Goal: Communication & Community: Answer question/provide support

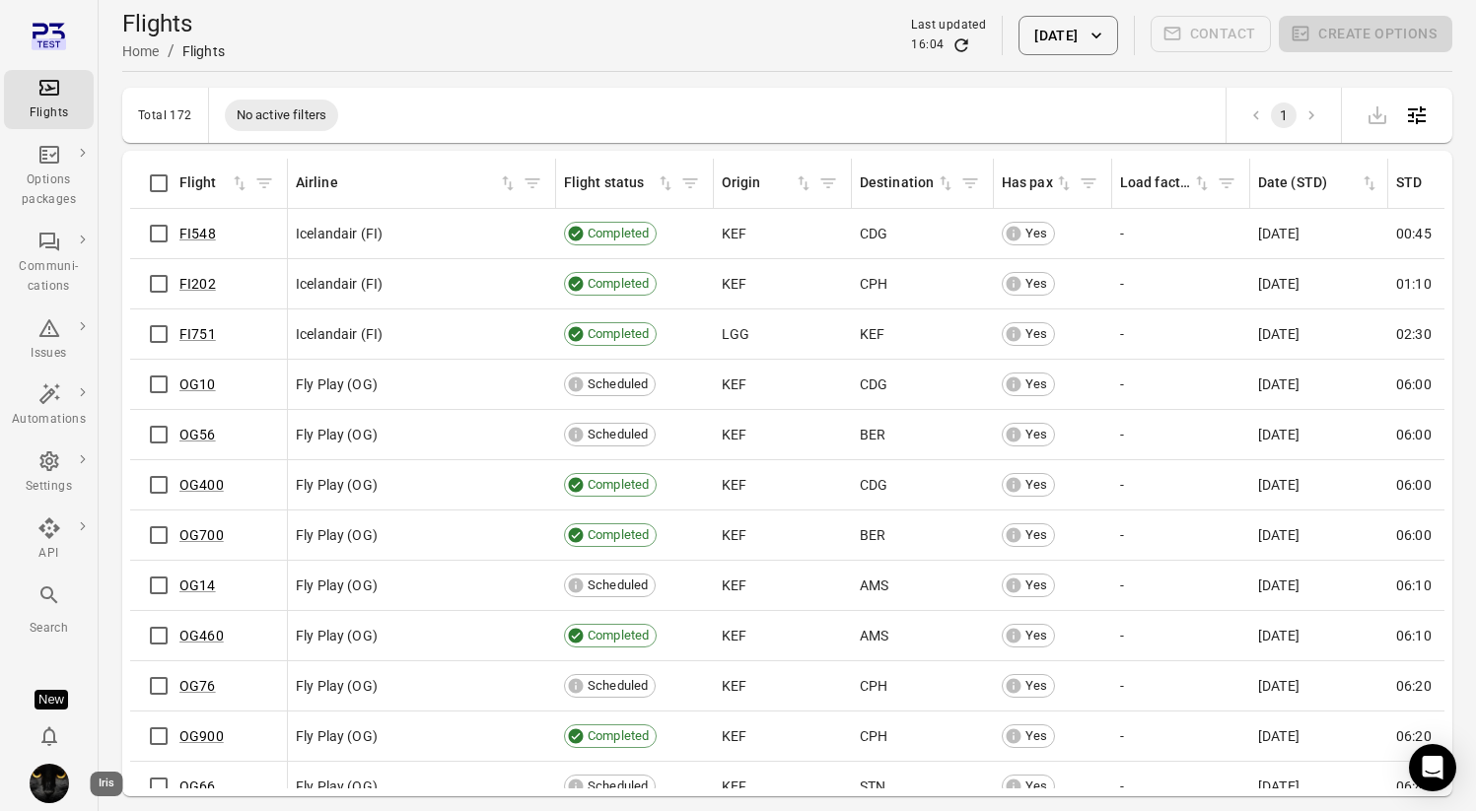
click at [60, 780] on img "Iris" at bounding box center [49, 783] width 39 height 39
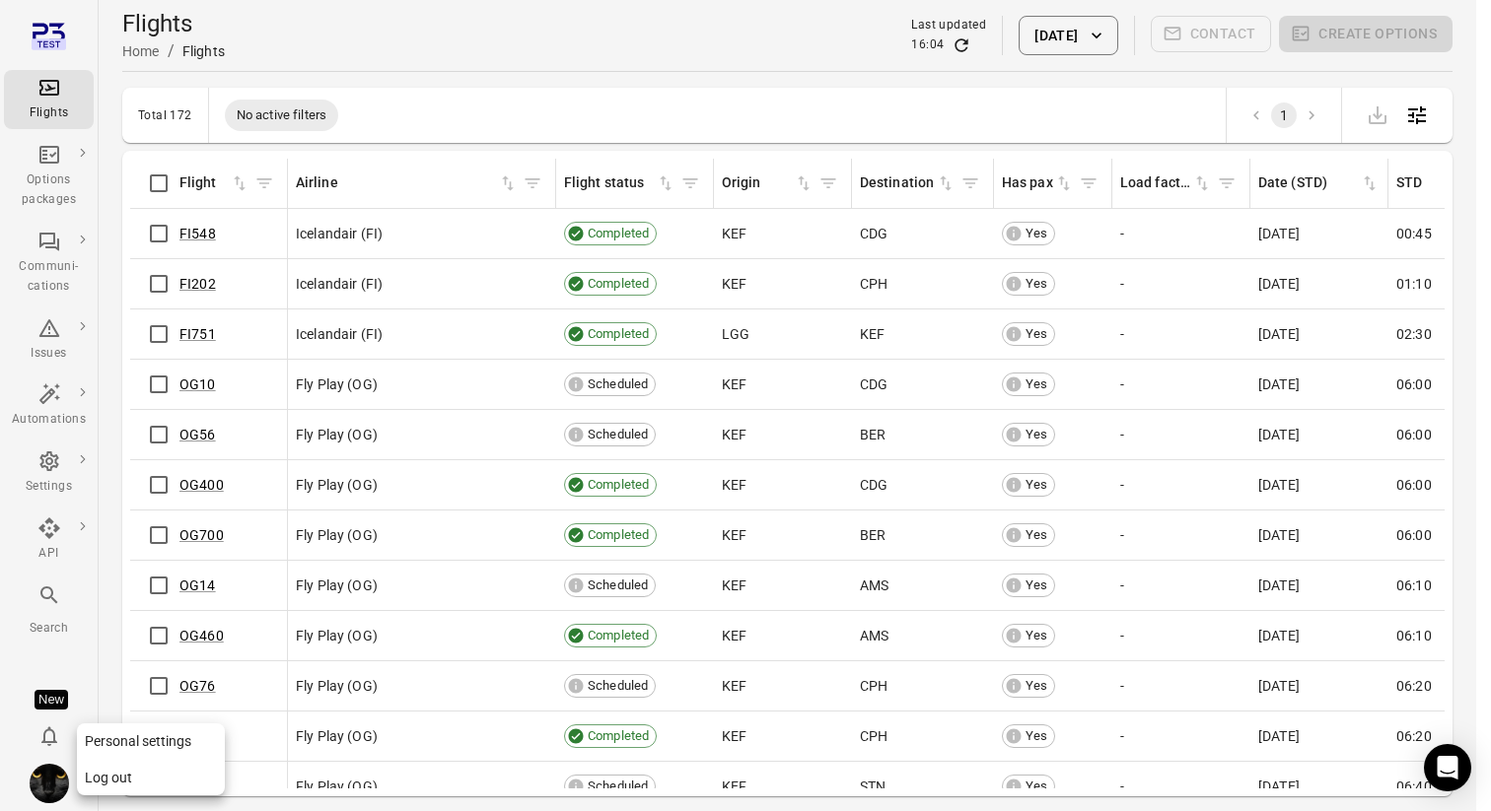
click at [143, 788] on button "Log out" at bounding box center [151, 778] width 148 height 36
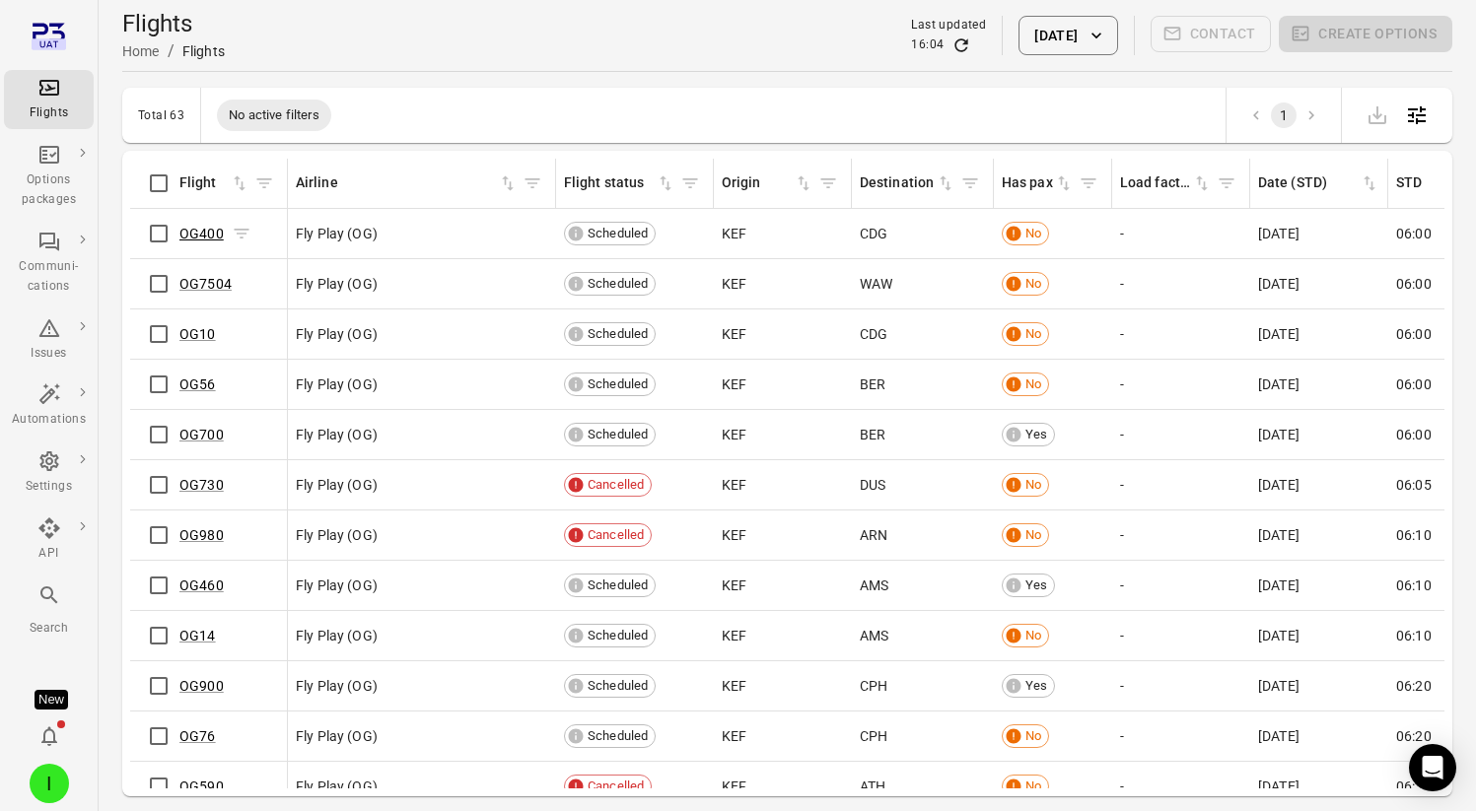
click at [210, 236] on link "OG400" at bounding box center [201, 234] width 44 height 16
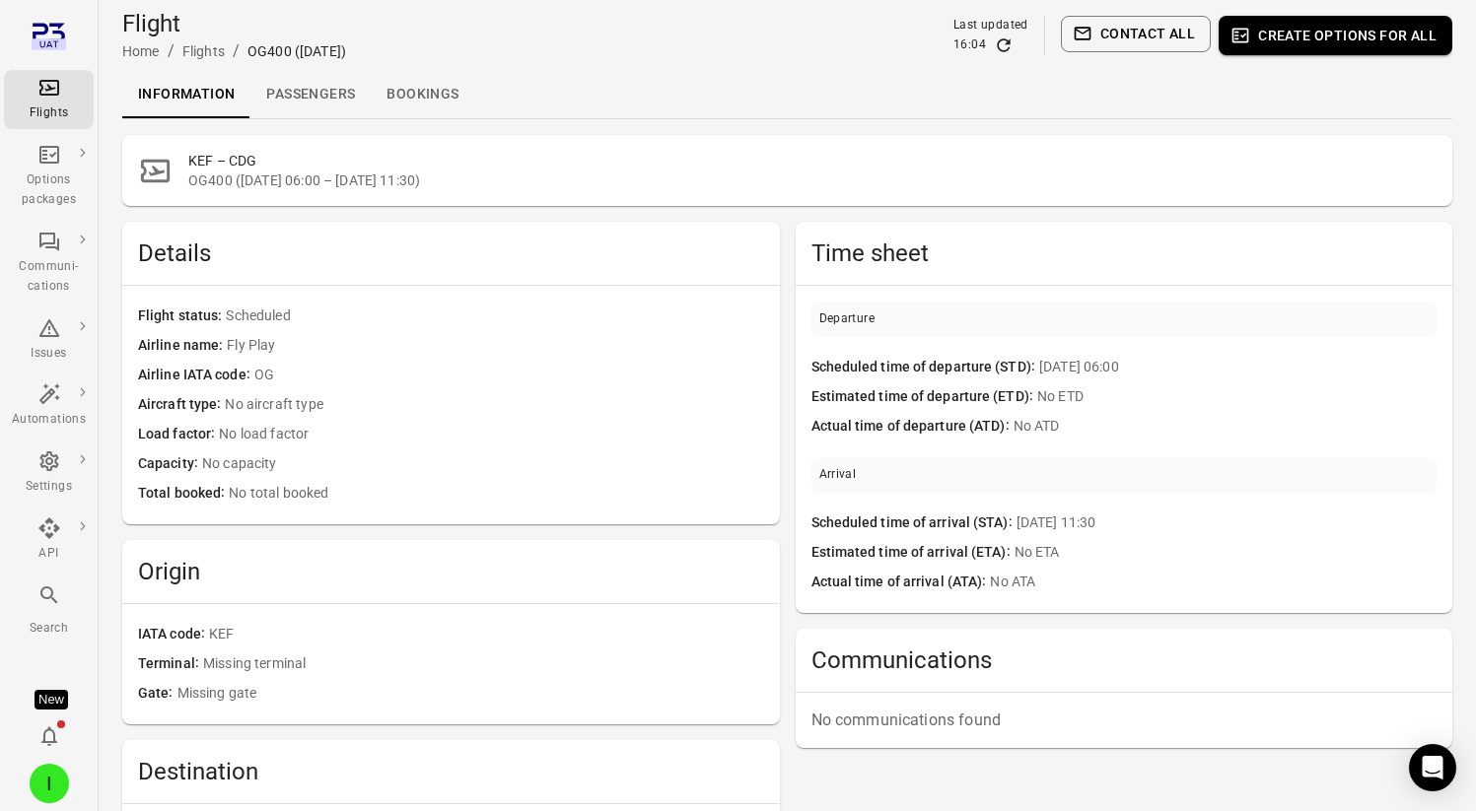
click at [319, 92] on link "Passengers" at bounding box center [310, 94] width 120 height 47
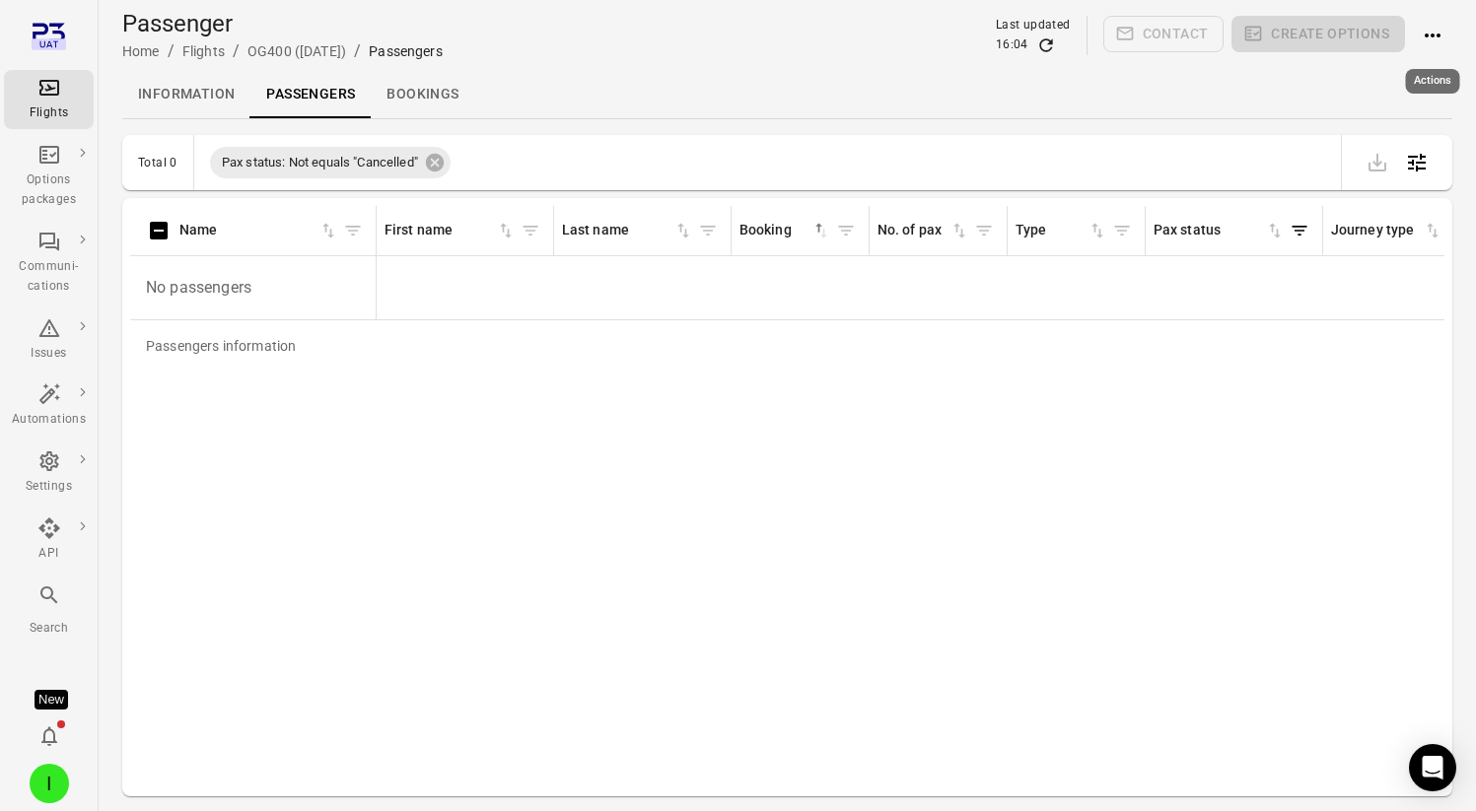
click at [1434, 32] on icon "Actions" at bounding box center [1433, 36] width 24 height 24
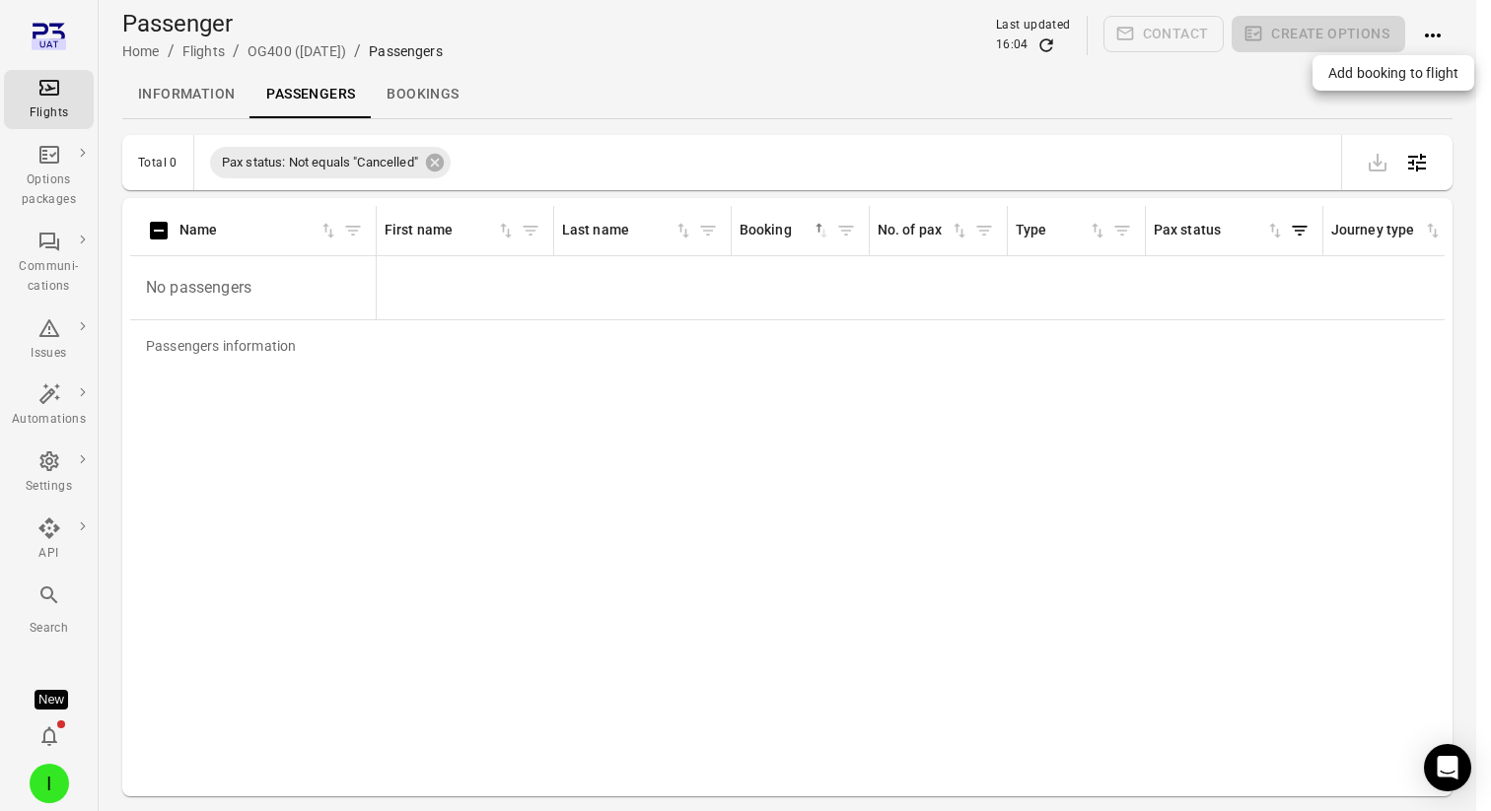
click at [1361, 75] on span "Add booking to flight" at bounding box center [1393, 73] width 130 height 20
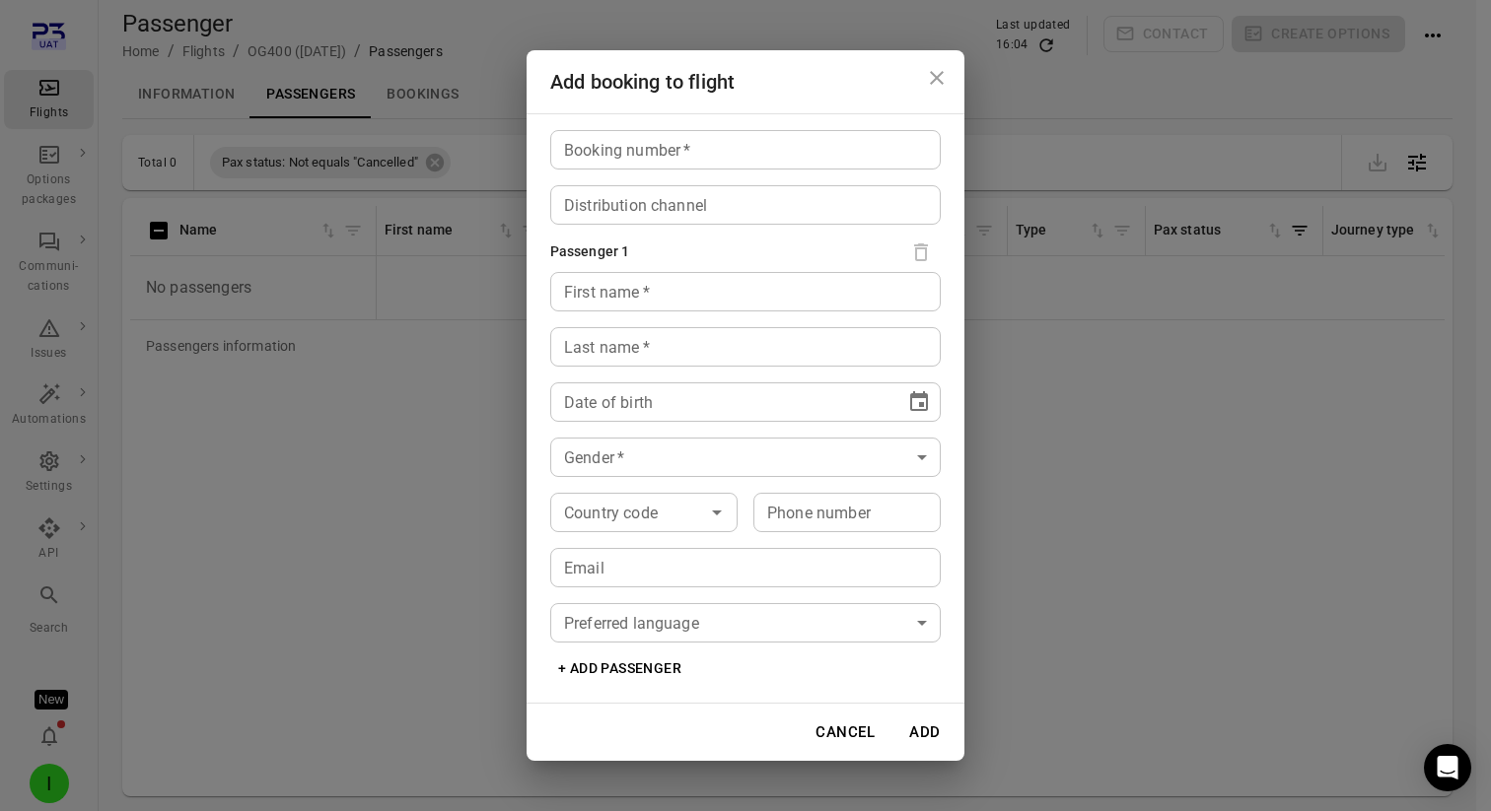
click at [735, 154] on input "Booking number   *" at bounding box center [745, 149] width 390 height 39
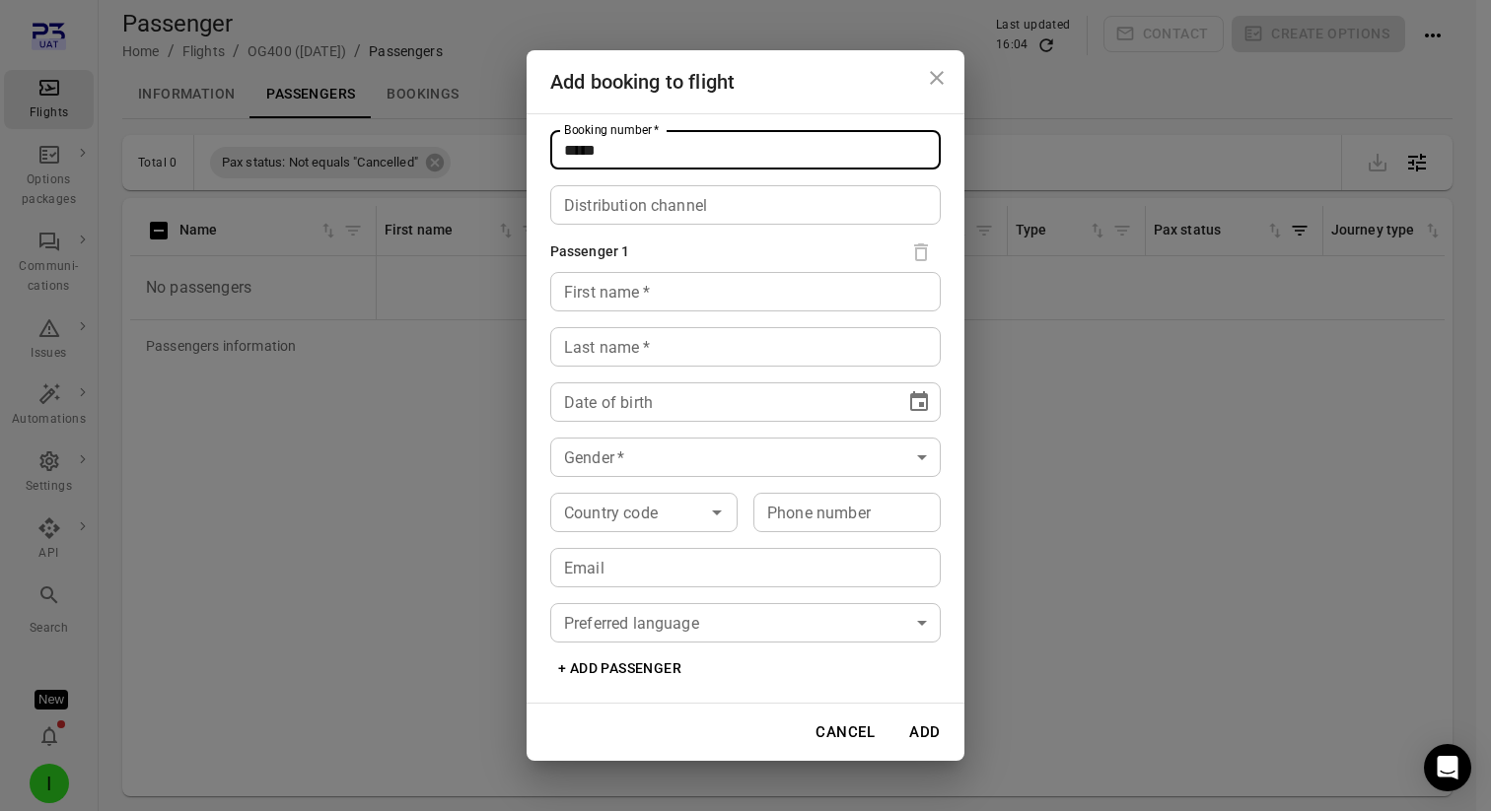
type input "*****"
click at [629, 278] on input "First name   *" at bounding box center [745, 291] width 390 height 39
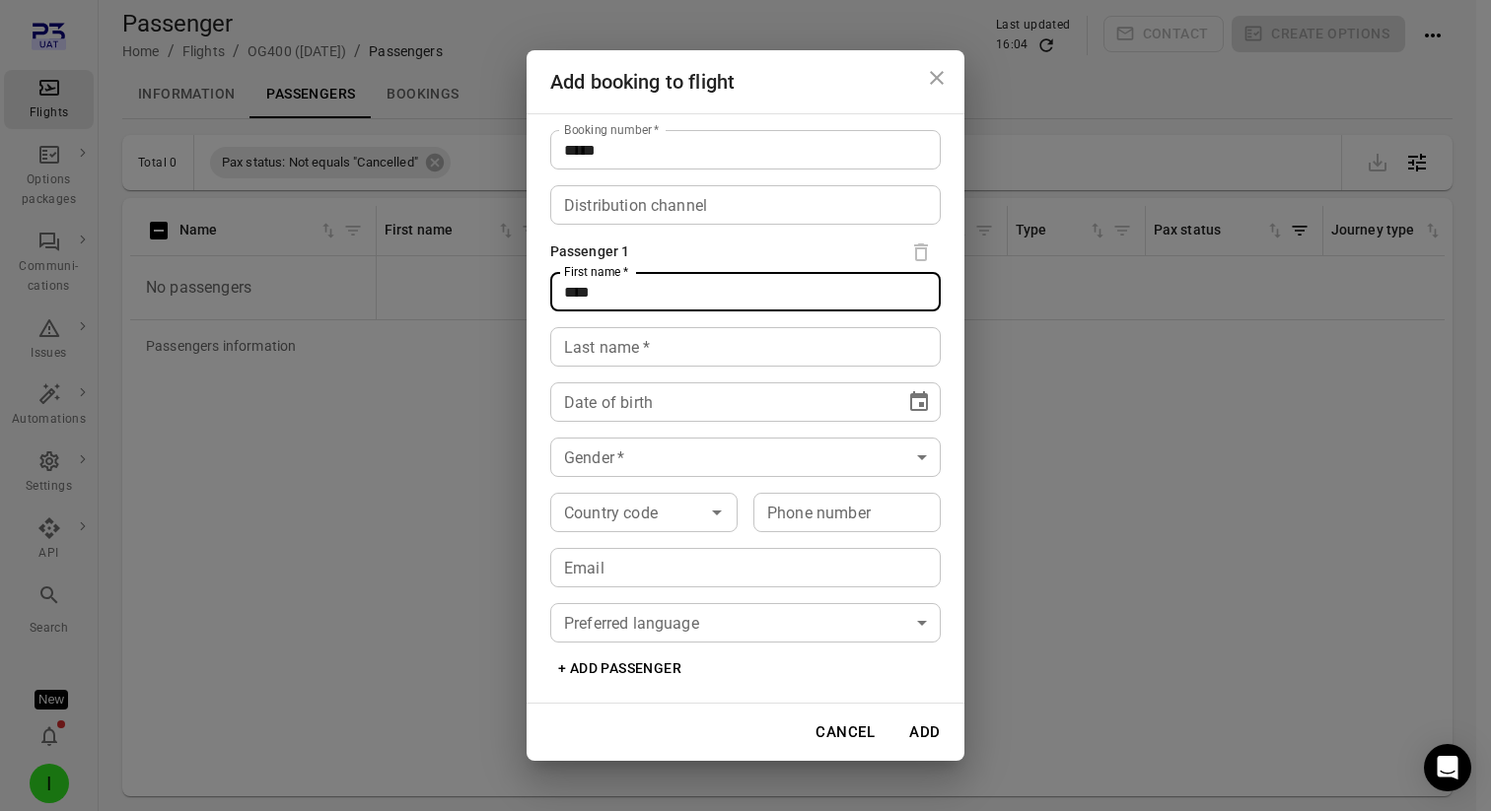
type input "****"
click at [588, 338] on div "Last name   * Last name   *" at bounding box center [745, 346] width 390 height 39
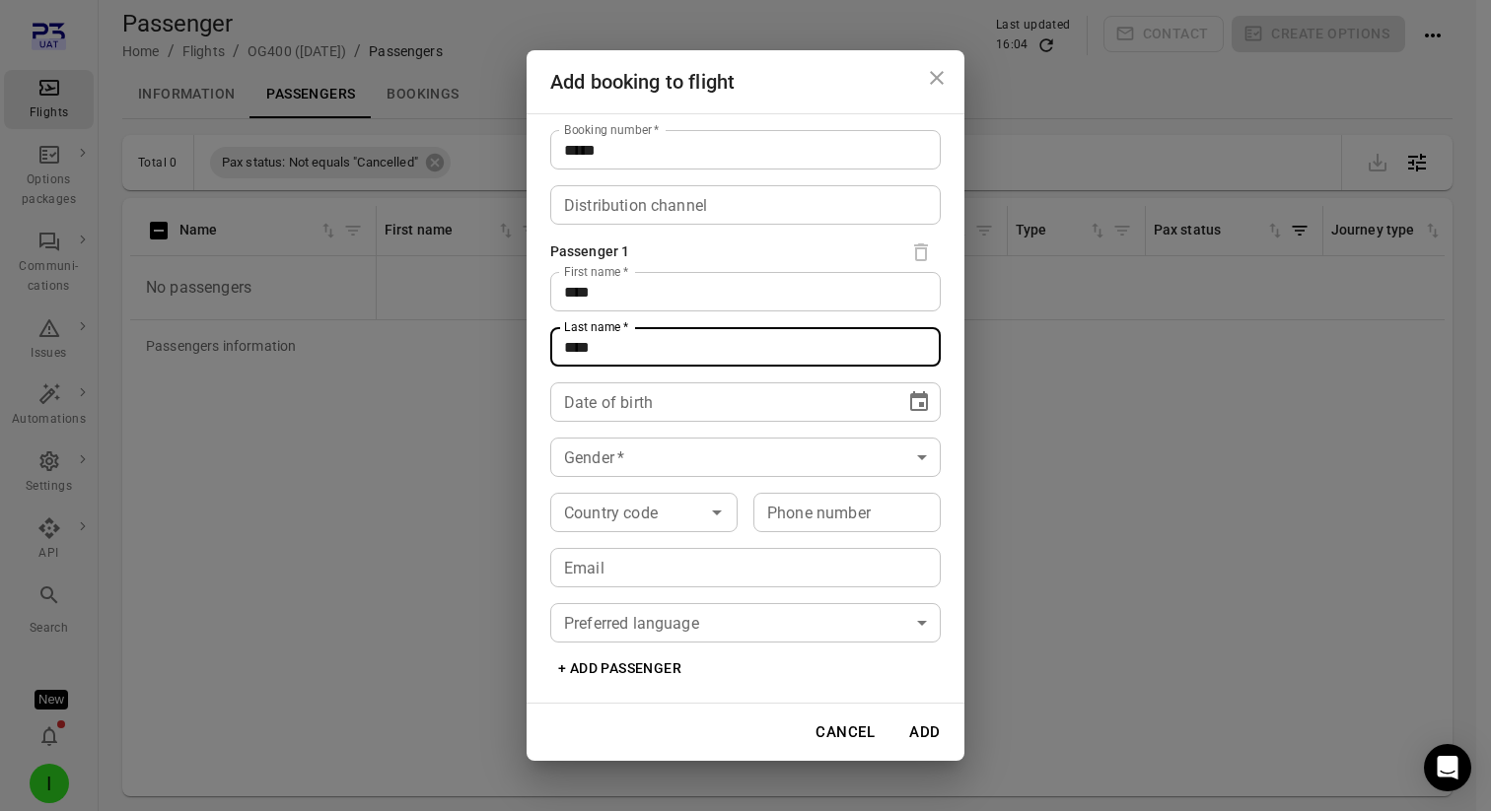
type input "****"
click at [573, 407] on div "Date of birth ** **** **** Date of birth" at bounding box center [745, 402] width 390 height 39
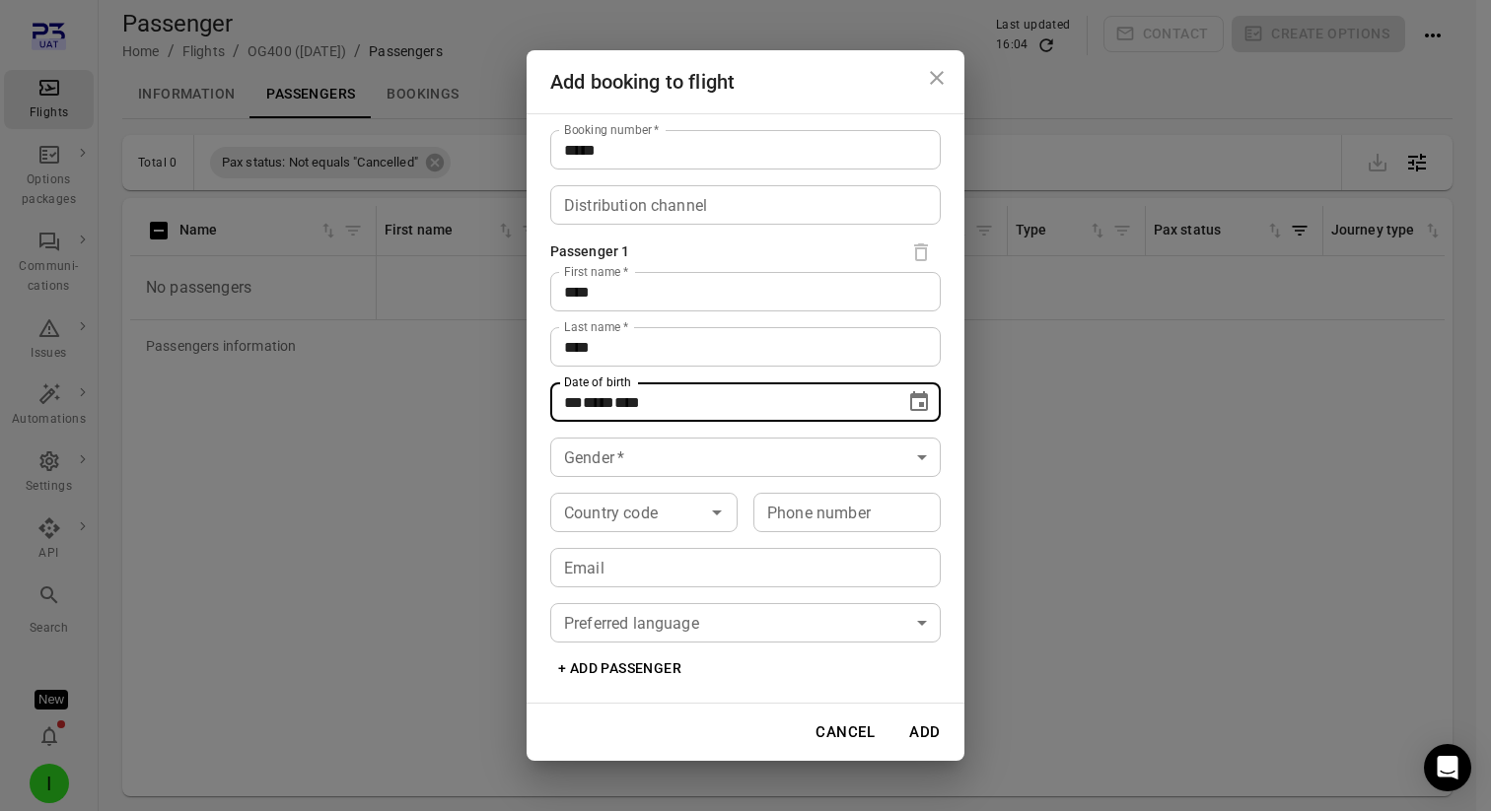
click at [919, 387] on button "Choose date" at bounding box center [918, 402] width 39 height 39
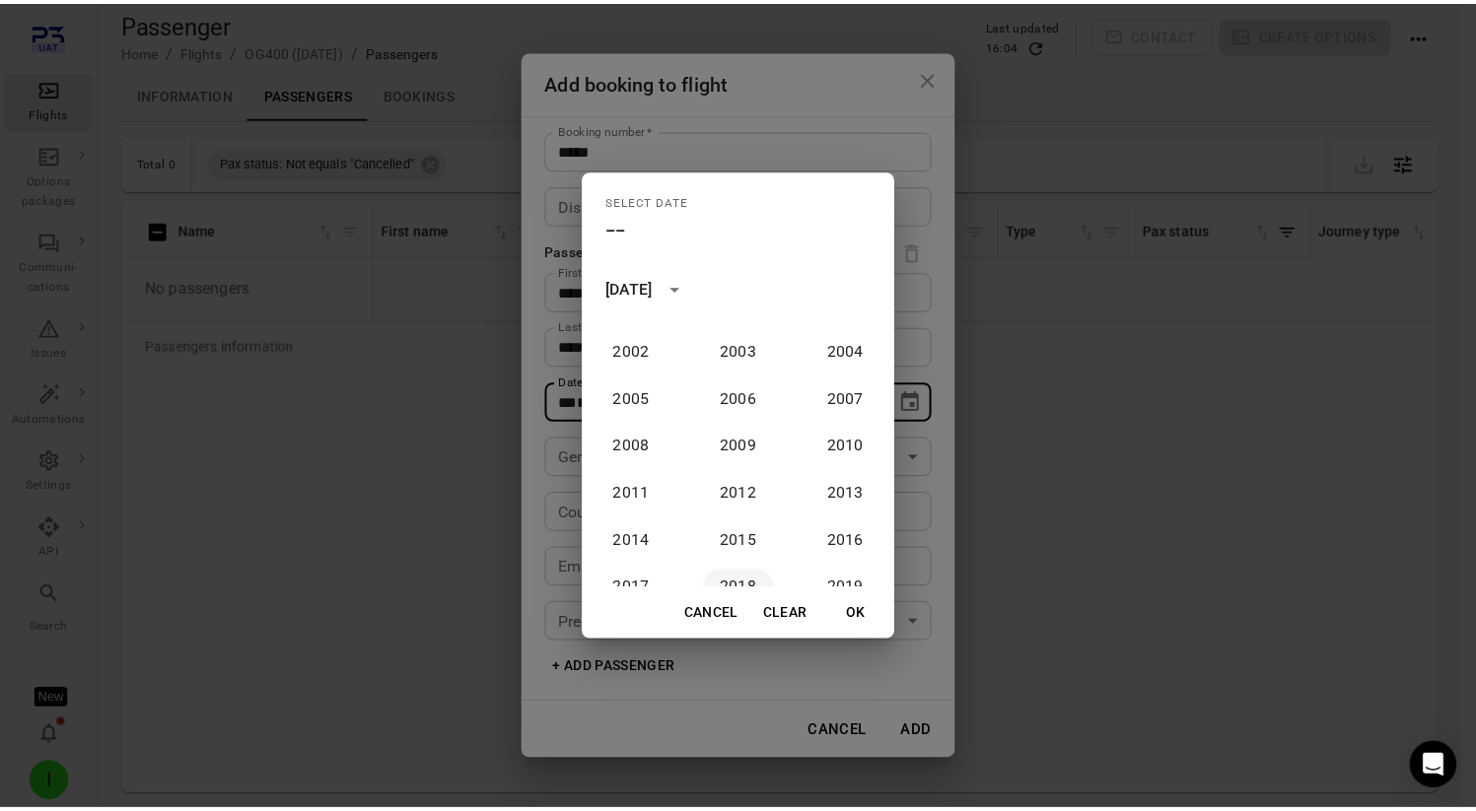
scroll to position [1586, 0]
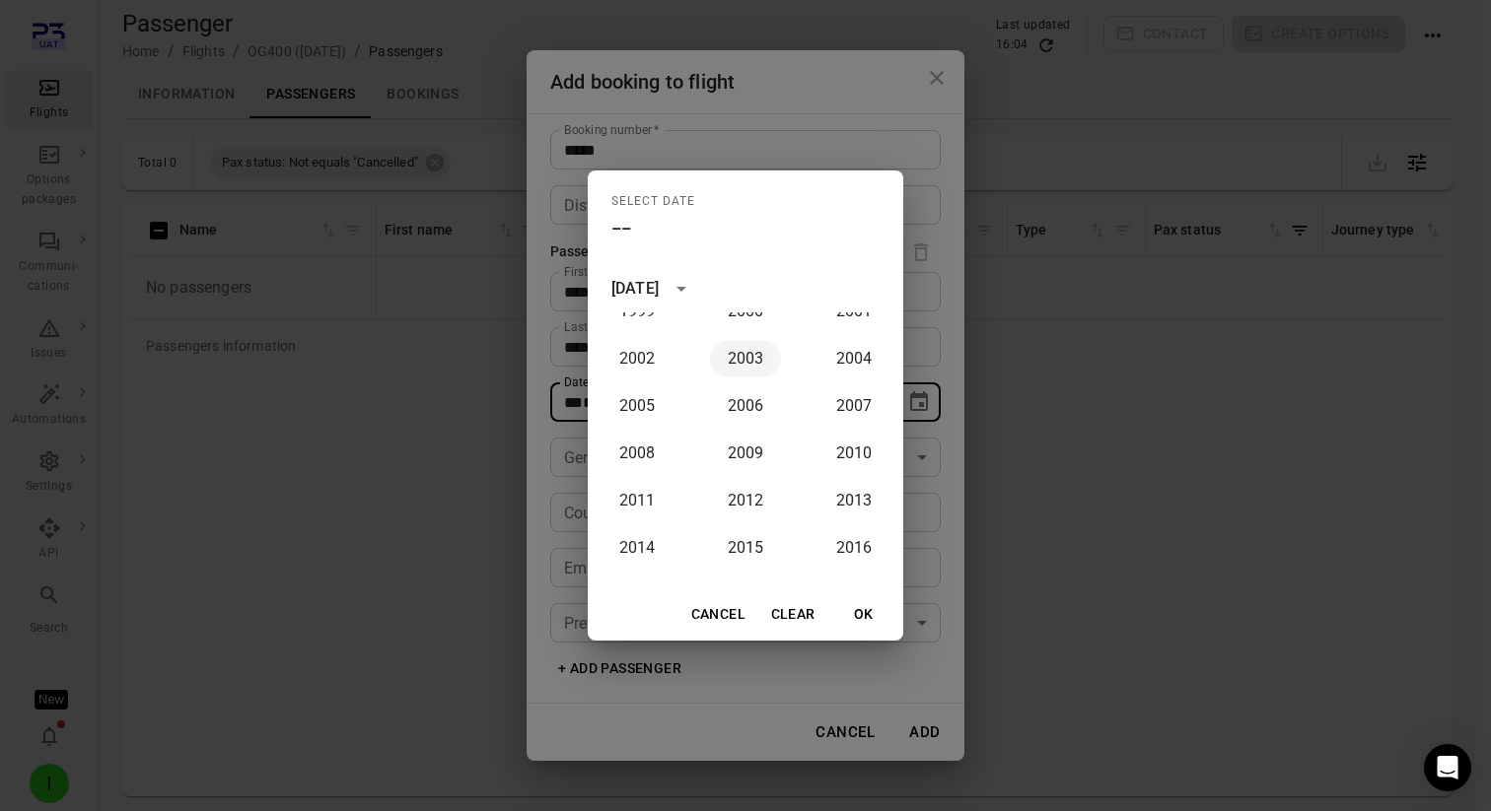
click at [736, 370] on button "2003" at bounding box center [745, 358] width 71 height 35
type input "**********"
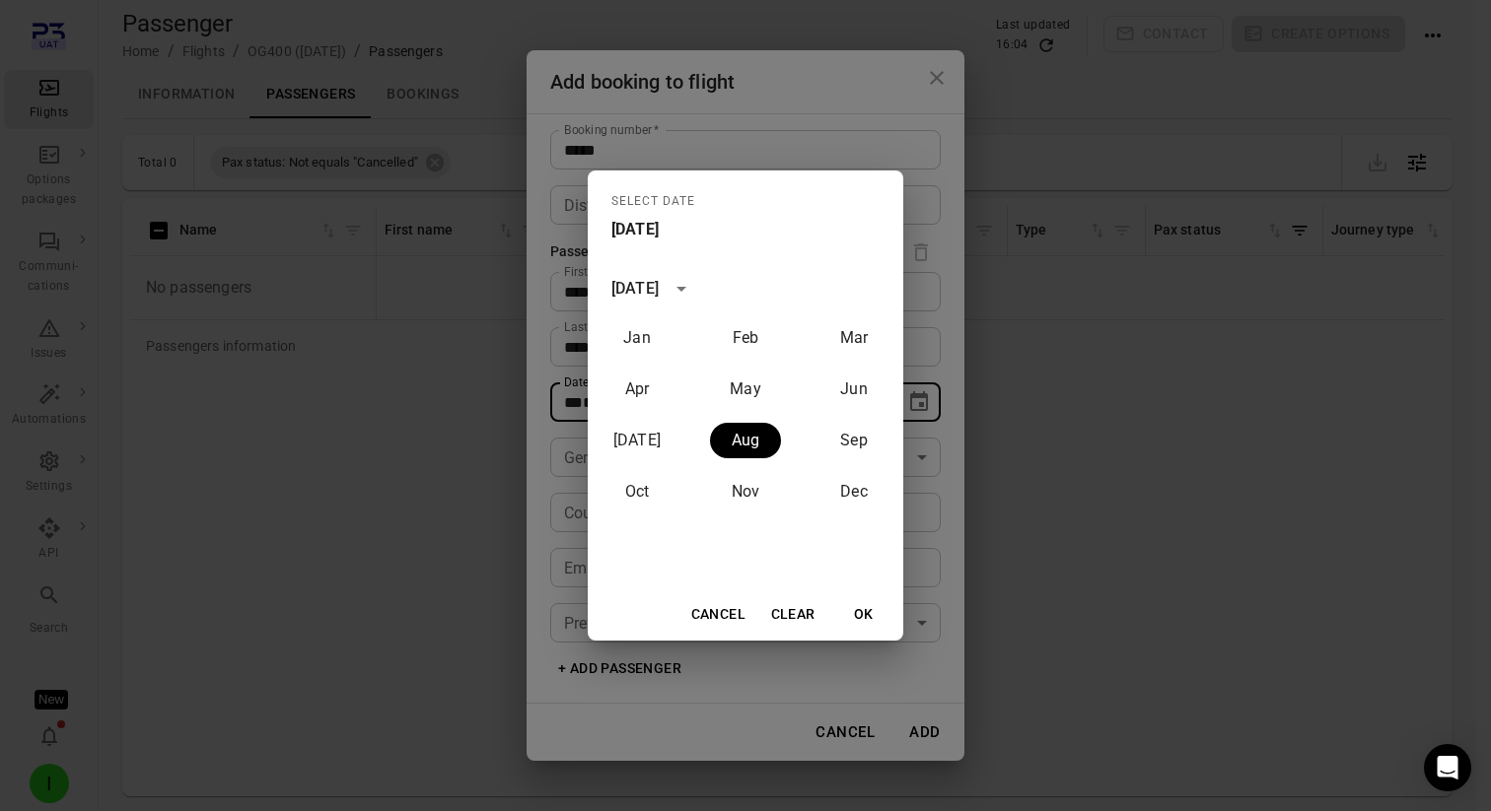
click at [865, 608] on button "OK" at bounding box center [863, 614] width 63 height 36
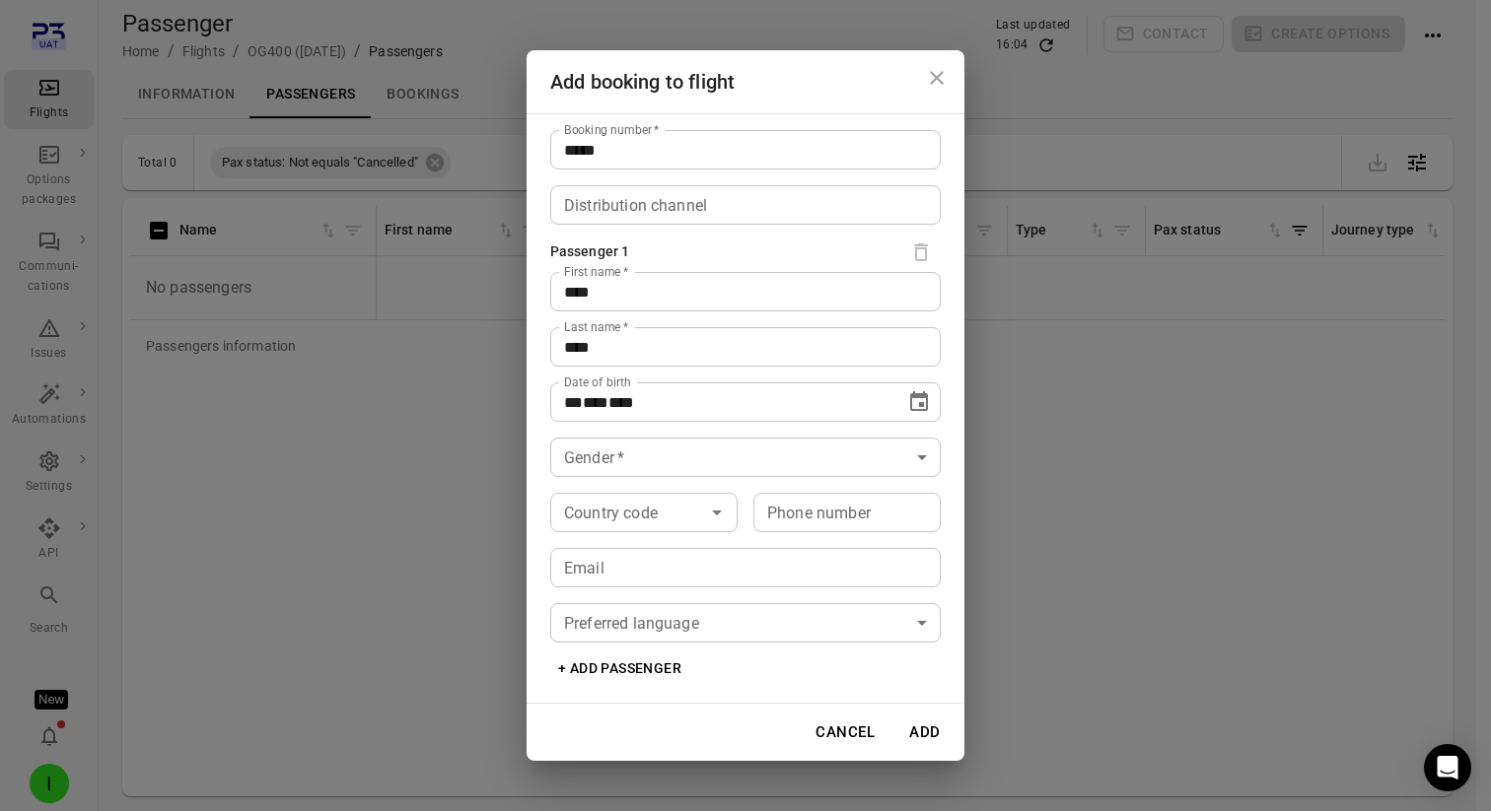
click at [668, 462] on body "**********" at bounding box center [745, 437] width 1491 height 875
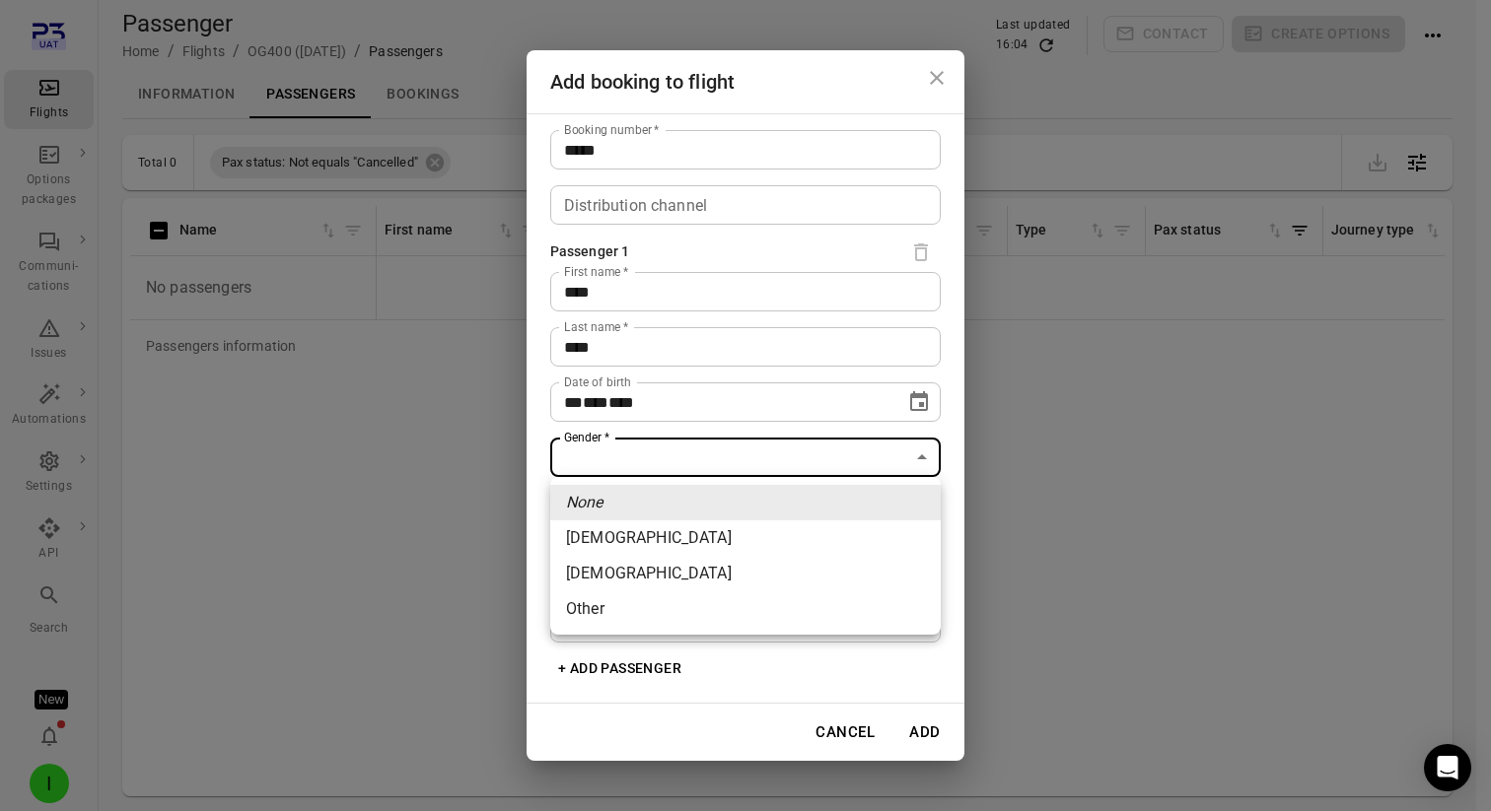
click at [667, 541] on li "Female" at bounding box center [745, 538] width 390 height 35
type input "******"
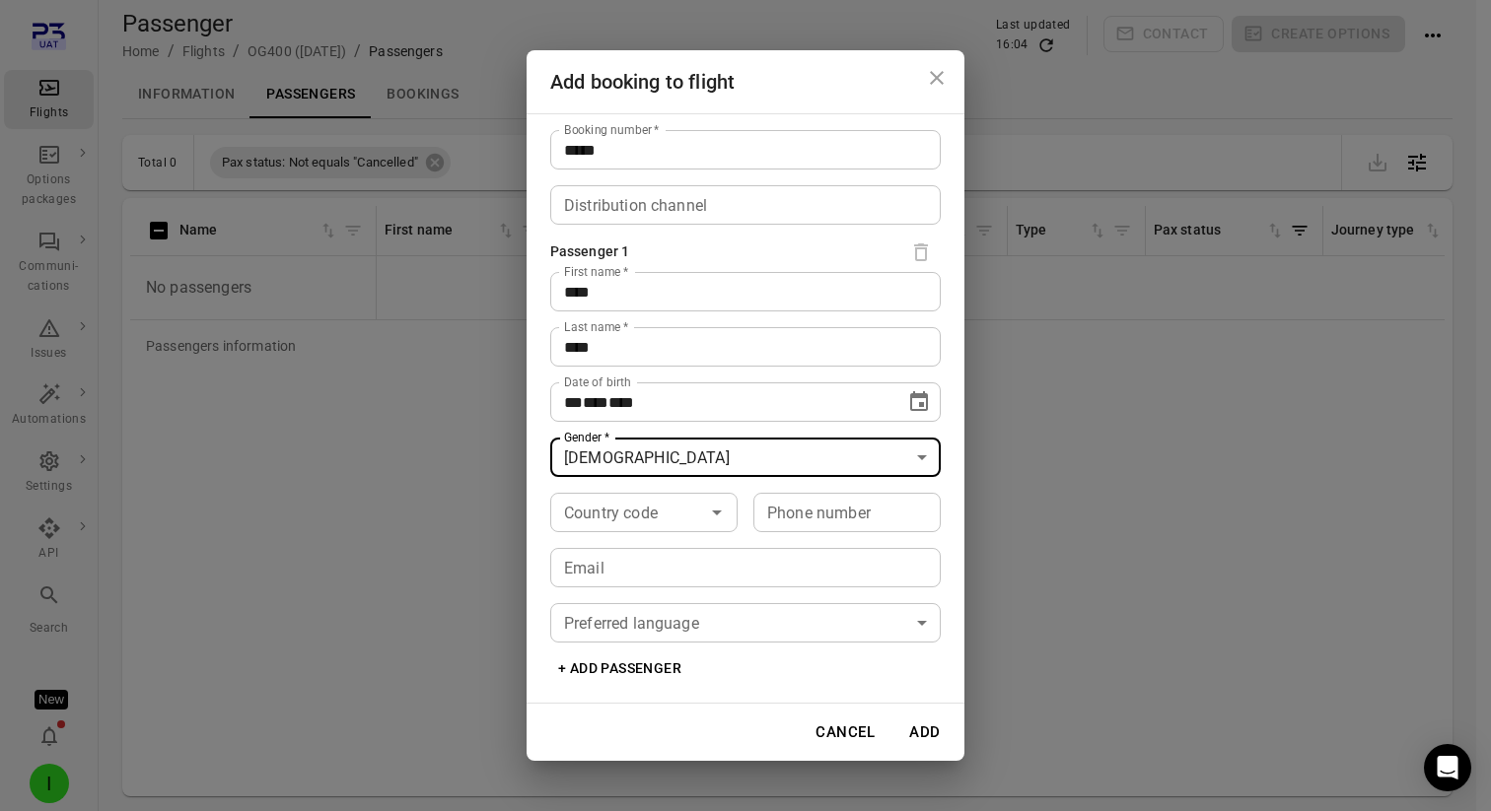
click at [663, 559] on input "Email" at bounding box center [745, 567] width 390 height 39
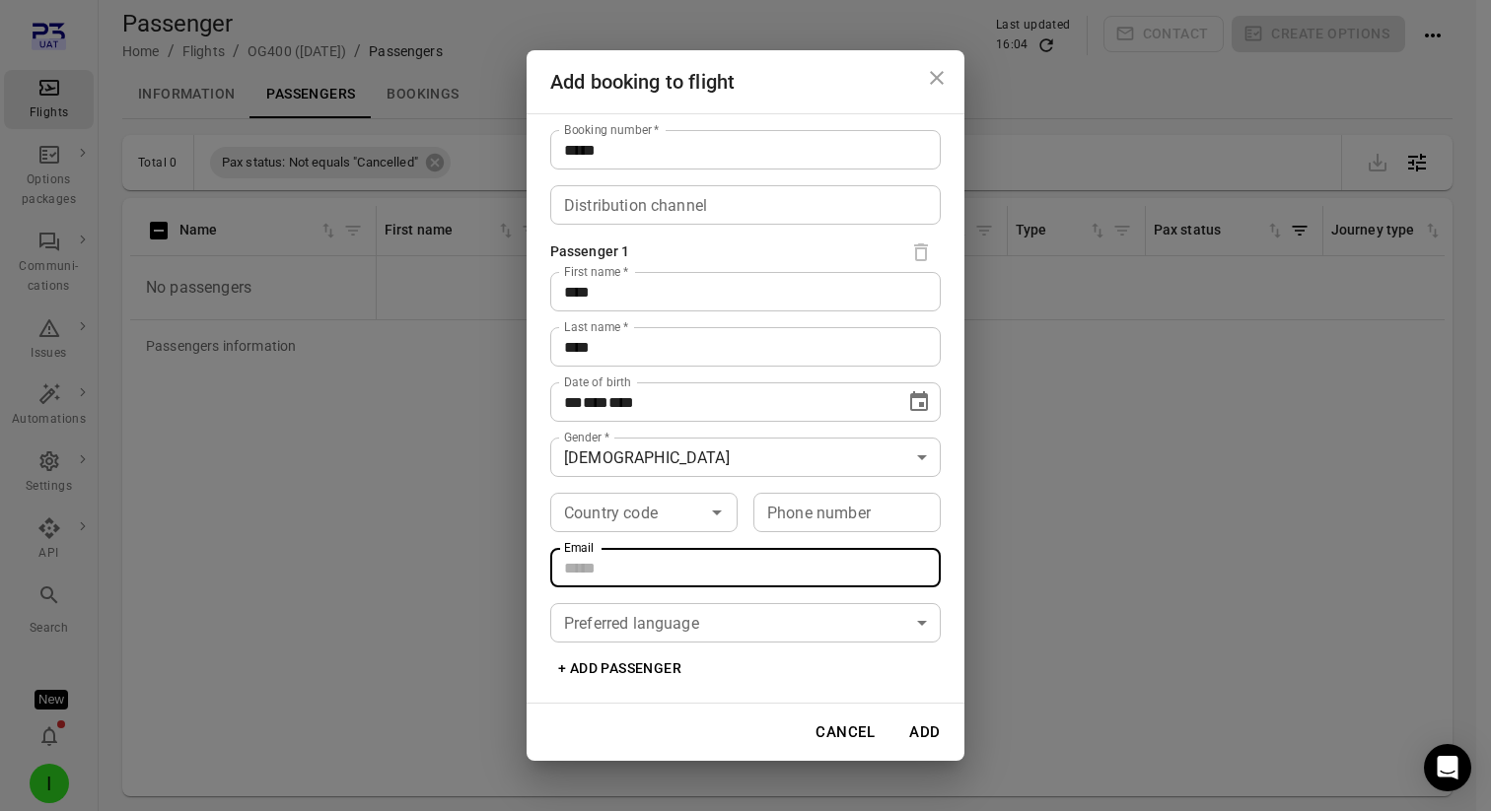
type input "**********"
click at [935, 727] on button "Add" at bounding box center [924, 732] width 63 height 41
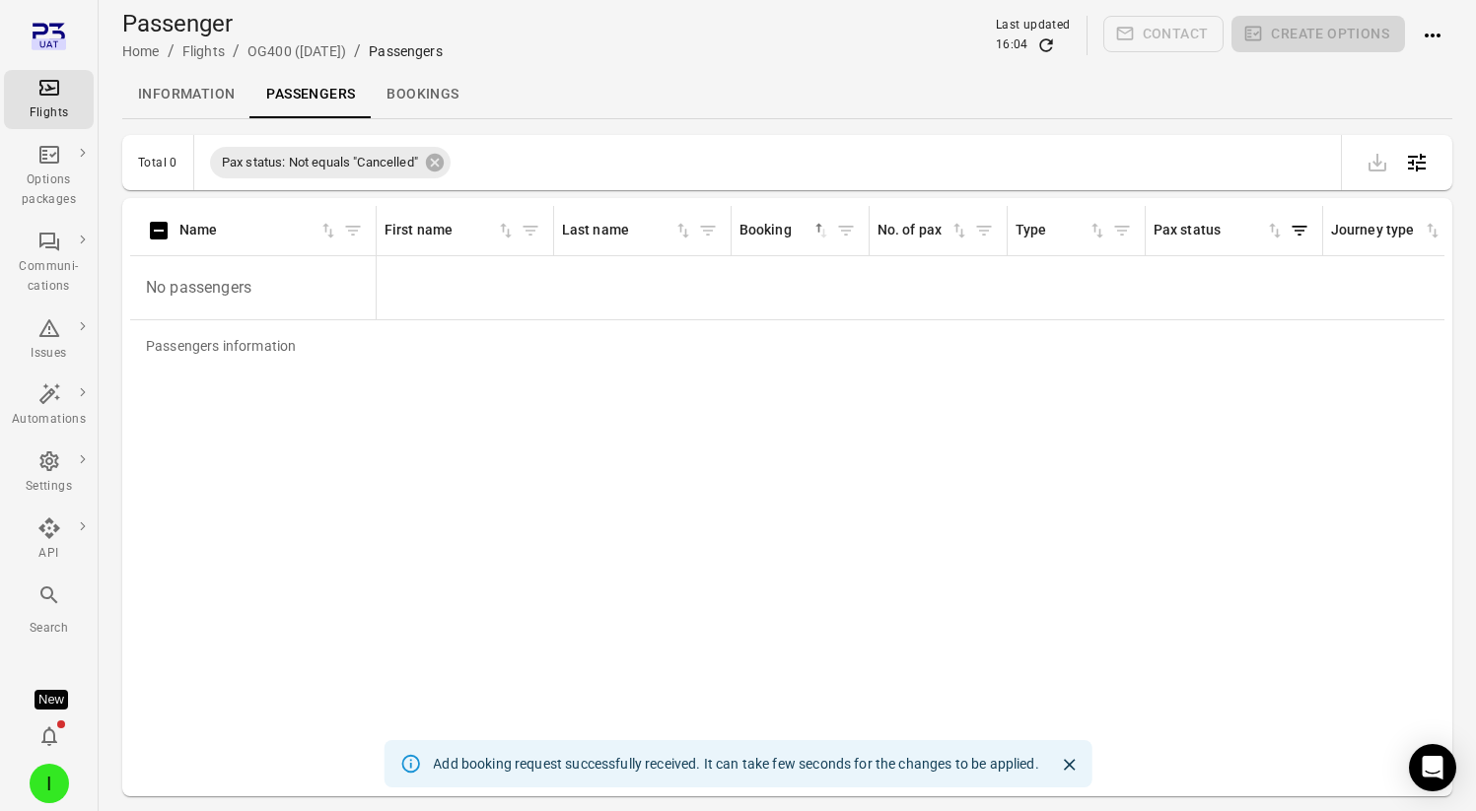
click at [1055, 39] on icon "Refresh data" at bounding box center [1046, 45] width 20 height 20
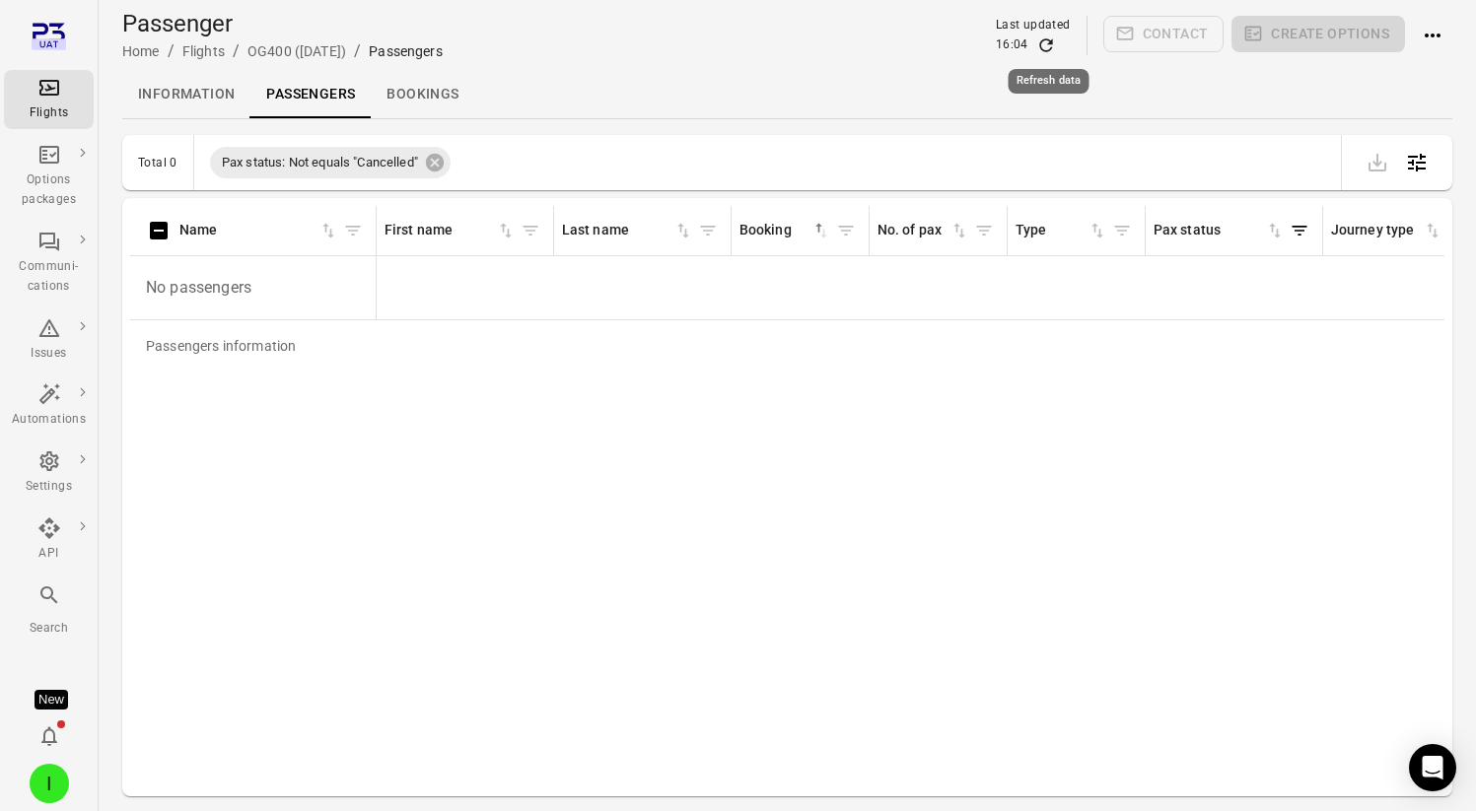
click at [1055, 39] on icon "Refresh data" at bounding box center [1046, 45] width 20 height 20
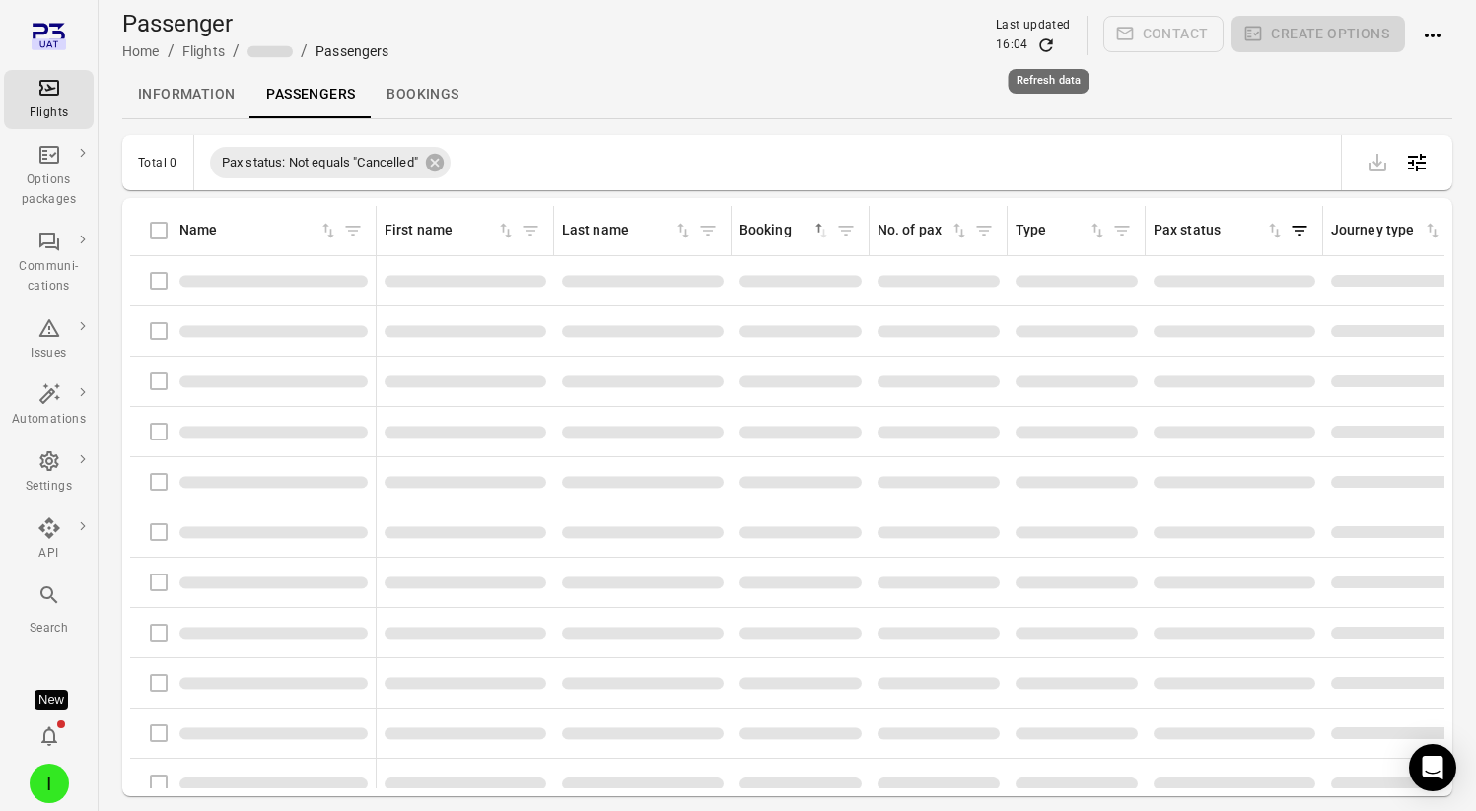
click at [1055, 39] on icon "Refresh data" at bounding box center [1046, 45] width 20 height 20
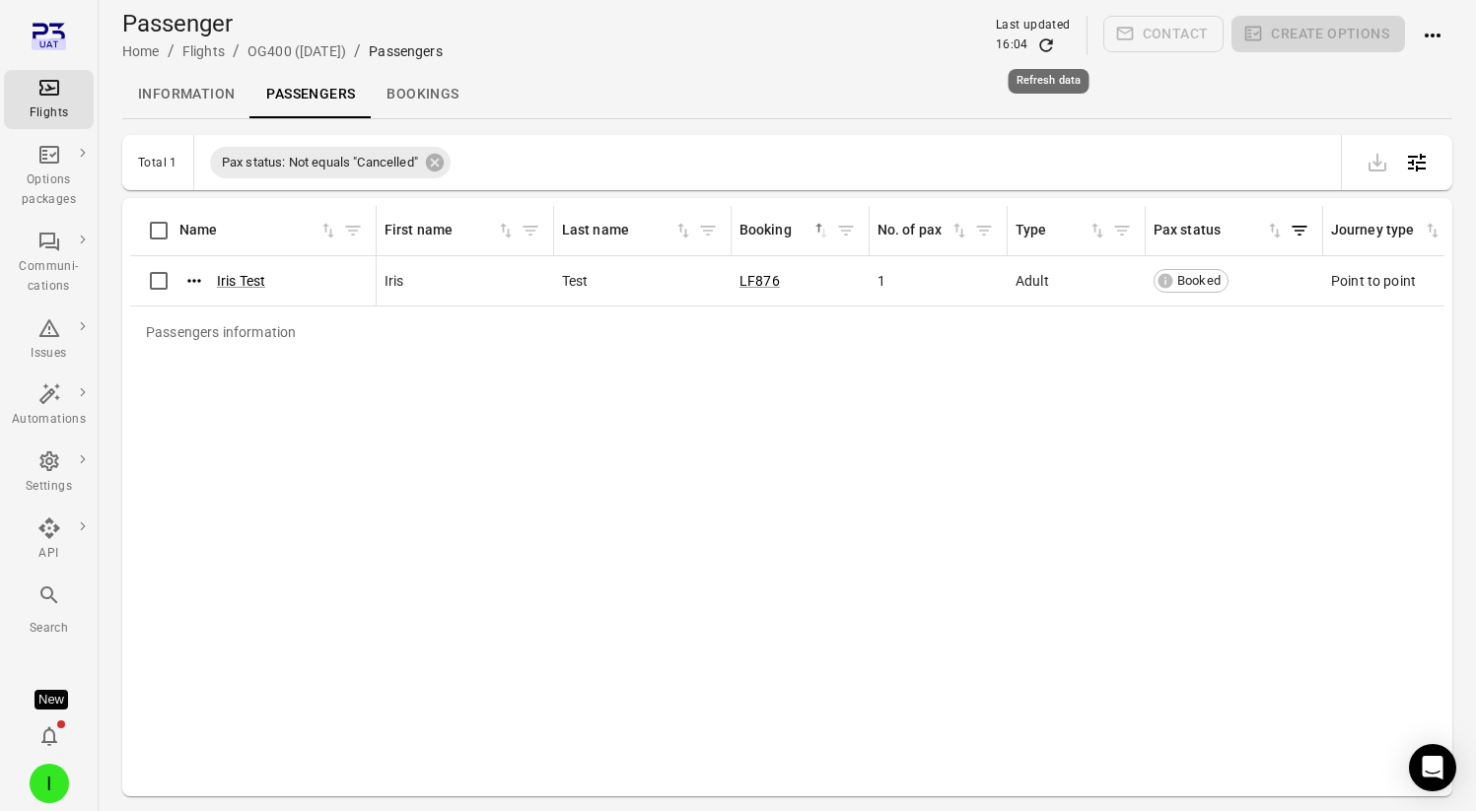
click at [1055, 39] on icon "Refresh data" at bounding box center [1046, 45] width 20 height 20
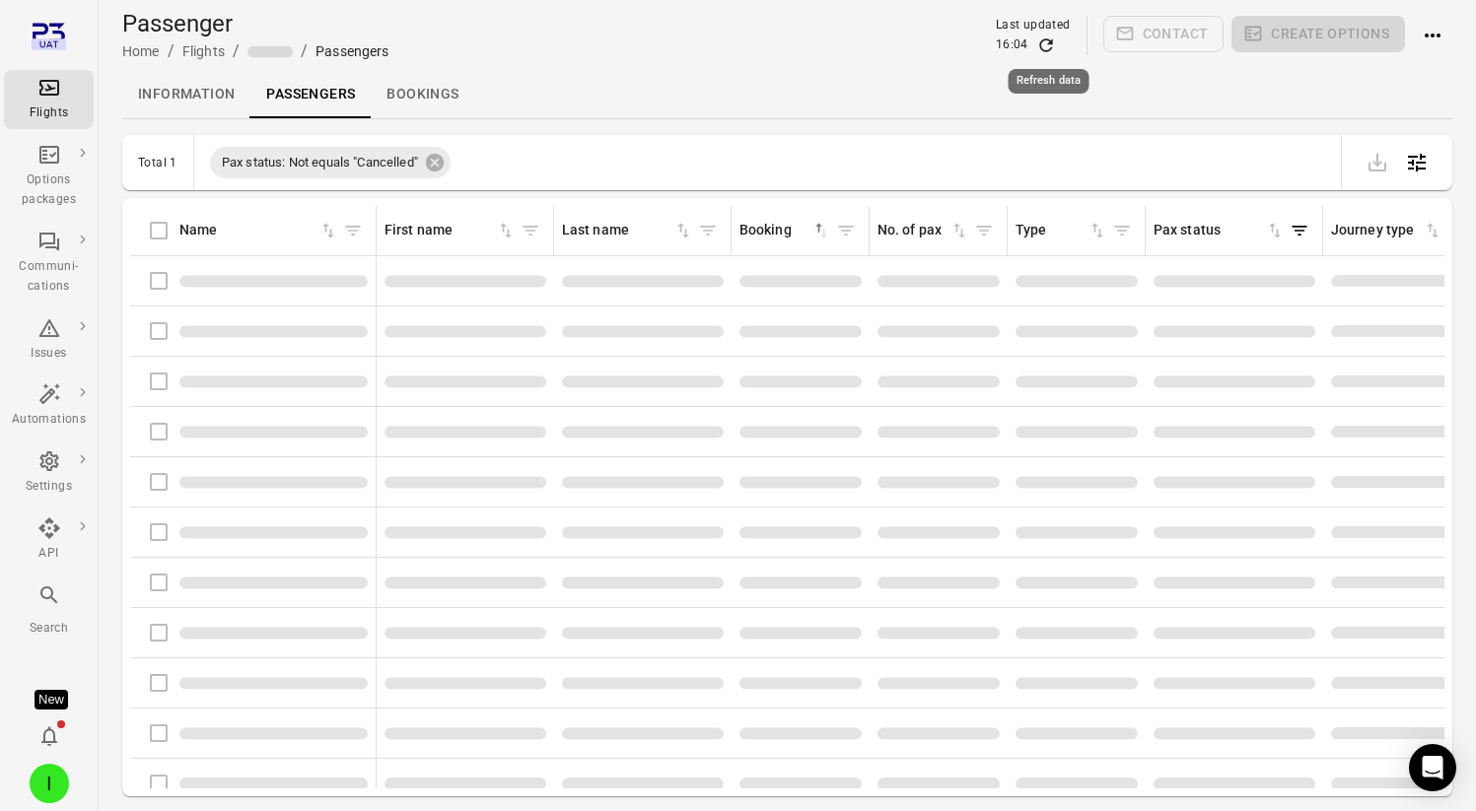
click at [1055, 39] on icon "Refresh data" at bounding box center [1046, 45] width 20 height 20
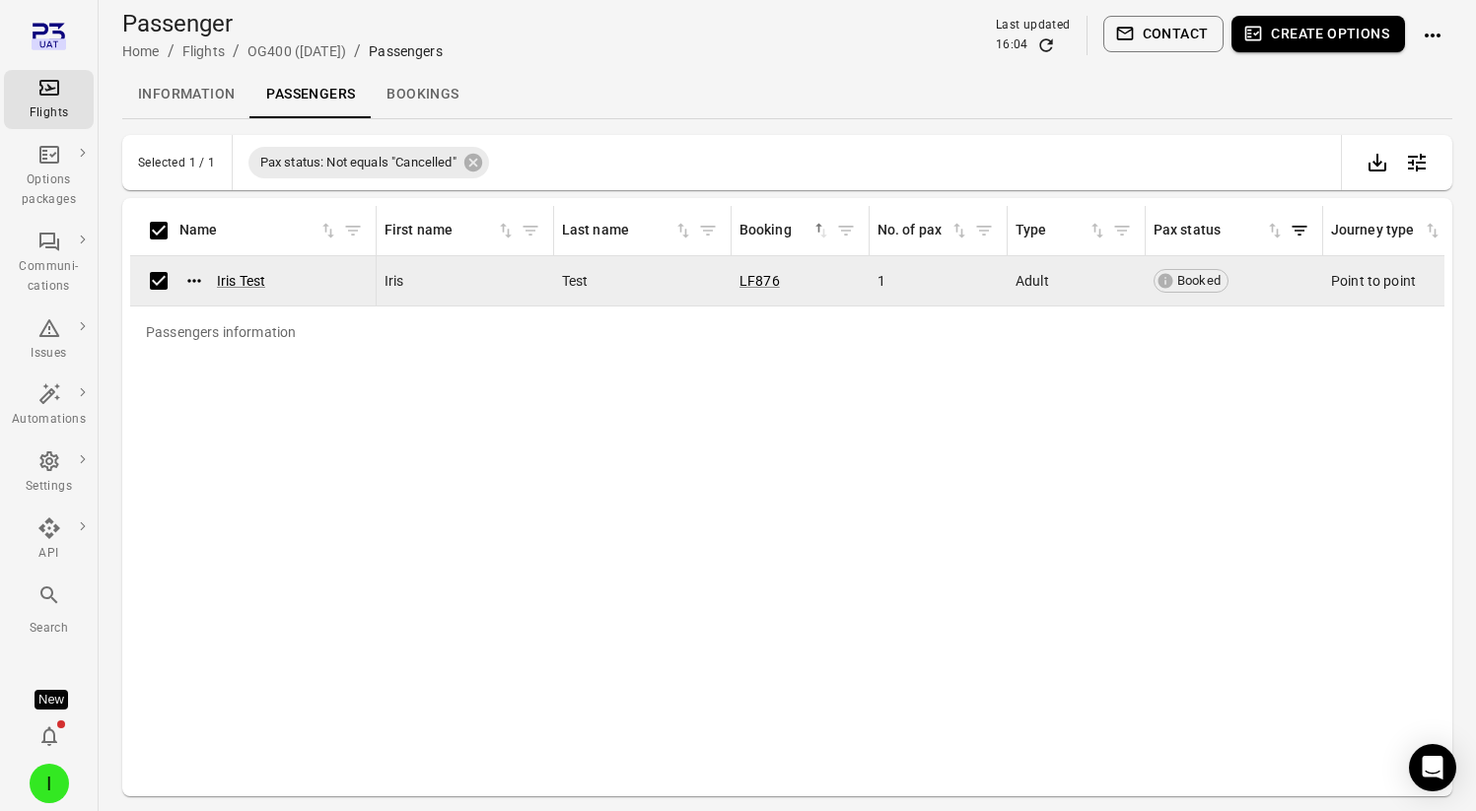
click at [1169, 32] on button "Contact" at bounding box center [1163, 34] width 121 height 36
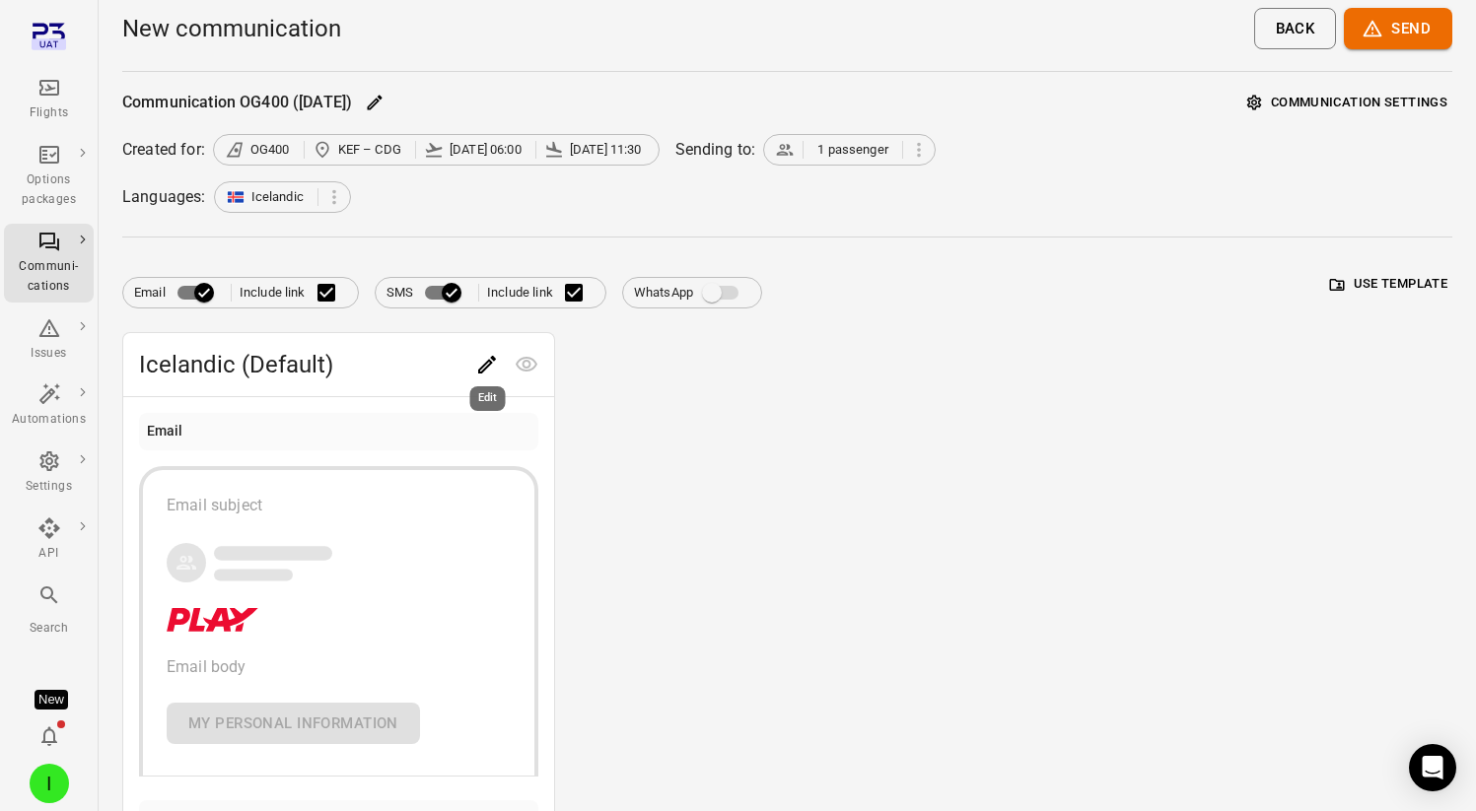
click at [478, 371] on icon "Edit" at bounding box center [487, 365] width 18 height 18
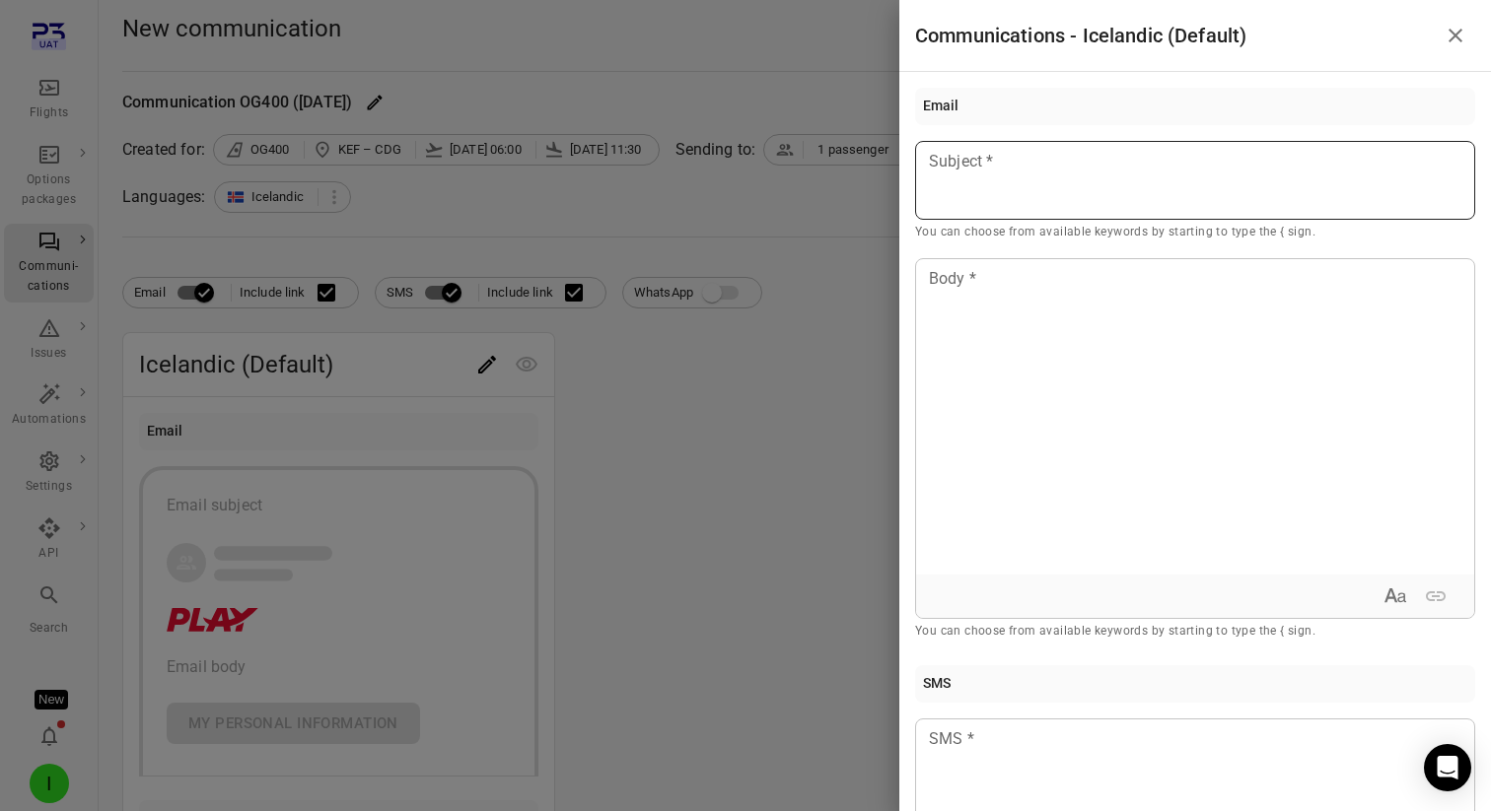
click at [1169, 179] on div at bounding box center [1195, 180] width 560 height 79
click at [1144, 212] on li "Passenger first name Example: [PERSON_NAME]" at bounding box center [1072, 226] width 246 height 55
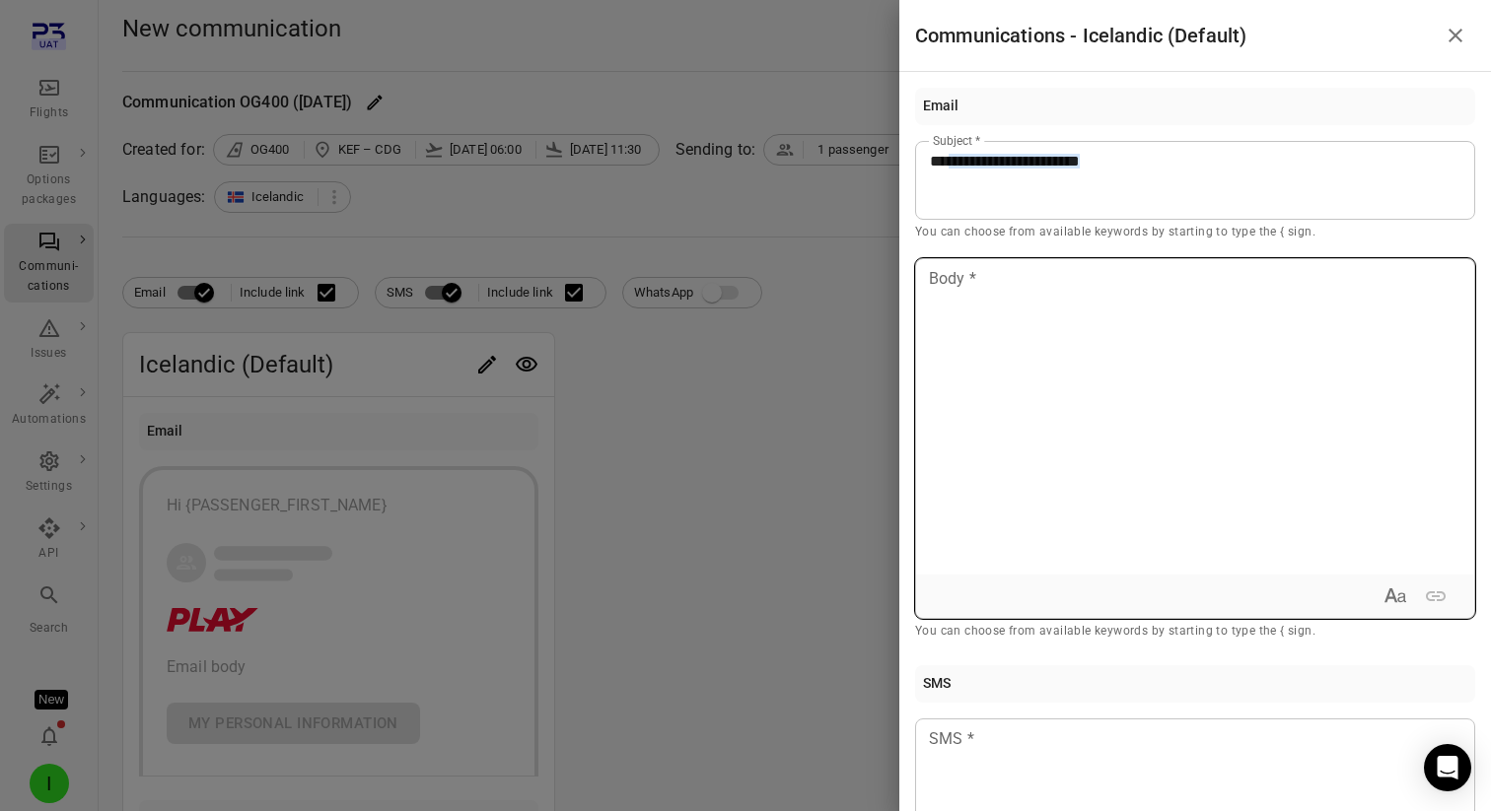
click at [1103, 315] on div at bounding box center [1195, 416] width 558 height 315
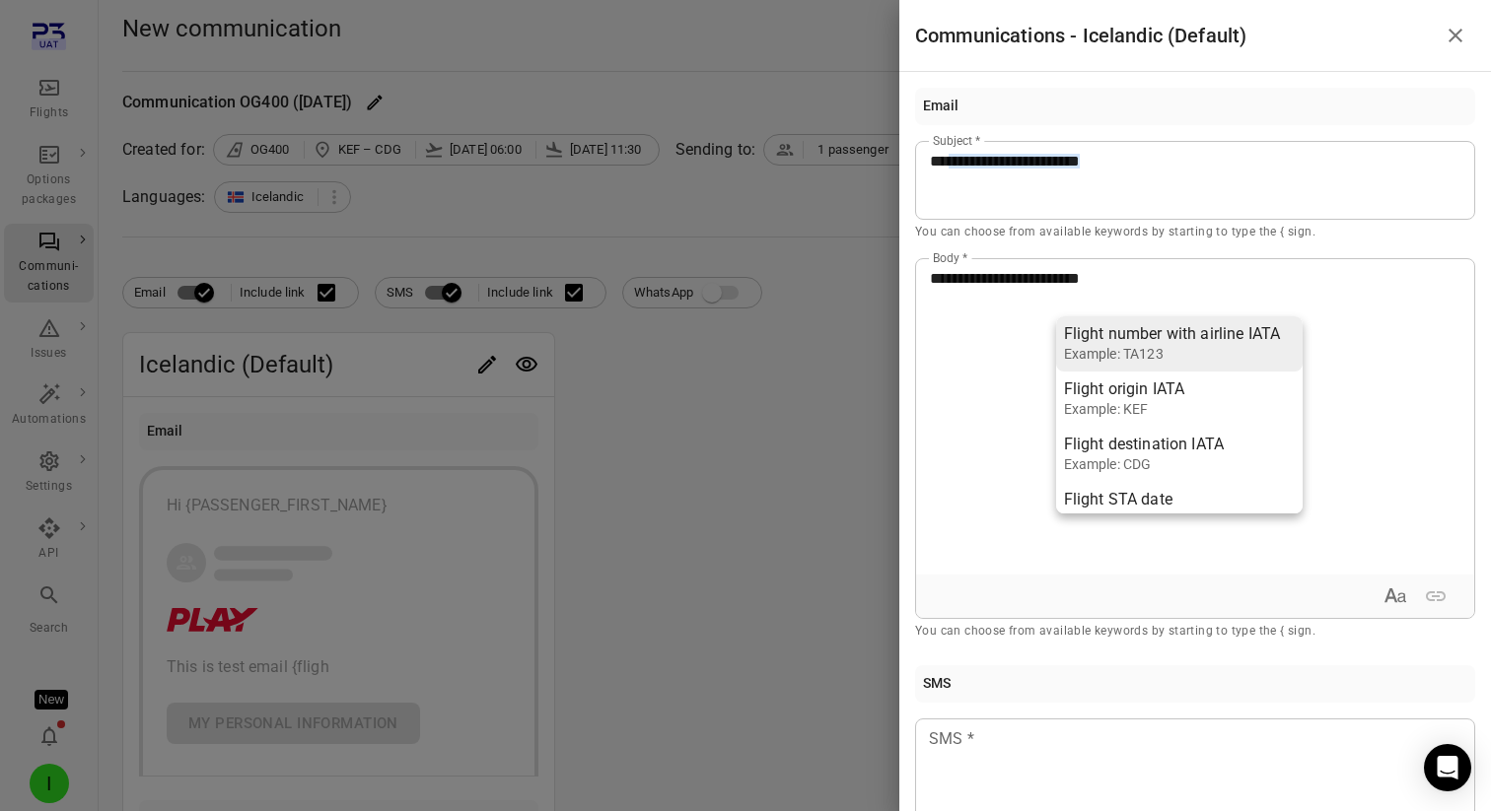
click at [1140, 340] on div "Flight number with airline IATA" at bounding box center [1172, 334] width 217 height 20
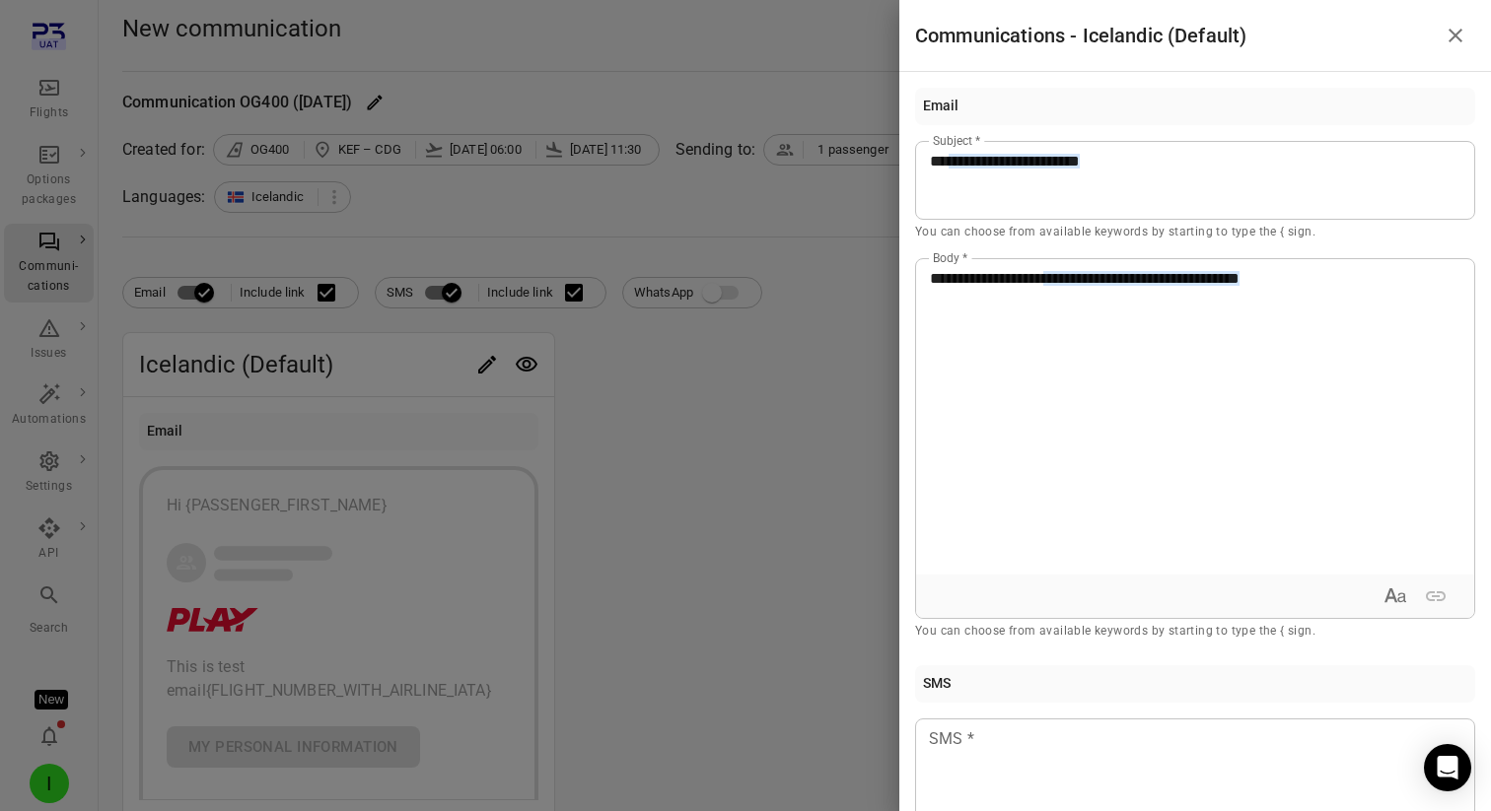
click at [487, 406] on div at bounding box center [745, 405] width 1491 height 811
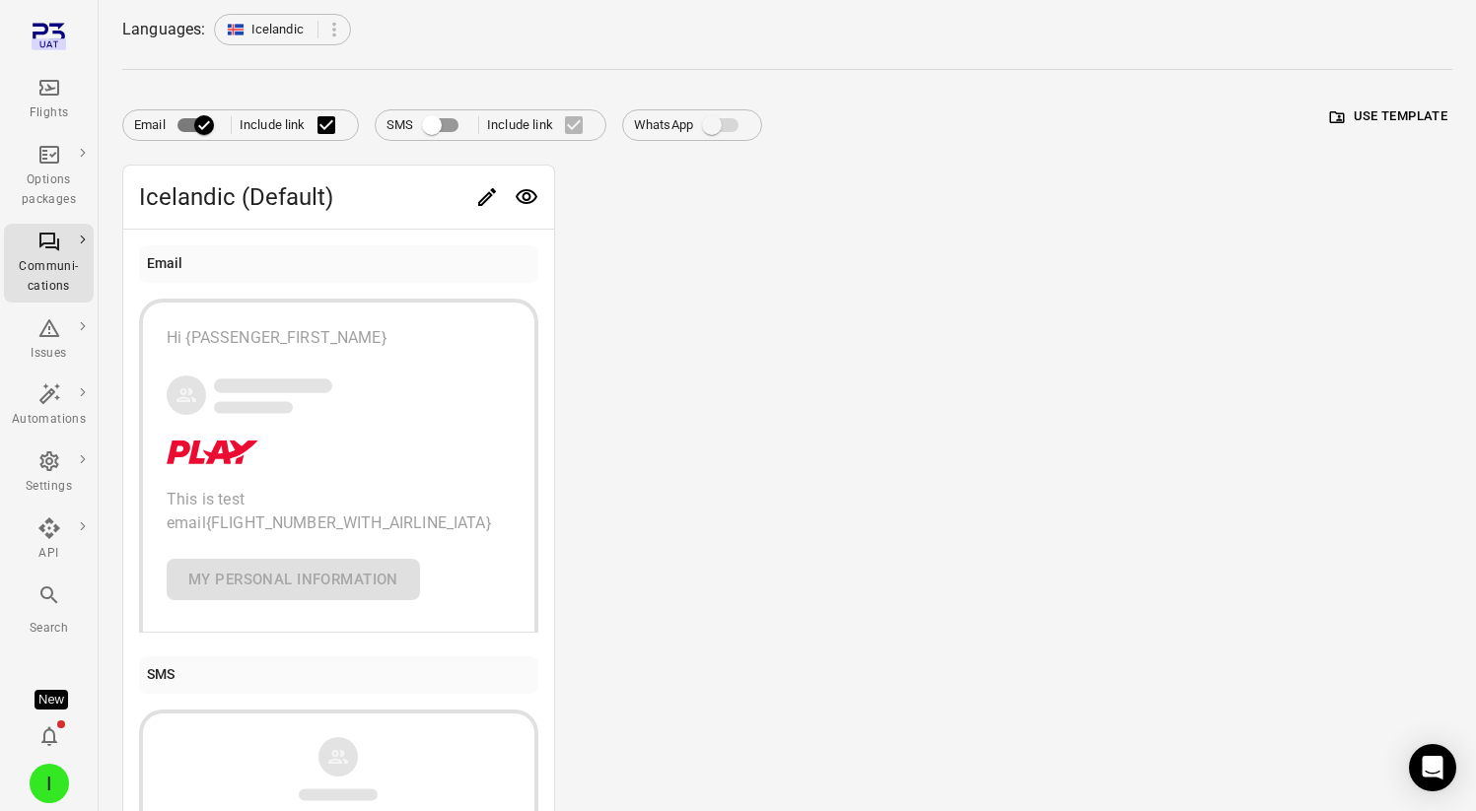
scroll to position [153, 0]
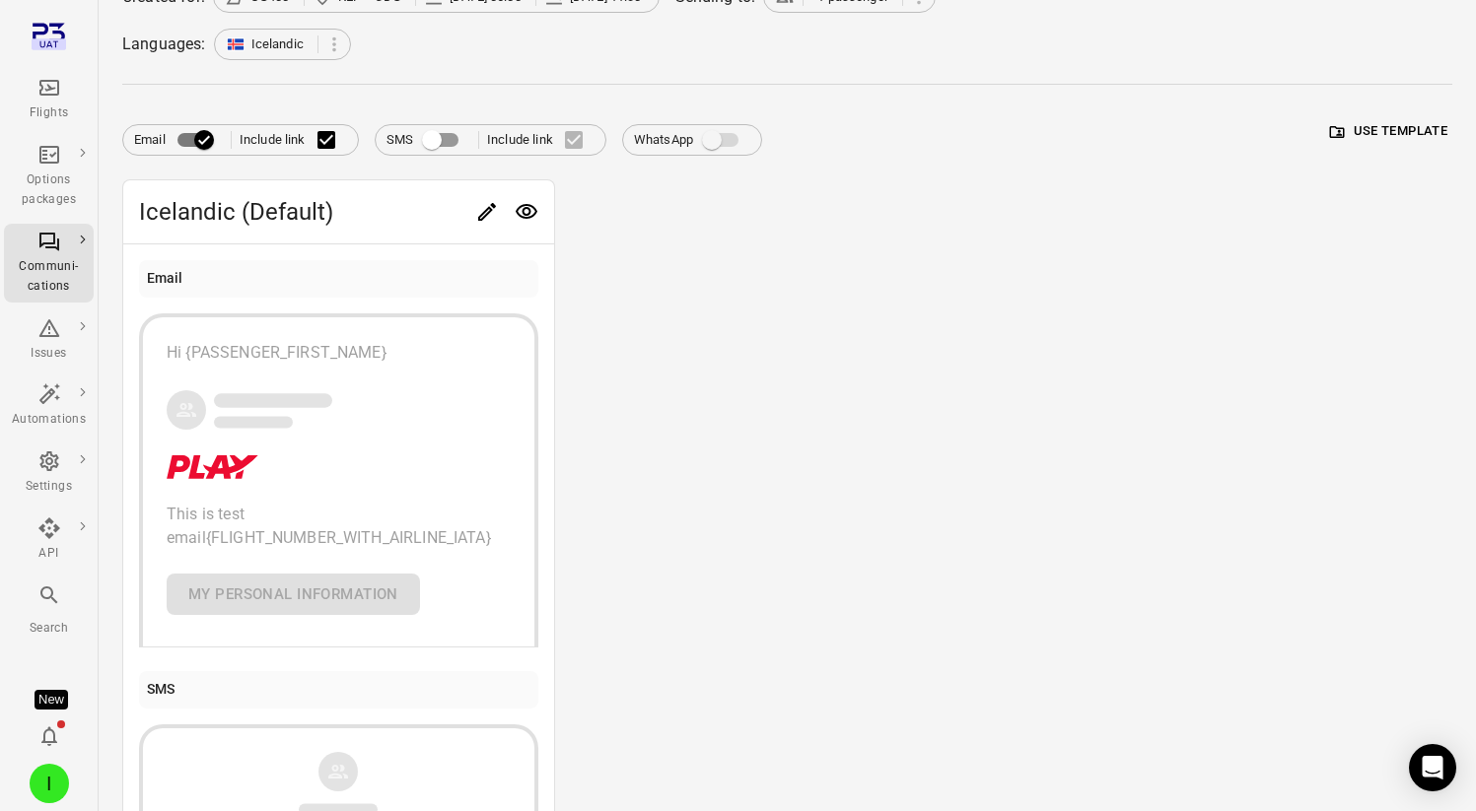
click at [481, 209] on icon "Edit" at bounding box center [487, 212] width 24 height 24
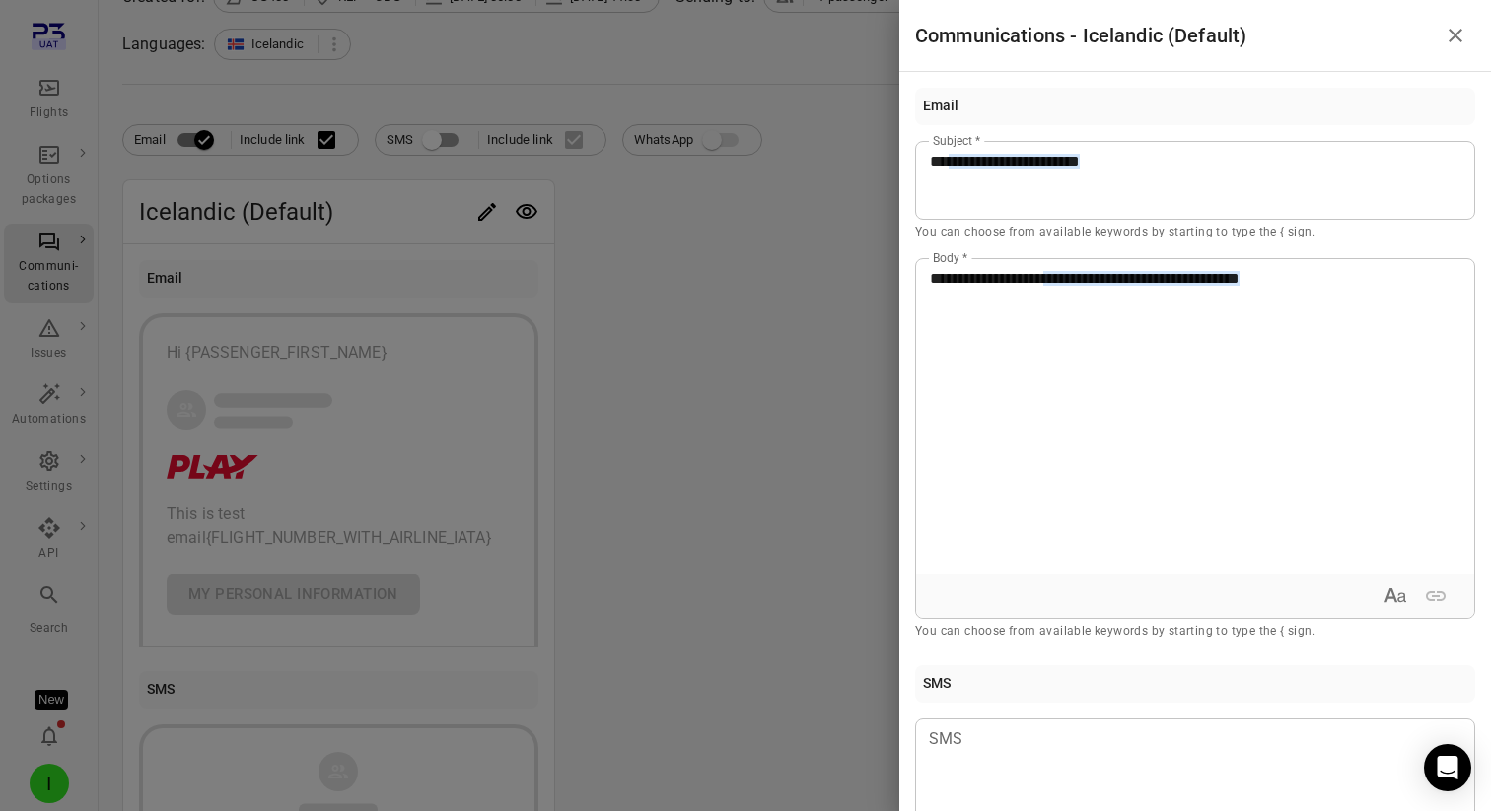
click at [1043, 281] on span "**********" at bounding box center [986, 278] width 113 height 15
click at [632, 351] on div at bounding box center [745, 405] width 1491 height 811
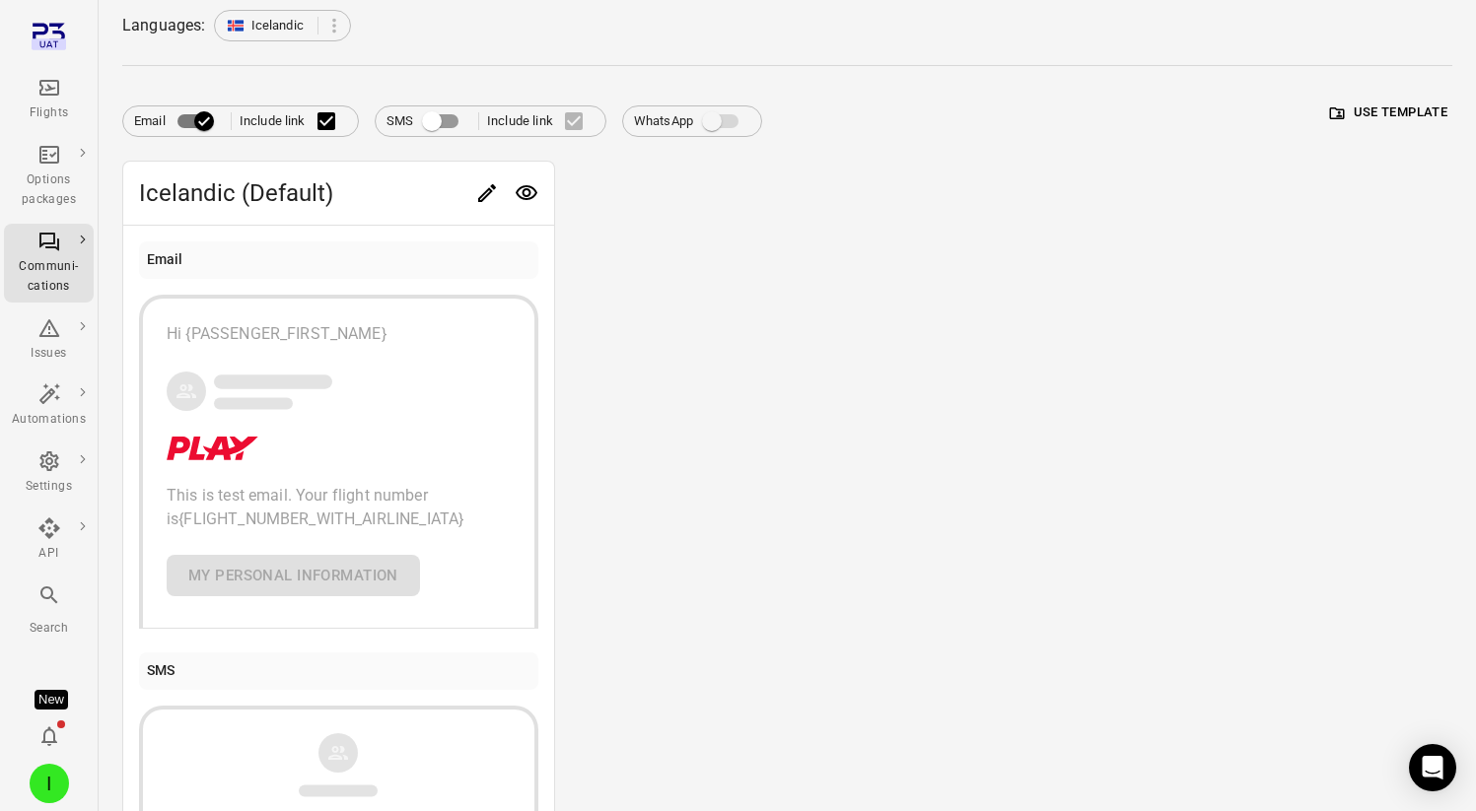
scroll to position [58, 0]
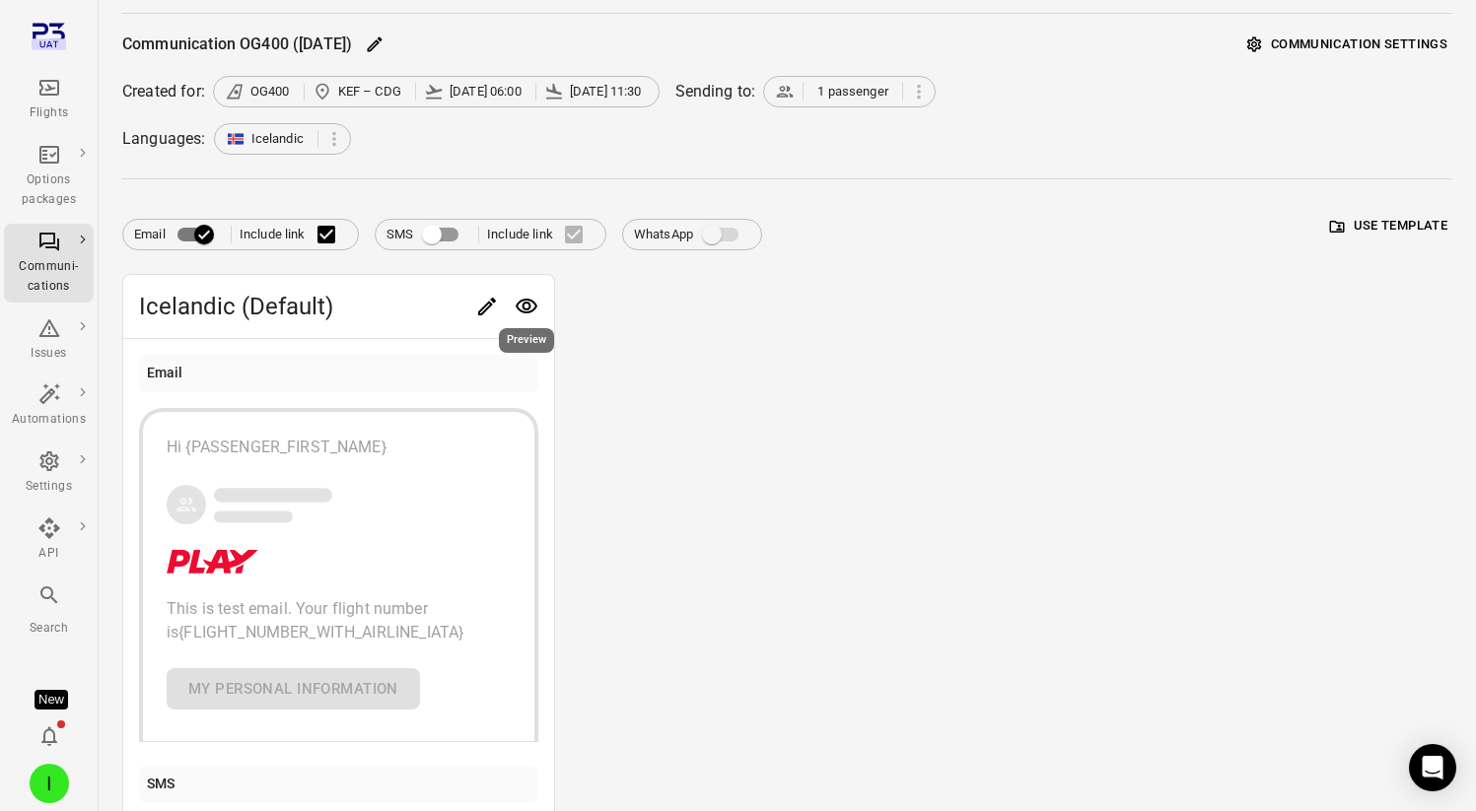
click at [530, 305] on icon "Preview" at bounding box center [527, 307] width 24 height 24
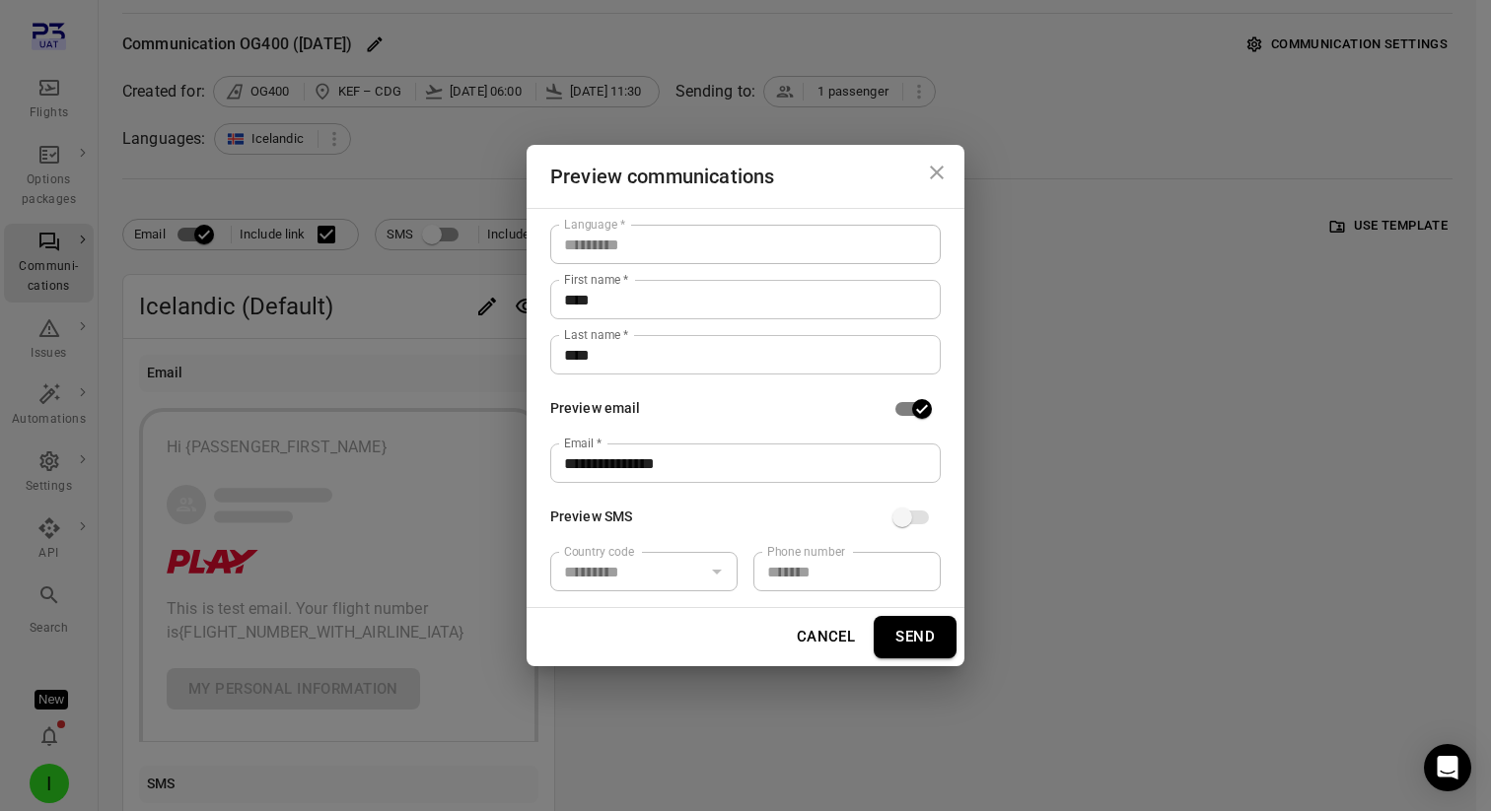
click at [909, 635] on button "Send" at bounding box center [914, 636] width 83 height 41
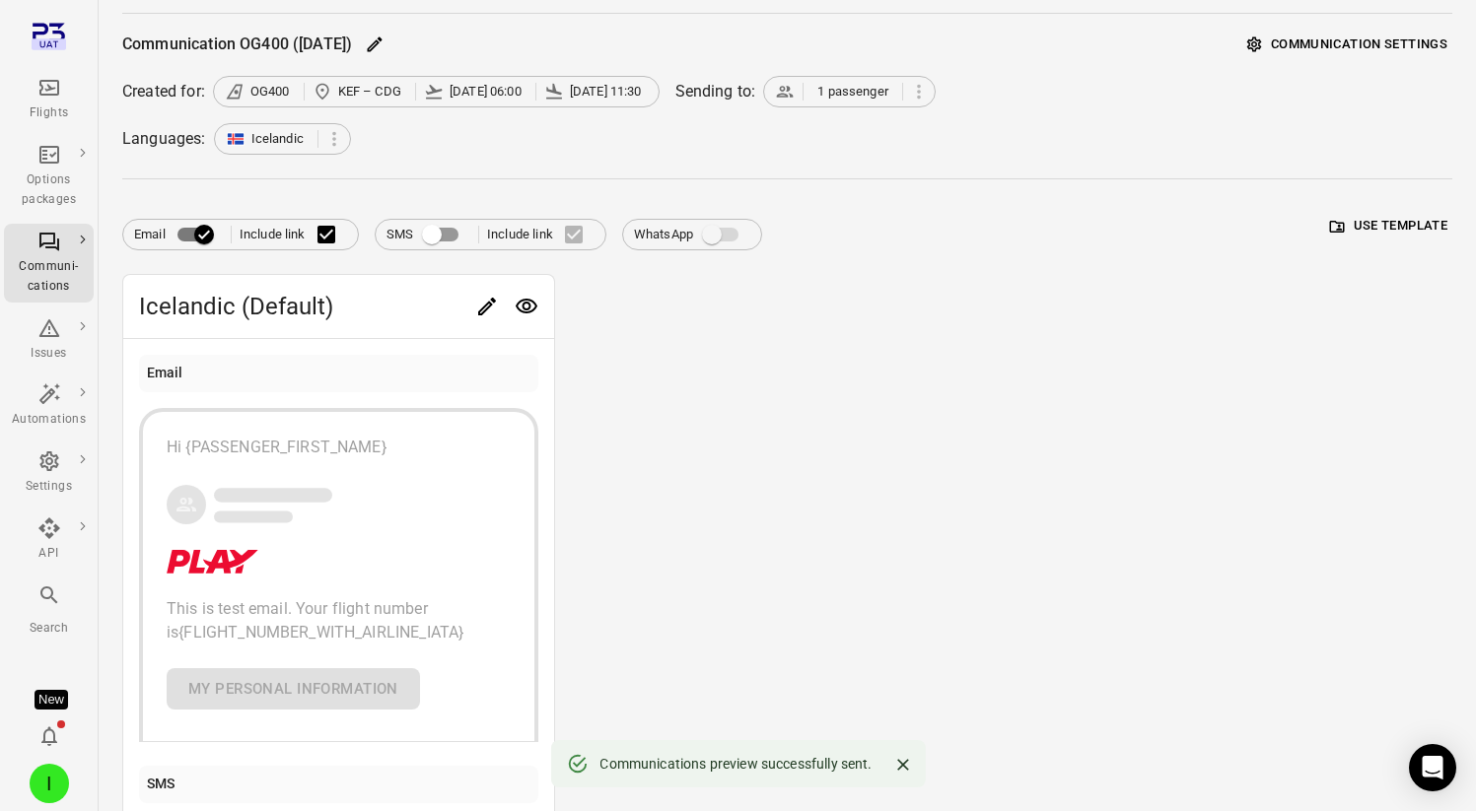
click at [44, 42] on icon "Main navigation" at bounding box center [42, 44] width 5 height 7
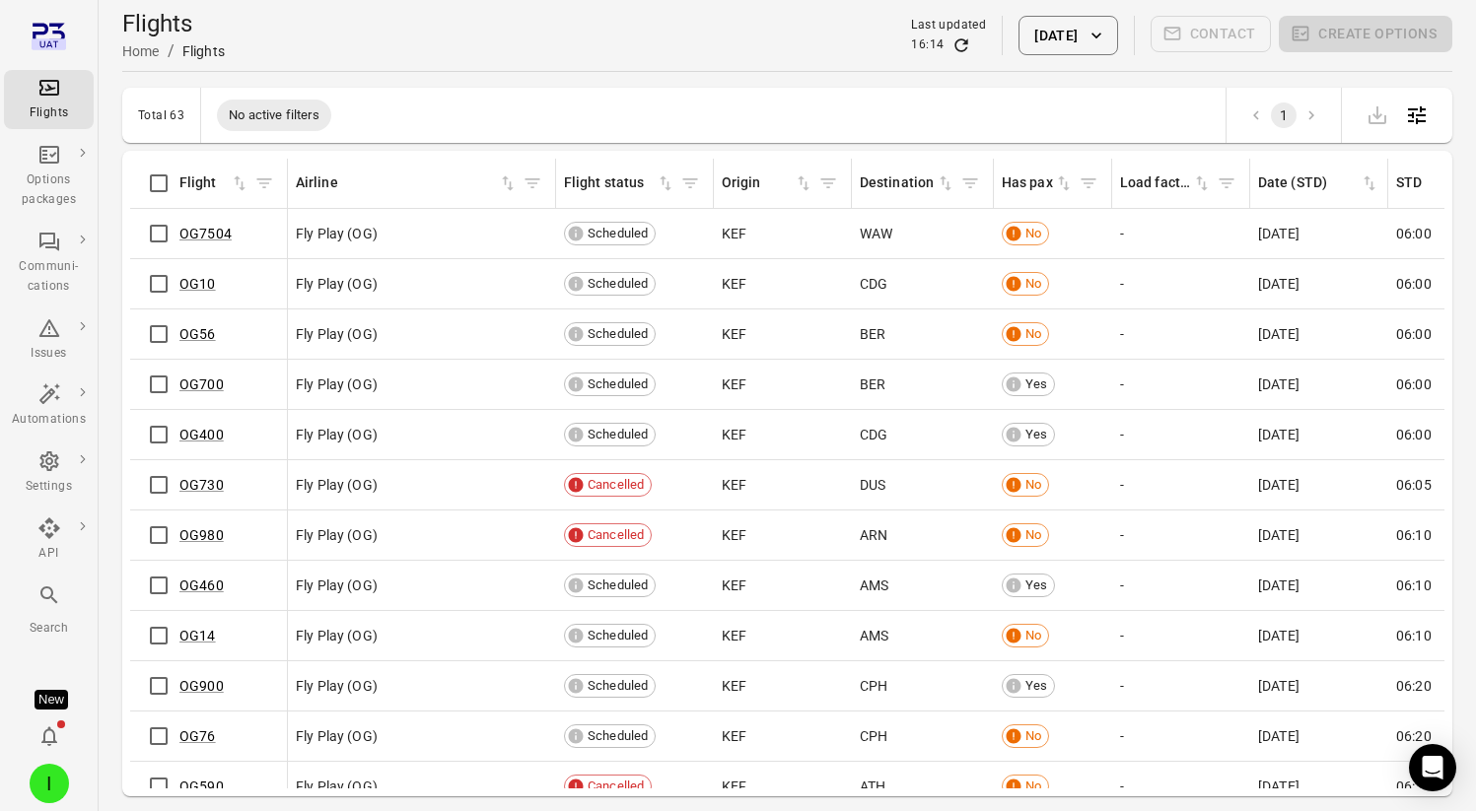
click at [34, 784] on div "I" at bounding box center [49, 783] width 39 height 39
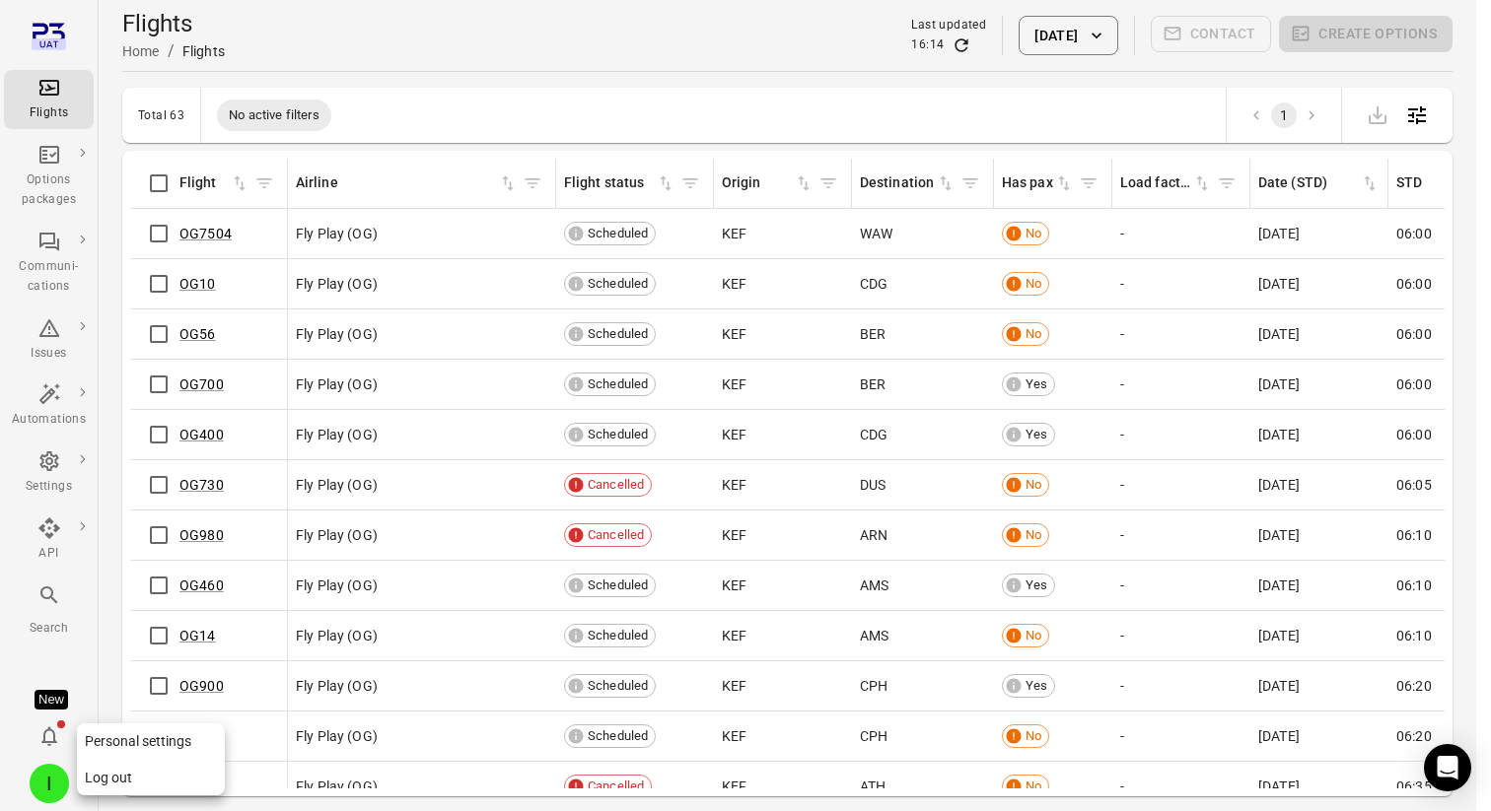
click at [104, 777] on button "Log out" at bounding box center [151, 778] width 148 height 36
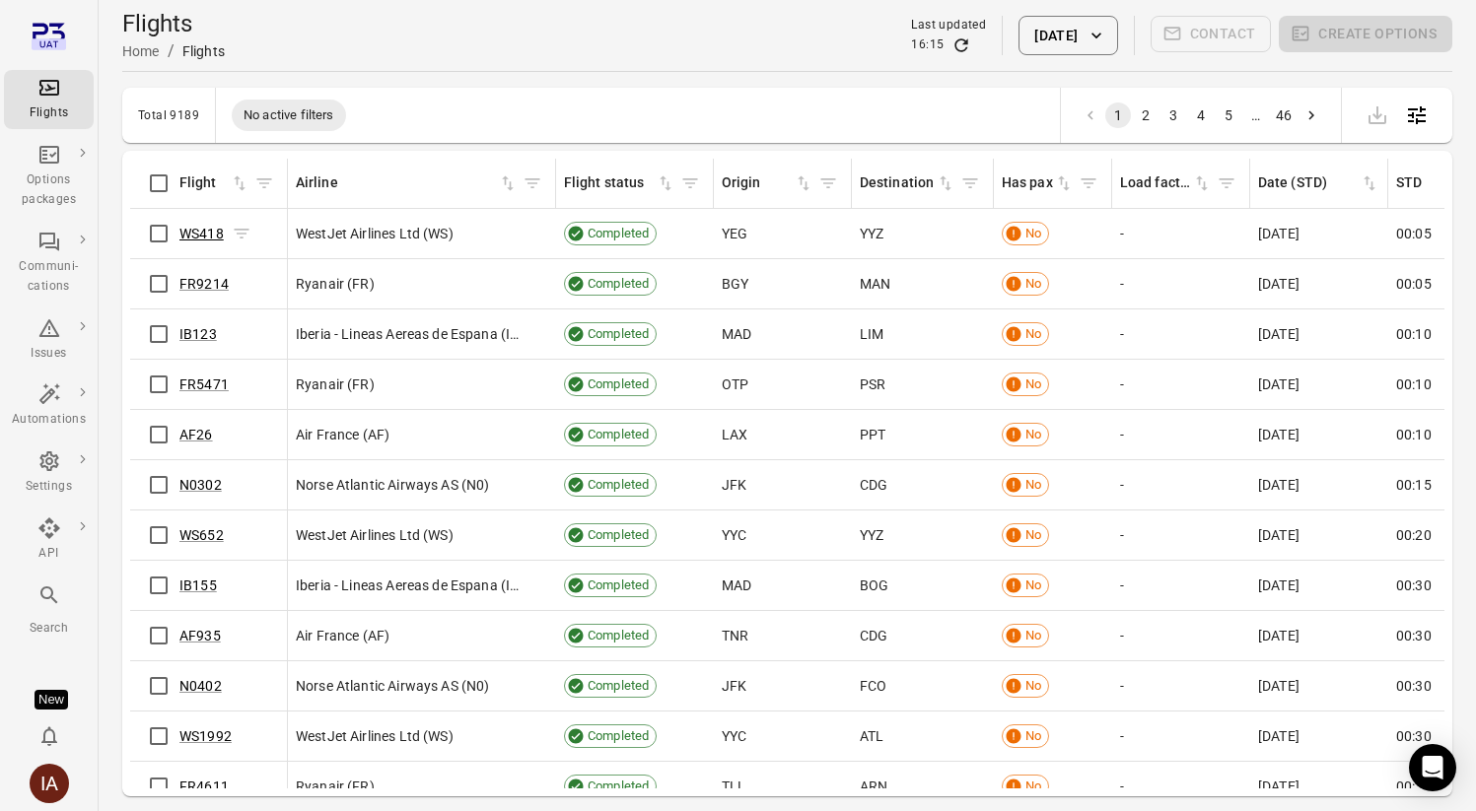
click at [189, 241] on link "WS418" at bounding box center [201, 234] width 44 height 16
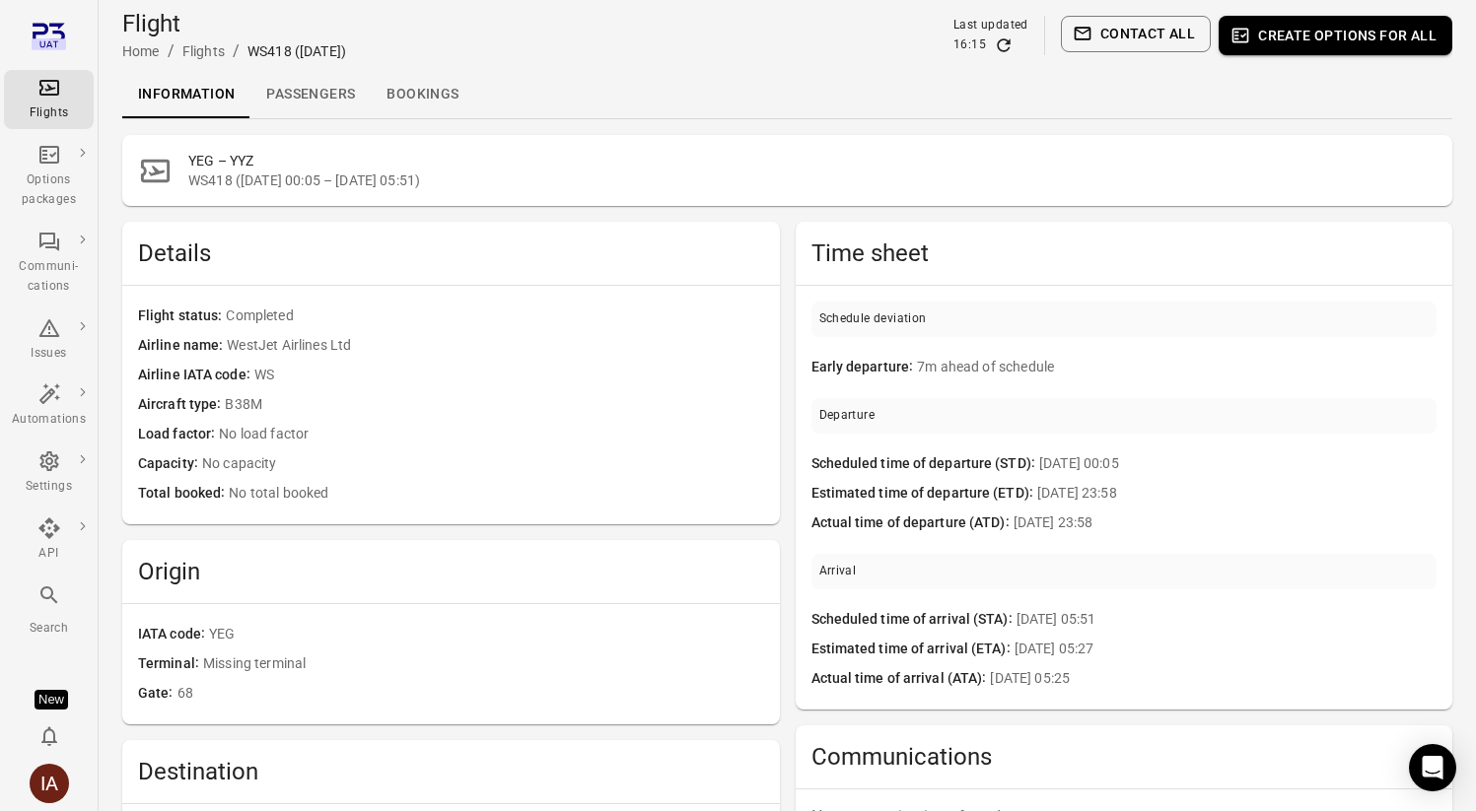
click at [293, 94] on link "Passengers" at bounding box center [310, 94] width 120 height 47
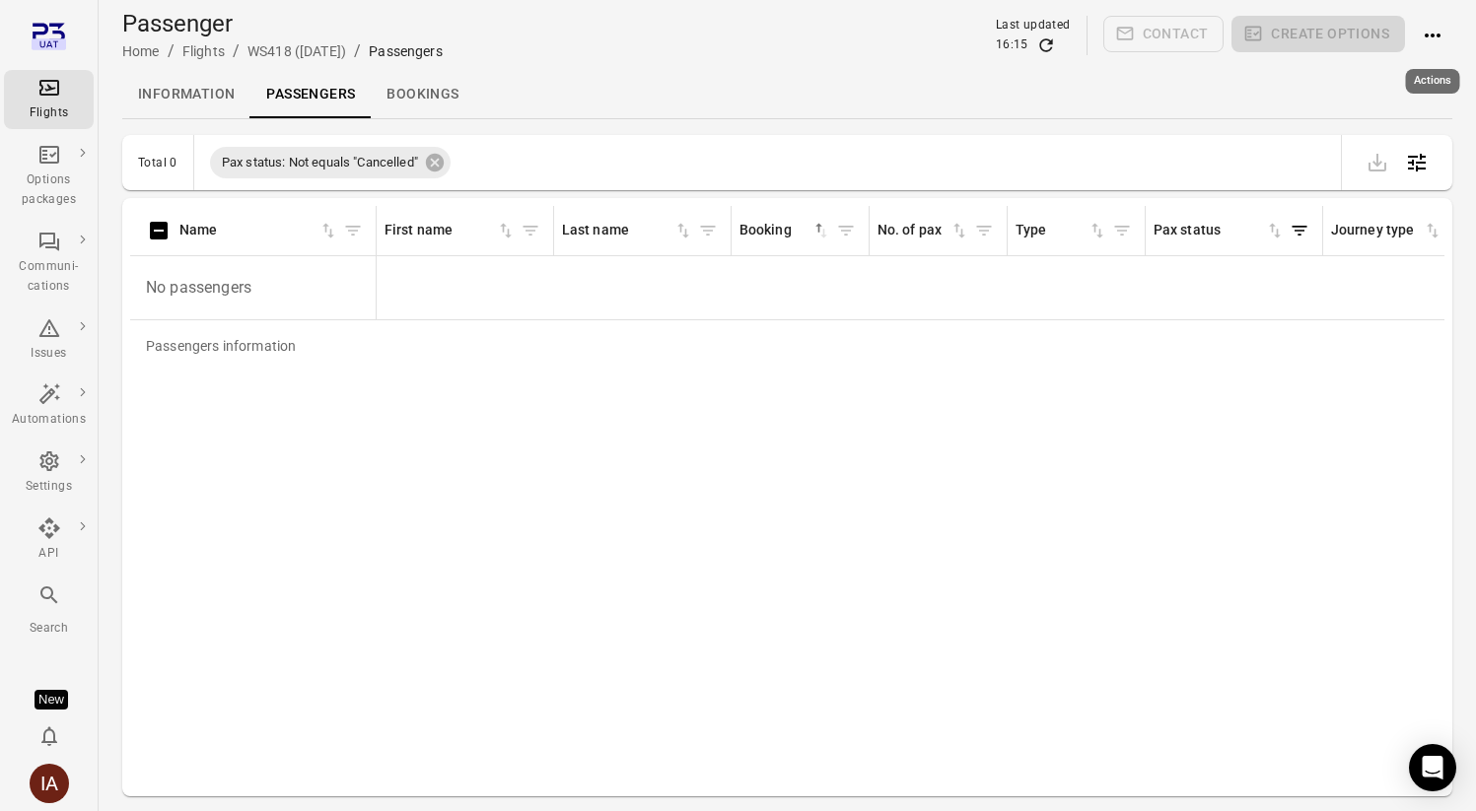
click at [1422, 35] on icon "Actions" at bounding box center [1433, 36] width 24 height 24
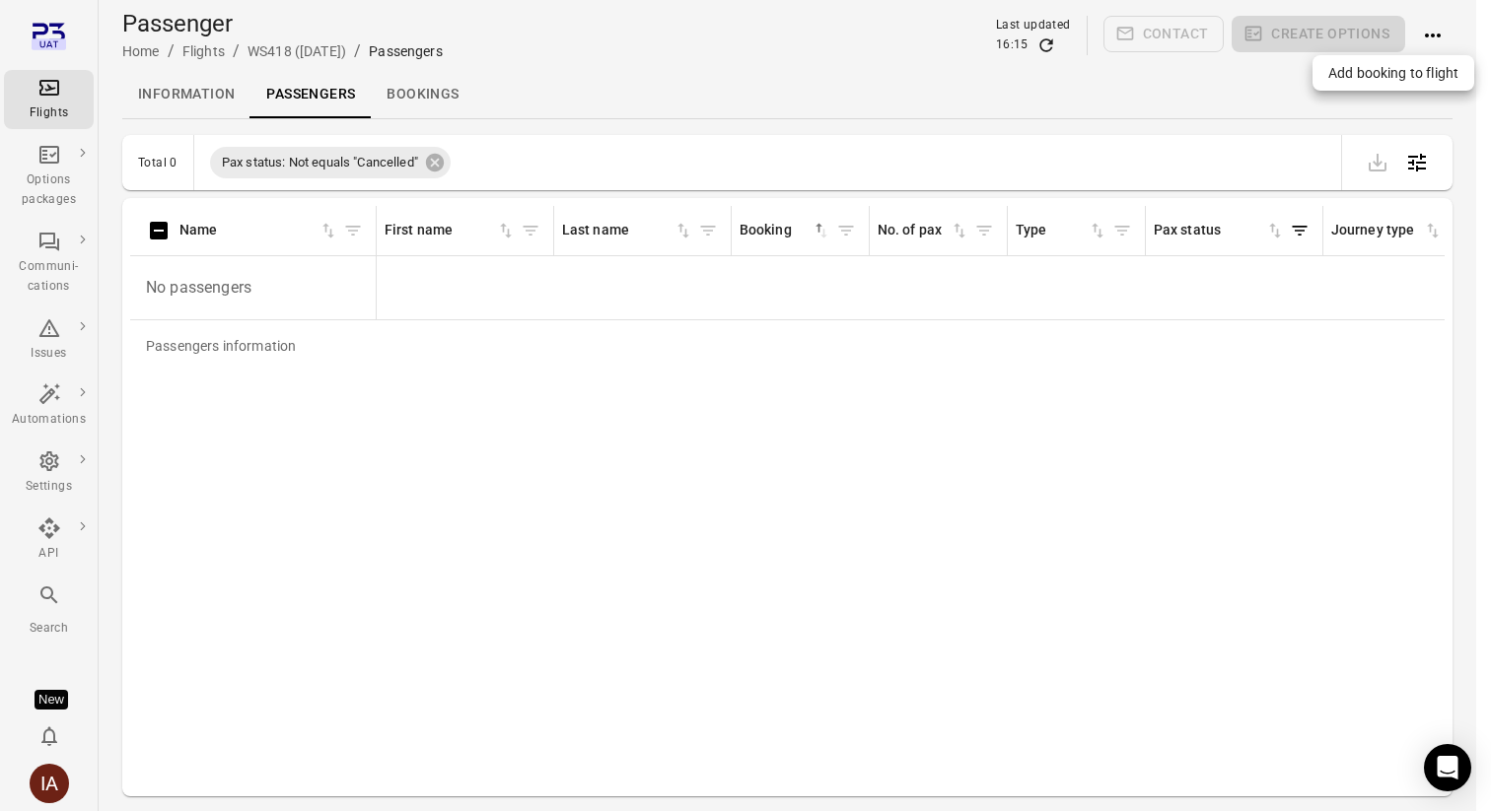
click at [1385, 74] on span "Add booking to flight" at bounding box center [1393, 73] width 130 height 20
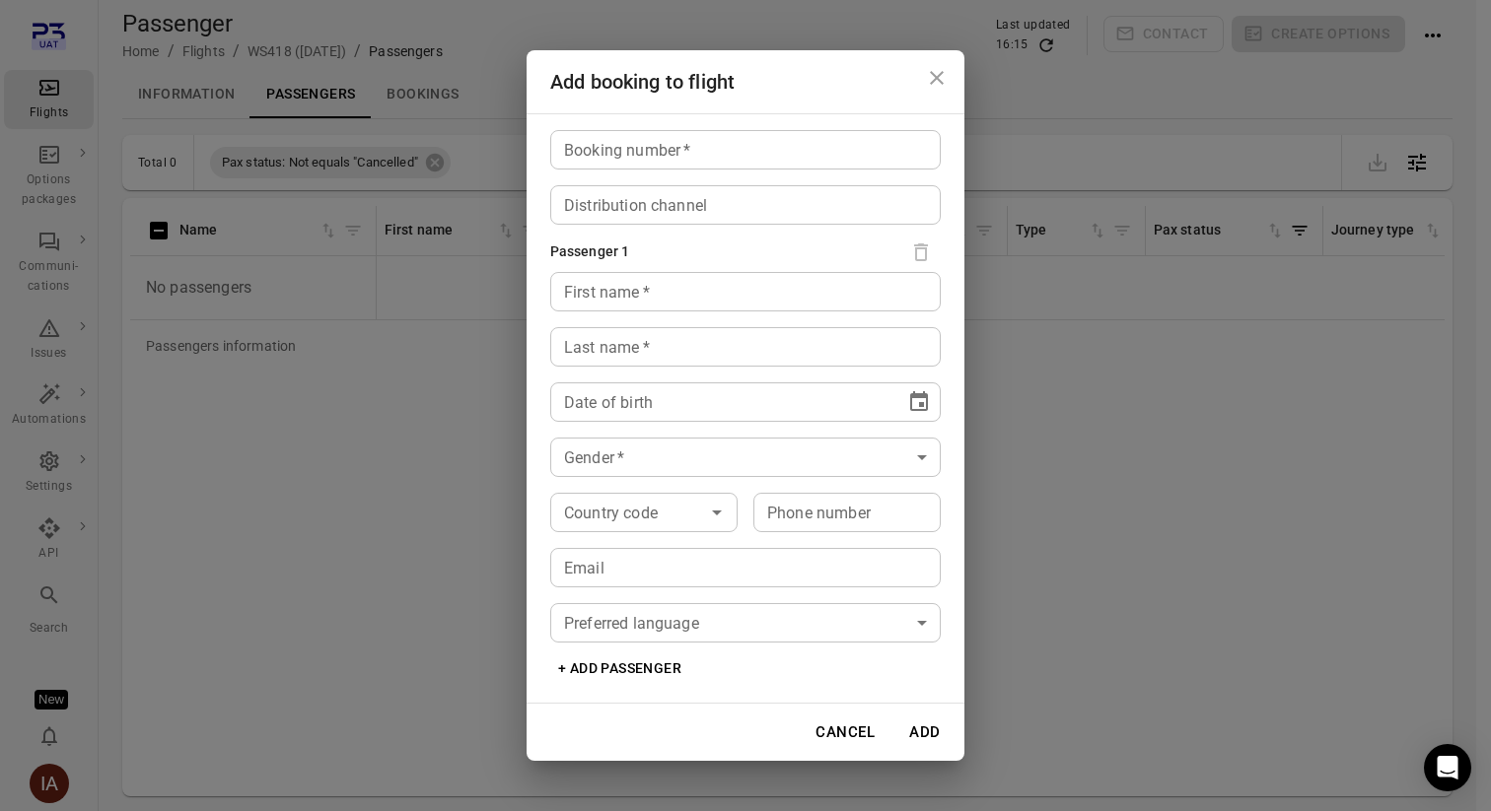
click at [701, 138] on input "Booking number   *" at bounding box center [745, 149] width 390 height 39
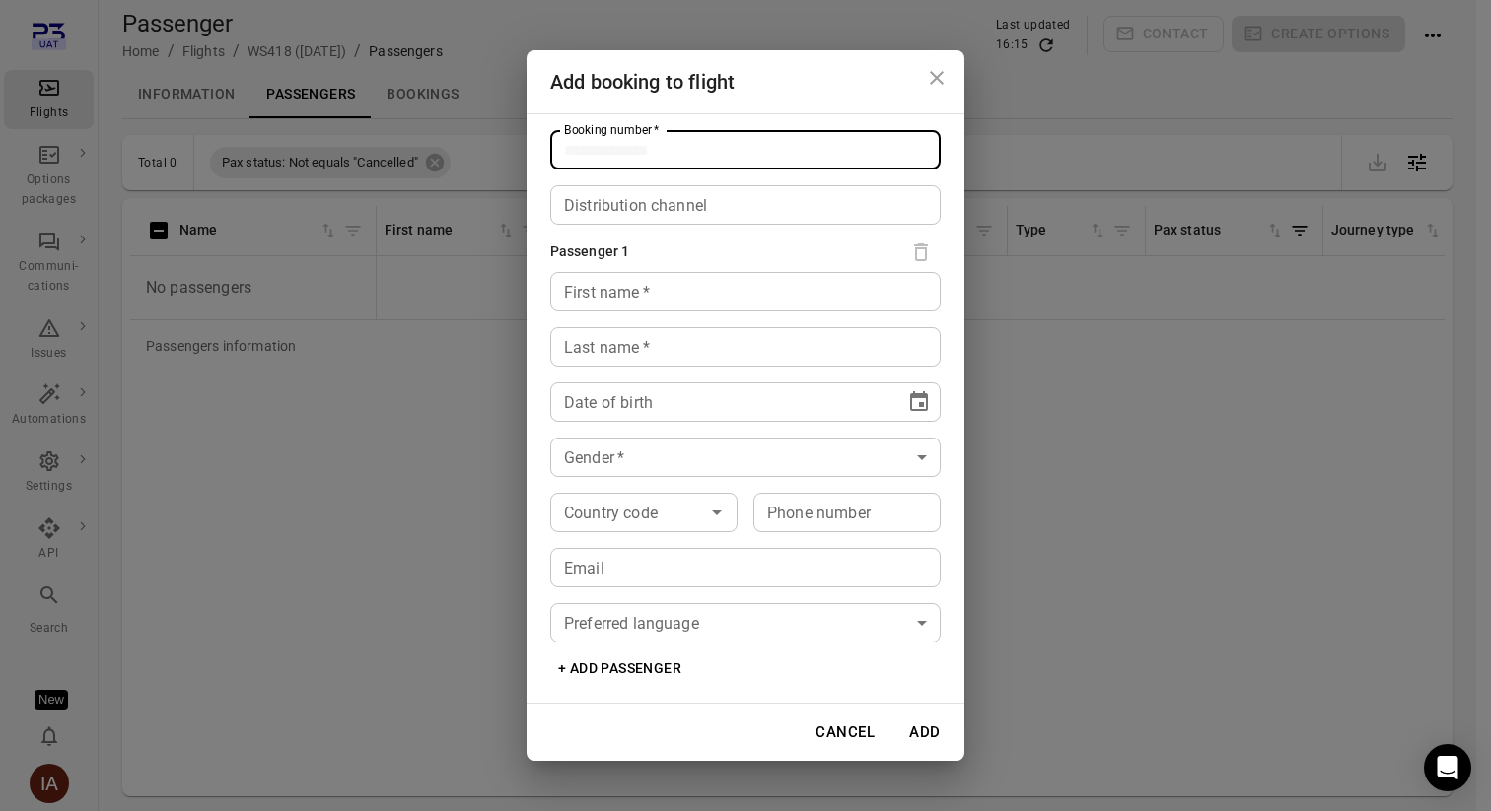
type input "*"
type input "*****"
click at [620, 311] on input "First name   *" at bounding box center [745, 291] width 390 height 39
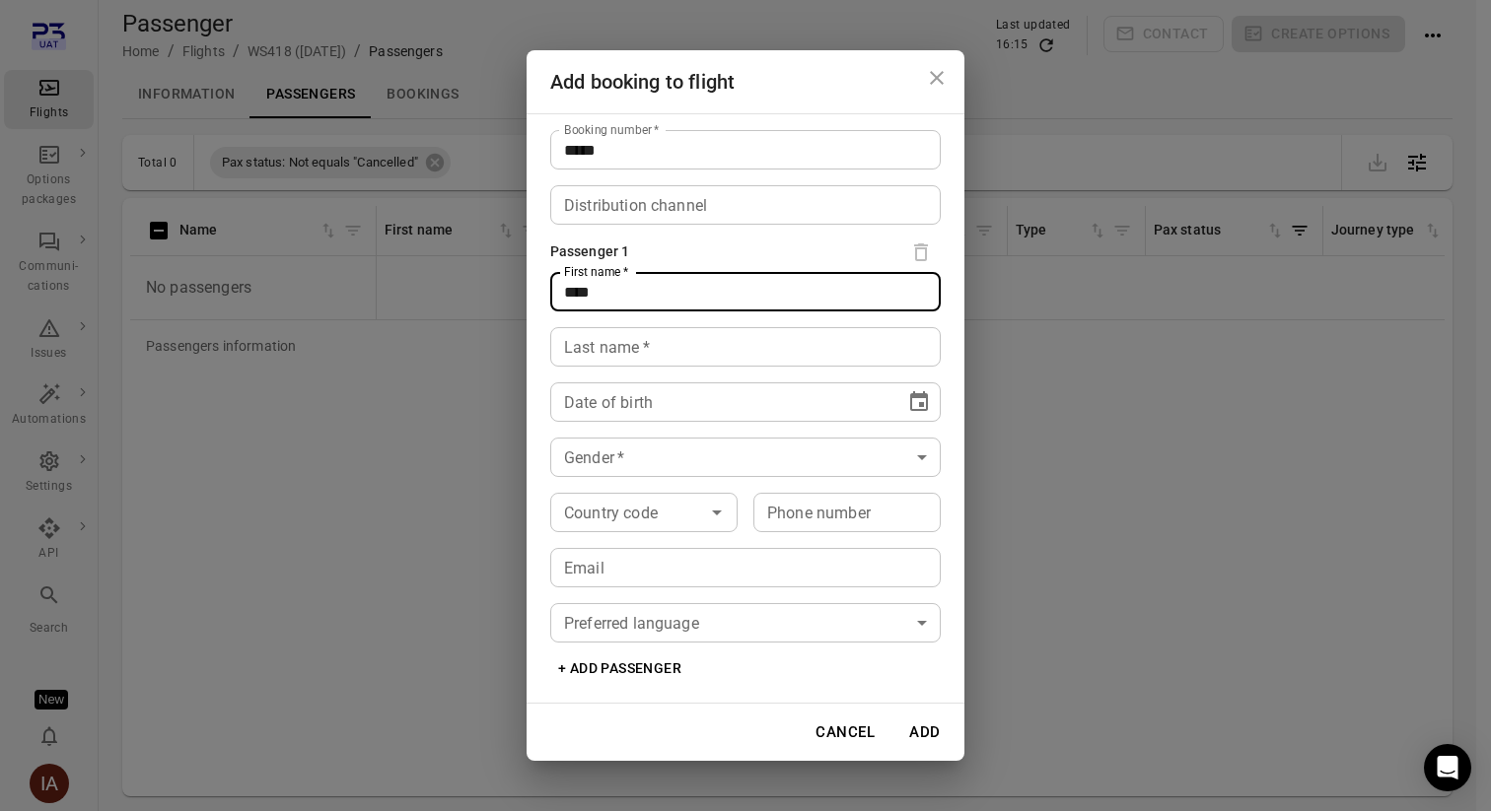
type input "****"
click at [612, 352] on div "Last name   * Last name   *" at bounding box center [745, 346] width 390 height 39
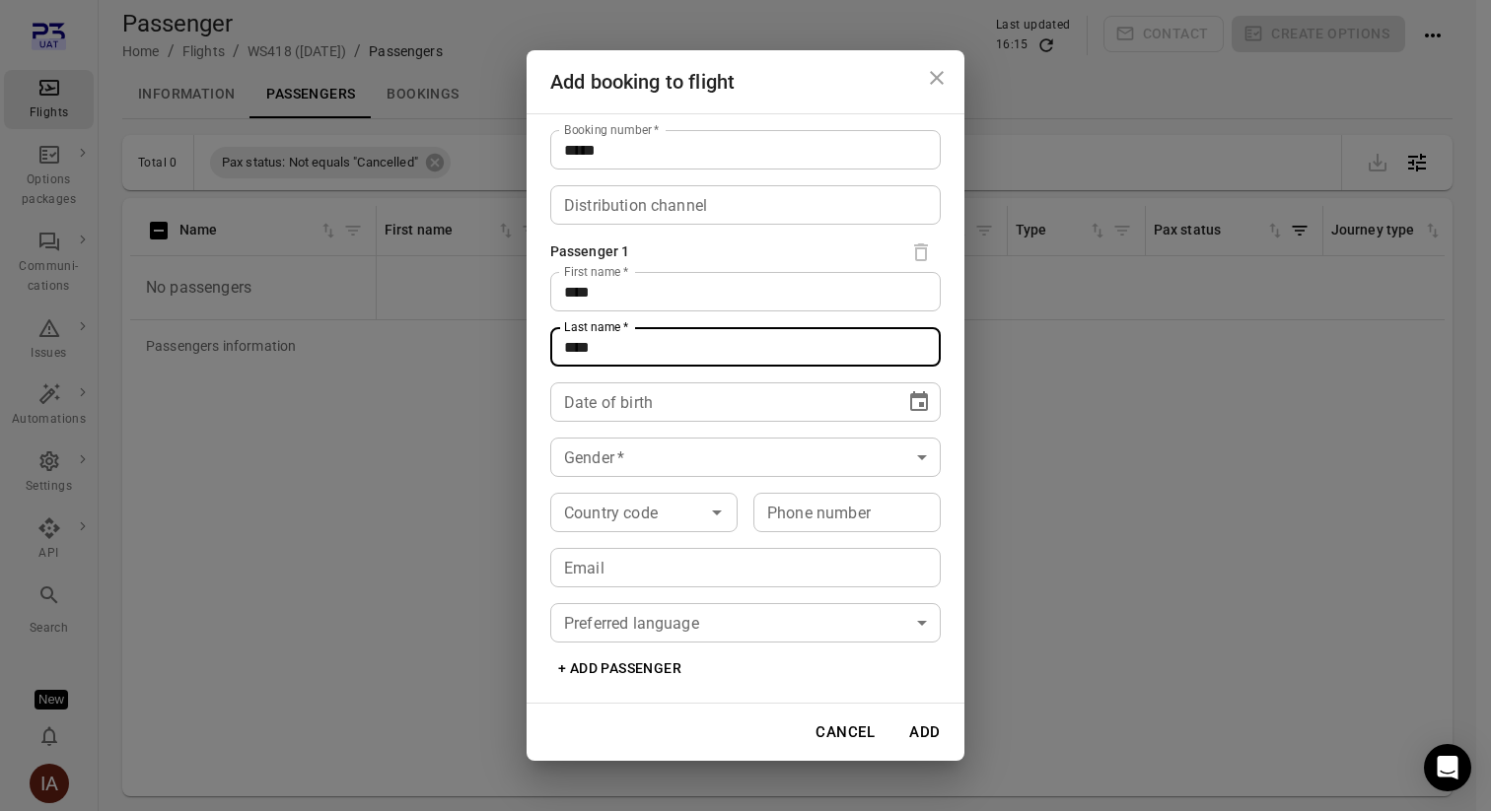
type input "****"
click at [587, 411] on div "Date of birth ** **** **** Date of birth" at bounding box center [745, 402] width 390 height 39
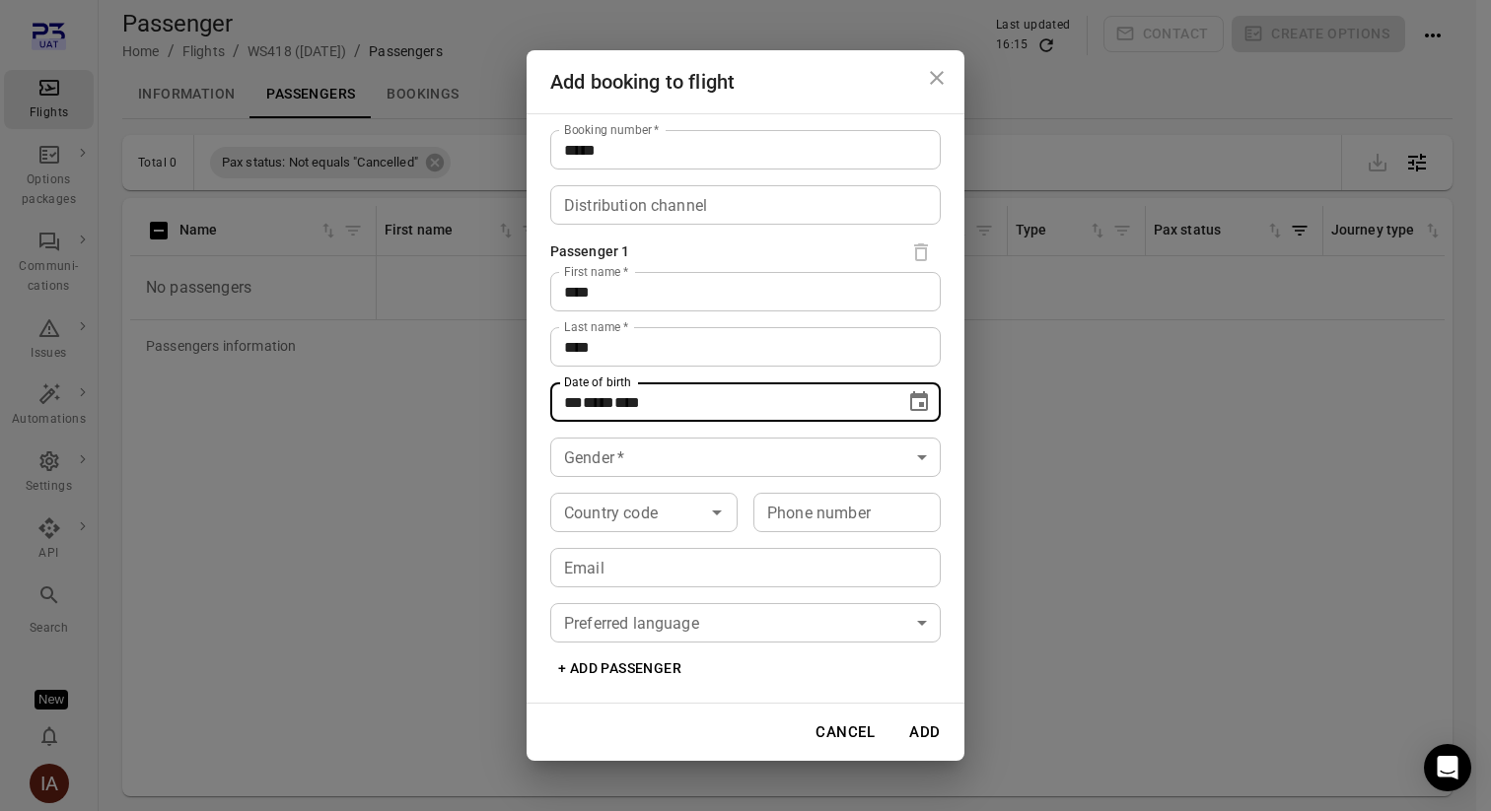
click at [913, 400] on icon "Choose date" at bounding box center [919, 402] width 24 height 24
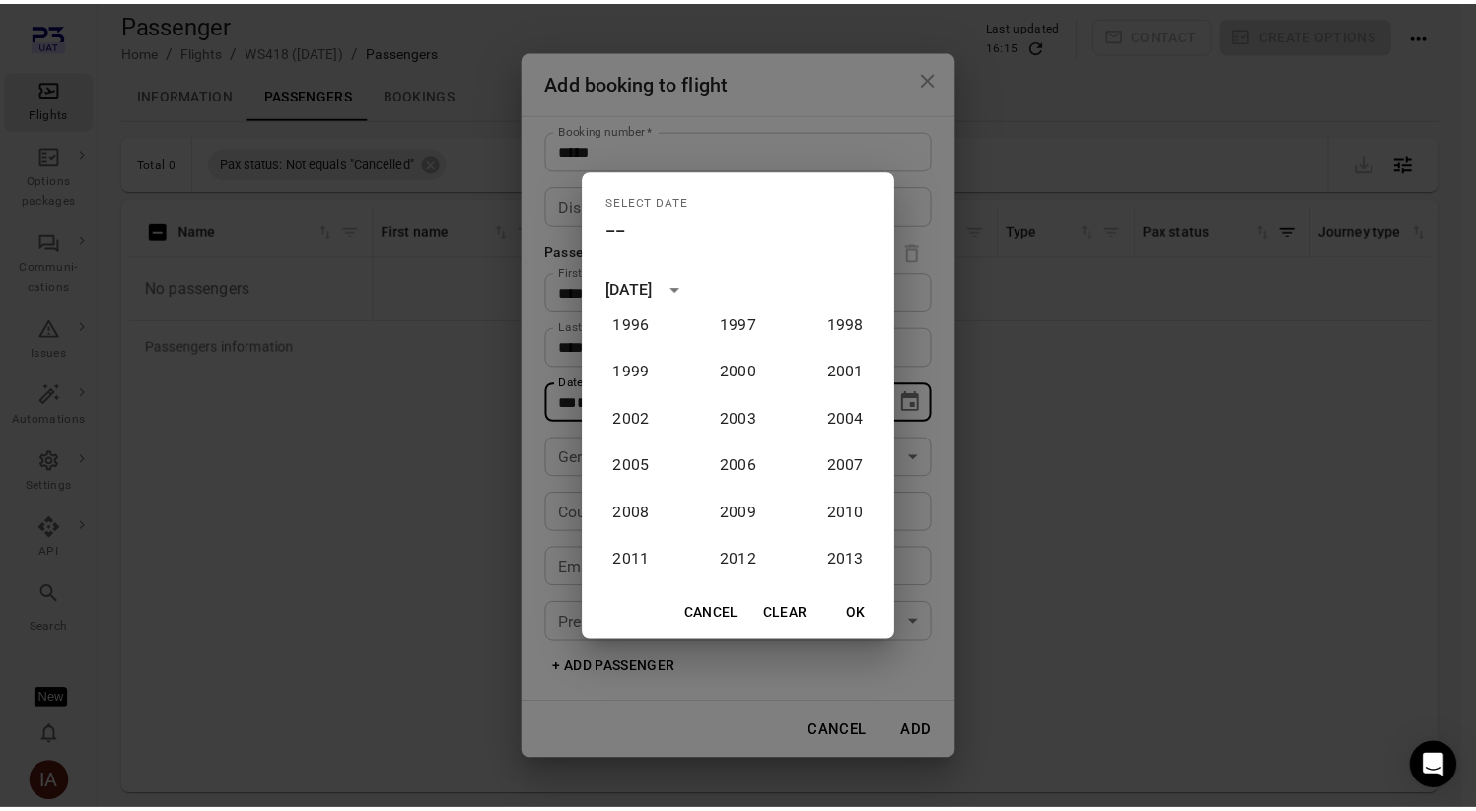
scroll to position [1463, 0]
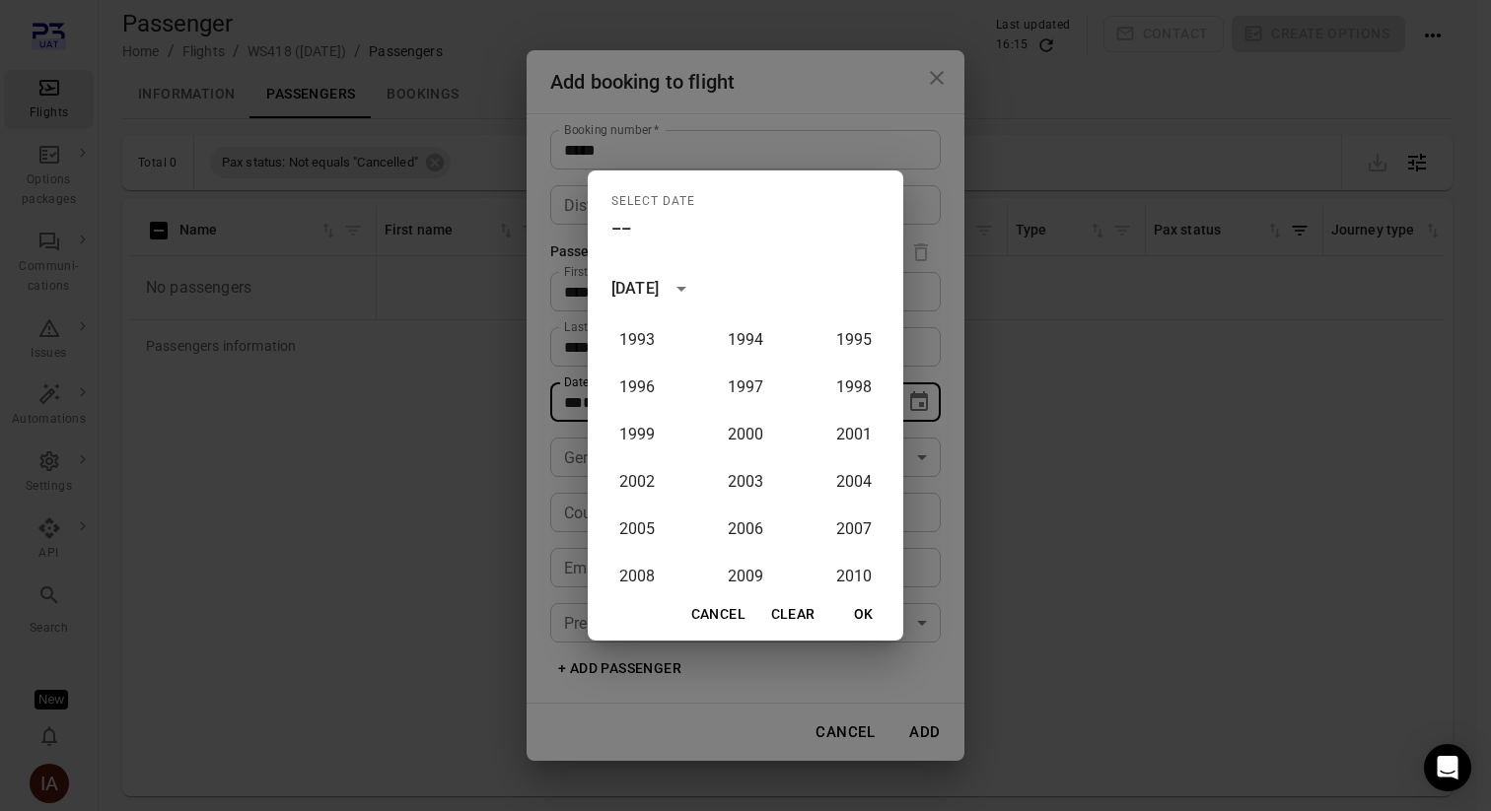
click at [754, 362] on div "1900 1901 1902 1903 1904 1905 1906 1907 1908 1909 1910 1911 1912 1913 1914 1915…" at bounding box center [745, 451] width 315 height 276
click at [748, 382] on button "1997" at bounding box center [745, 387] width 71 height 35
type input "**********"
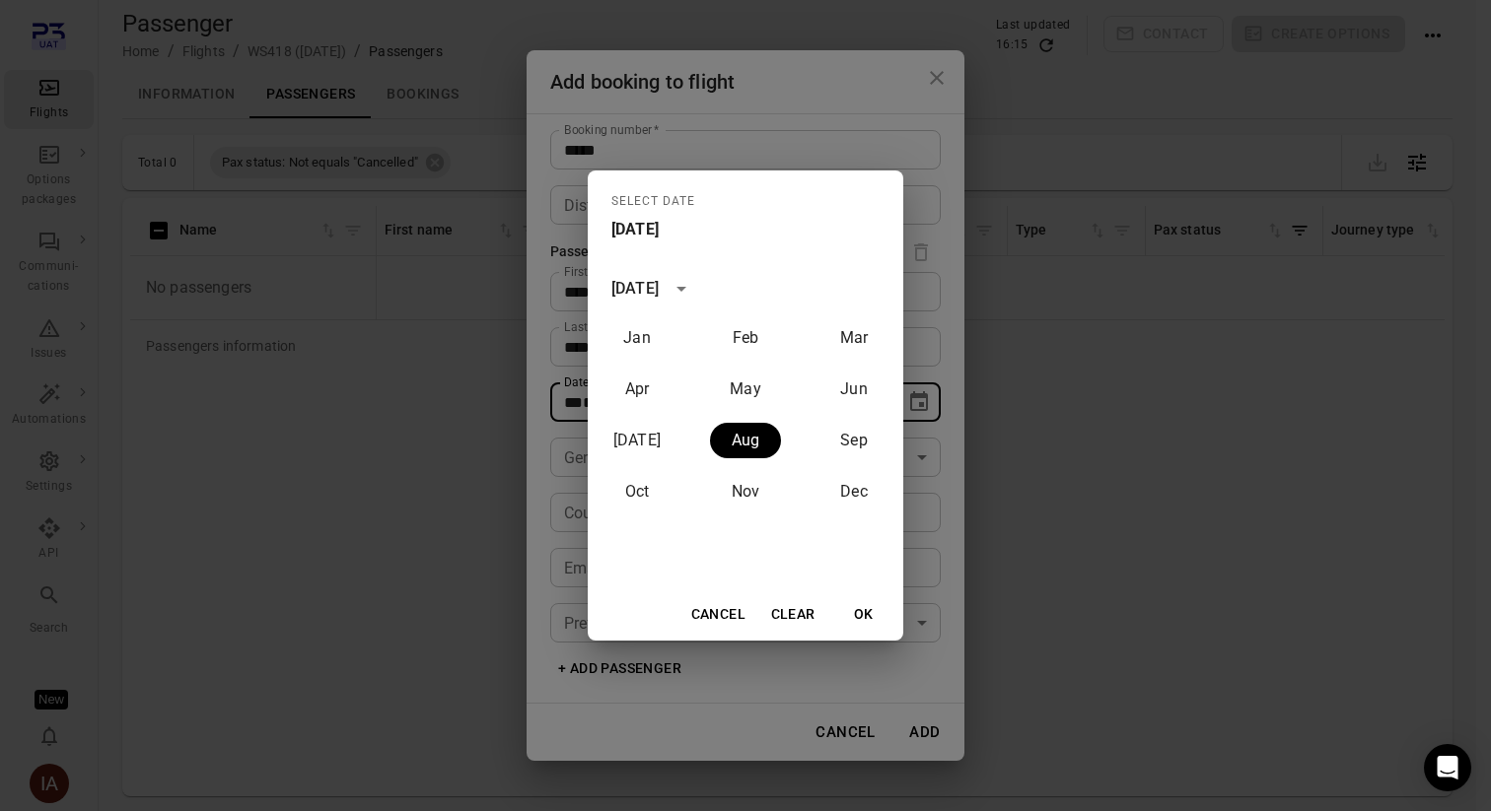
click at [869, 612] on button "OK" at bounding box center [863, 614] width 63 height 36
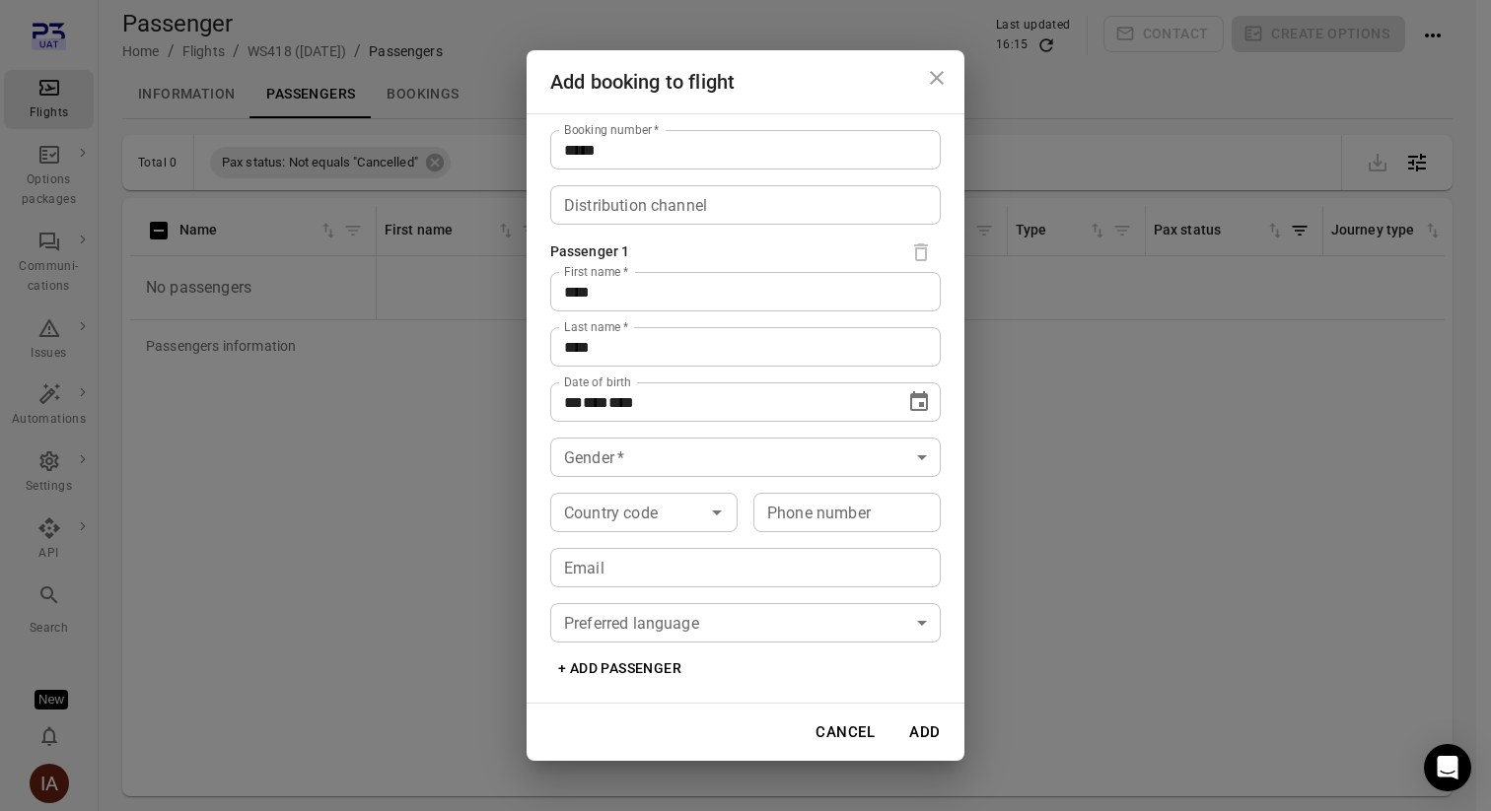
click at [606, 456] on body "**********" at bounding box center [745, 437] width 1491 height 875
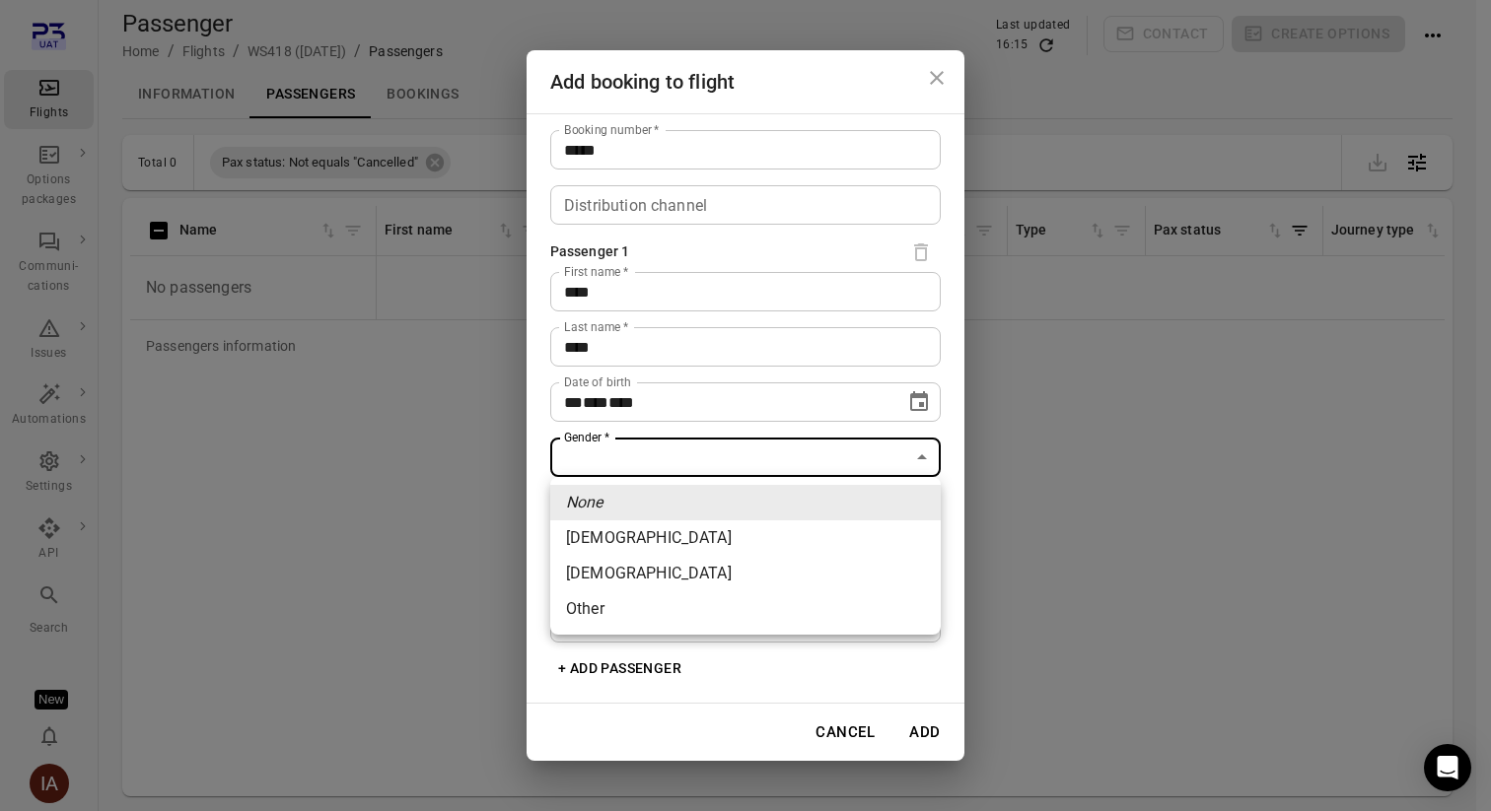
click at [624, 537] on li "Female" at bounding box center [745, 538] width 390 height 35
type input "******"
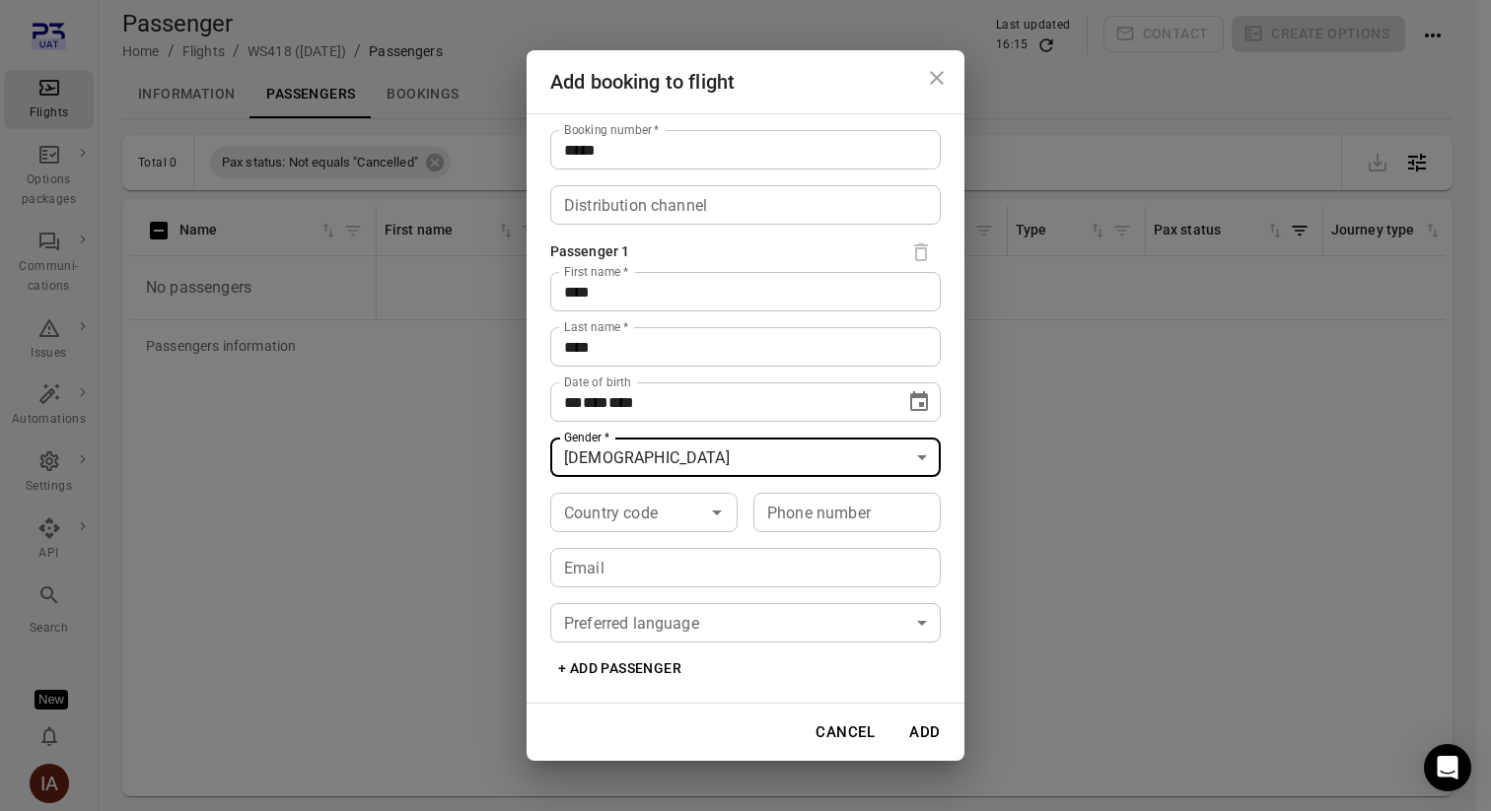
click at [932, 728] on button "Add" at bounding box center [924, 732] width 63 height 41
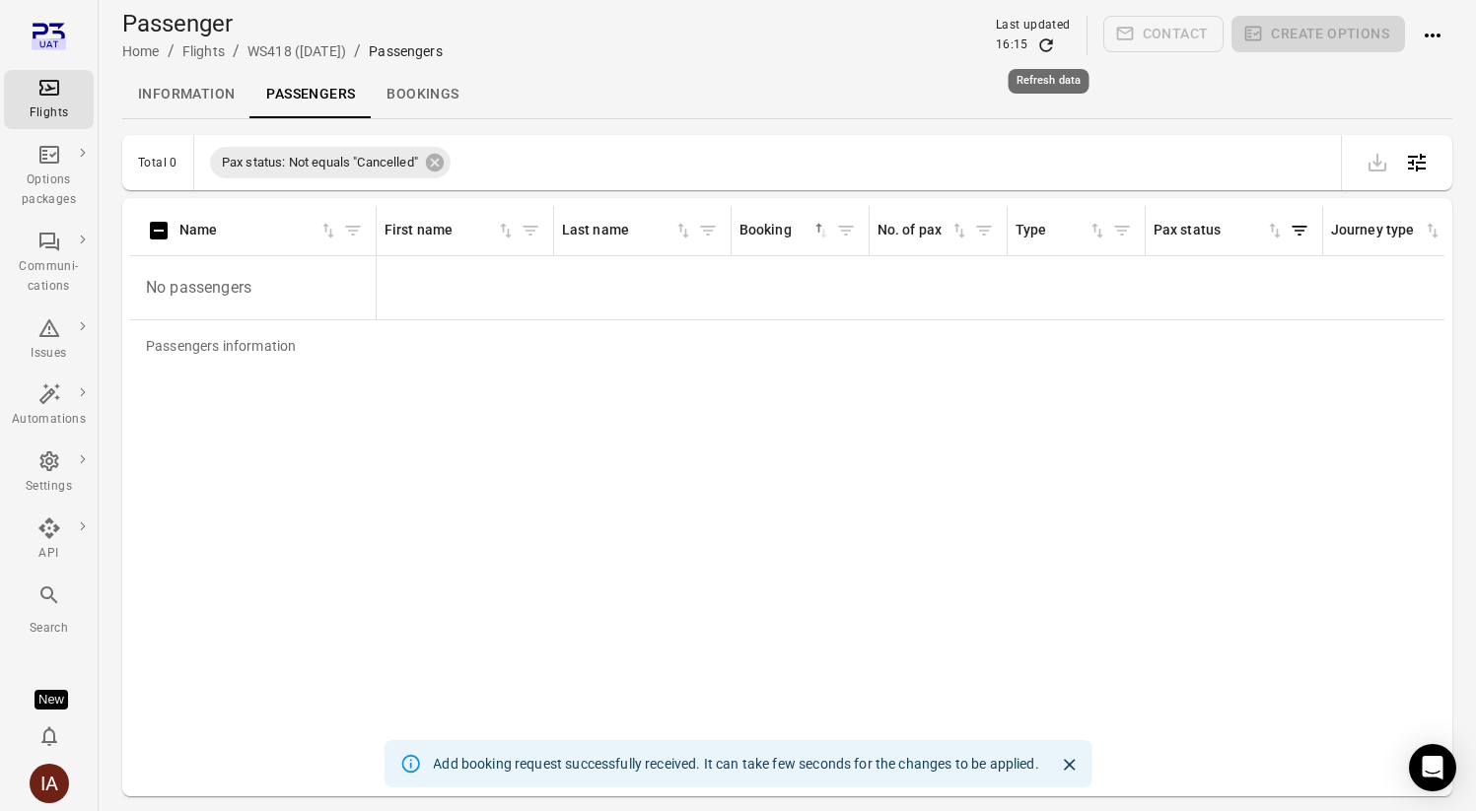
click at [1046, 38] on icon "Refresh data" at bounding box center [1045, 44] width 13 height 13
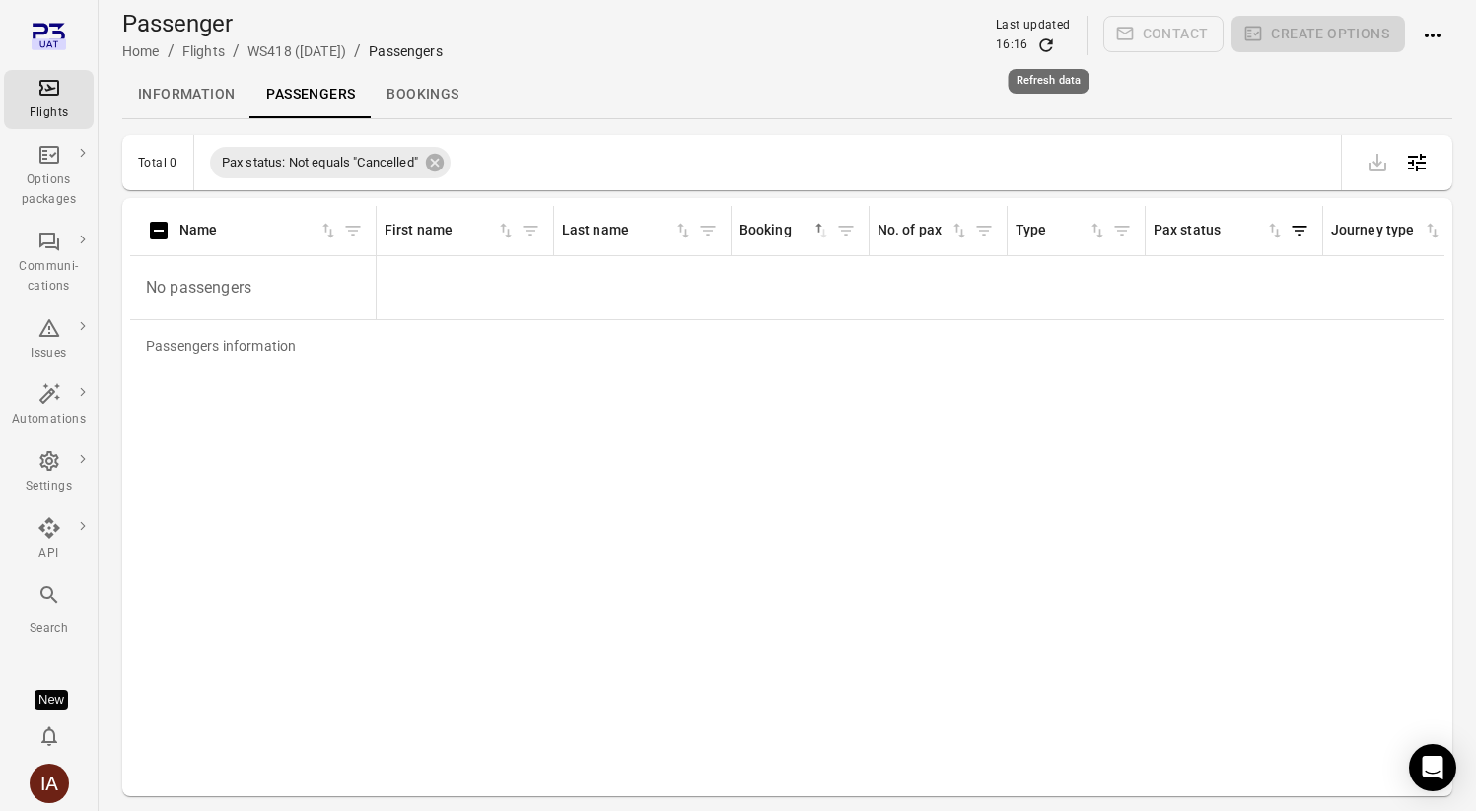
click at [1046, 38] on icon "Refresh data" at bounding box center [1045, 44] width 13 height 13
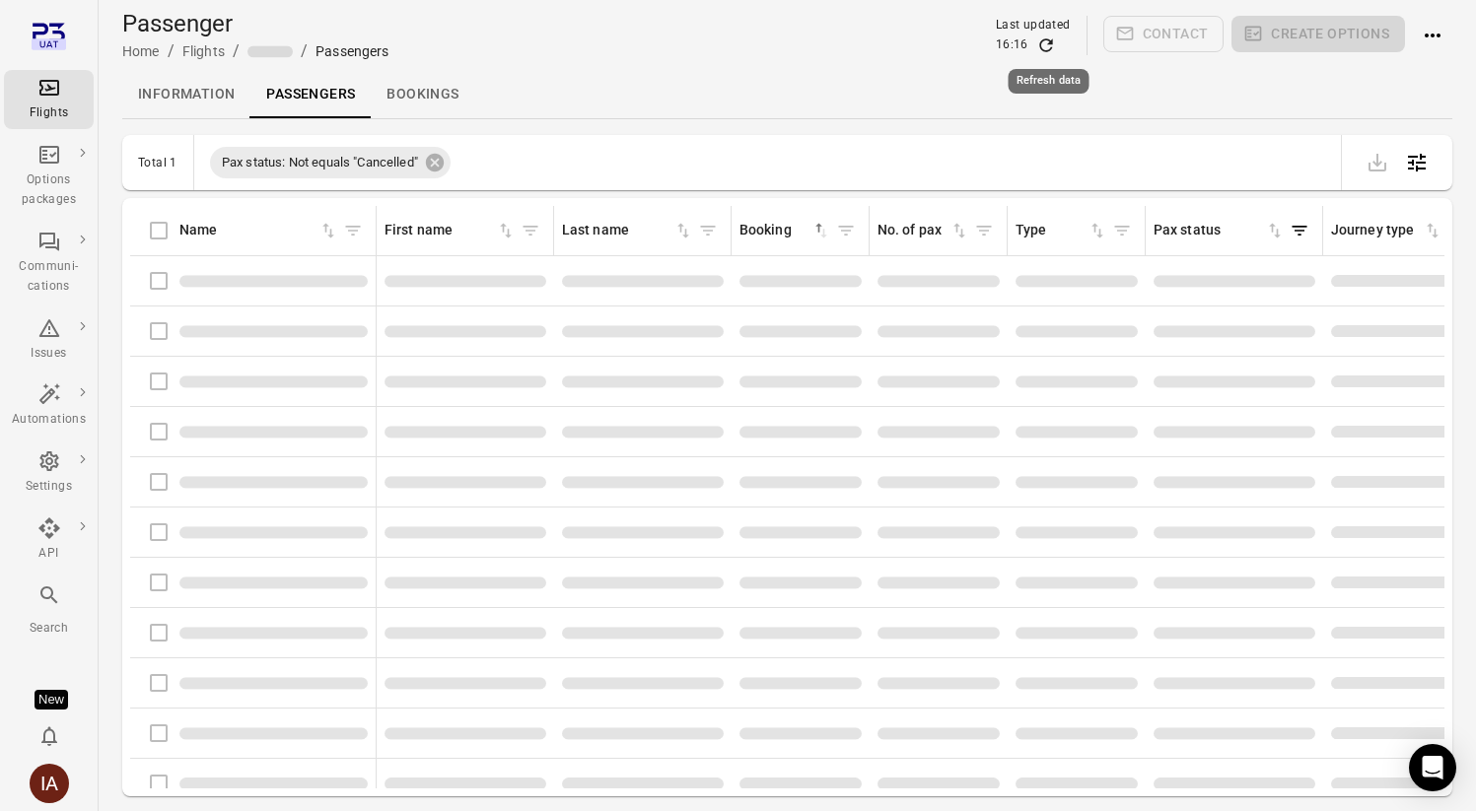
click at [1046, 38] on icon "Refresh data" at bounding box center [1045, 44] width 13 height 13
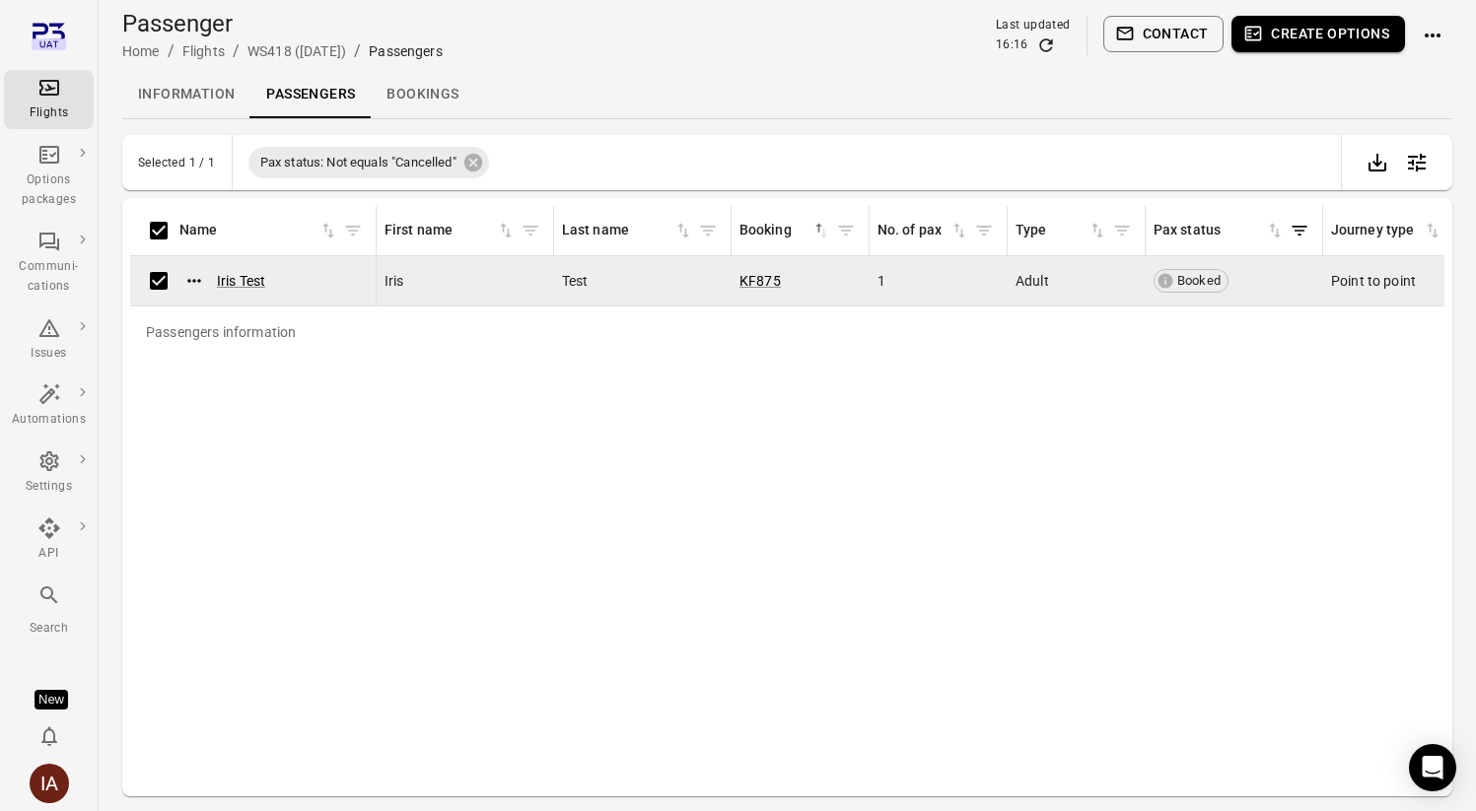
click at [1138, 34] on button "Contact" at bounding box center [1163, 34] width 121 height 36
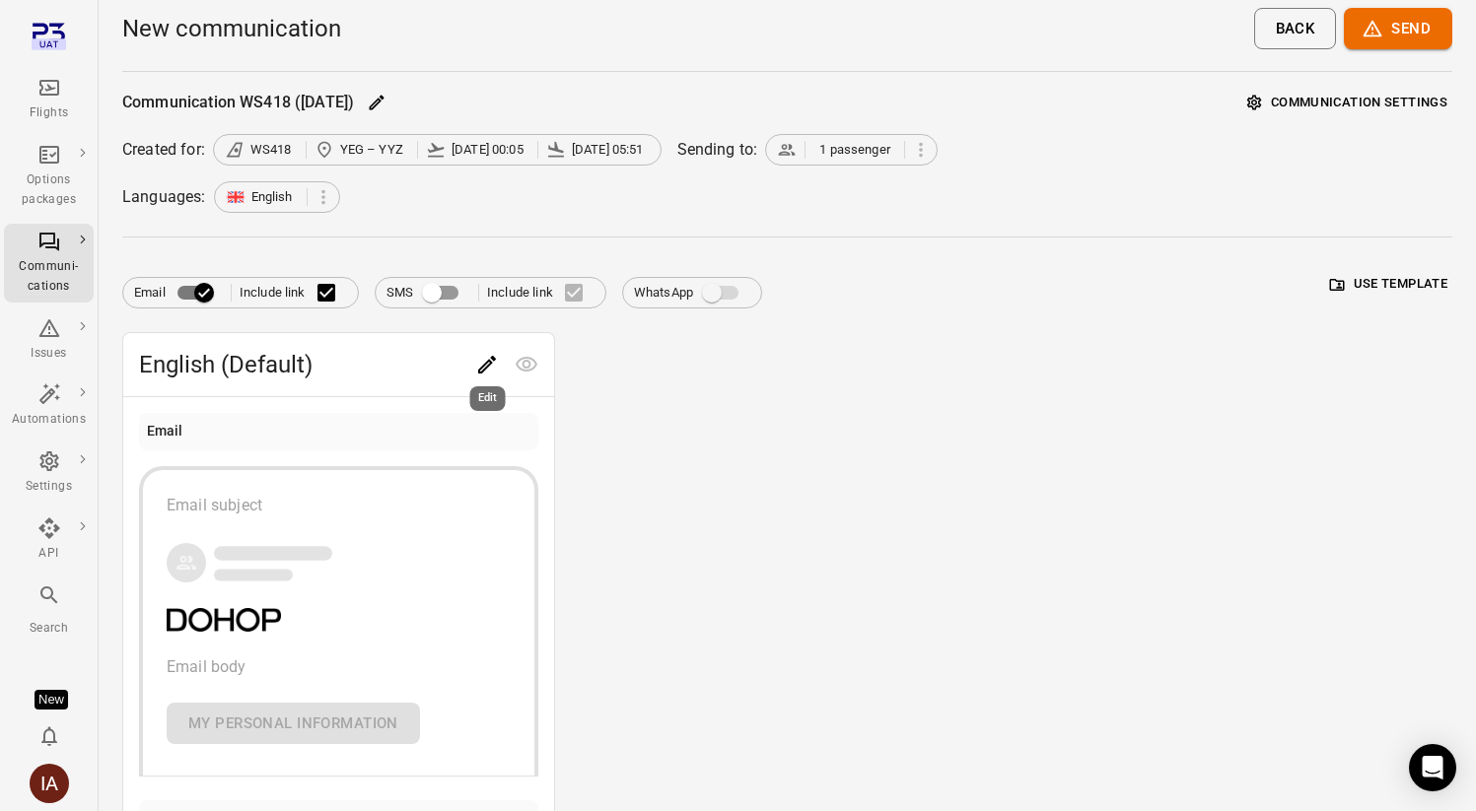
click at [481, 355] on icon "Edit" at bounding box center [487, 365] width 24 height 24
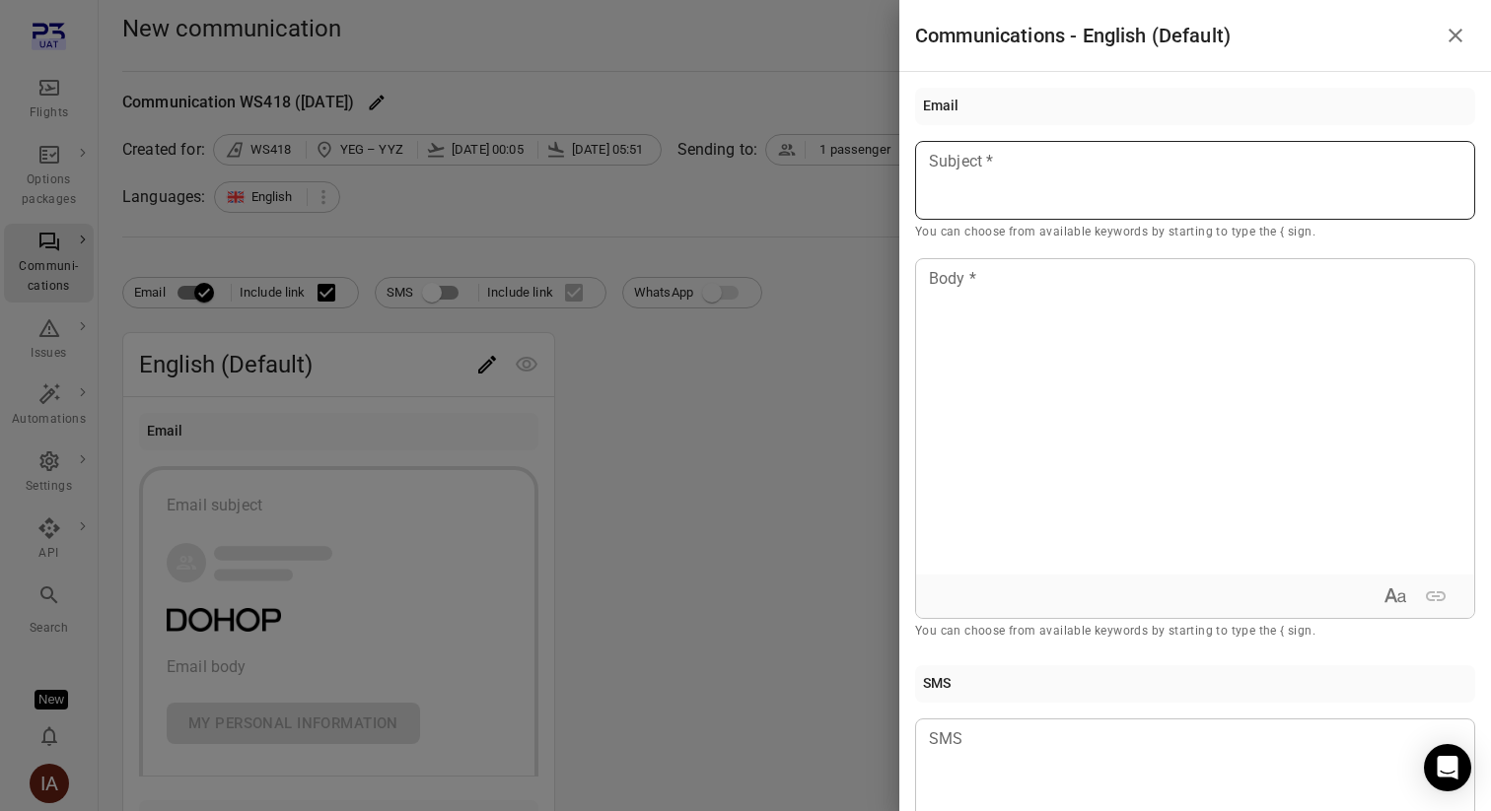
click at [1124, 176] on div at bounding box center [1195, 180] width 560 height 79
click at [1110, 226] on li "Passenger first name Example: Jane" at bounding box center [1072, 226] width 246 height 55
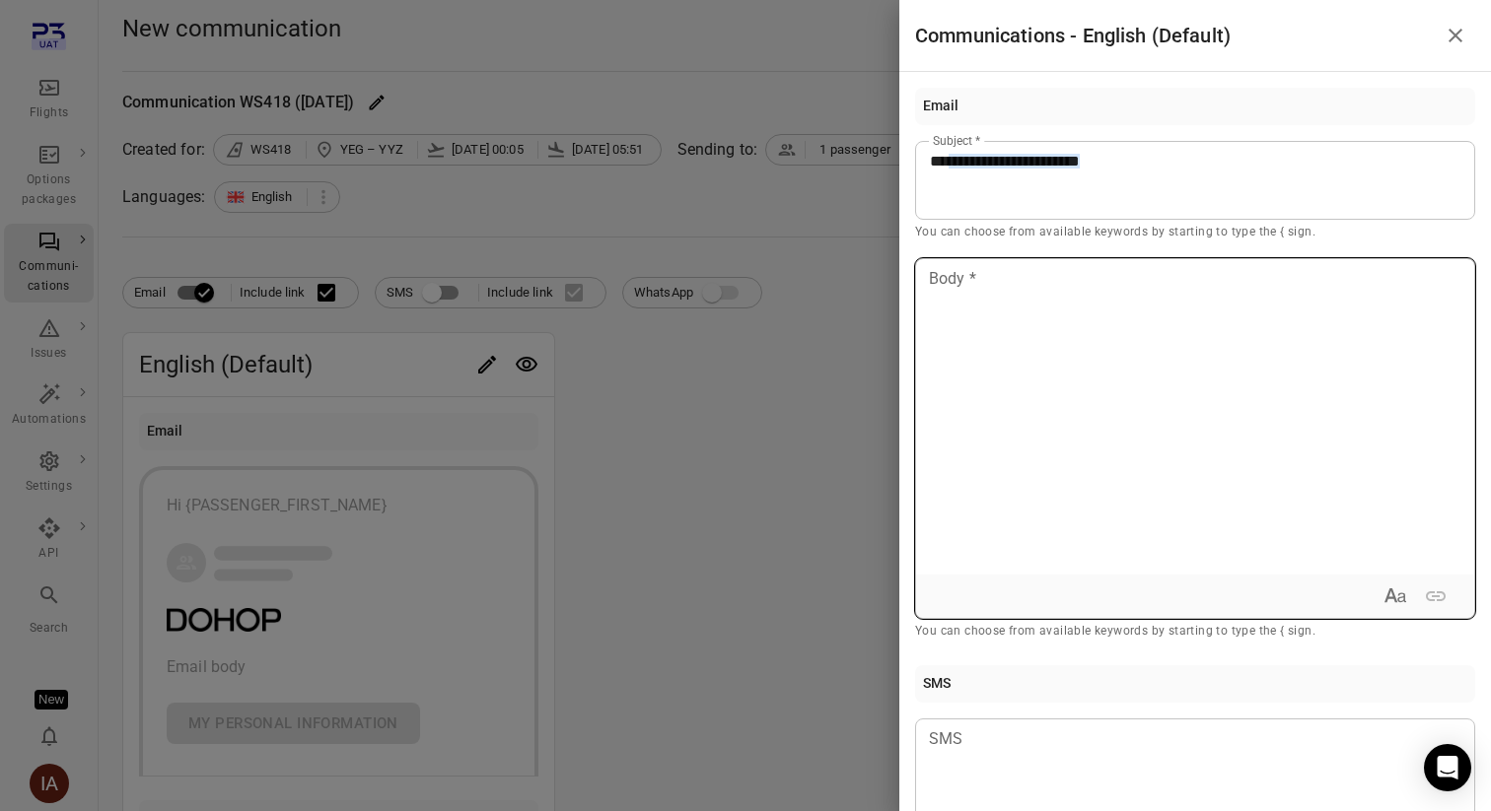
click at [1068, 323] on div at bounding box center [1195, 416] width 558 height 315
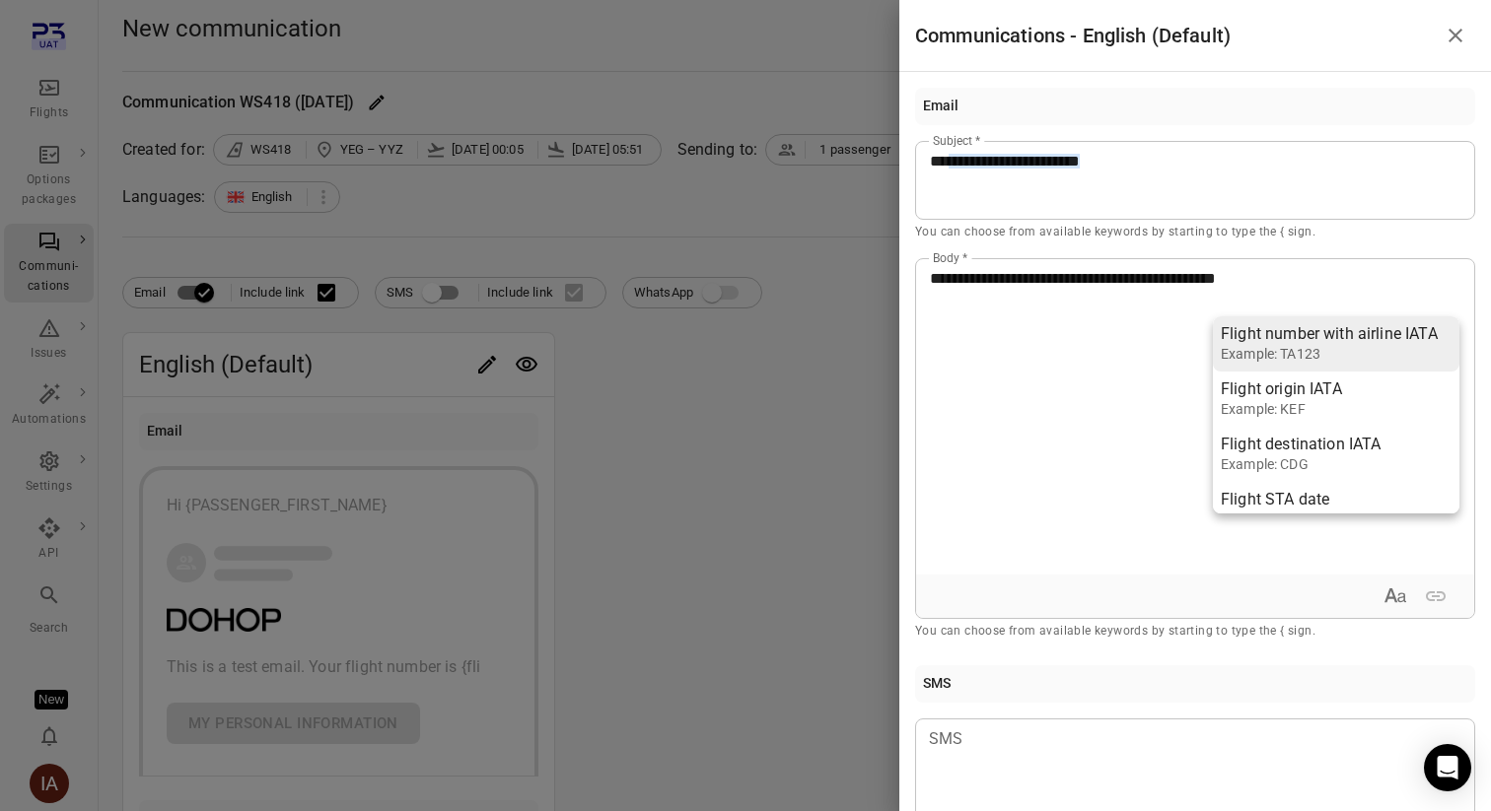
click at [1243, 333] on div "Flight number with airline IATA" at bounding box center [1329, 334] width 217 height 20
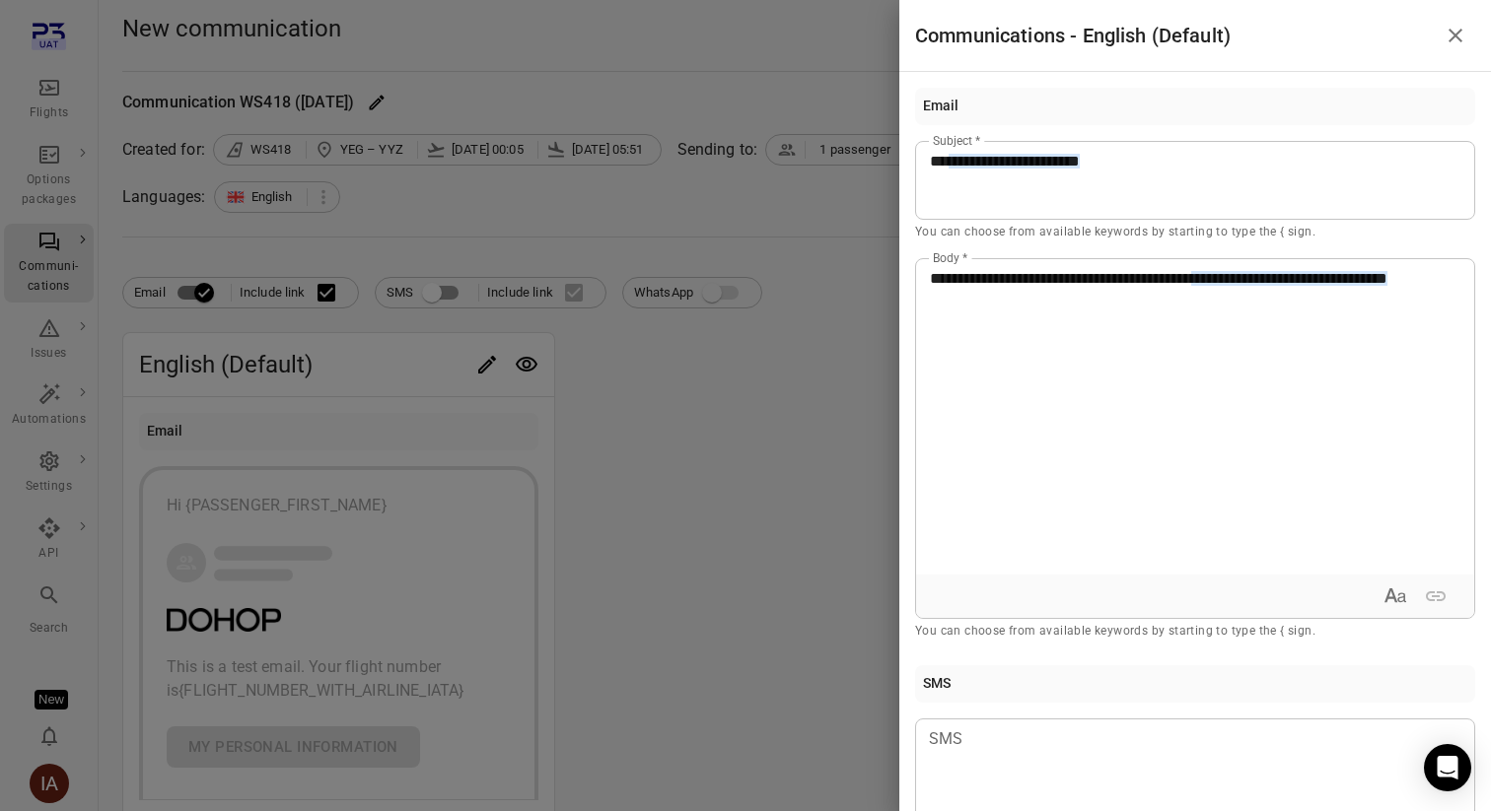
click at [644, 431] on div at bounding box center [745, 405] width 1491 height 811
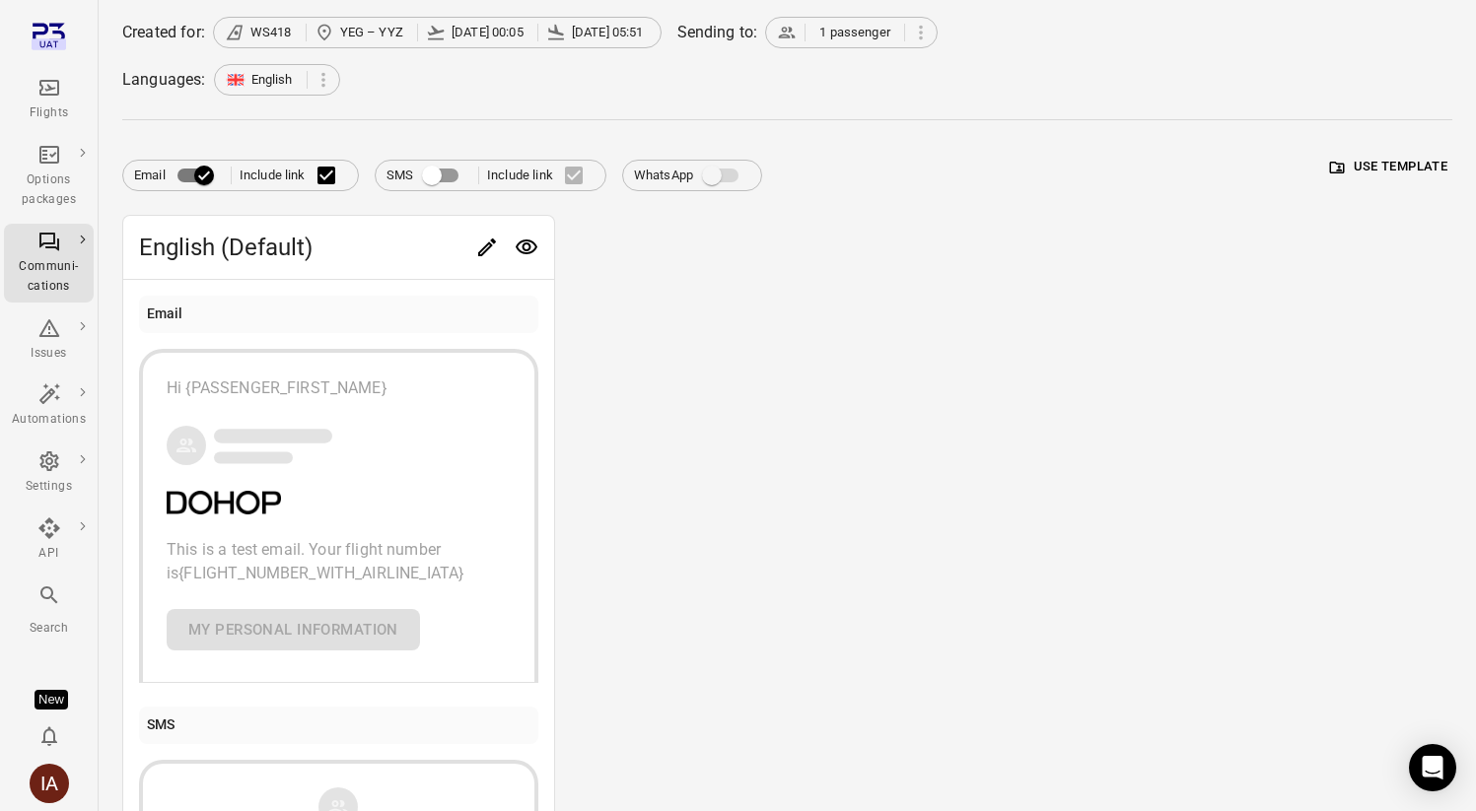
scroll to position [64, 0]
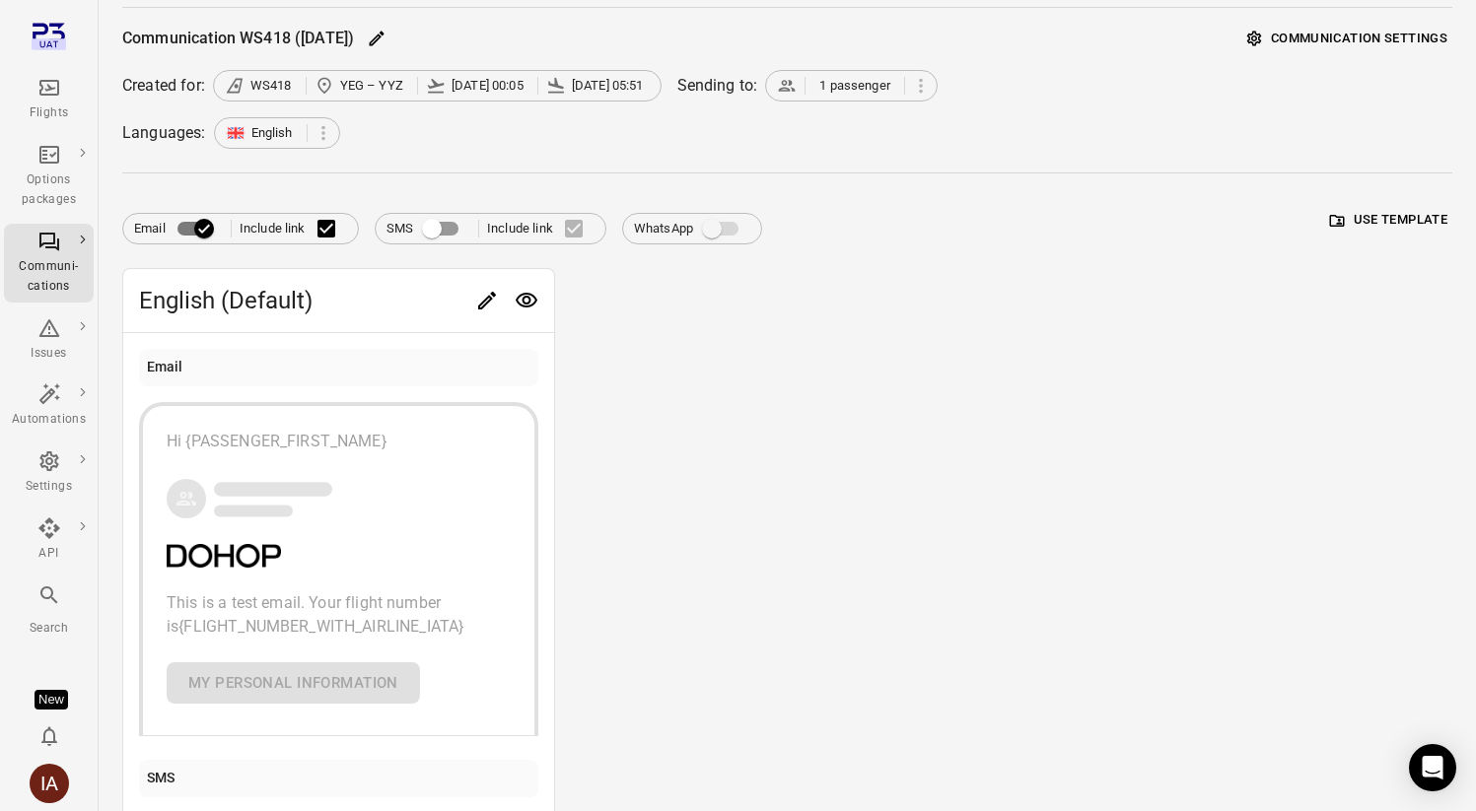
click at [526, 296] on icon "Preview" at bounding box center [527, 300] width 22 height 15
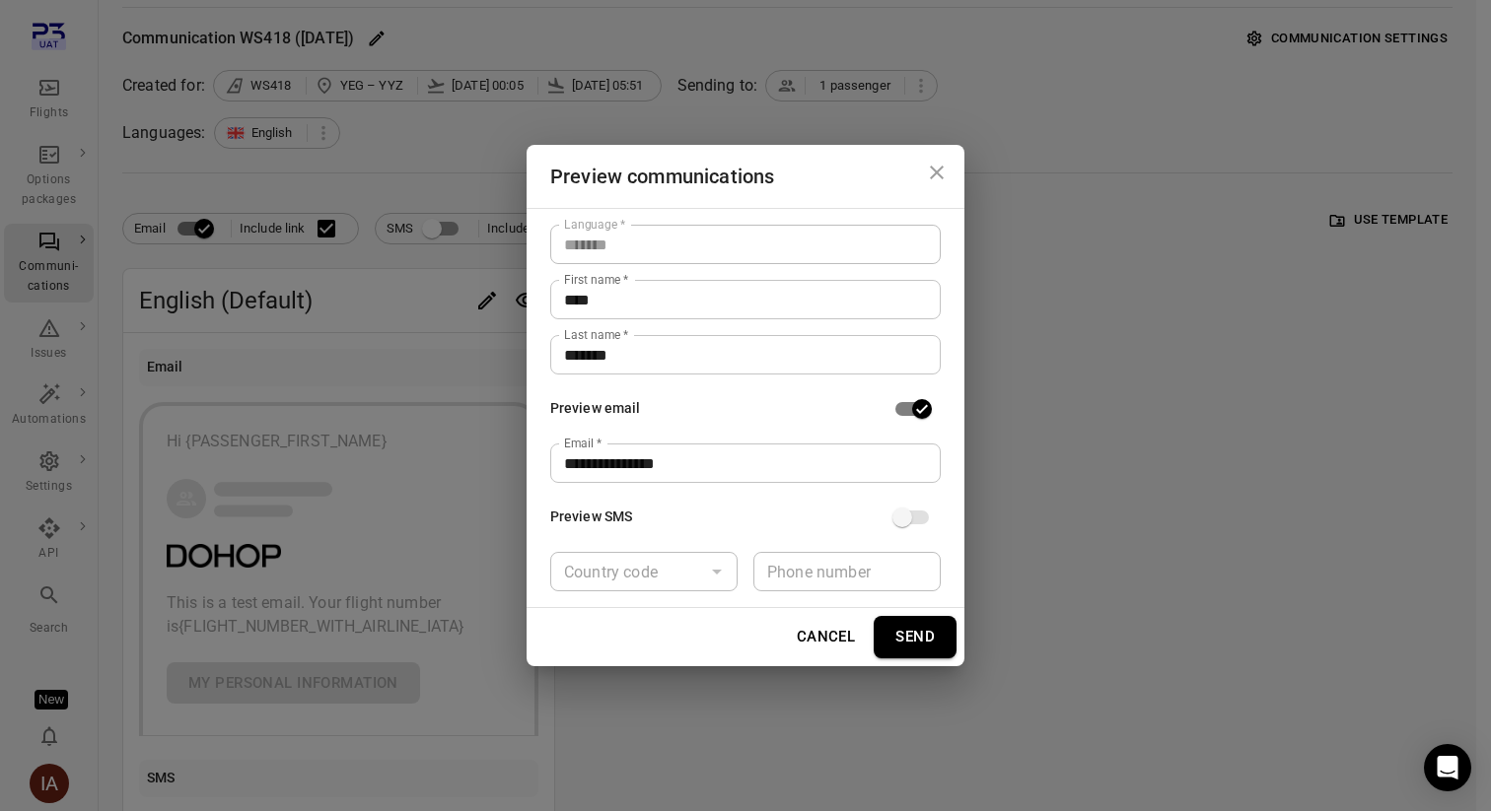
click at [909, 641] on button "Send" at bounding box center [914, 636] width 83 height 41
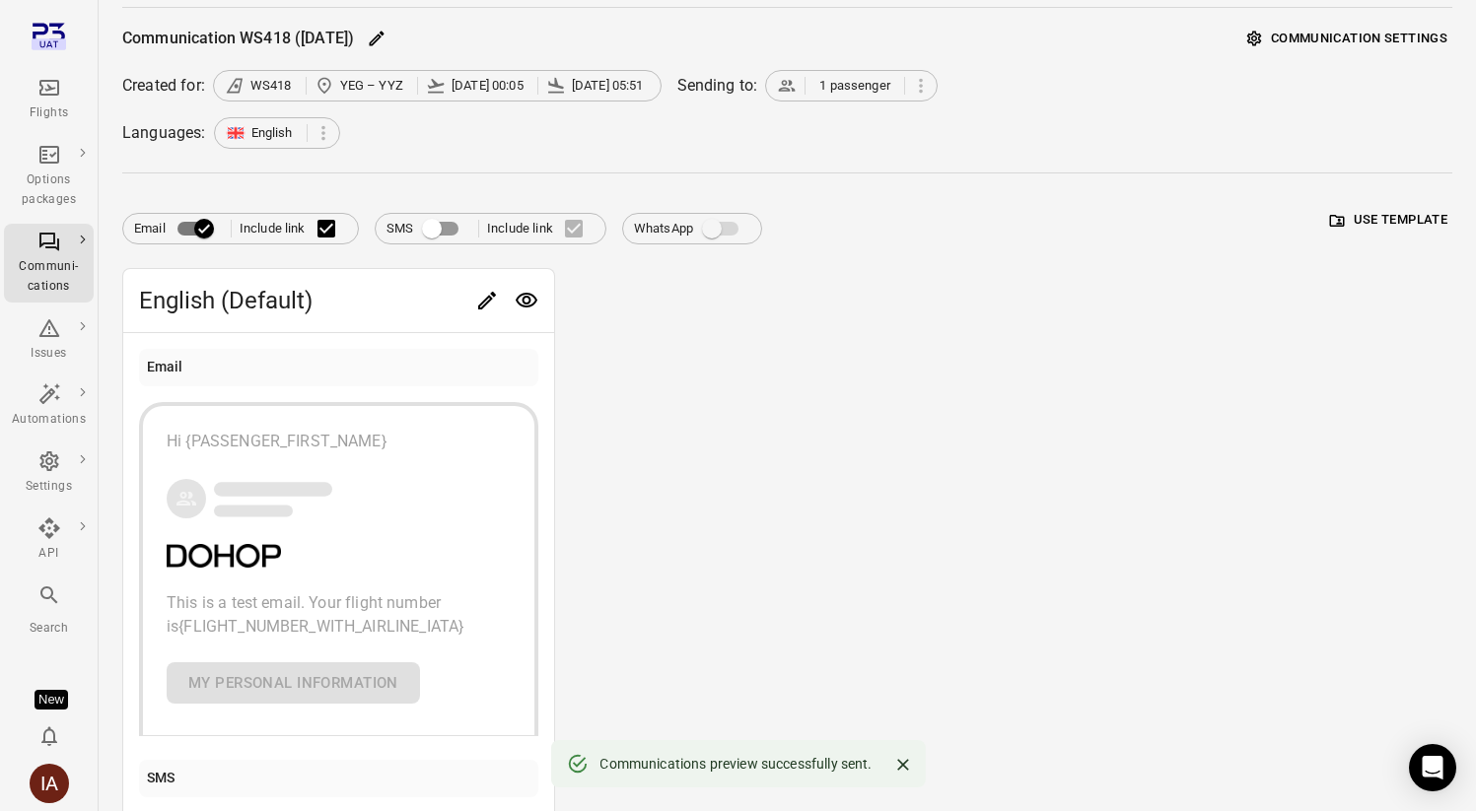
click at [768, 398] on div "English (Default) Email Hi {PASSENGER_FIRST_NAME} This is a test email. Your fl…" at bounding box center [787, 668] width 1330 height 800
click at [30, 792] on button "IA" at bounding box center [49, 783] width 55 height 55
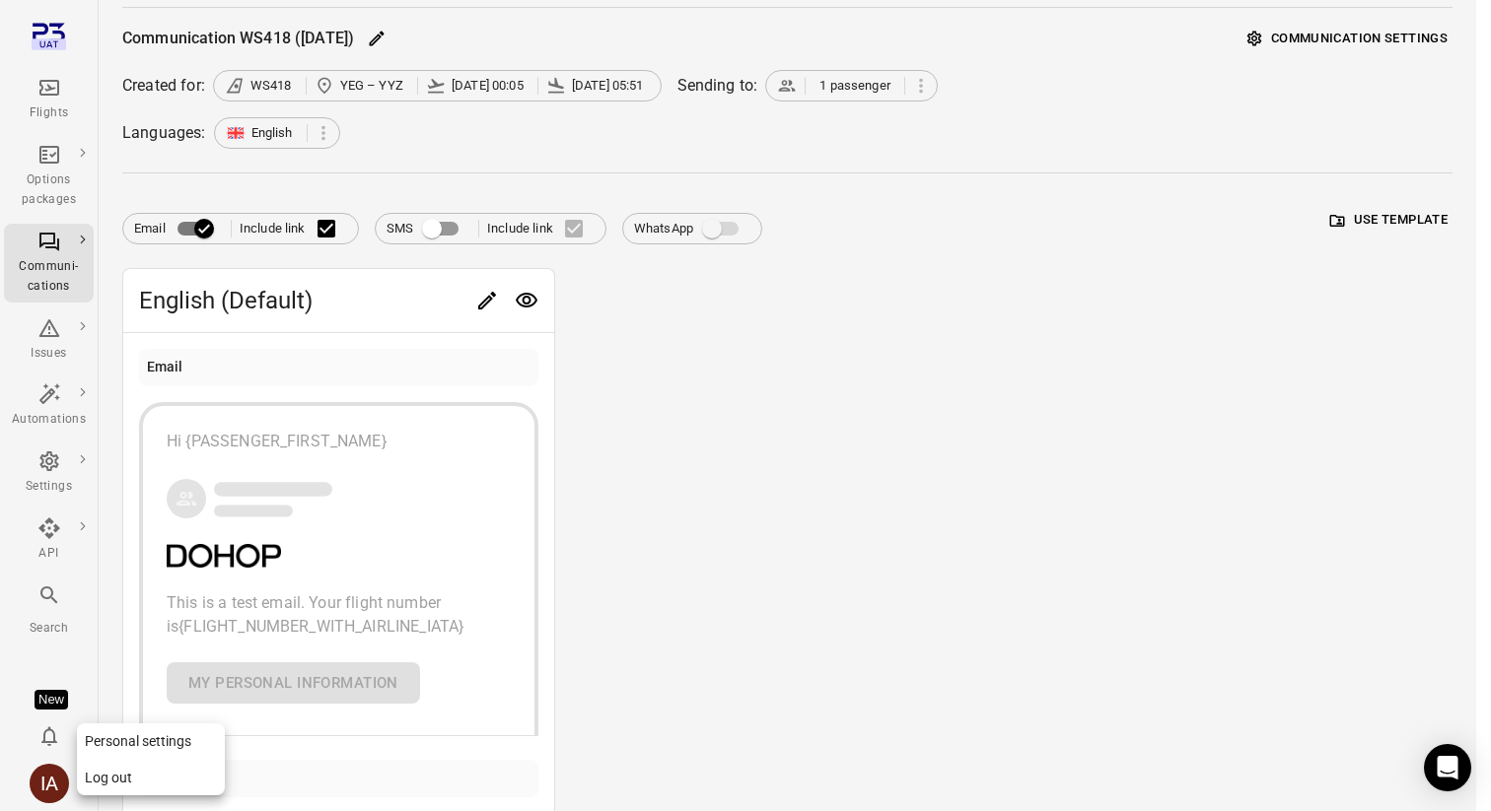
click at [150, 778] on button "Log out" at bounding box center [151, 778] width 148 height 36
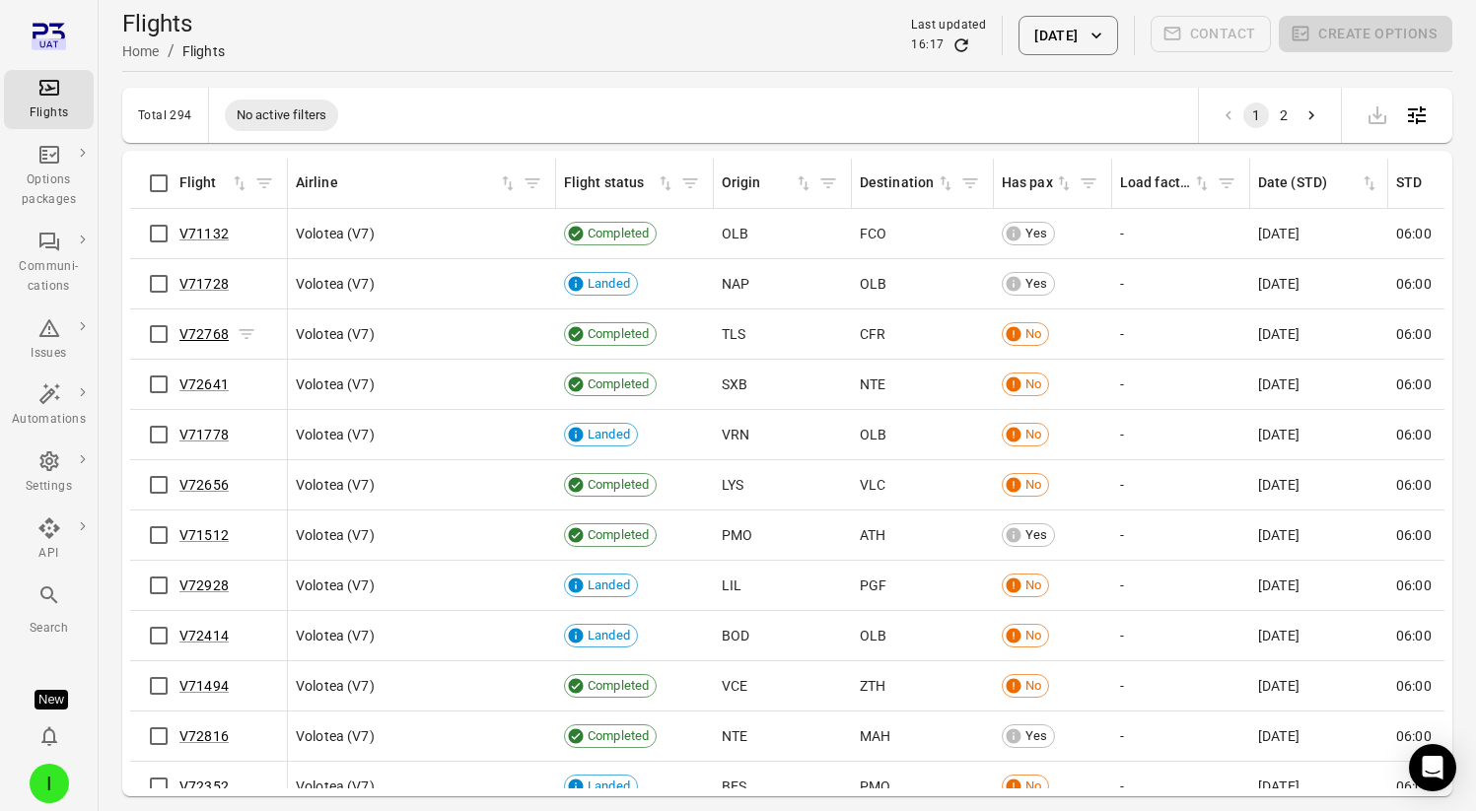
click at [198, 335] on link "V72768" at bounding box center [203, 334] width 49 height 16
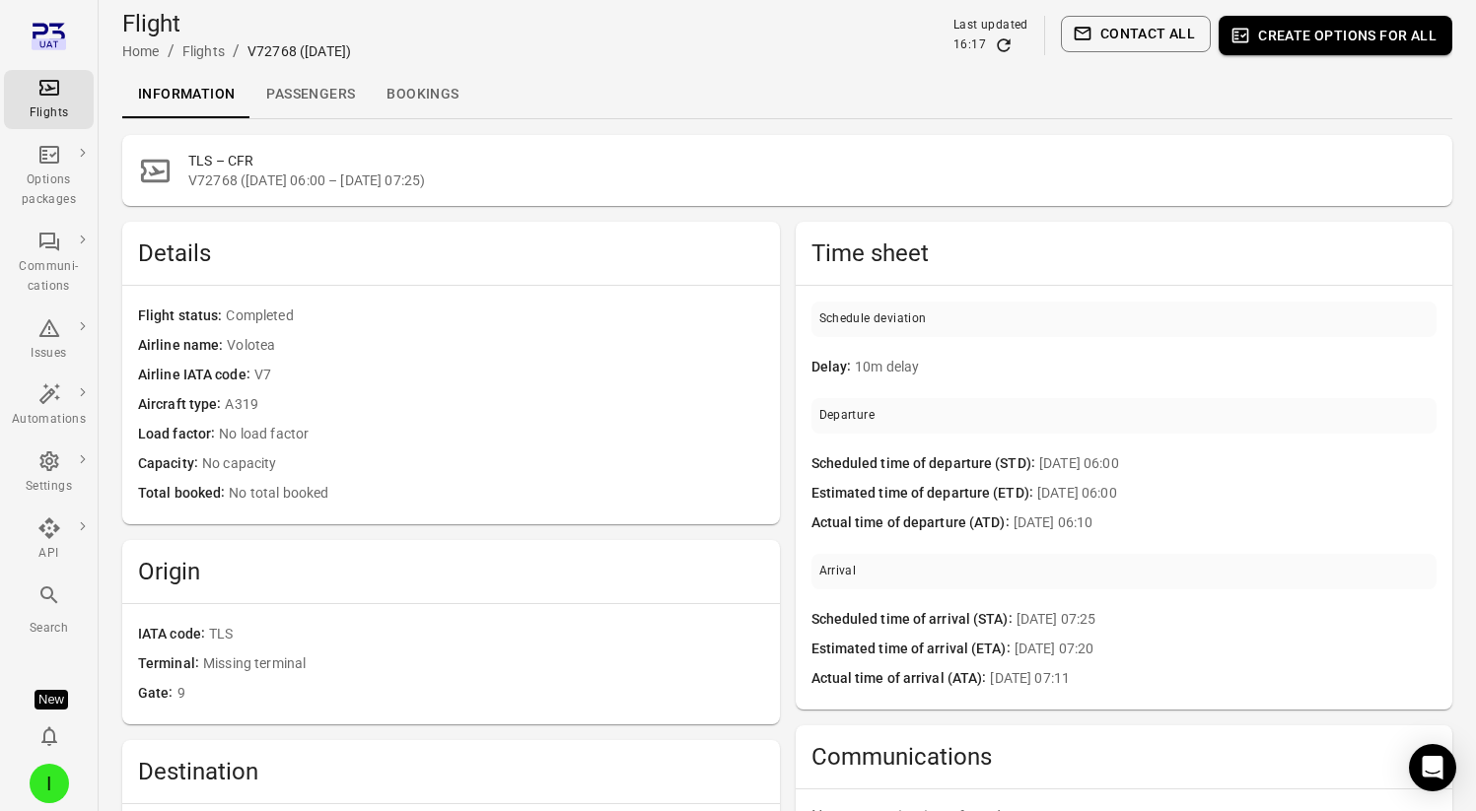
click at [50, 93] on icon "Main navigation" at bounding box center [49, 88] width 24 height 24
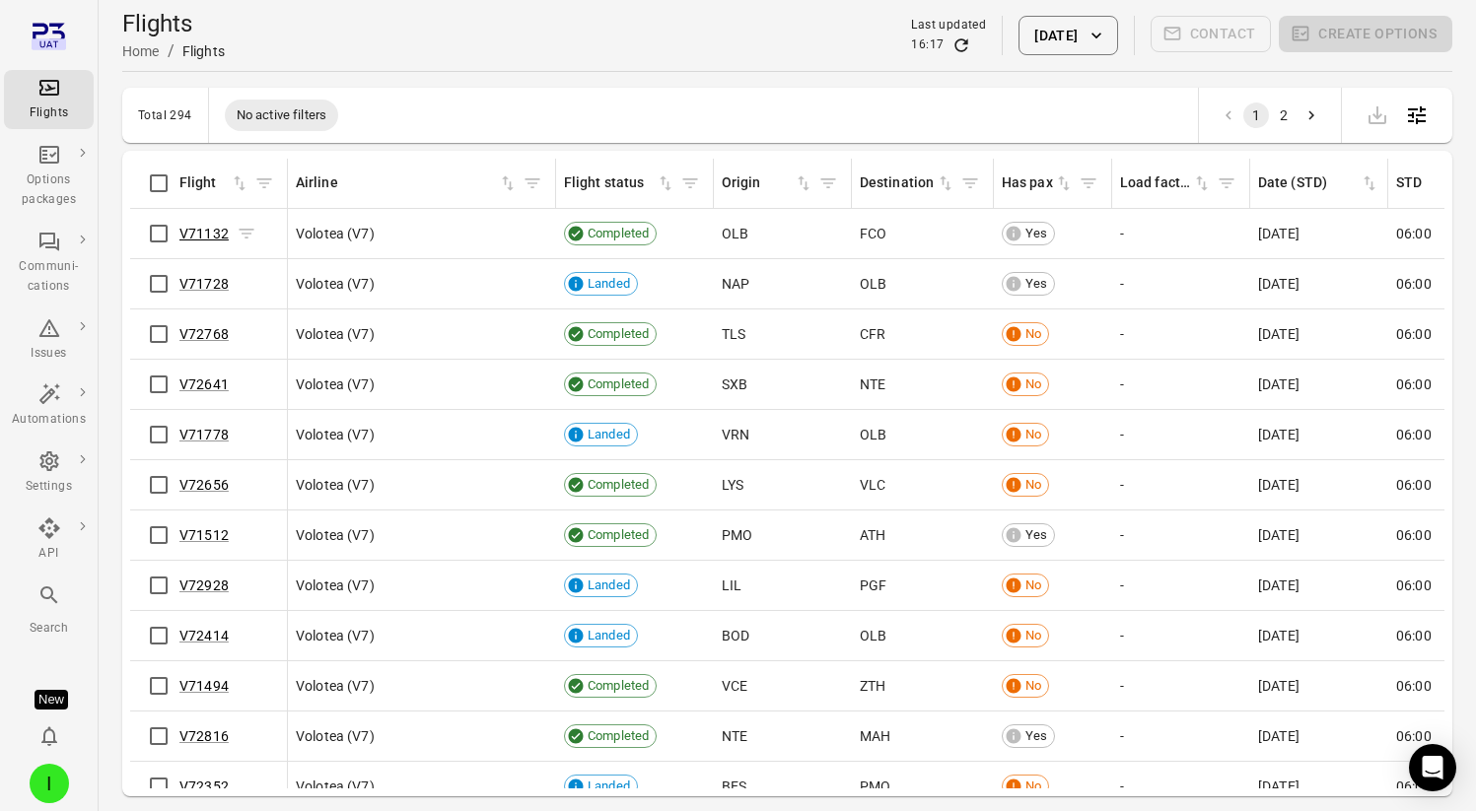
click at [206, 228] on link "V71132" at bounding box center [203, 234] width 49 height 16
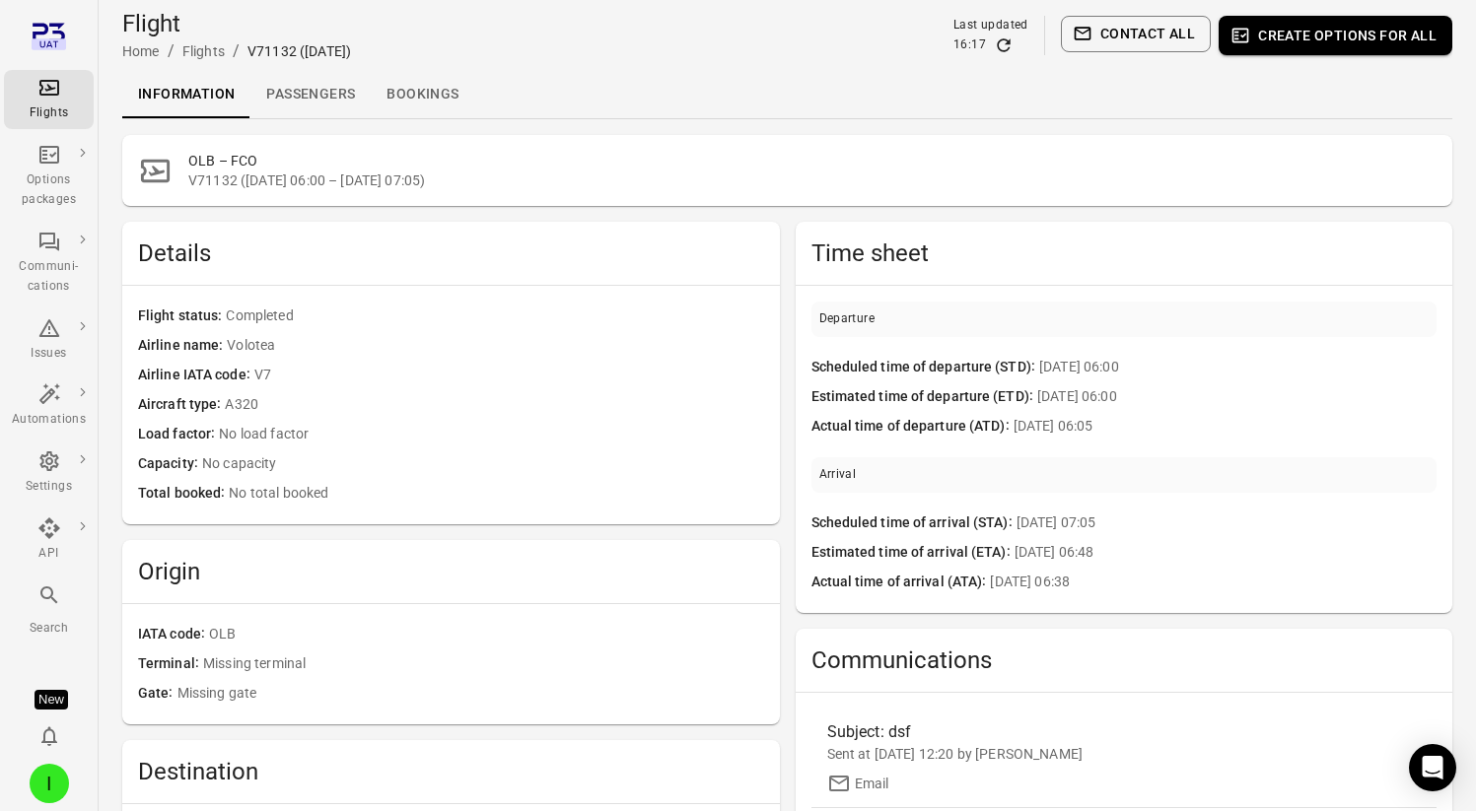
click at [311, 97] on link "Passengers" at bounding box center [310, 94] width 120 height 47
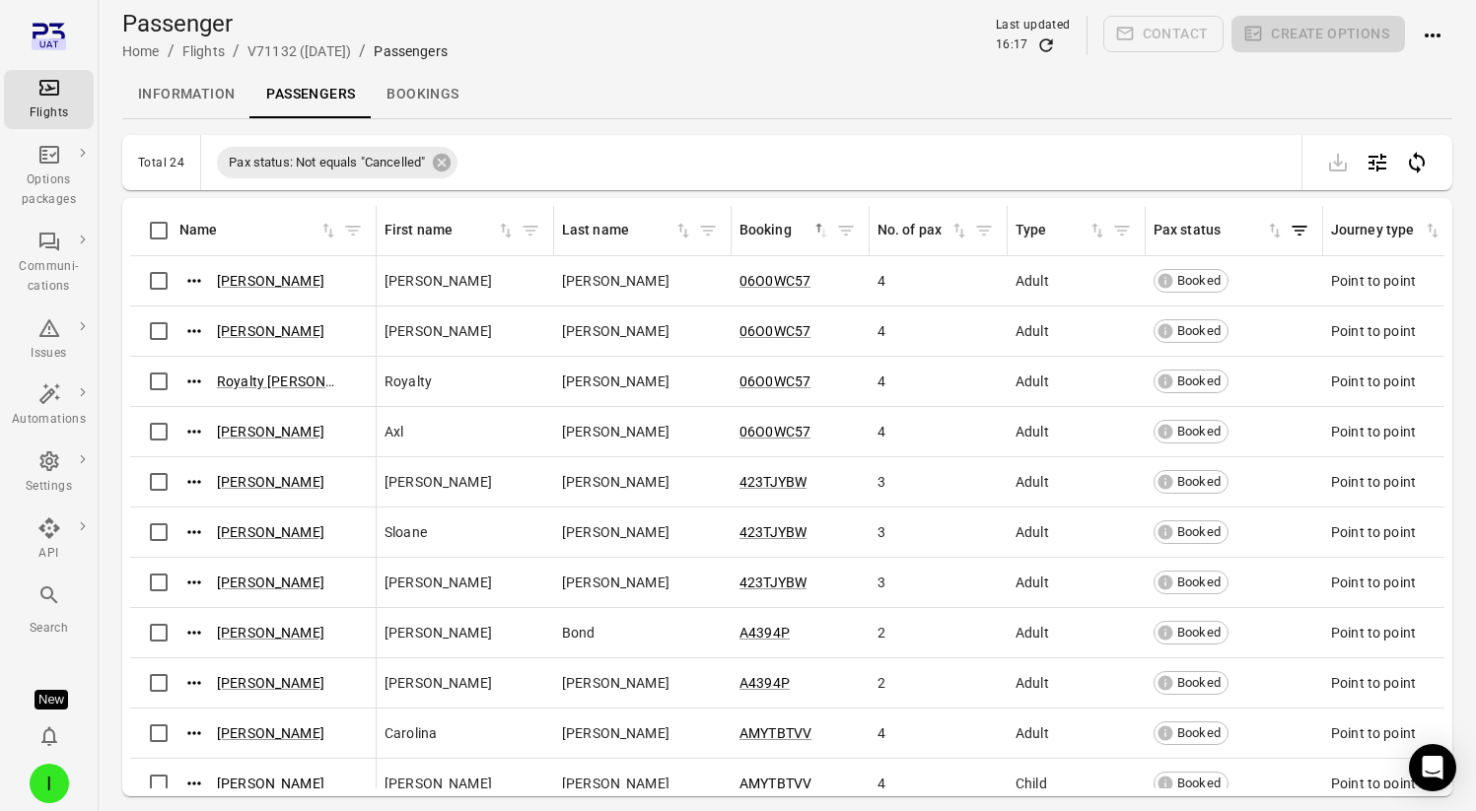
click at [39, 129] on li "Flights" at bounding box center [49, 99] width 90 height 67
click at [51, 102] on div "Flights" at bounding box center [49, 99] width 74 height 47
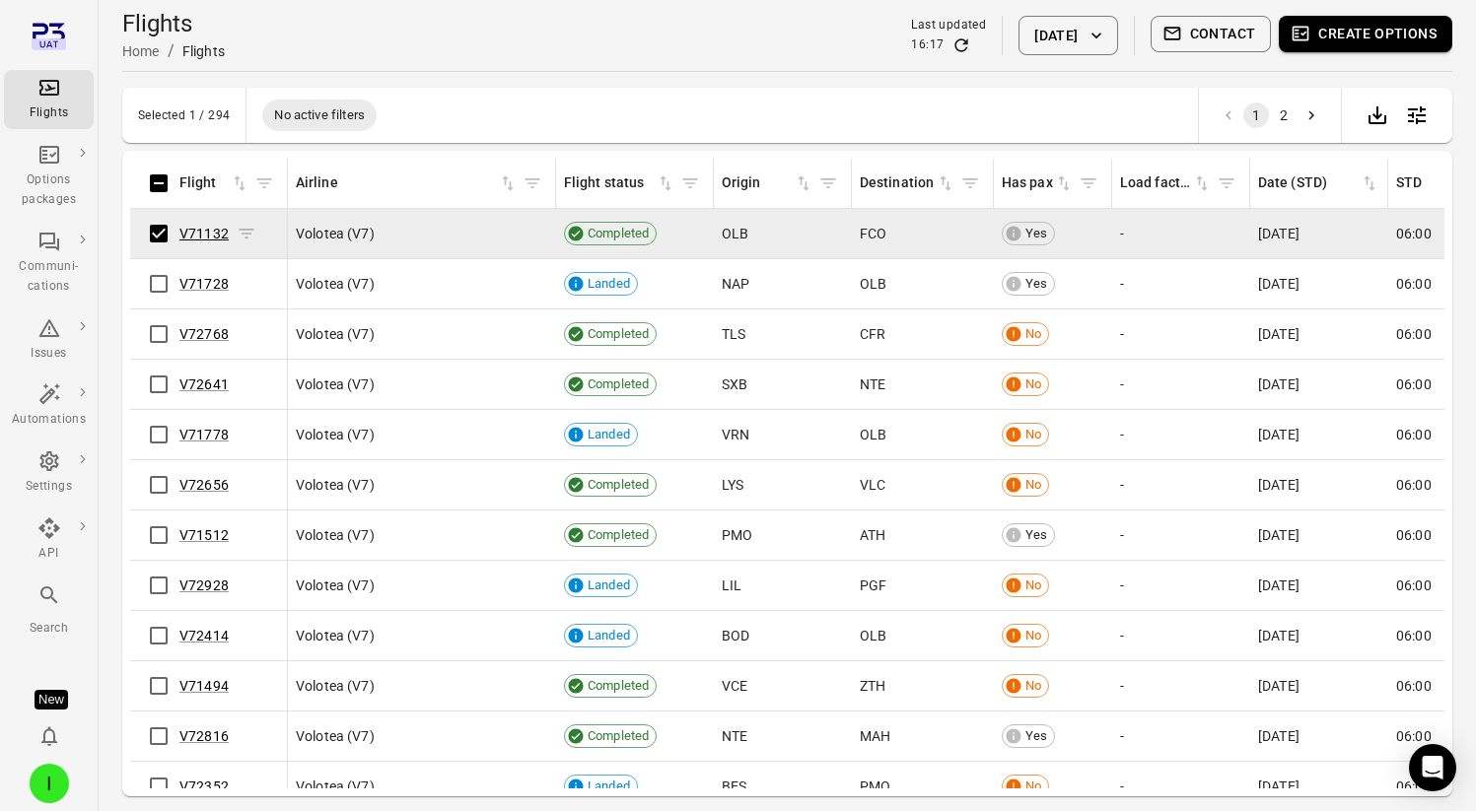
click at [224, 238] on link "V71132" at bounding box center [203, 234] width 49 height 16
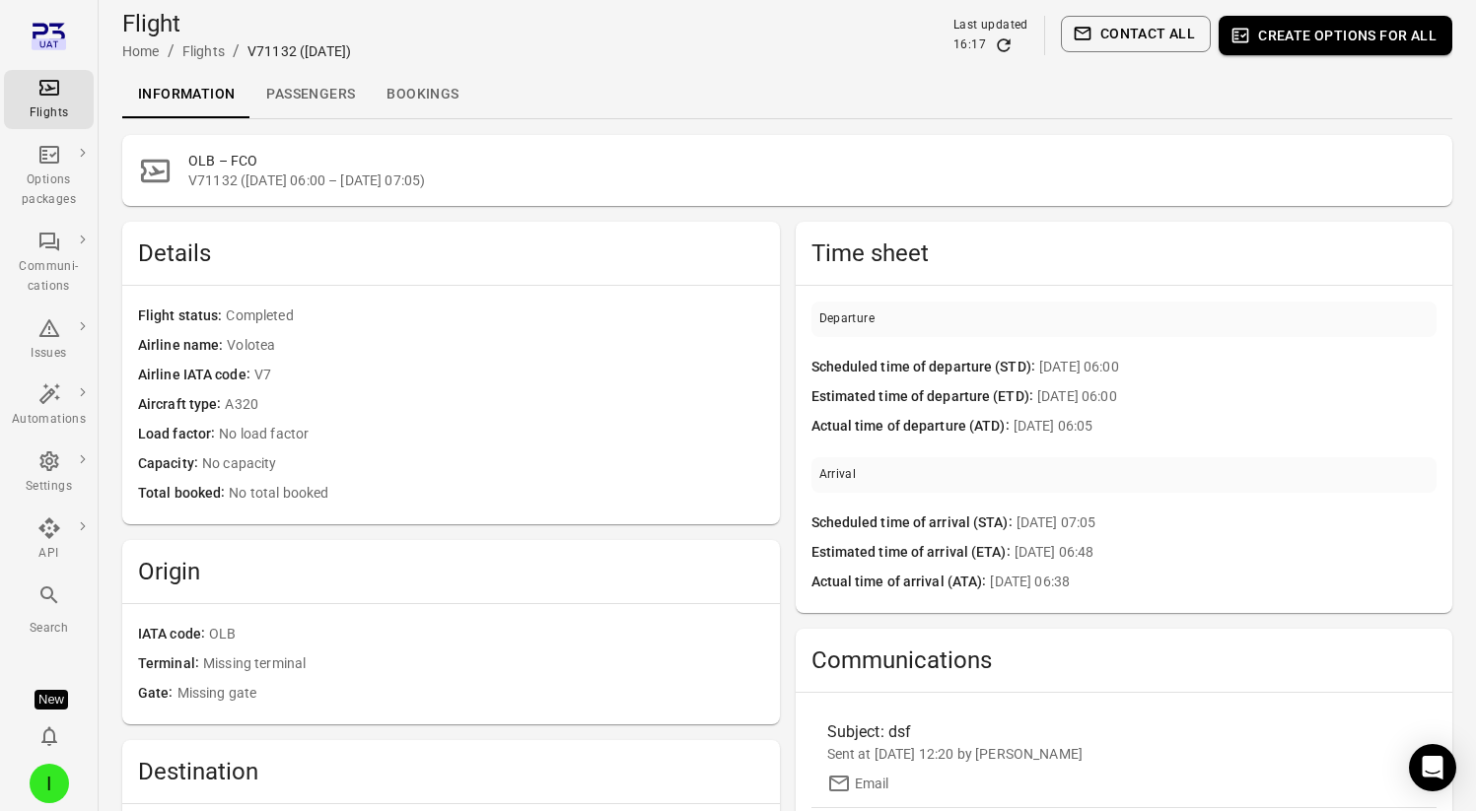
click at [302, 99] on link "Passengers" at bounding box center [310, 94] width 120 height 47
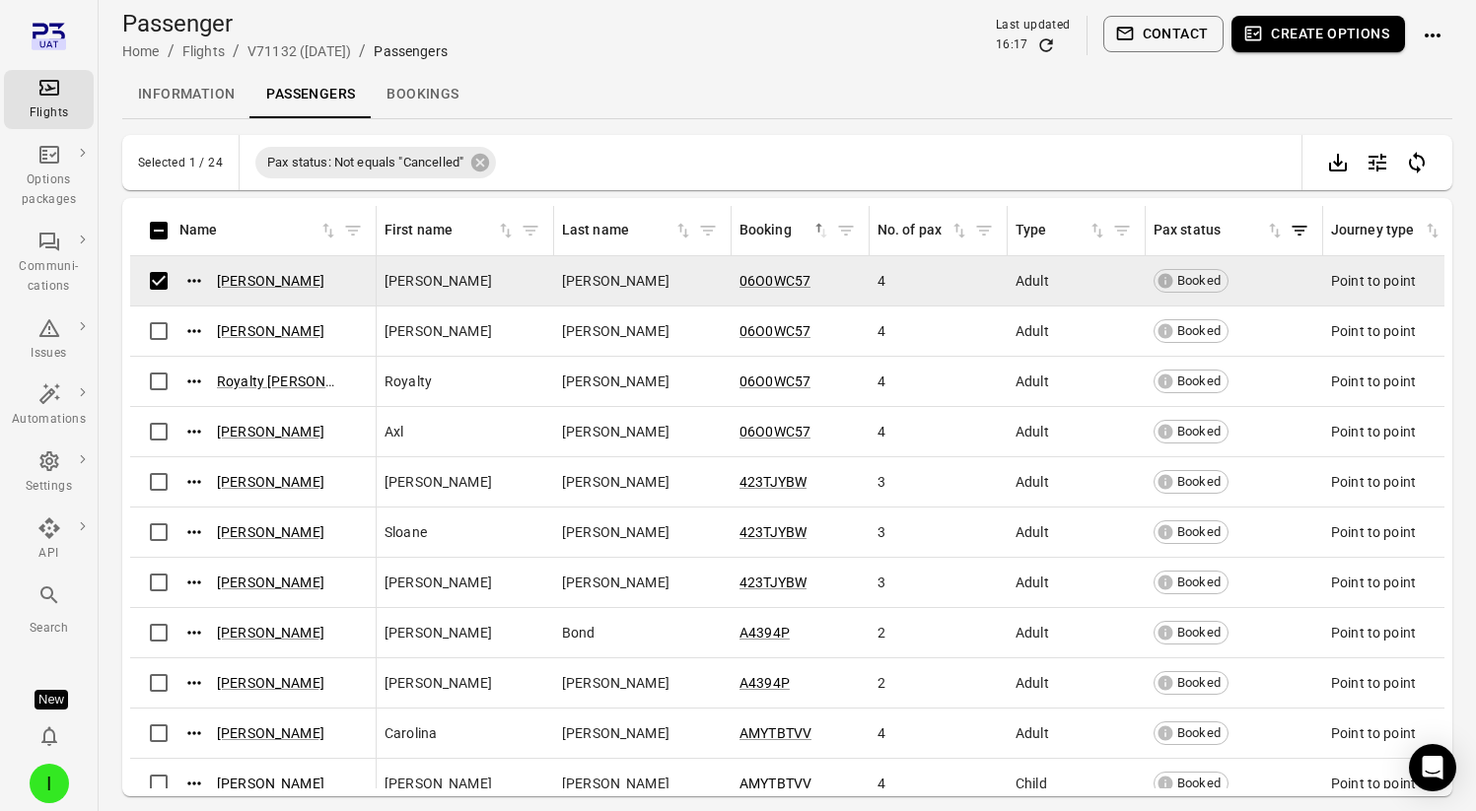
click at [1161, 33] on button "Contact" at bounding box center [1163, 34] width 121 height 36
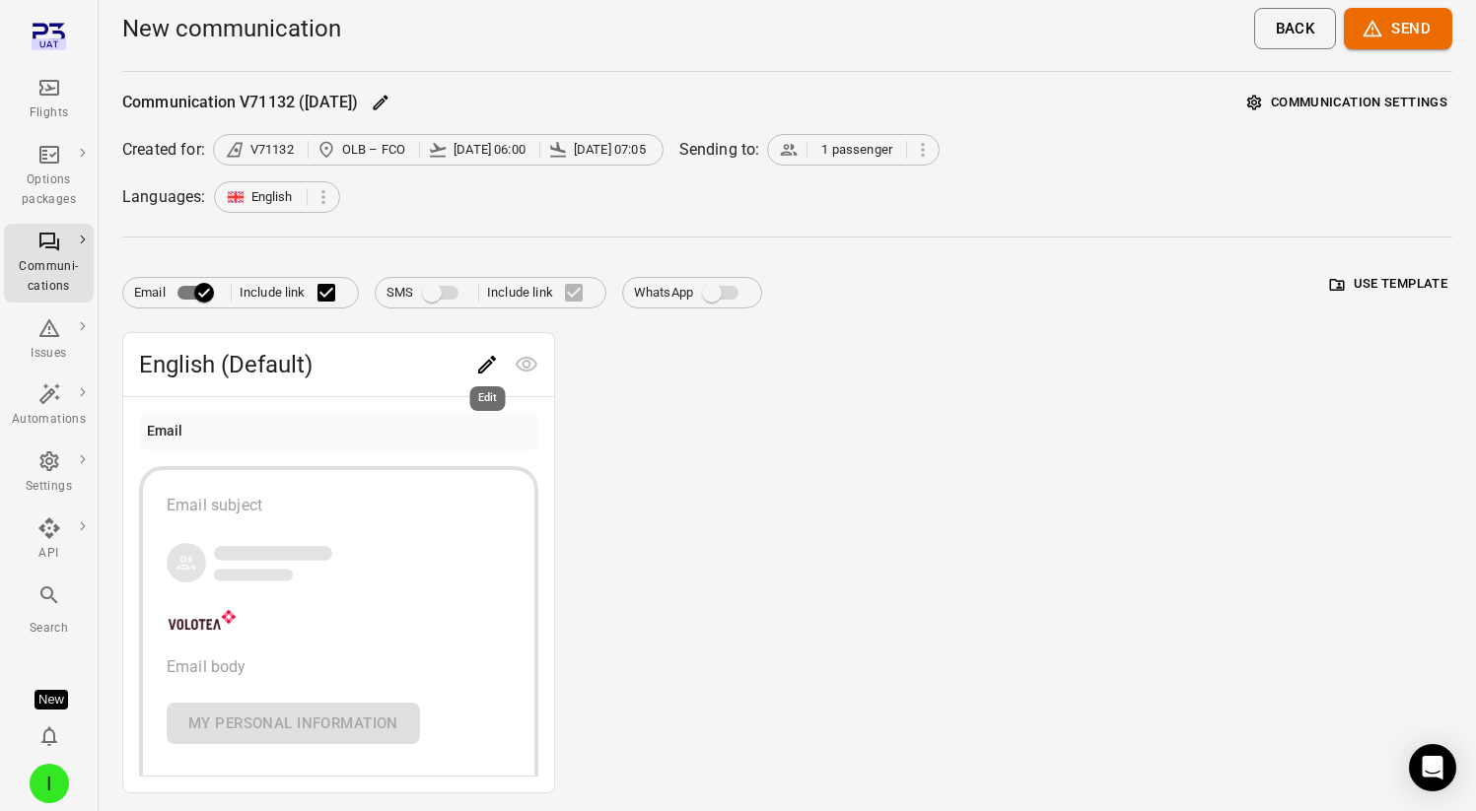
click at [487, 368] on icon "Edit" at bounding box center [487, 365] width 24 height 24
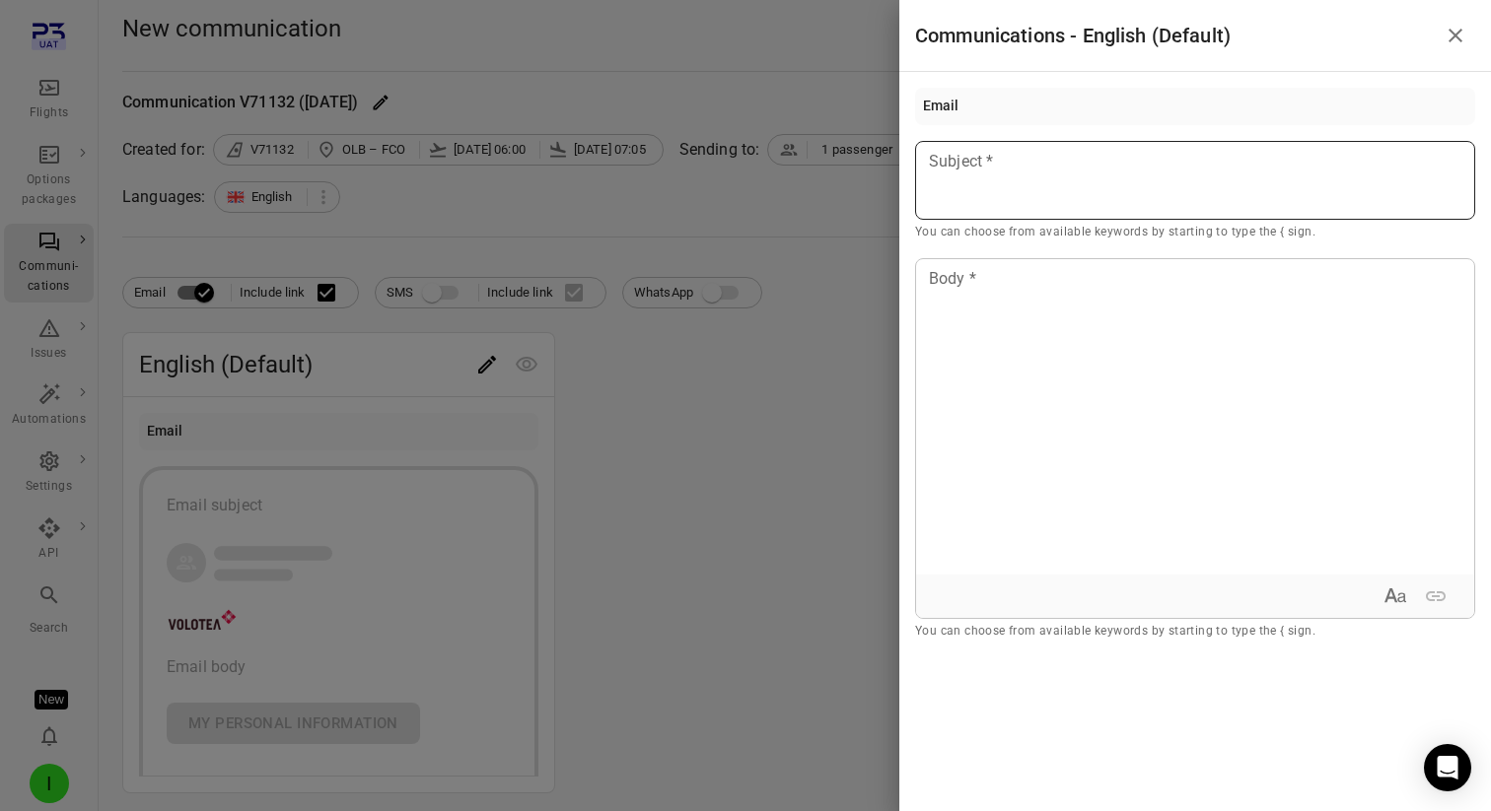
click at [967, 175] on div at bounding box center [1195, 180] width 560 height 79
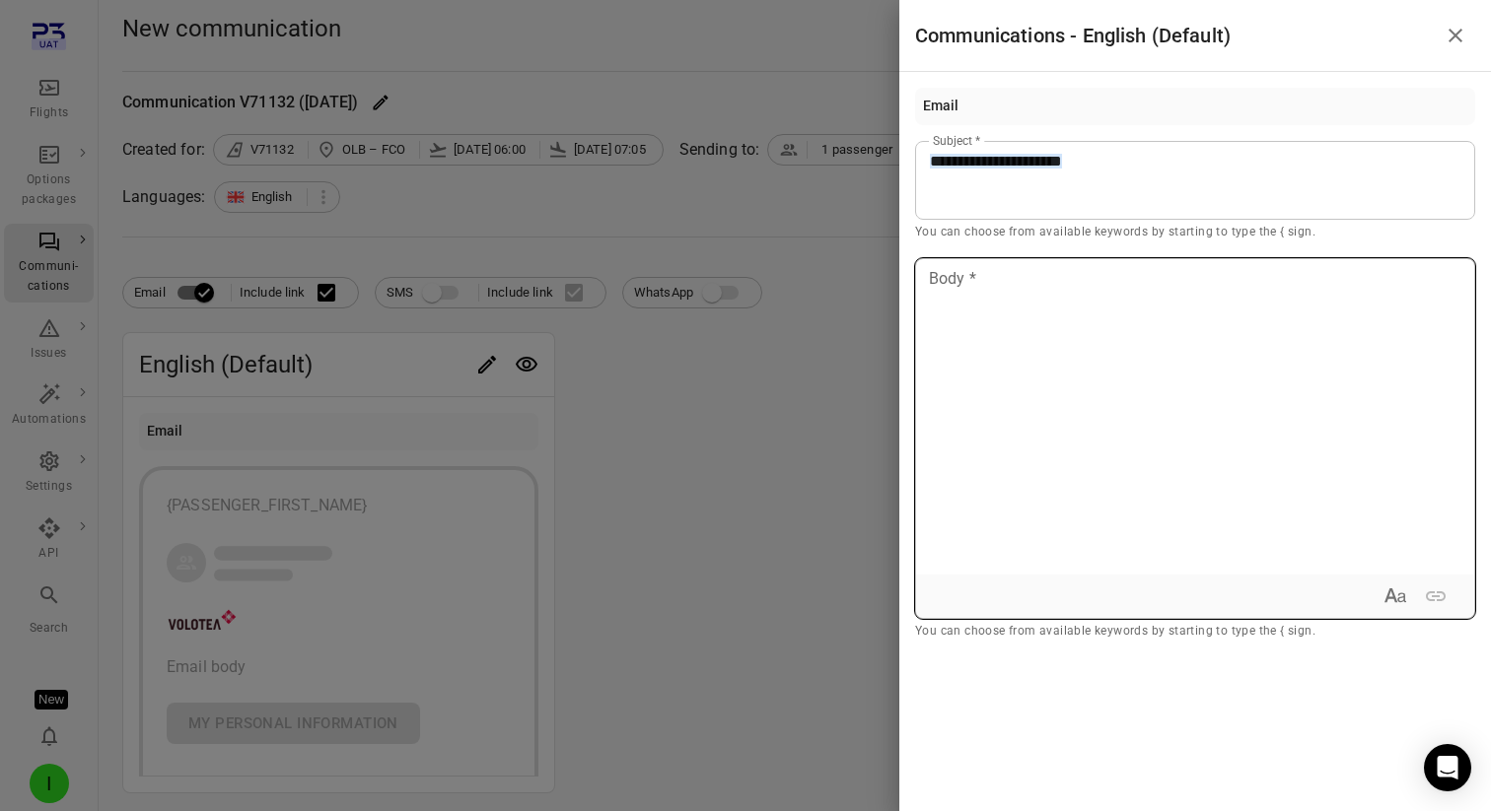
click at [980, 279] on p at bounding box center [1195, 279] width 530 height 24
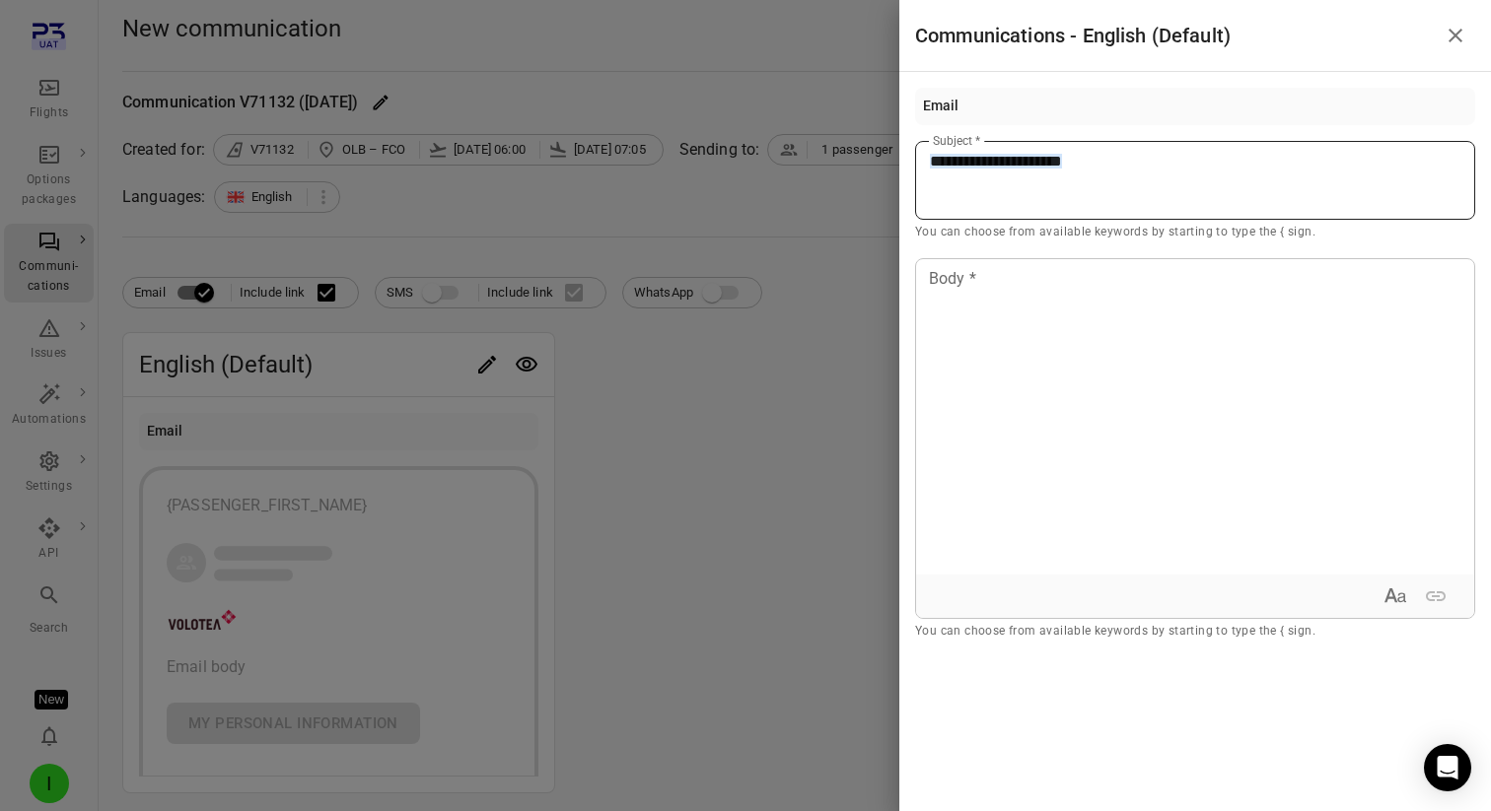
click at [929, 162] on div "**********" at bounding box center [1195, 180] width 560 height 79
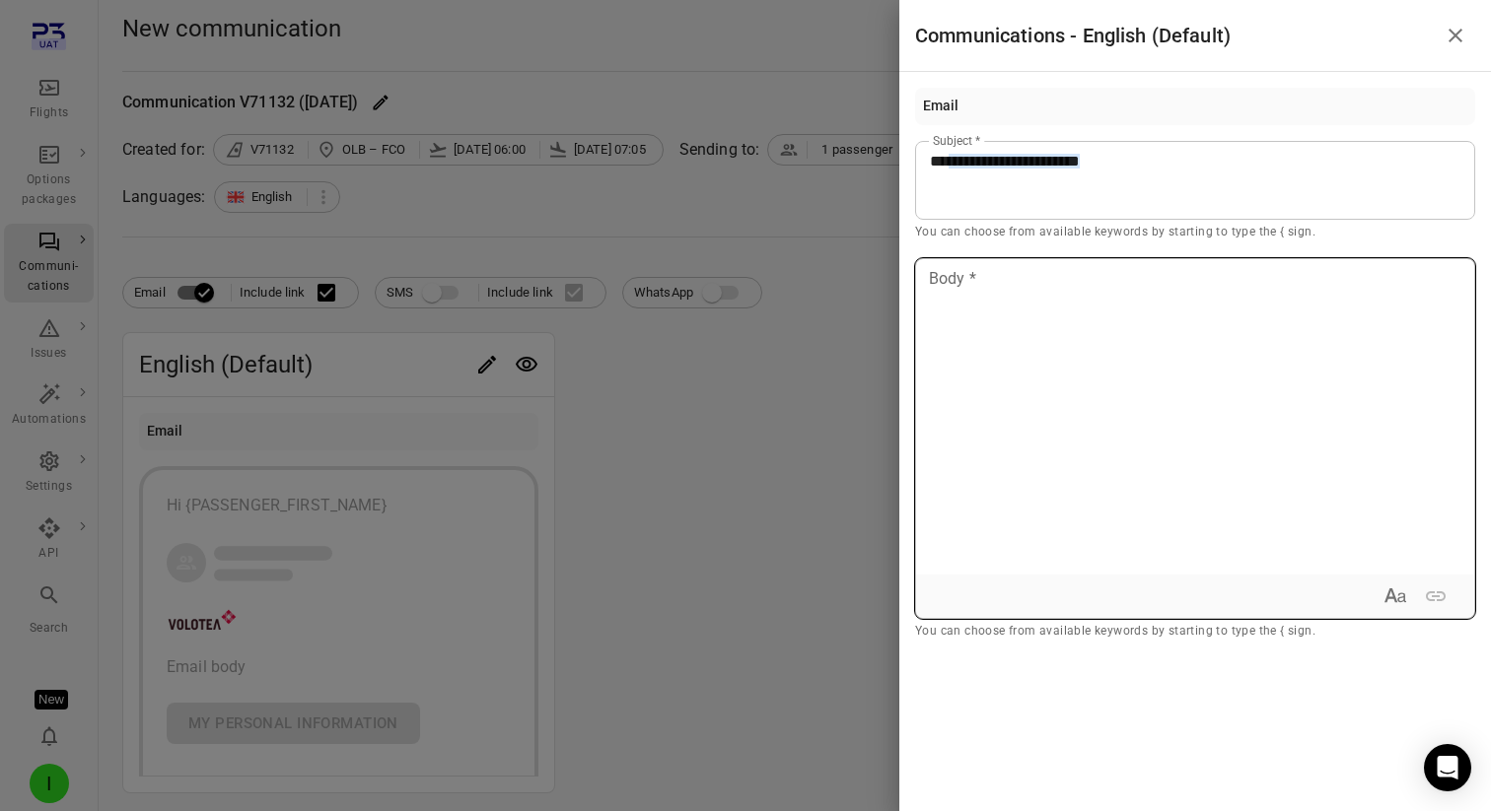
click at [957, 312] on div at bounding box center [1195, 416] width 558 height 315
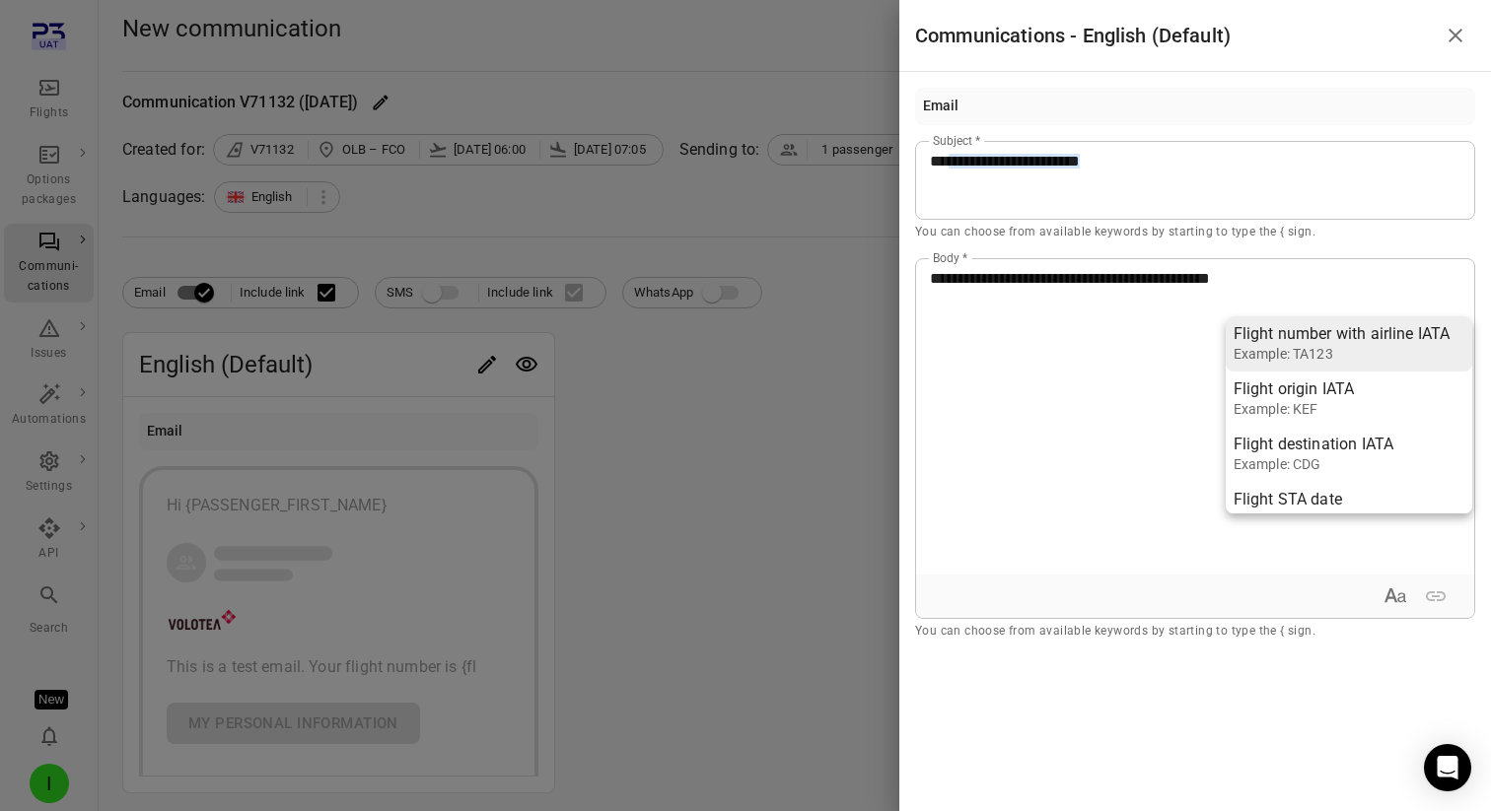
click at [1269, 335] on div "Flight number with airline IATA" at bounding box center [1341, 334] width 217 height 20
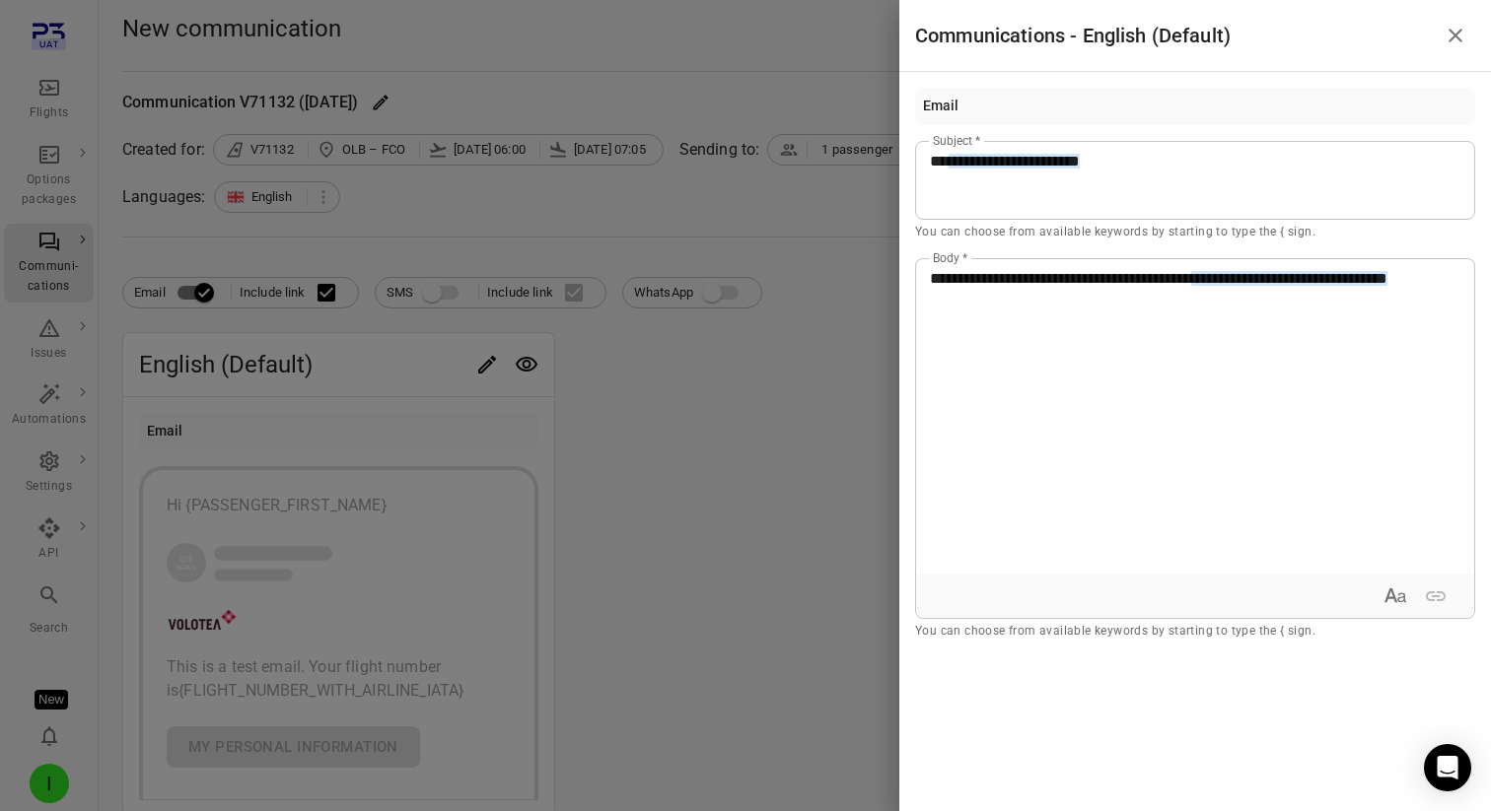
click at [674, 461] on div at bounding box center [745, 405] width 1491 height 811
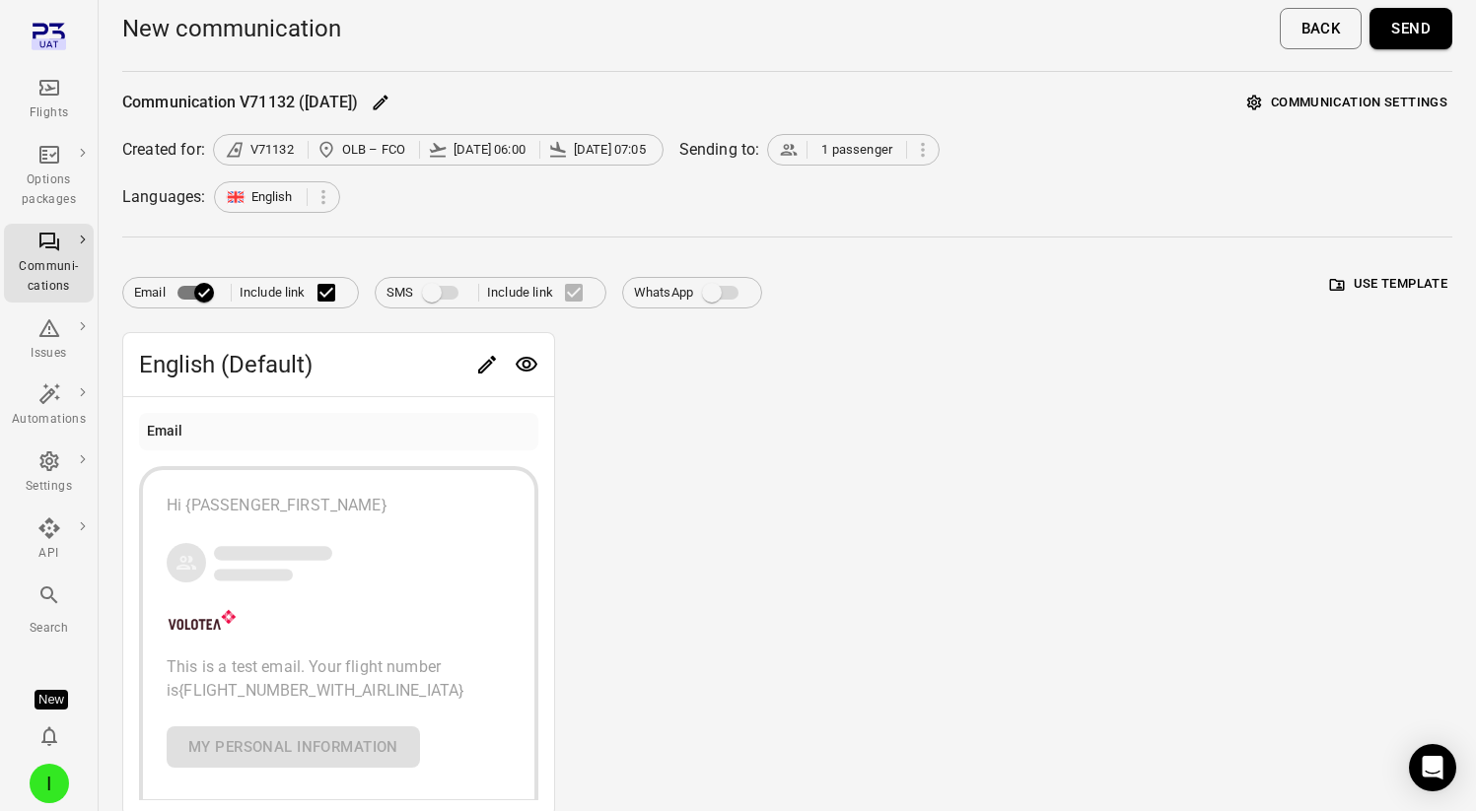
scroll to position [85, 0]
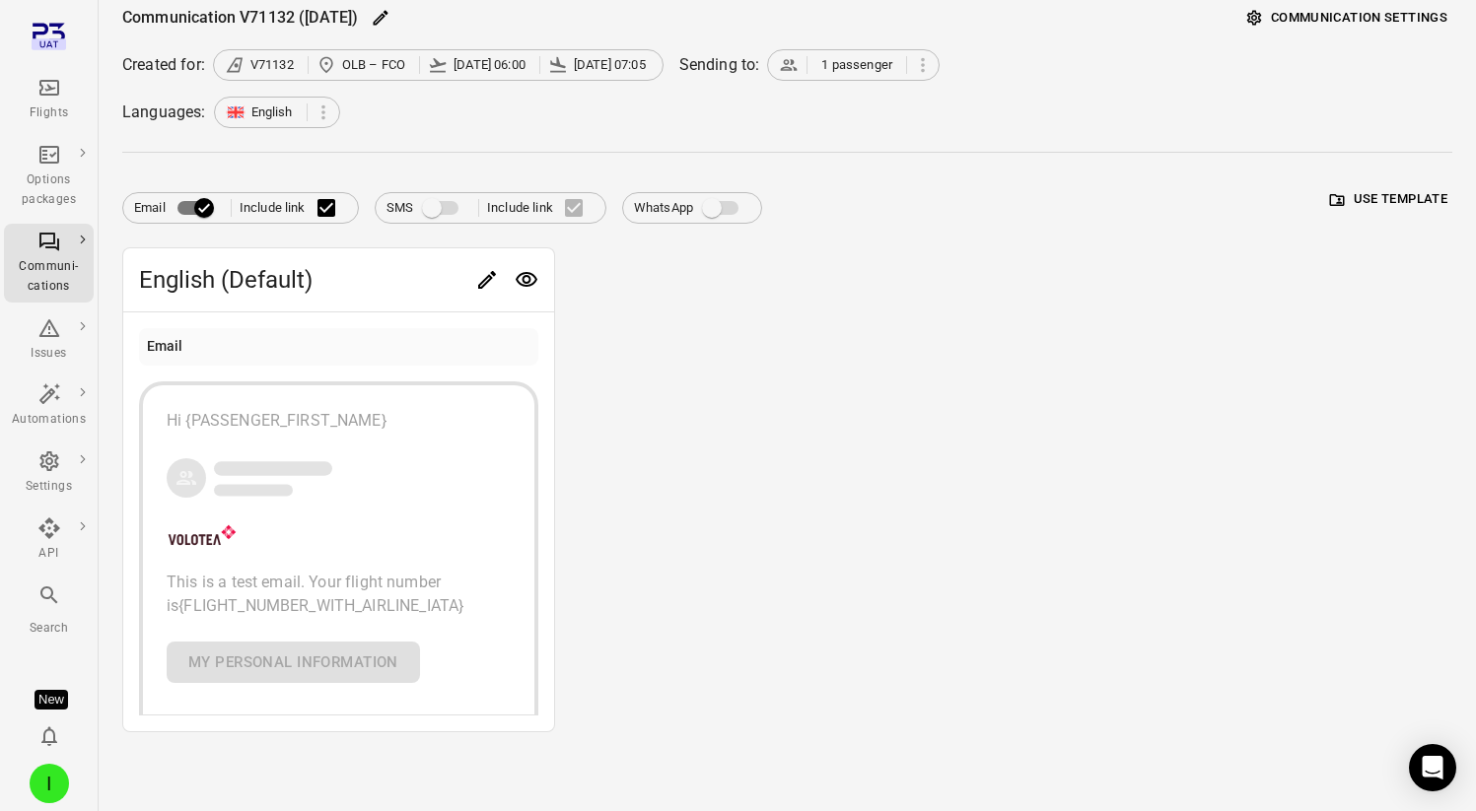
click at [526, 278] on icon "Preview" at bounding box center [527, 280] width 24 height 24
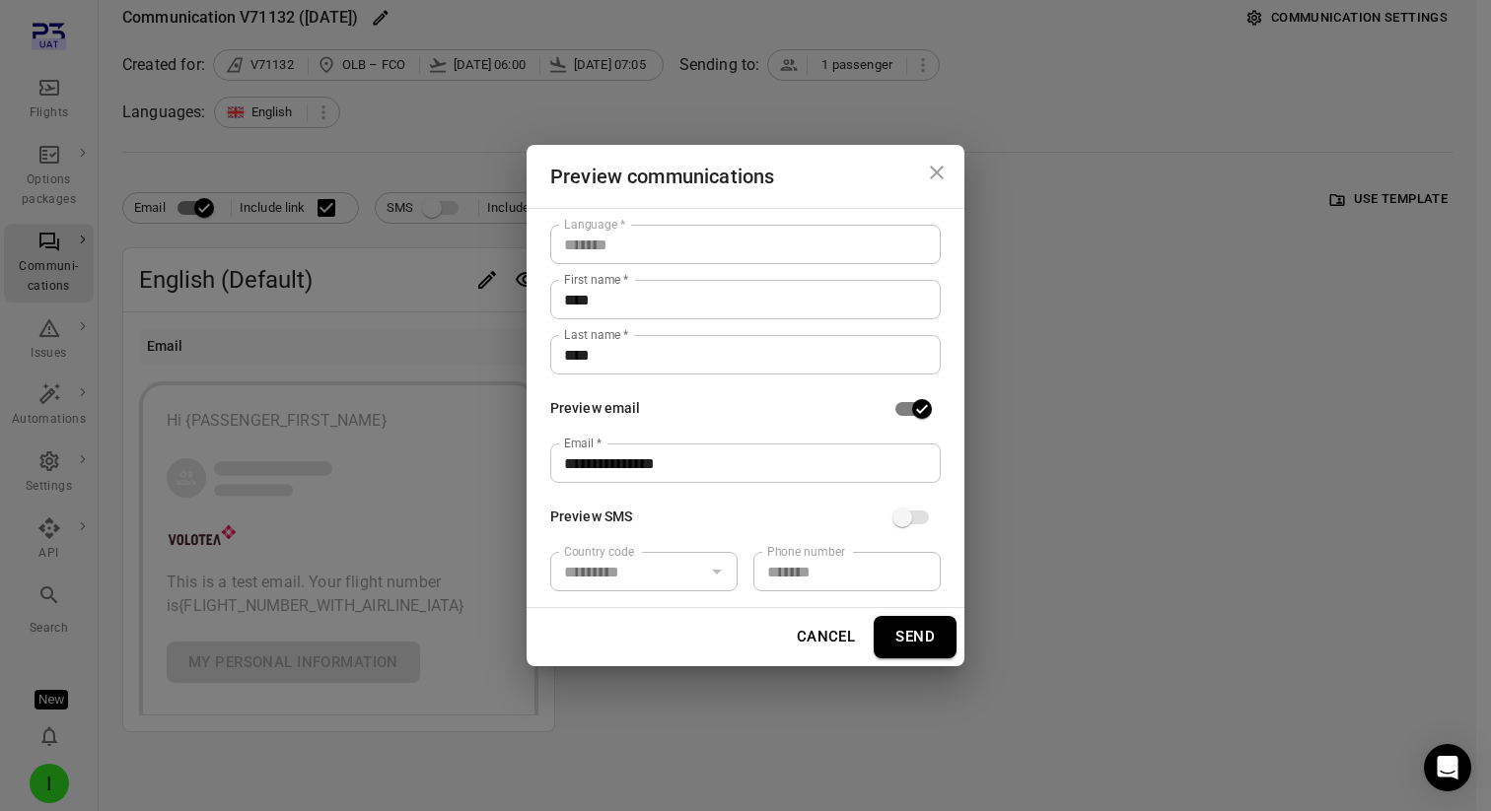
click at [930, 643] on button "Send" at bounding box center [914, 636] width 83 height 41
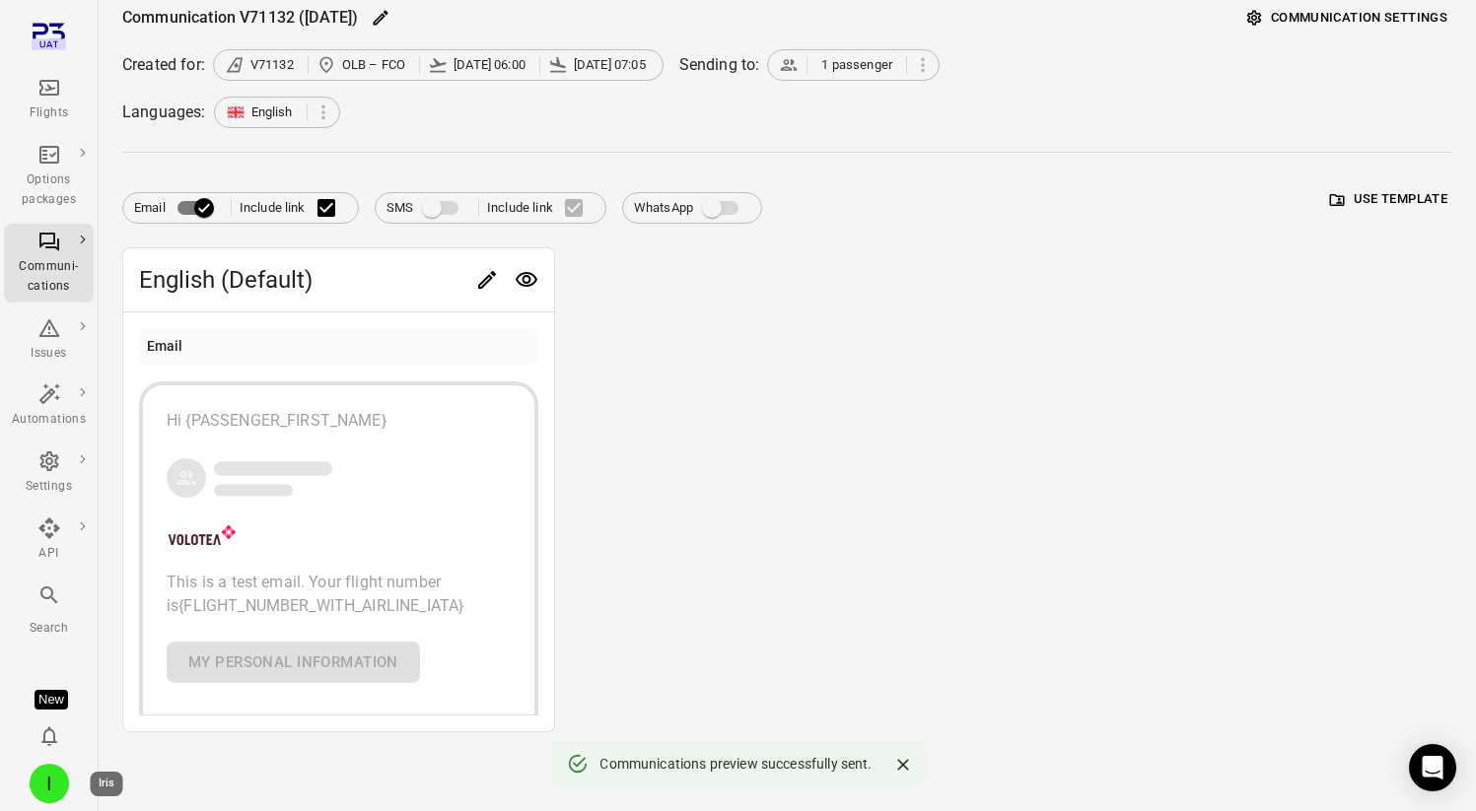
click at [38, 795] on div "I" at bounding box center [49, 783] width 39 height 39
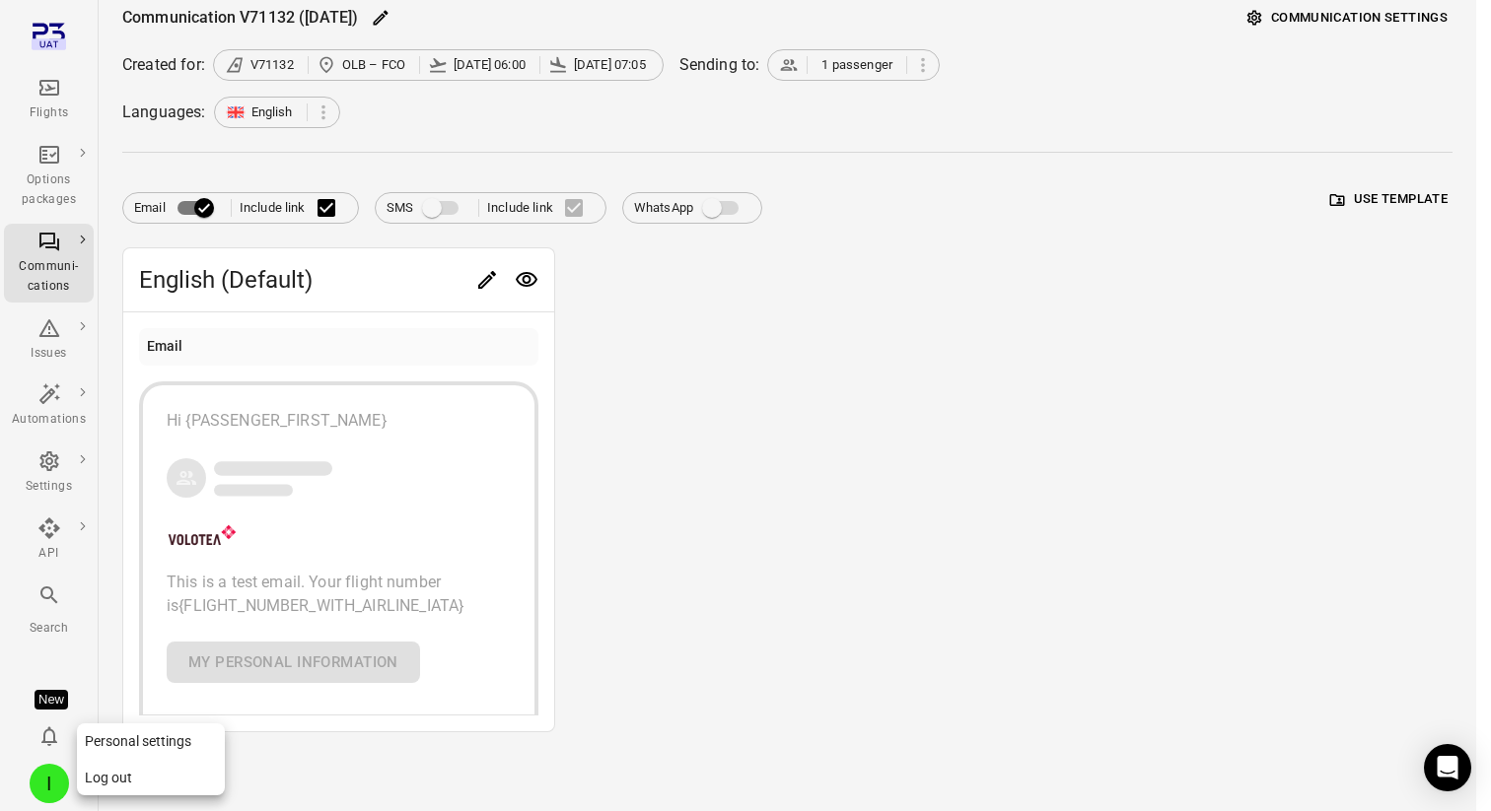
click at [87, 781] on button "Log out" at bounding box center [151, 778] width 148 height 36
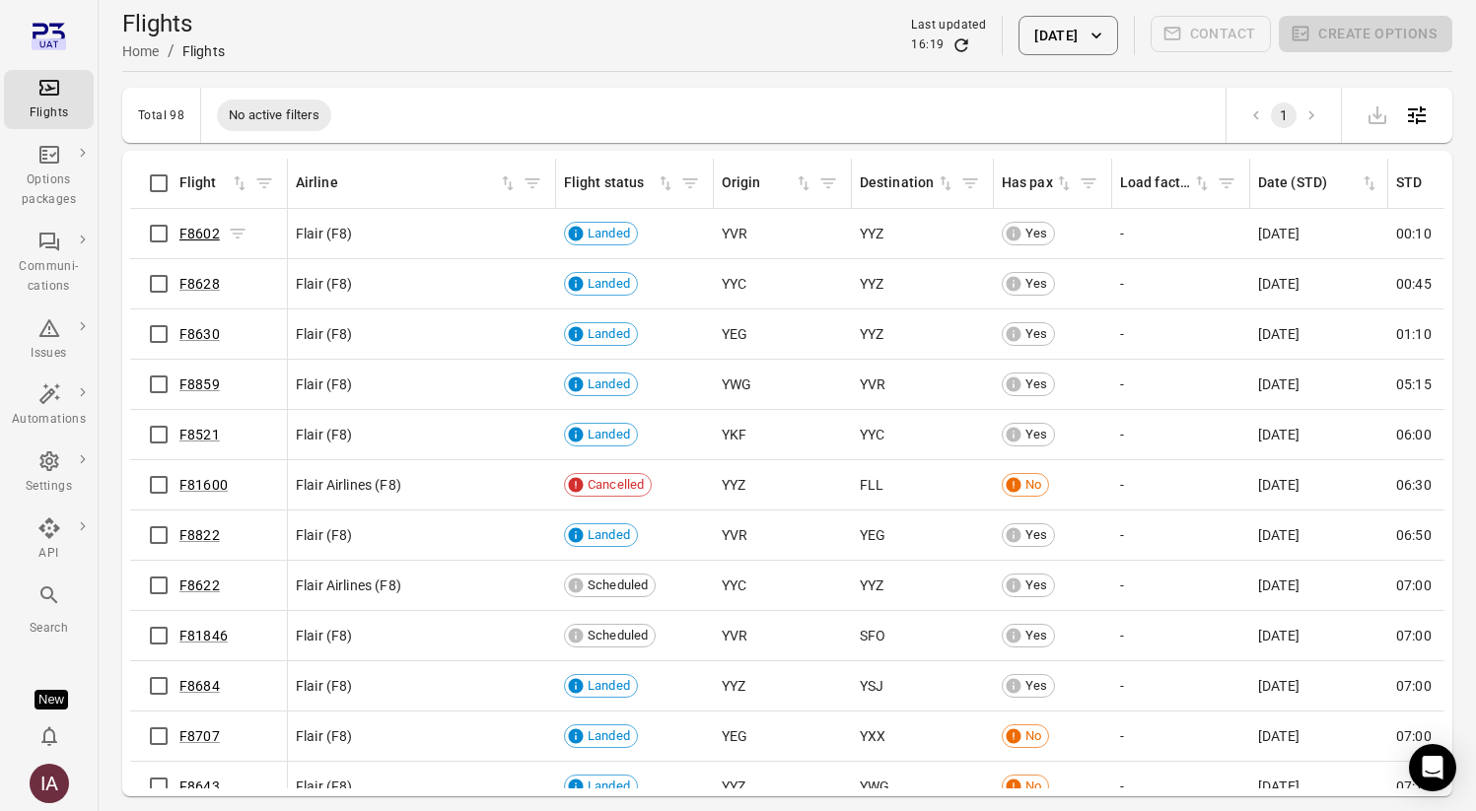
click at [199, 229] on link "F8602" at bounding box center [199, 234] width 40 height 16
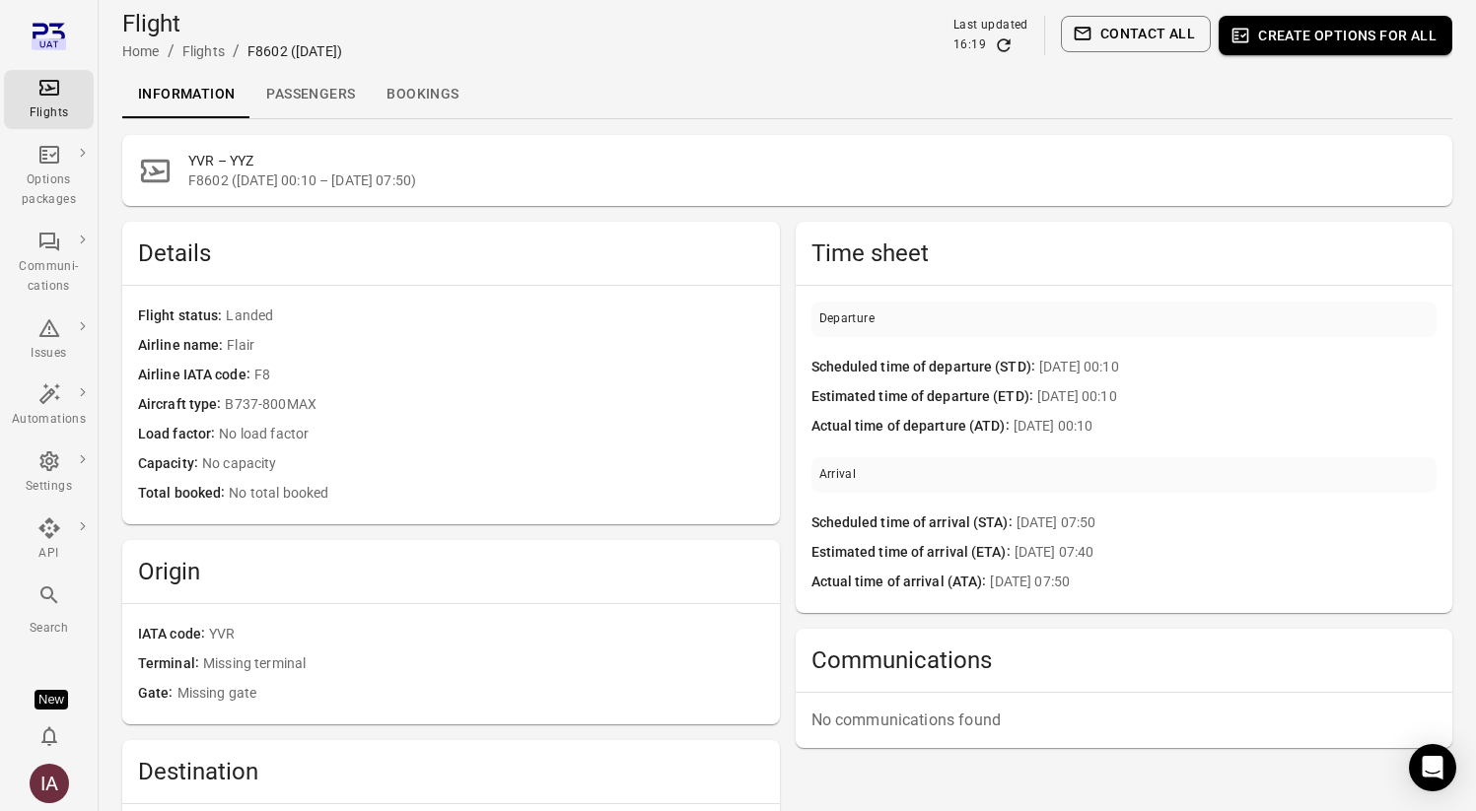
click at [316, 92] on link "Passengers" at bounding box center [310, 94] width 120 height 47
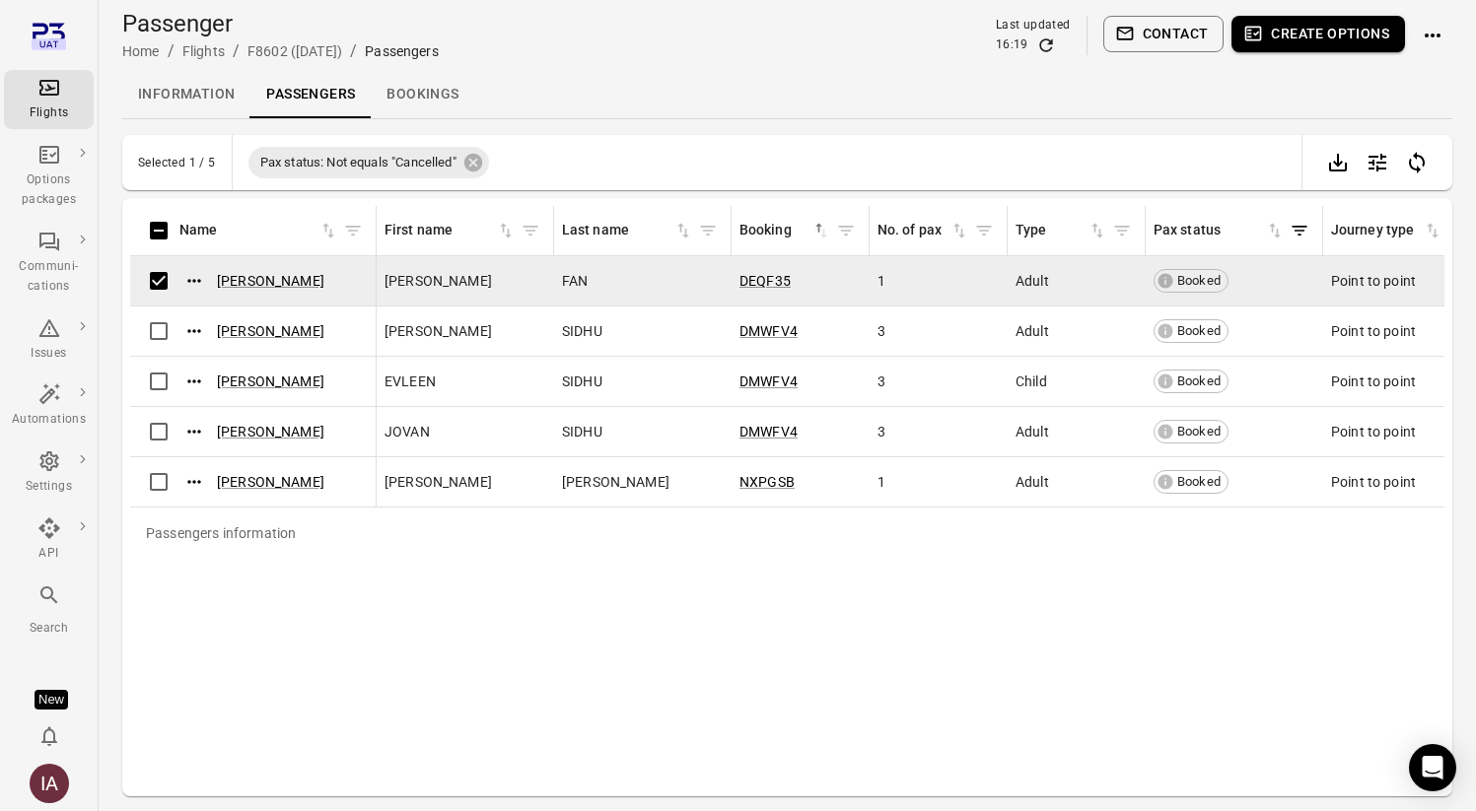
click at [1162, 37] on button "Contact" at bounding box center [1163, 34] width 121 height 36
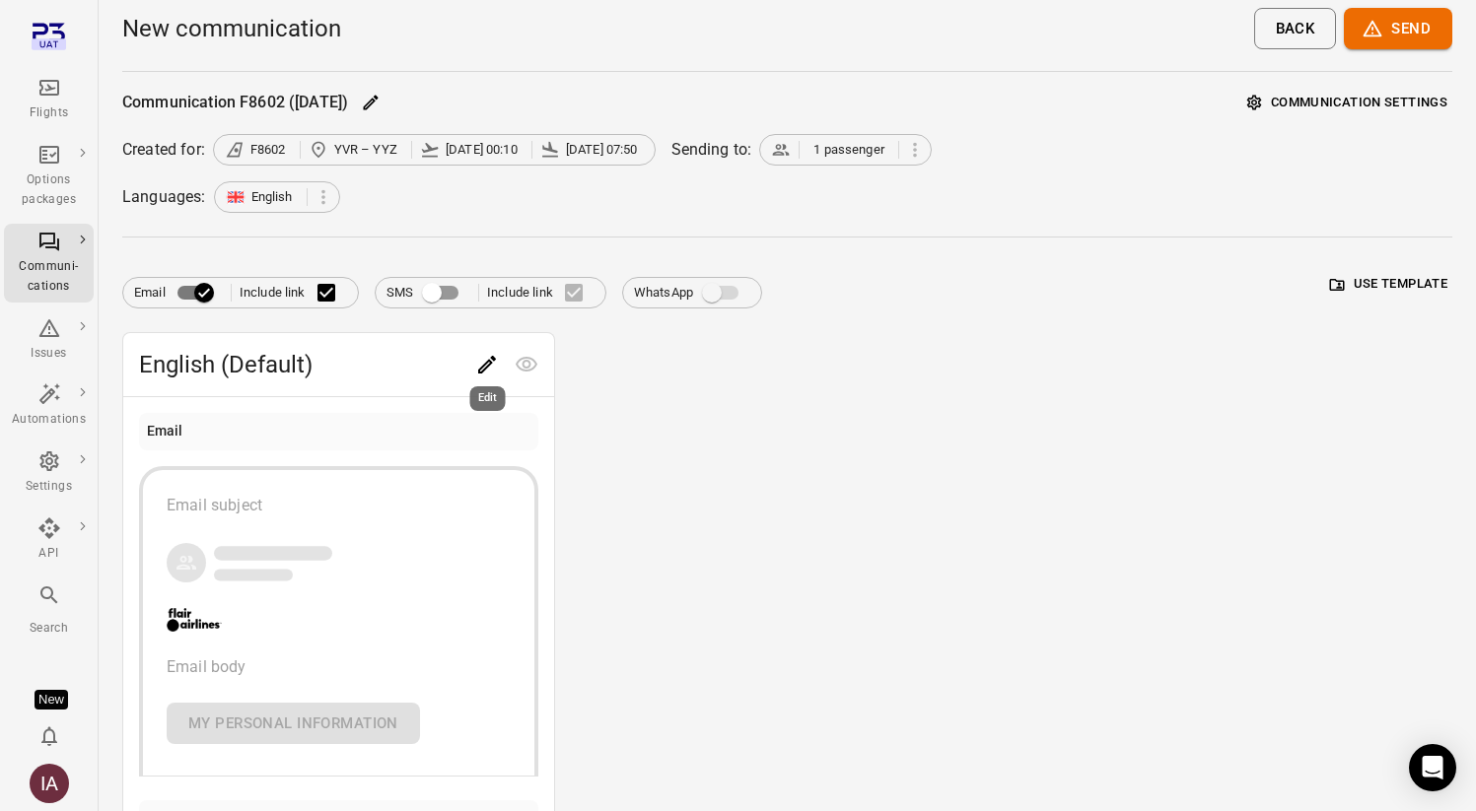
click at [489, 367] on icon "Edit" at bounding box center [487, 365] width 24 height 24
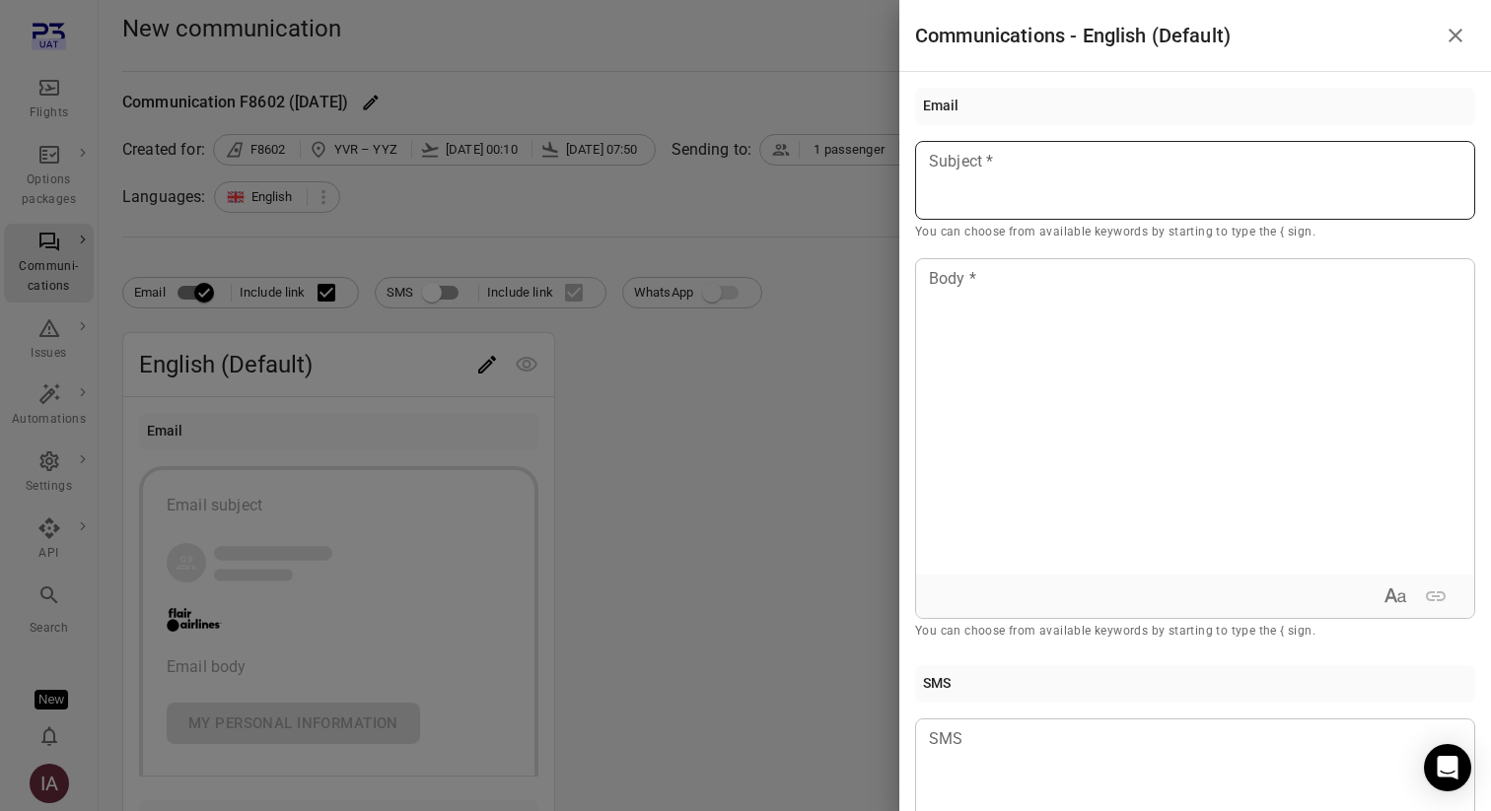
click at [1190, 168] on p at bounding box center [1195, 162] width 530 height 24
click at [1145, 231] on li "Passenger first name Example: [PERSON_NAME]" at bounding box center [1072, 226] width 246 height 55
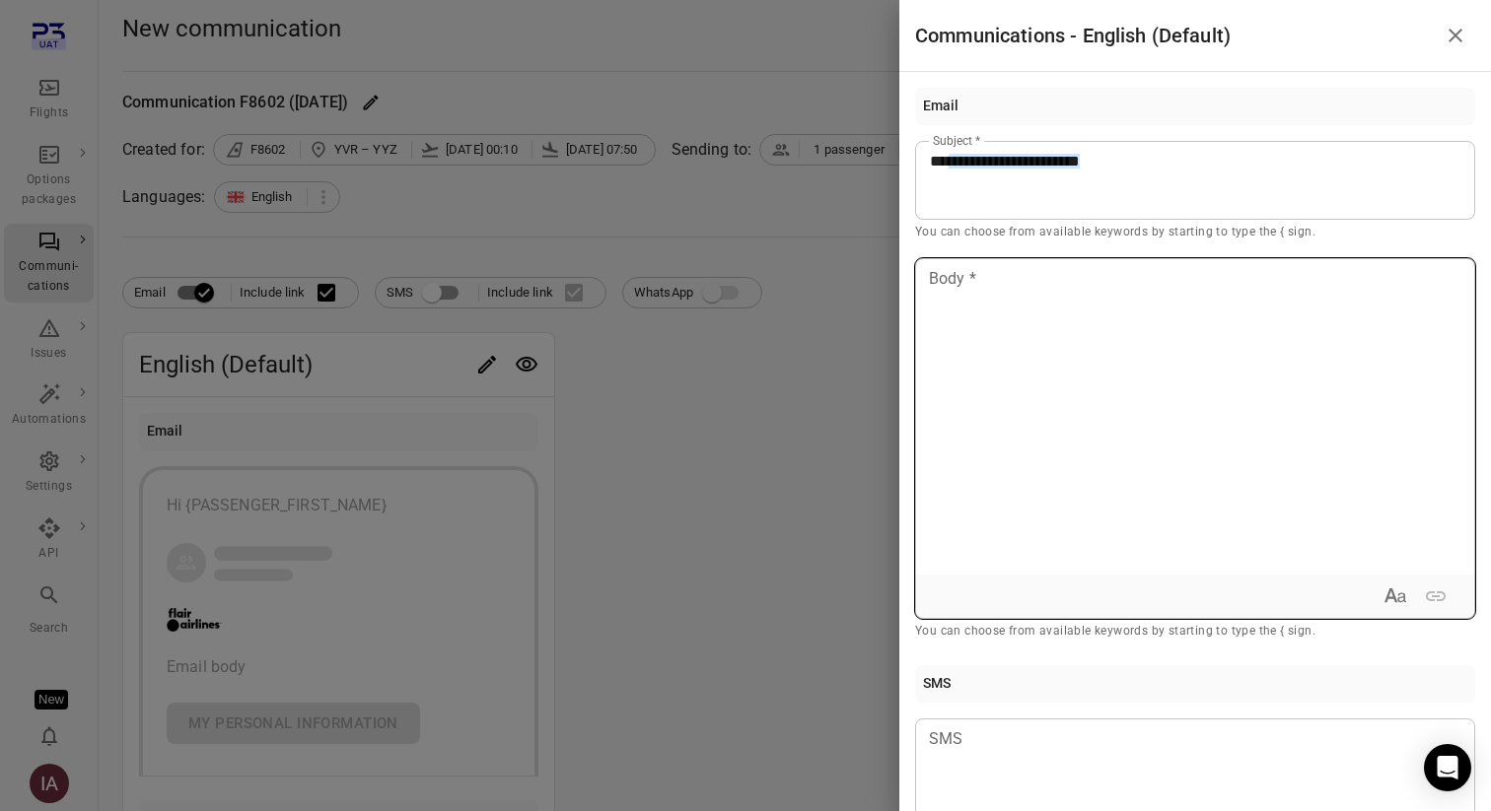
click at [1107, 307] on div at bounding box center [1195, 416] width 558 height 315
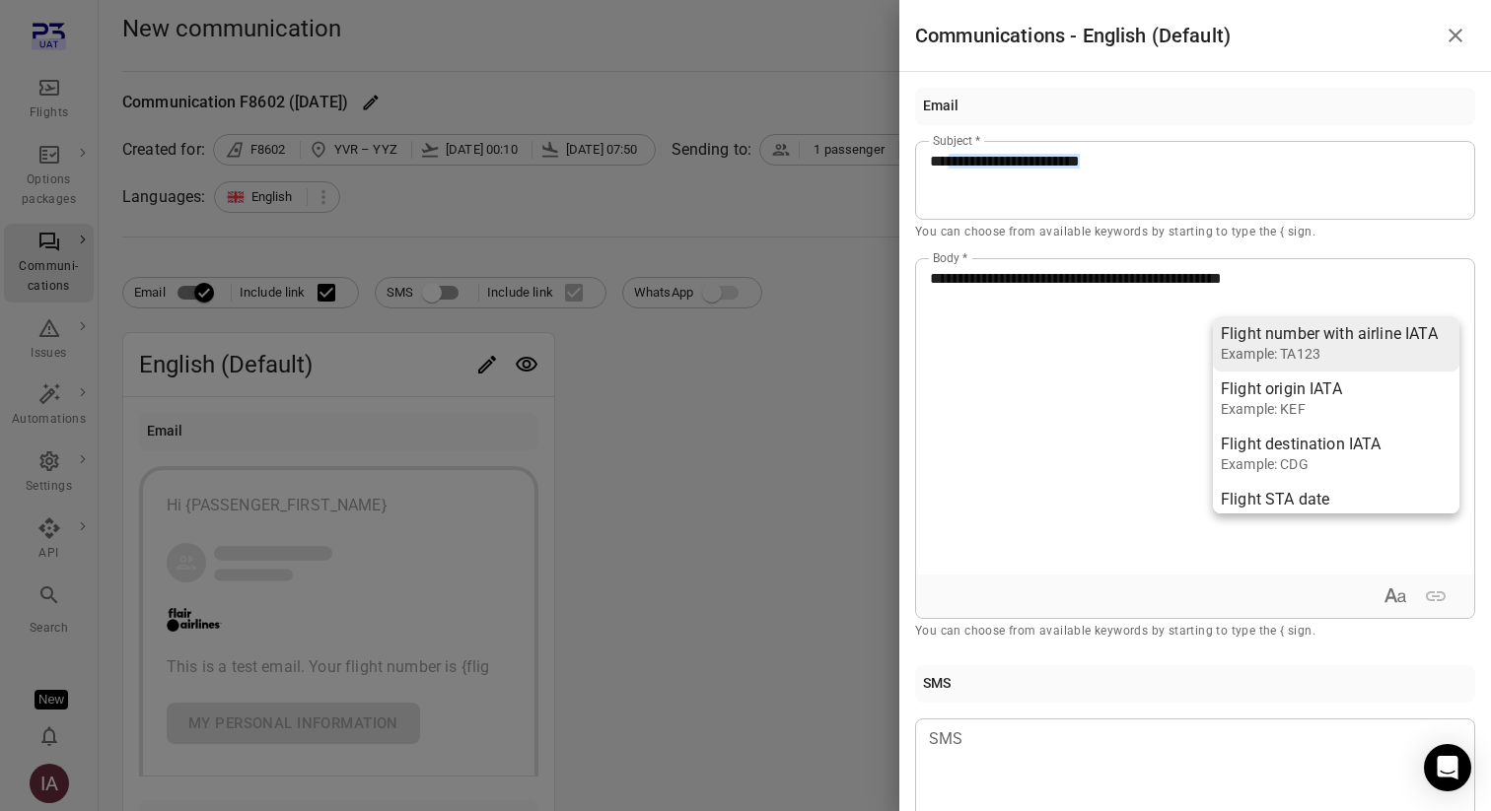
click at [1248, 338] on div "Flight number with airline IATA" at bounding box center [1329, 334] width 217 height 20
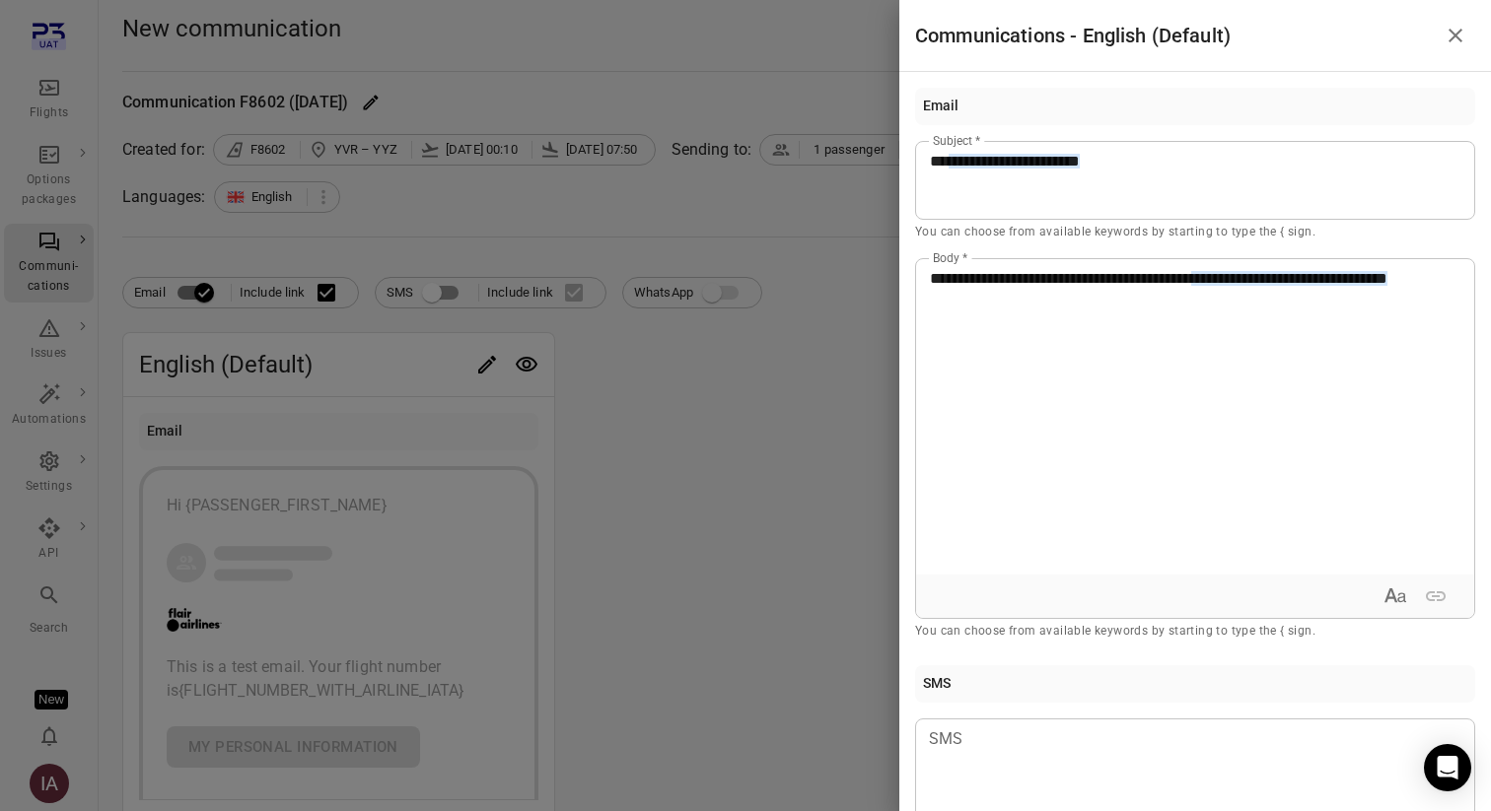
click at [677, 517] on div at bounding box center [745, 405] width 1491 height 811
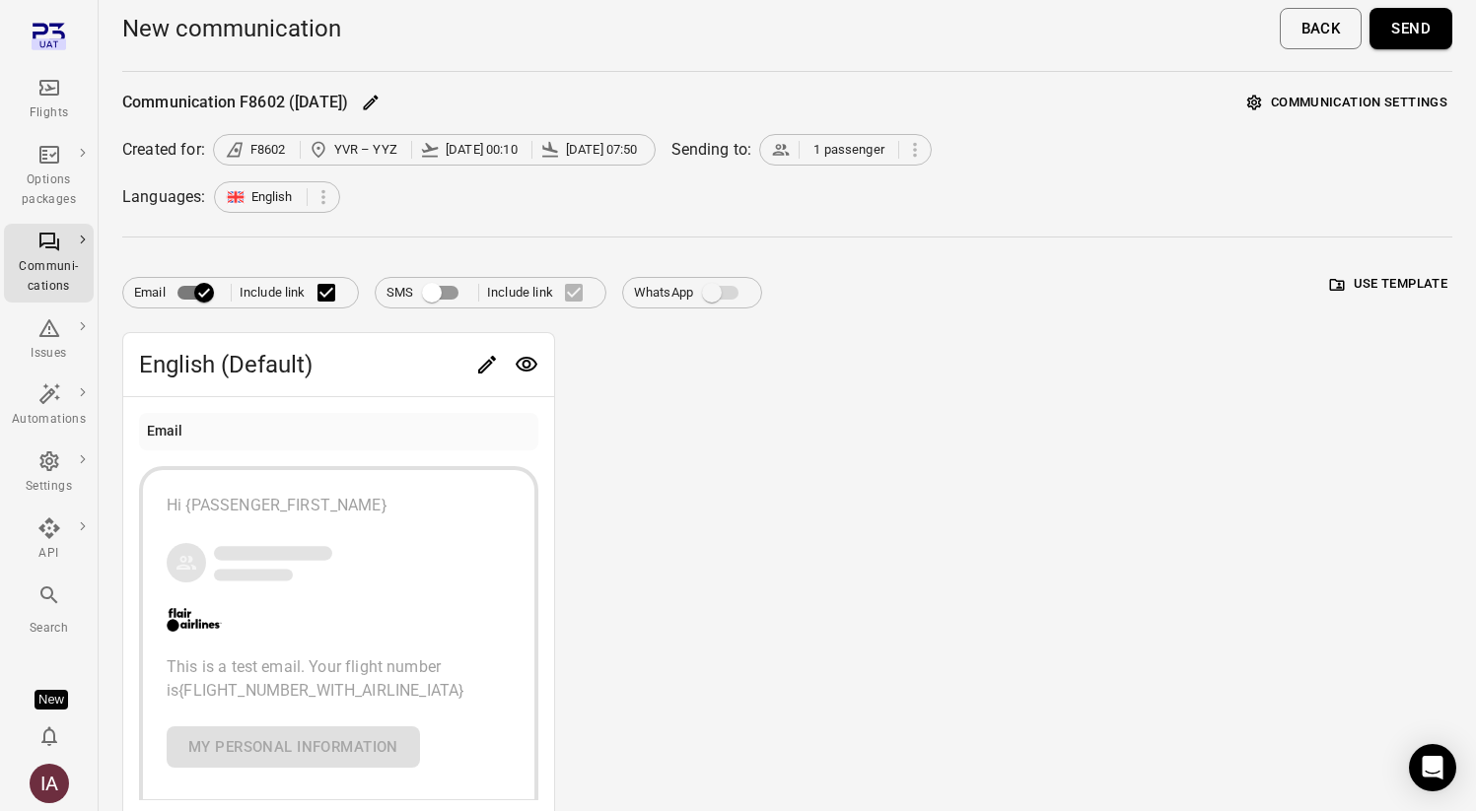
click at [524, 365] on icon "Preview" at bounding box center [527, 365] width 24 height 24
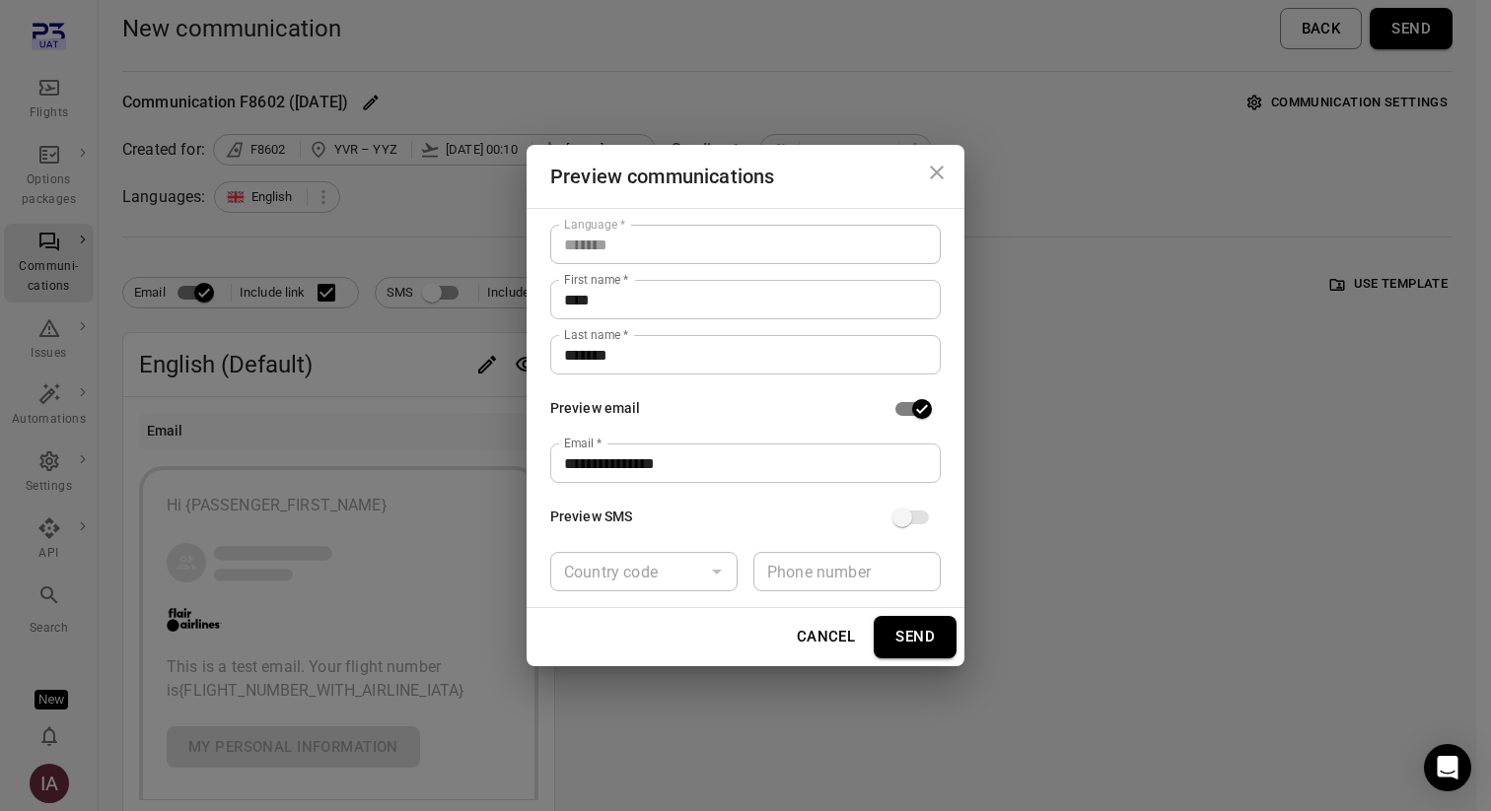
click at [932, 637] on button "Send" at bounding box center [914, 636] width 83 height 41
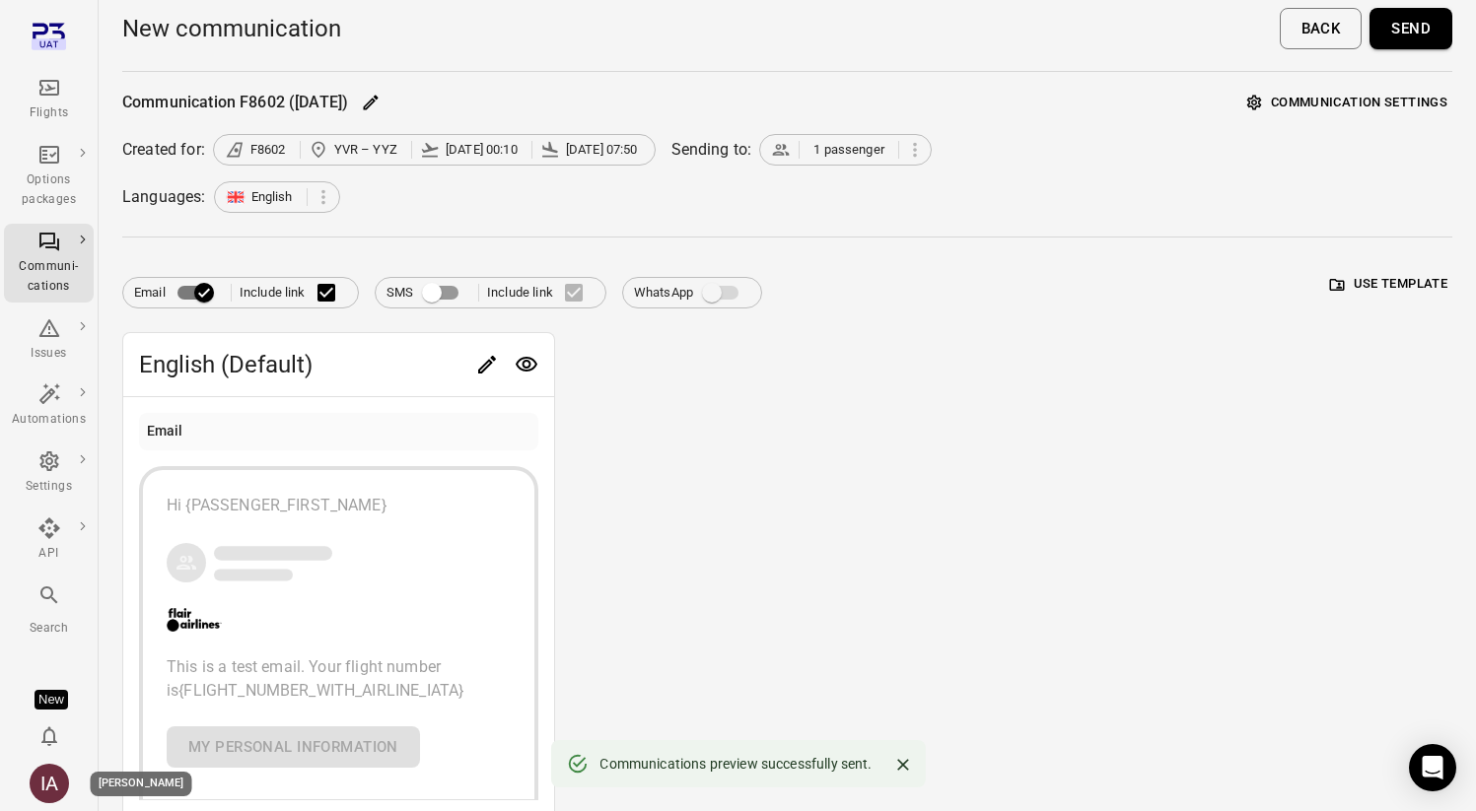
click at [58, 781] on div "IA" at bounding box center [49, 783] width 39 height 39
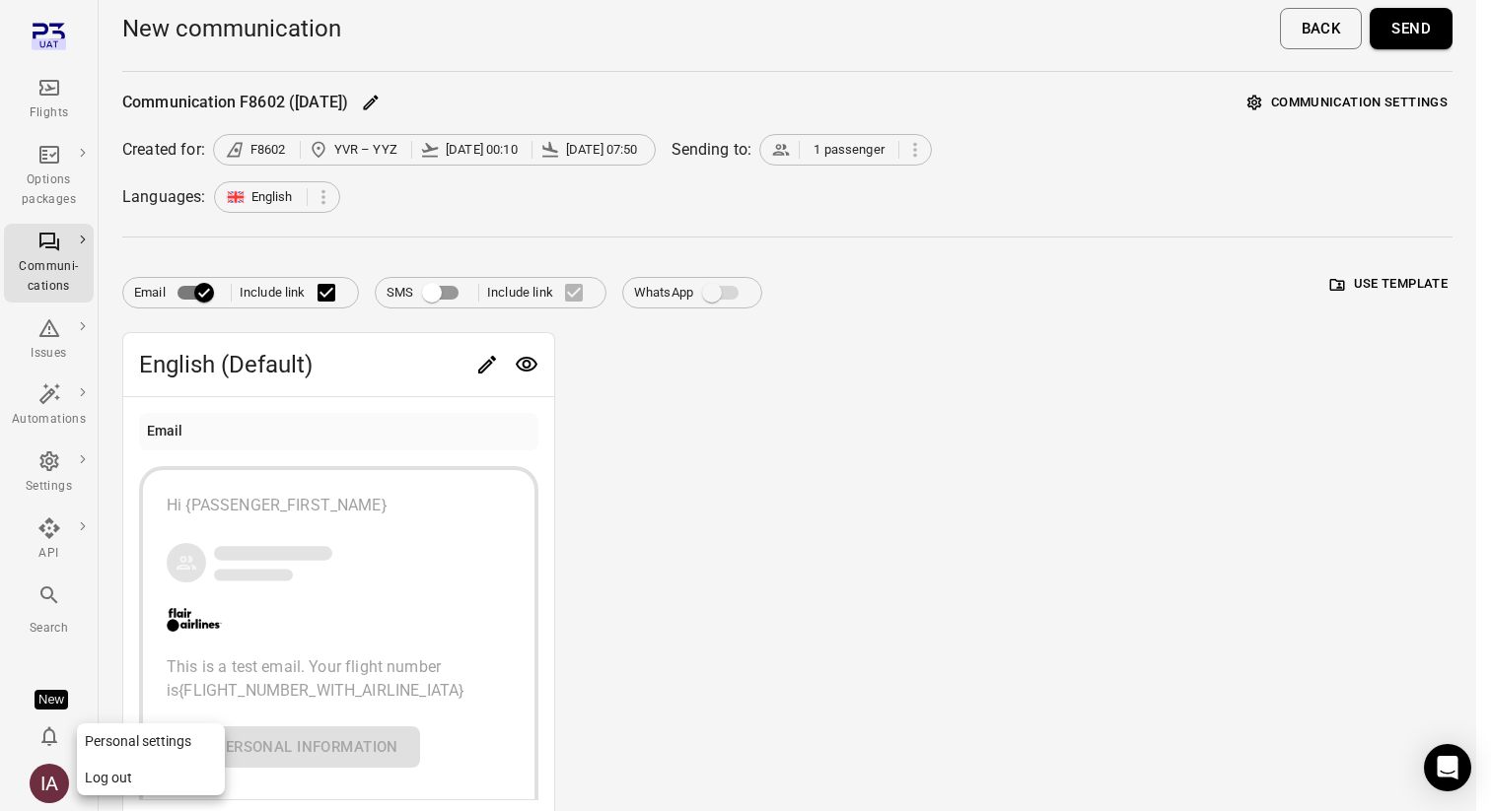
click at [96, 785] on button "Log out" at bounding box center [151, 778] width 148 height 36
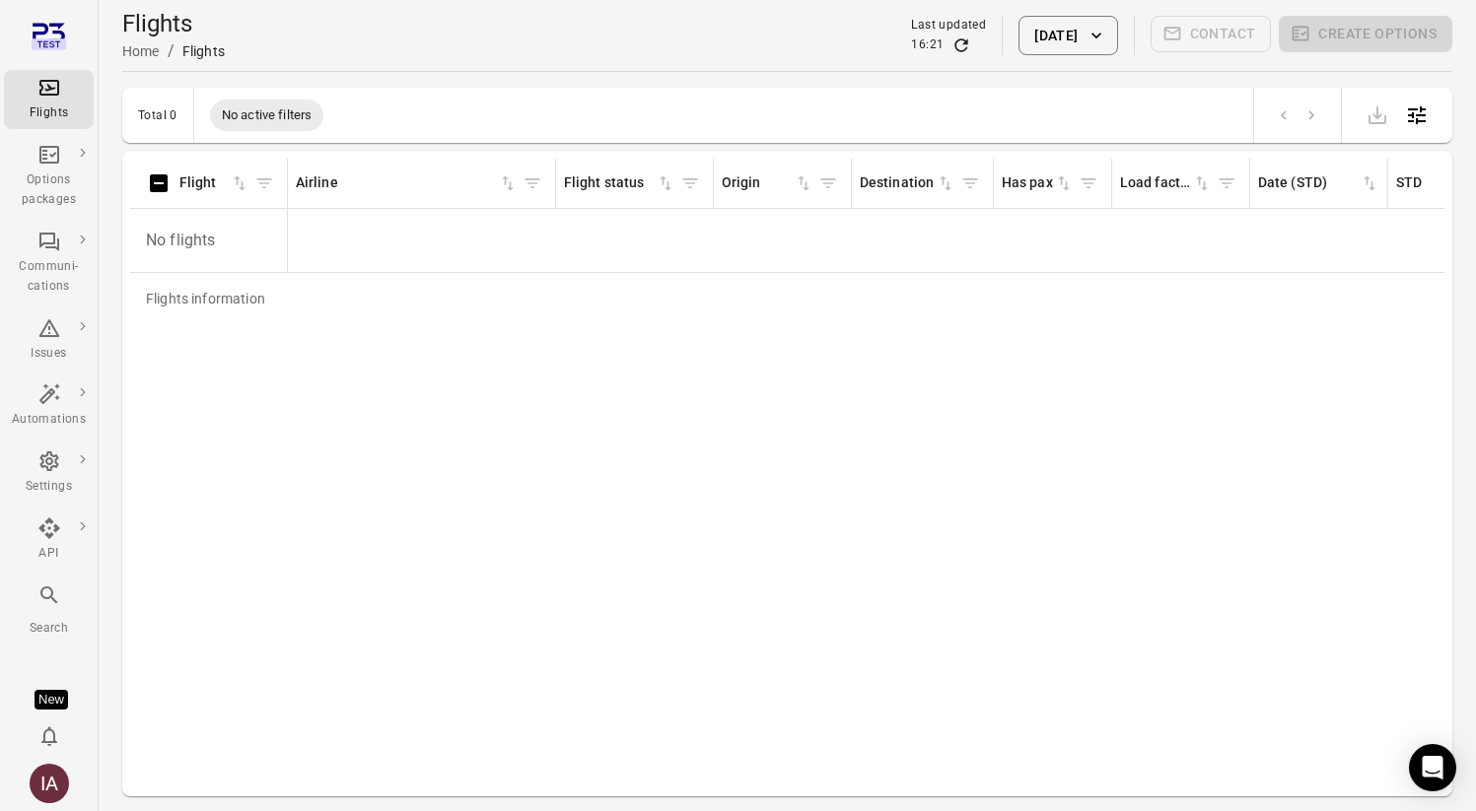
click at [1056, 44] on button "[DATE]" at bounding box center [1067, 35] width 99 height 39
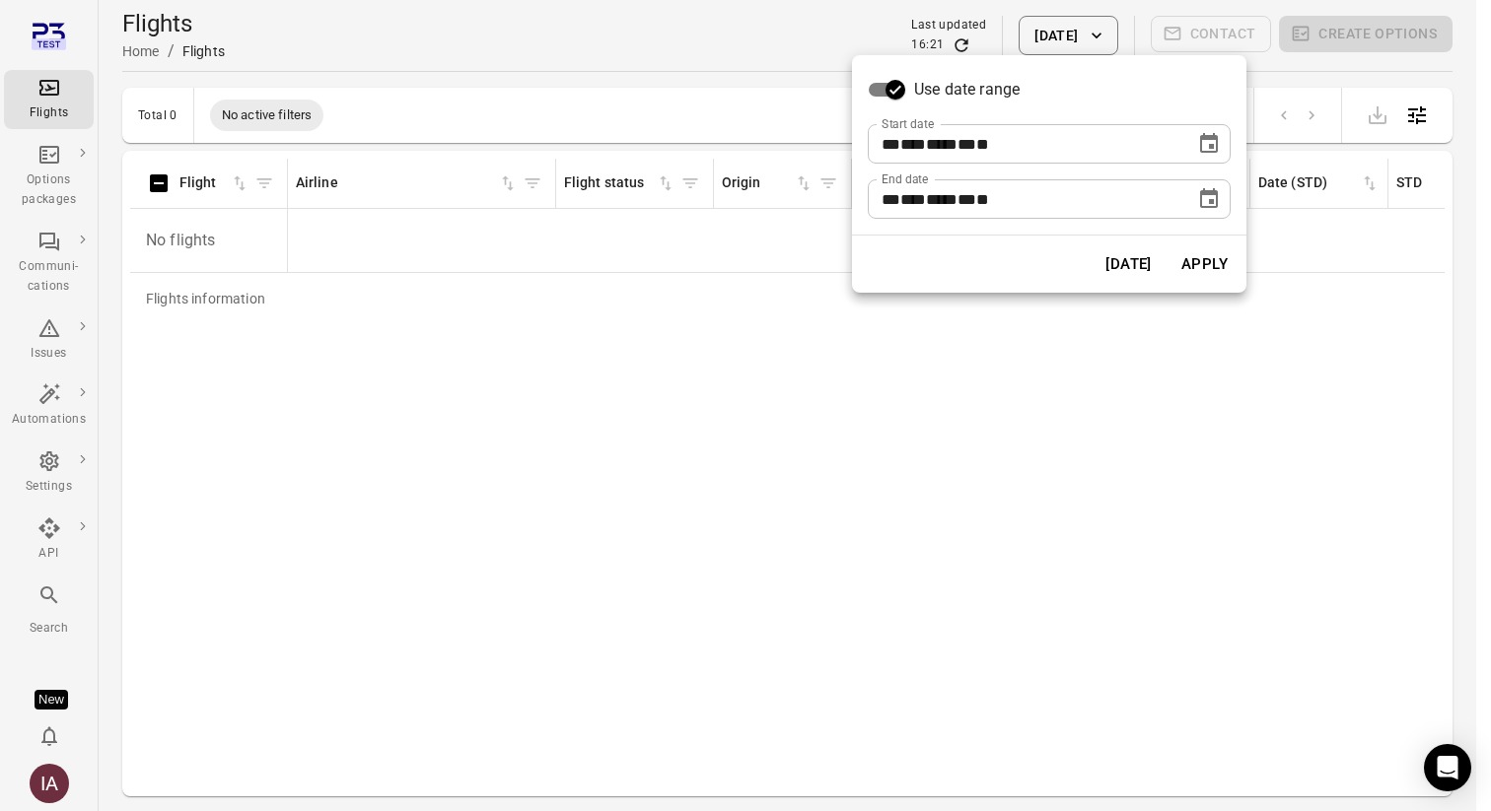
click at [1212, 151] on icon "Choose date, selected date is Aug 29, 2025" at bounding box center [1209, 143] width 18 height 20
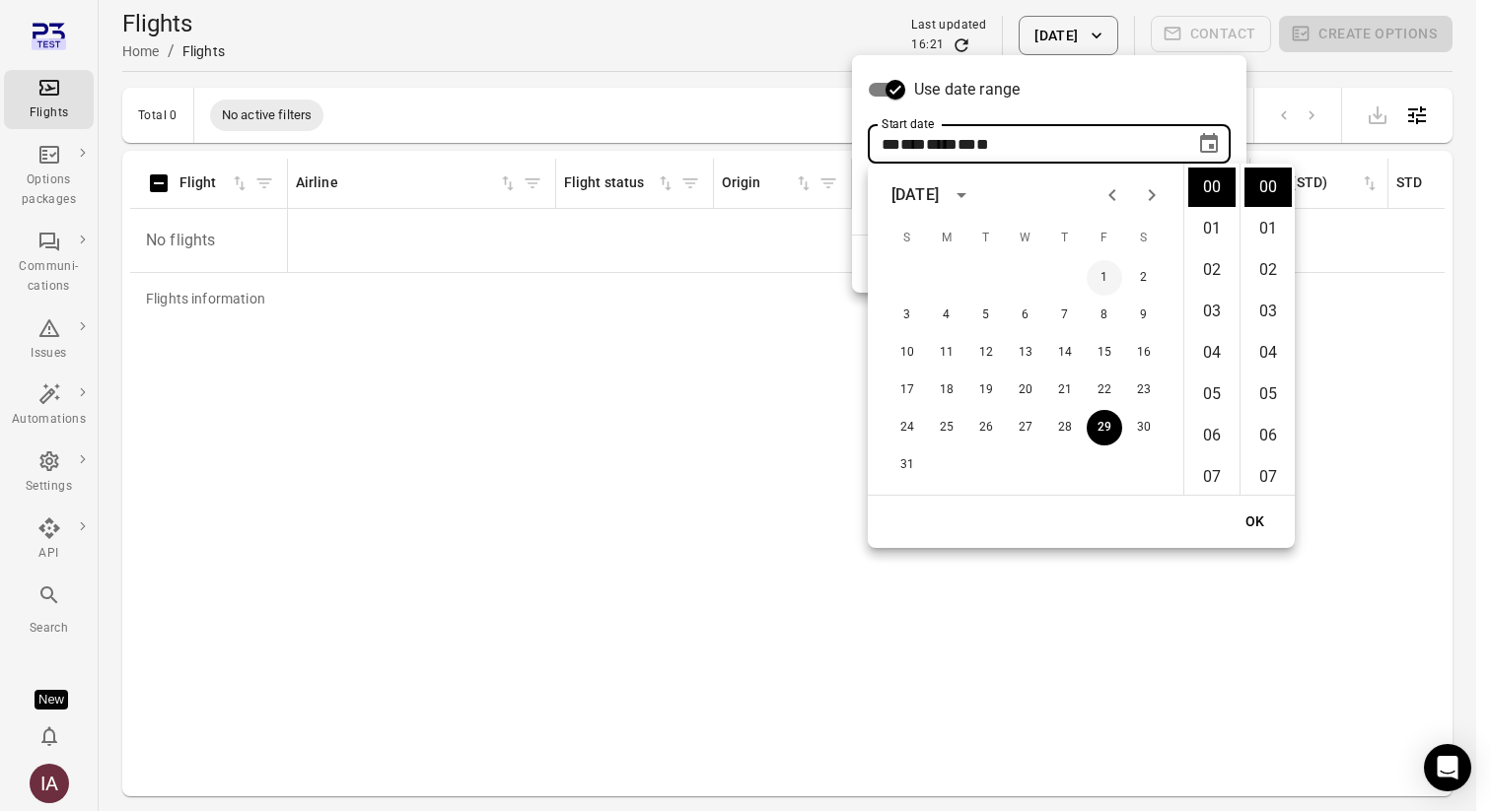
click at [1095, 269] on button "1" at bounding box center [1103, 277] width 35 height 35
type input "**********"
click at [1249, 522] on button "OK" at bounding box center [1254, 522] width 63 height 36
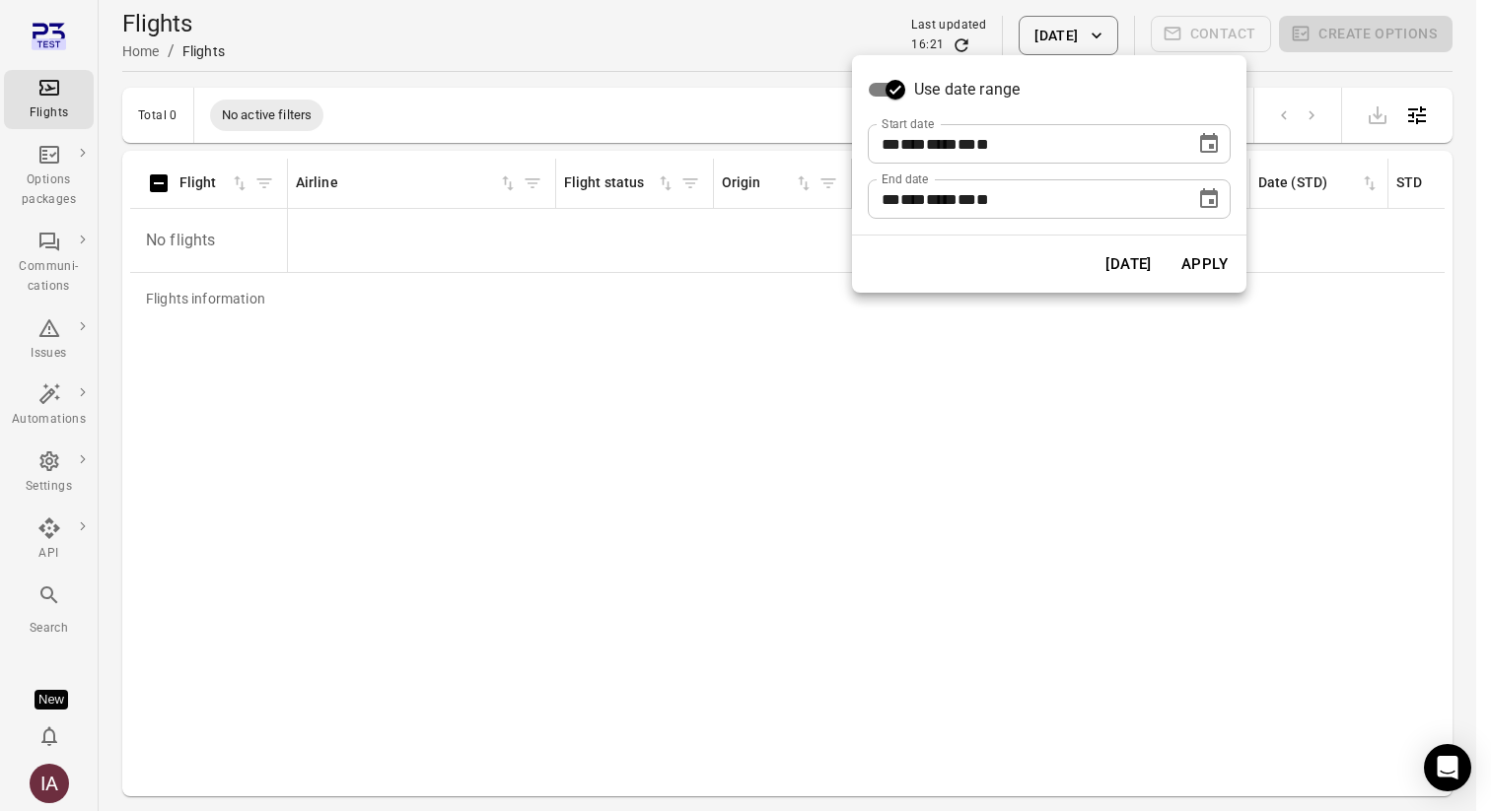
click at [1210, 254] on button "Apply" at bounding box center [1204, 264] width 68 height 41
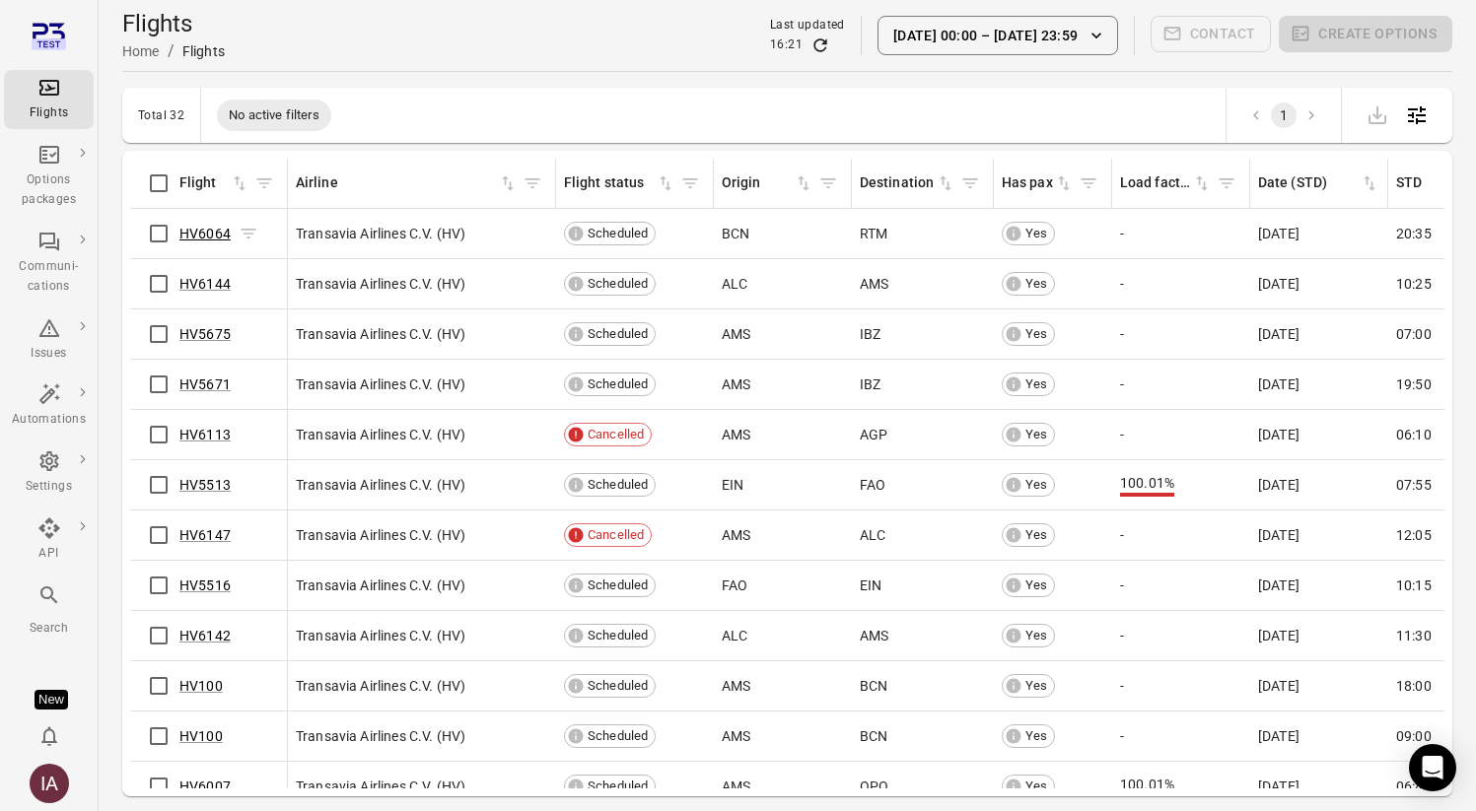
click at [205, 230] on link "HV6064" at bounding box center [204, 234] width 51 height 16
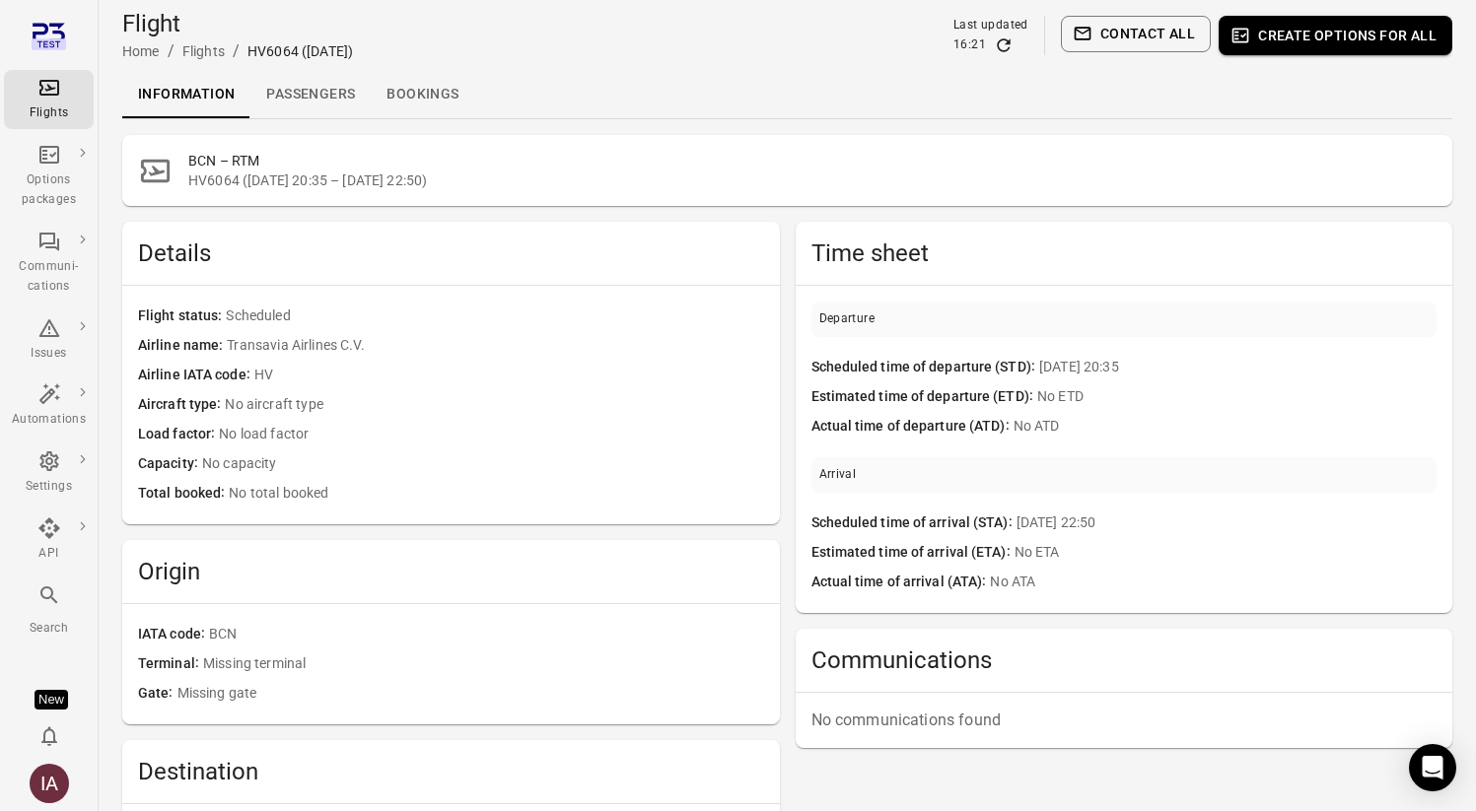
click at [323, 94] on link "Passengers" at bounding box center [310, 94] width 120 height 47
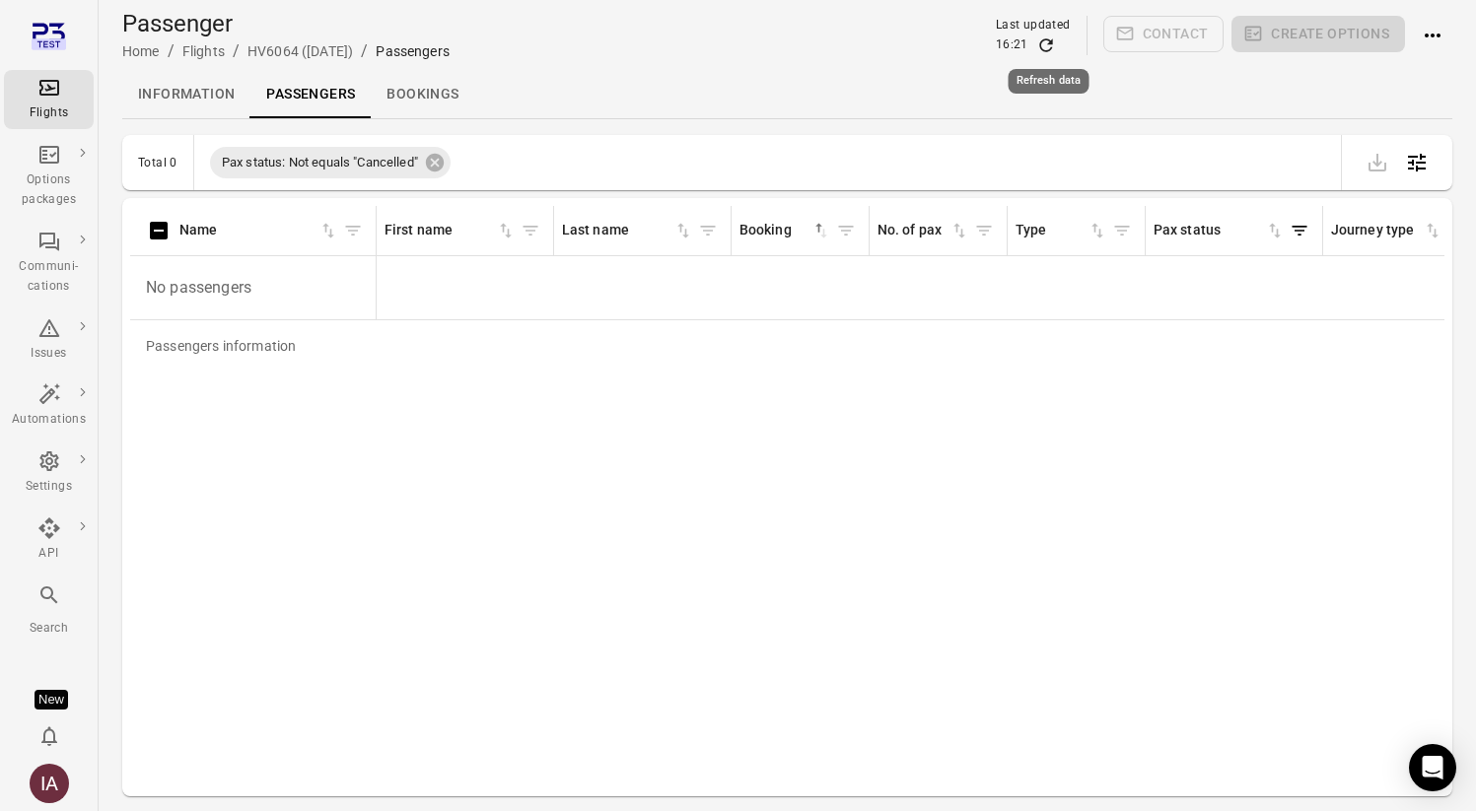
click at [1044, 41] on icon "Refresh data" at bounding box center [1046, 45] width 20 height 20
click at [75, 98] on div "Flights" at bounding box center [49, 99] width 74 height 47
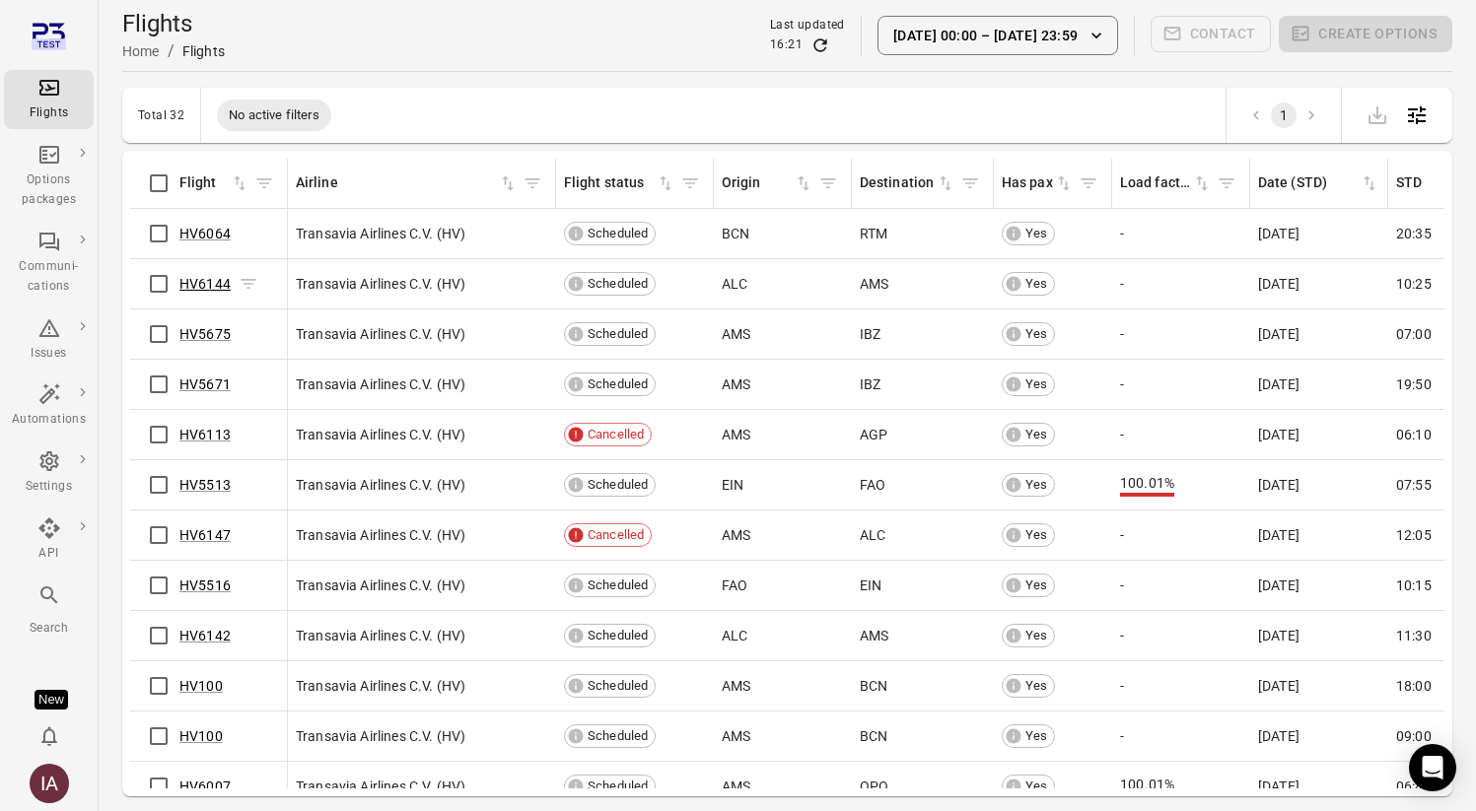
click at [189, 284] on link "HV6144" at bounding box center [204, 284] width 51 height 16
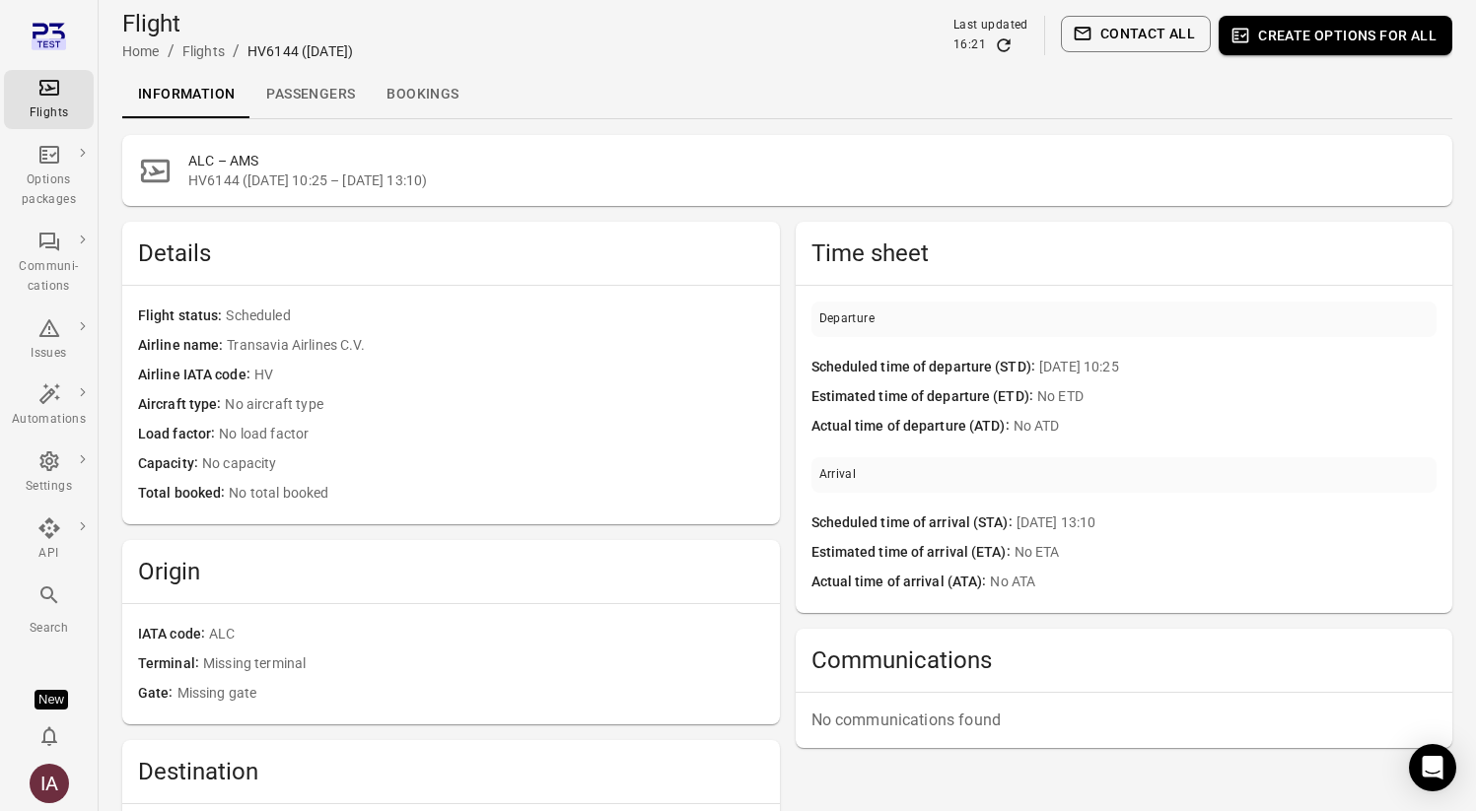
click at [284, 103] on link "Passengers" at bounding box center [310, 94] width 120 height 47
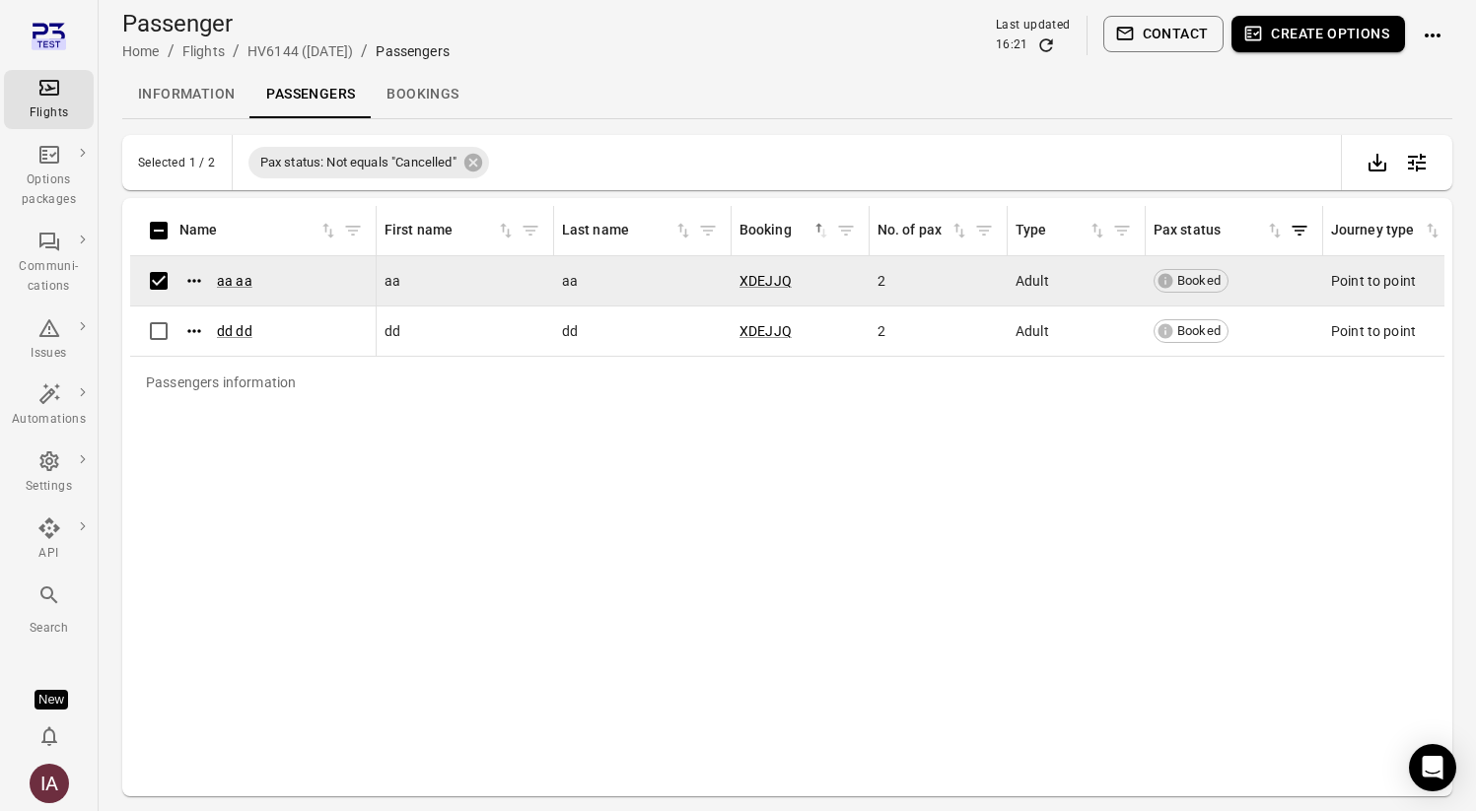
click at [1166, 31] on button "Contact" at bounding box center [1163, 34] width 121 height 36
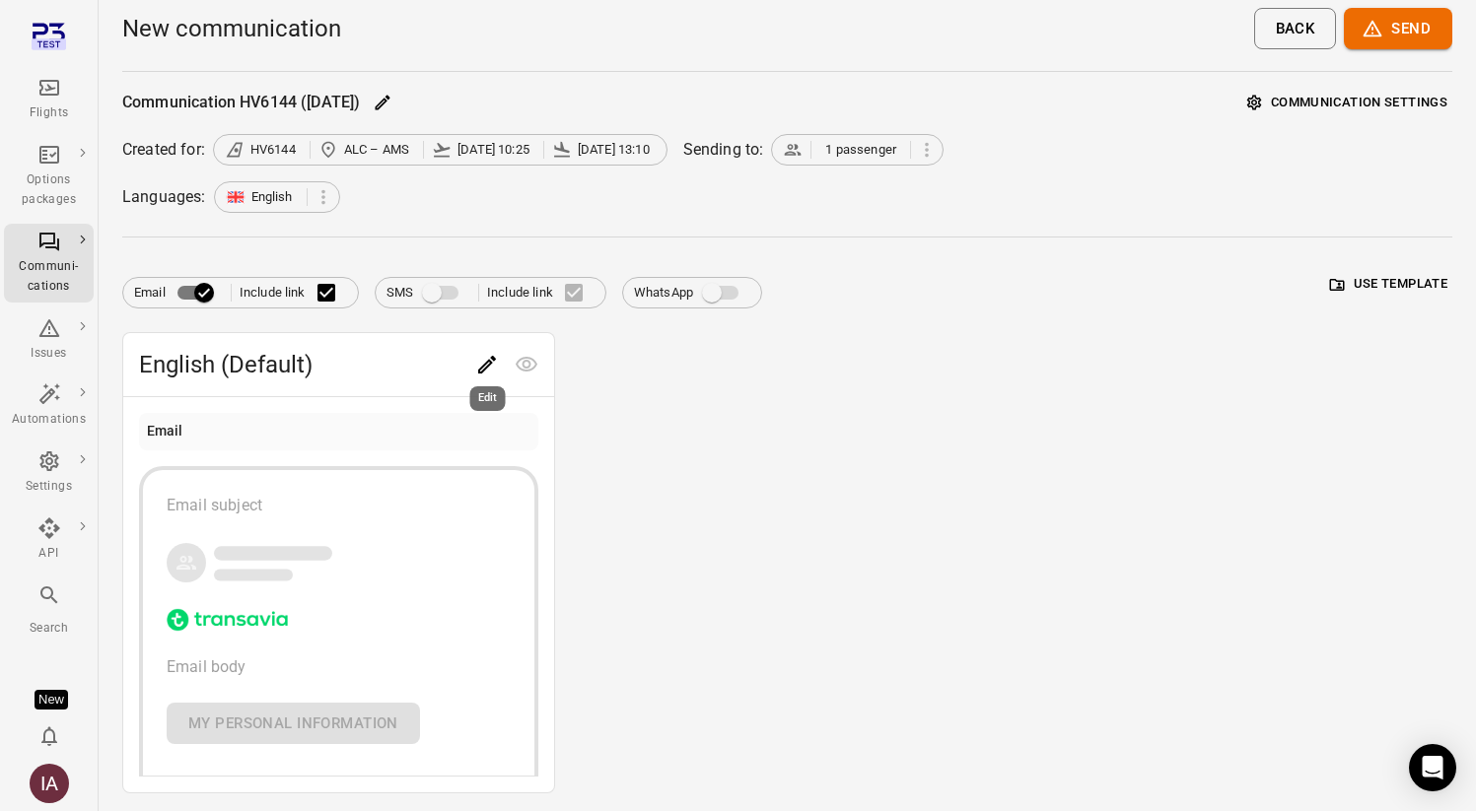
click at [490, 376] on div "Edit" at bounding box center [487, 393] width 39 height 40
click at [483, 365] on icon "Edit" at bounding box center [487, 365] width 18 height 18
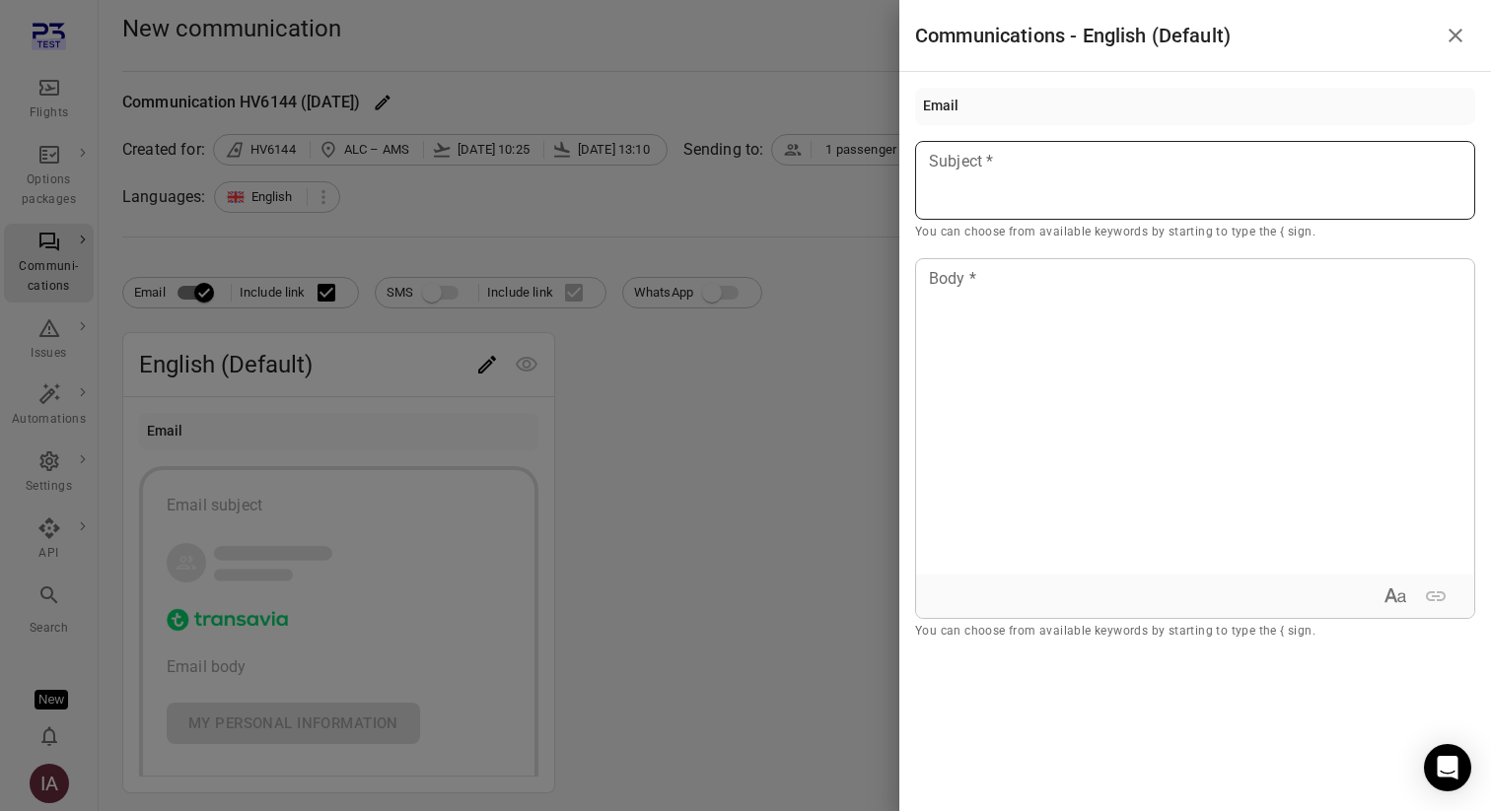
click at [1057, 191] on div at bounding box center [1195, 180] width 560 height 79
click at [1083, 223] on div "Passenger first name" at bounding box center [1040, 217] width 167 height 20
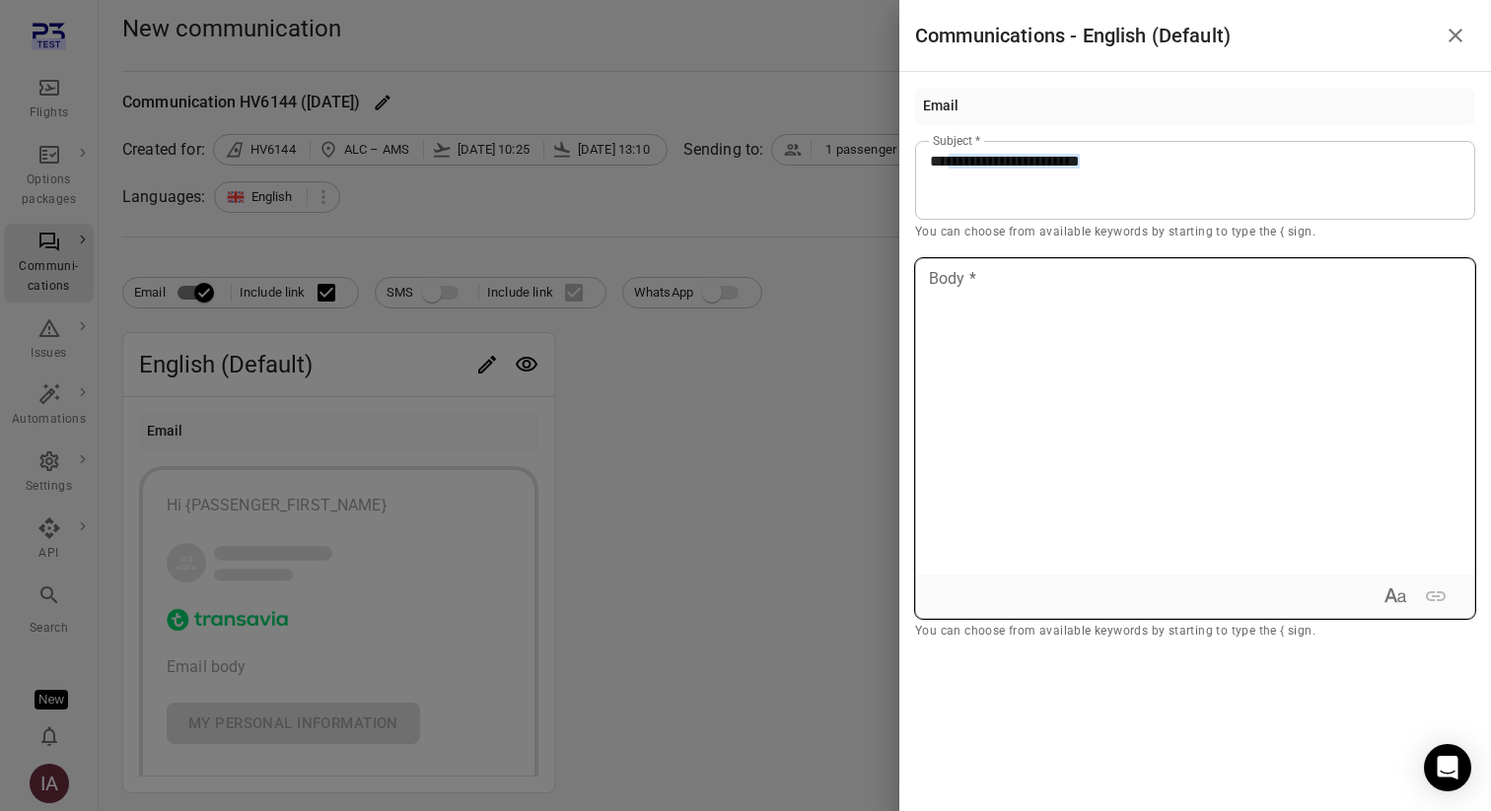
click at [1061, 369] on div at bounding box center [1195, 416] width 558 height 315
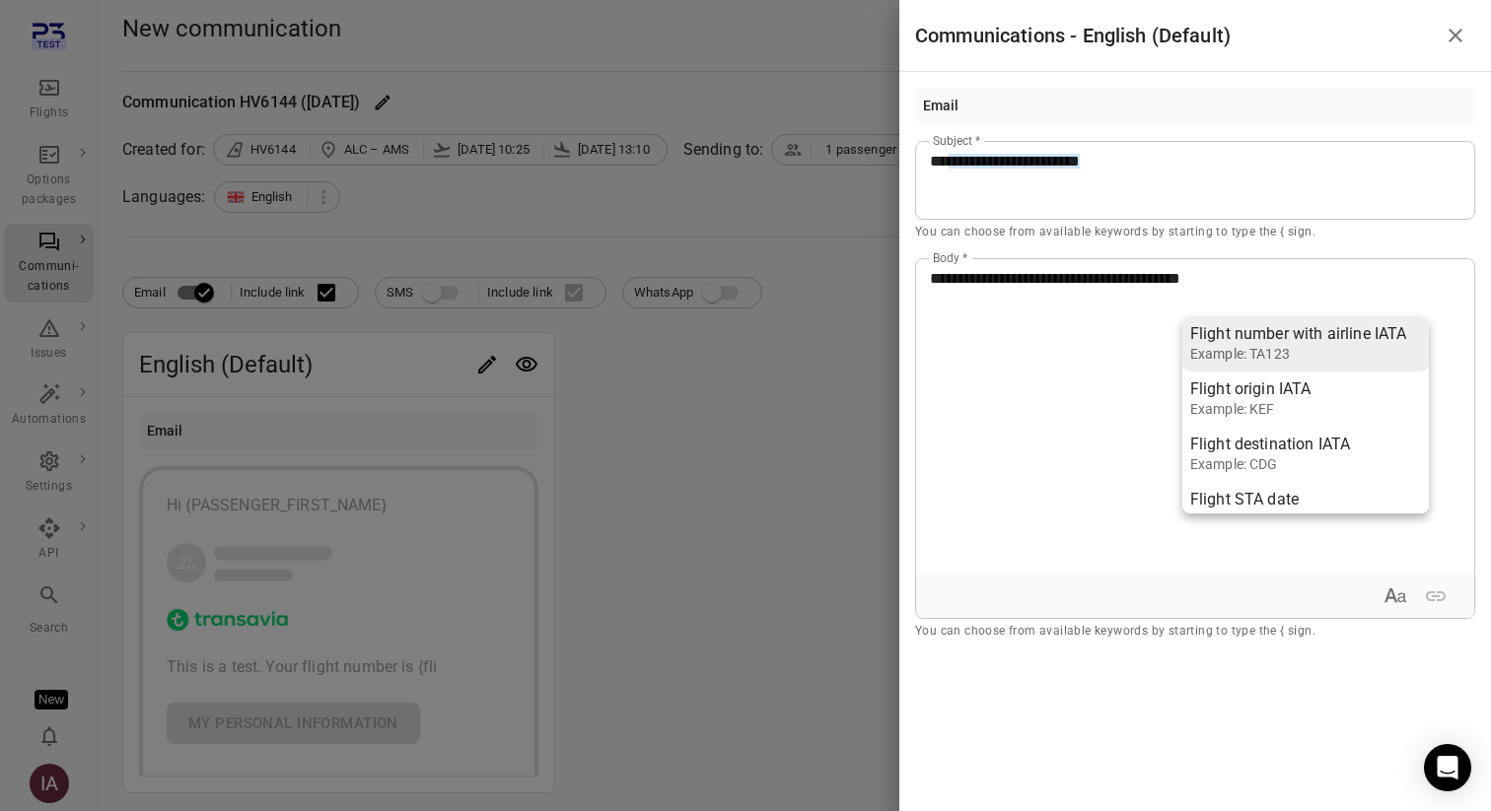
click at [1230, 353] on div "Example: TA123" at bounding box center [1298, 354] width 217 height 20
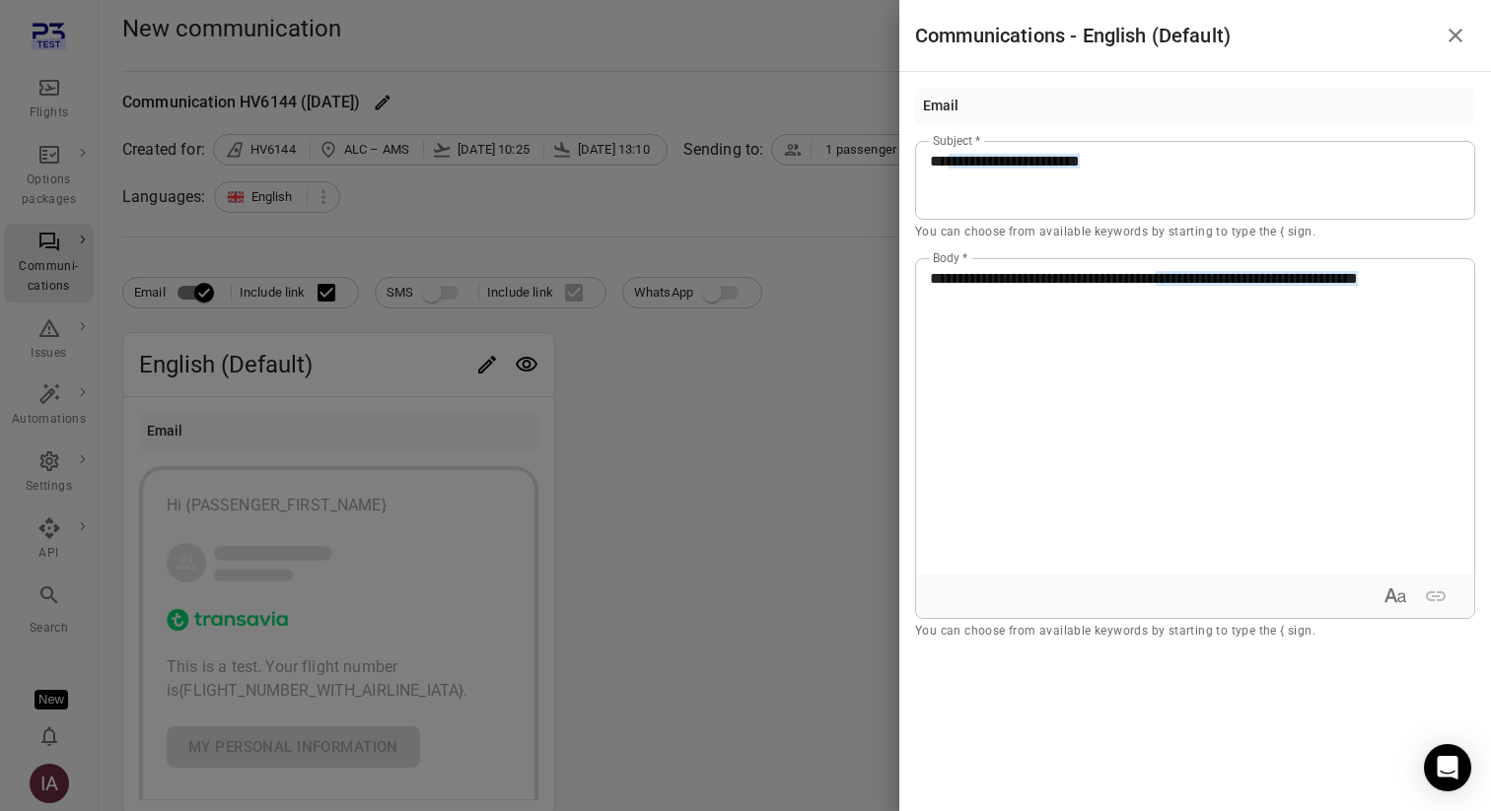
click at [530, 517] on div at bounding box center [745, 405] width 1491 height 811
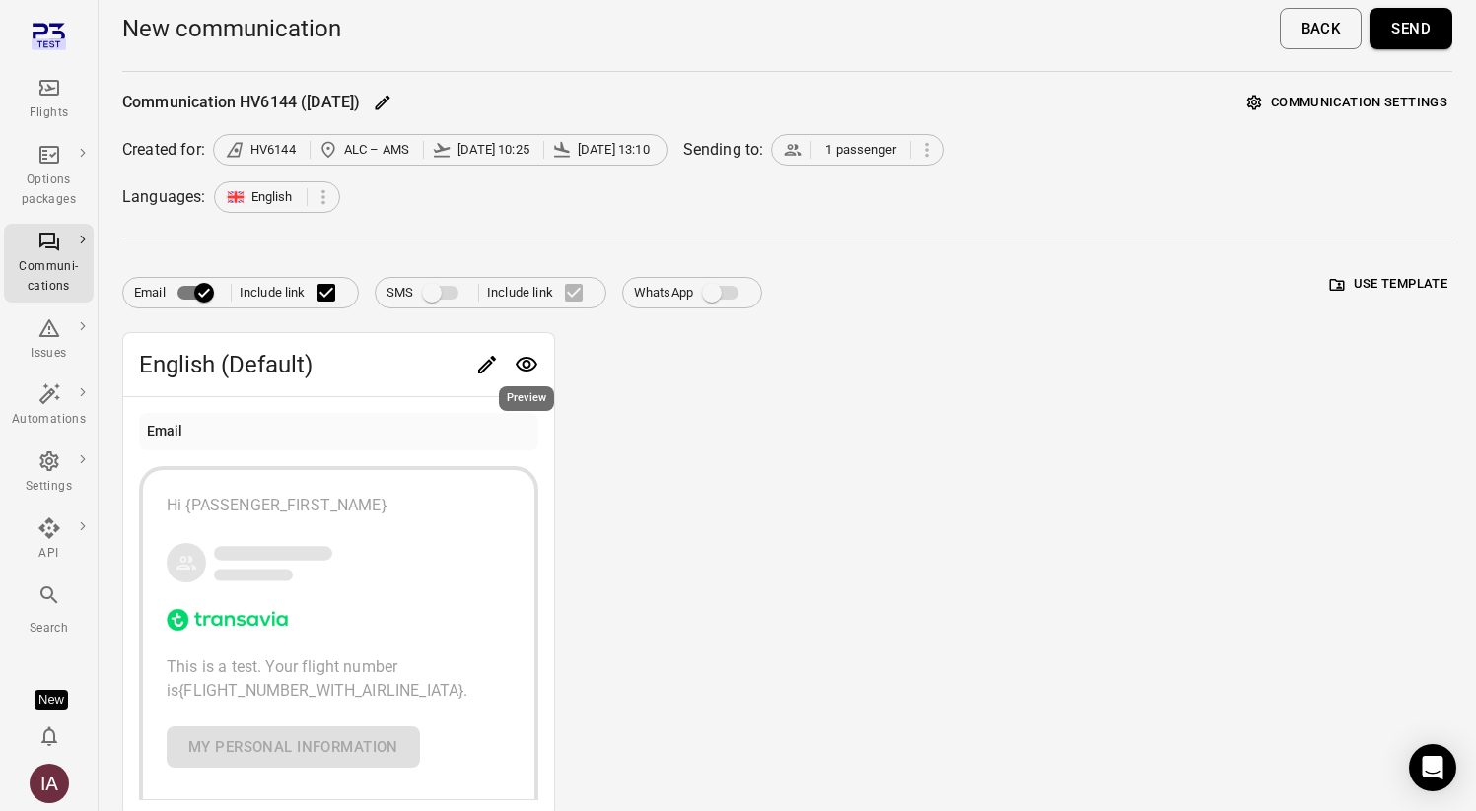
click at [524, 360] on icon "Preview" at bounding box center [527, 364] width 22 height 15
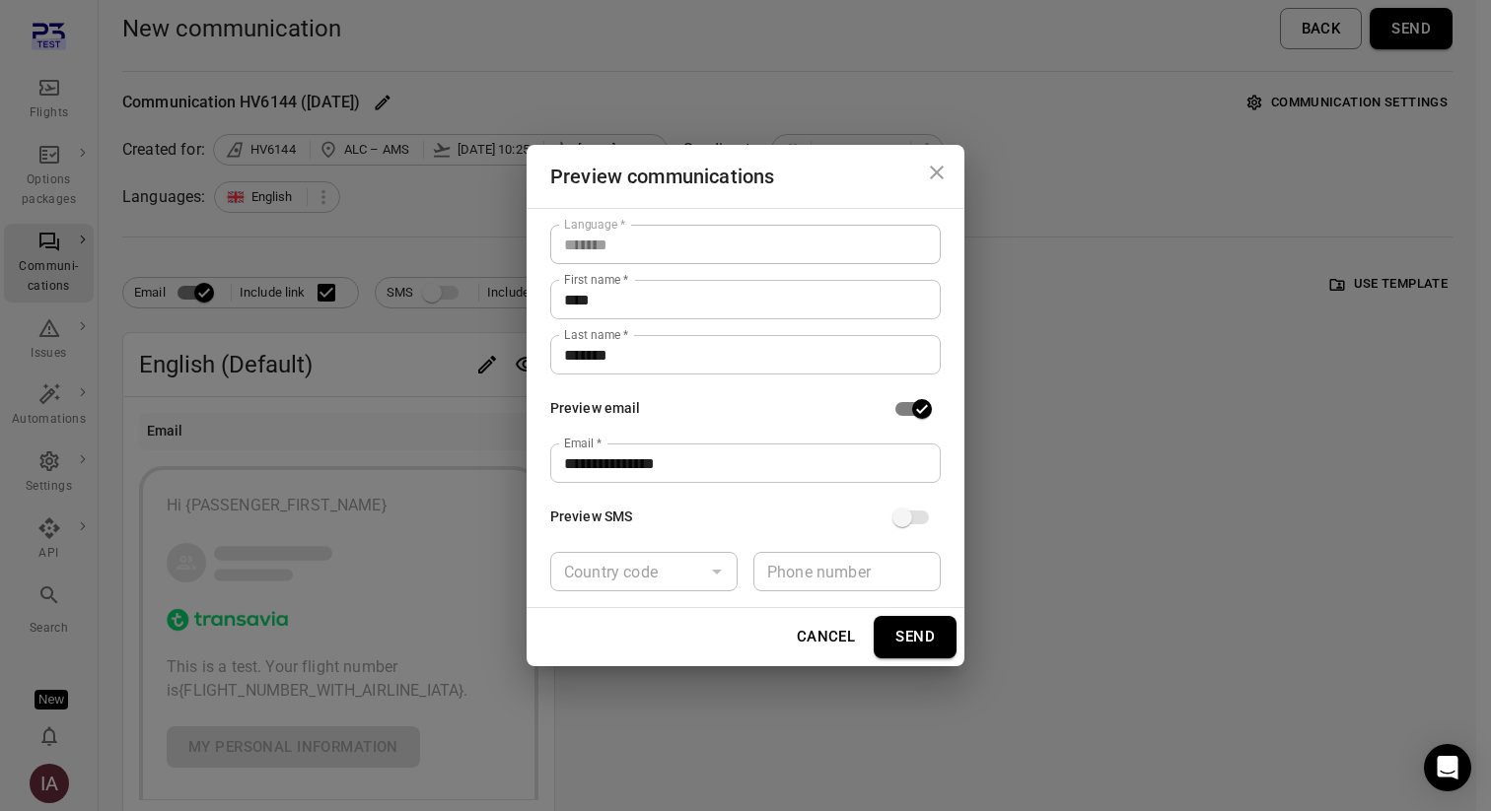
click at [923, 644] on button "Send" at bounding box center [914, 636] width 83 height 41
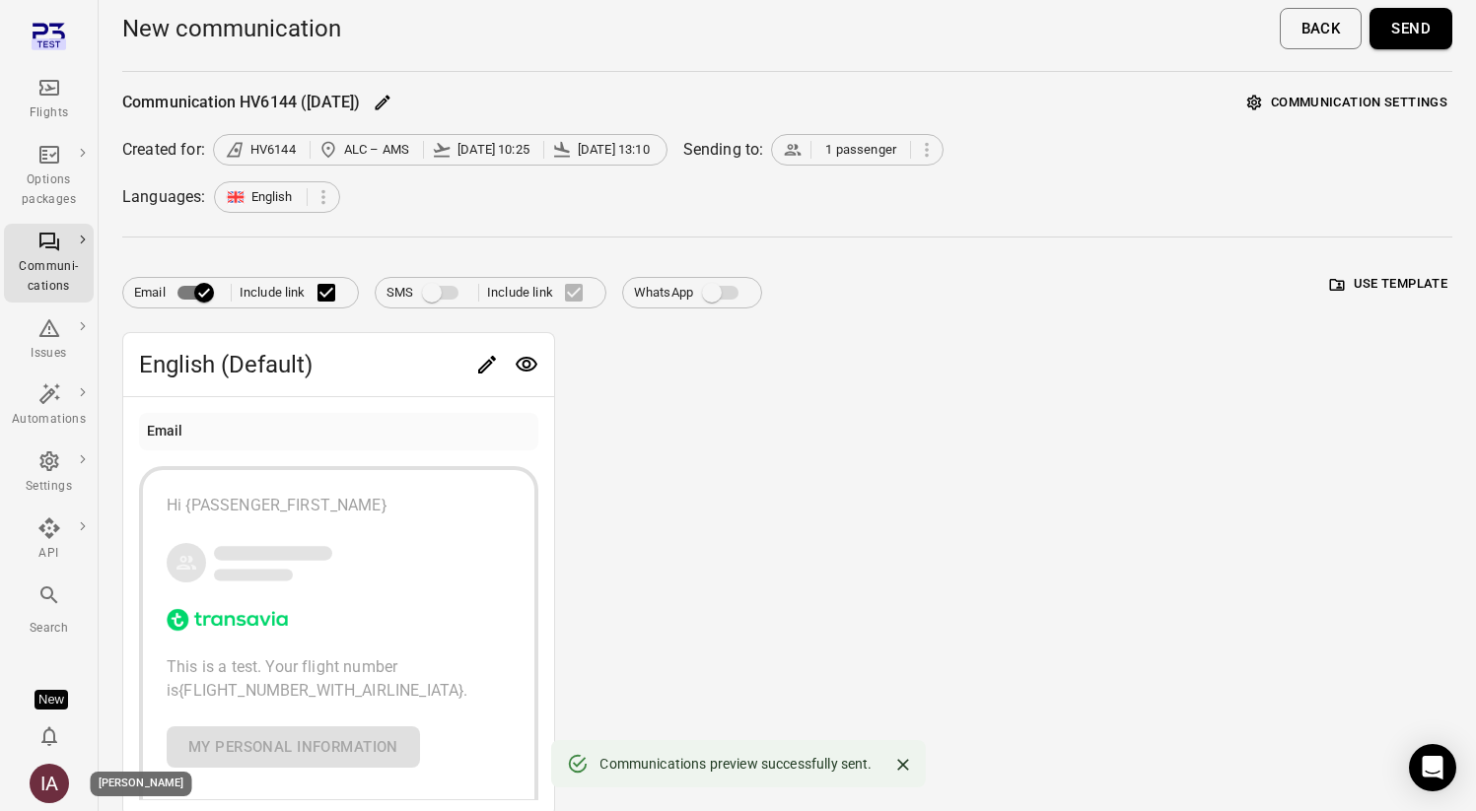
click at [49, 789] on div "IA" at bounding box center [49, 783] width 39 height 39
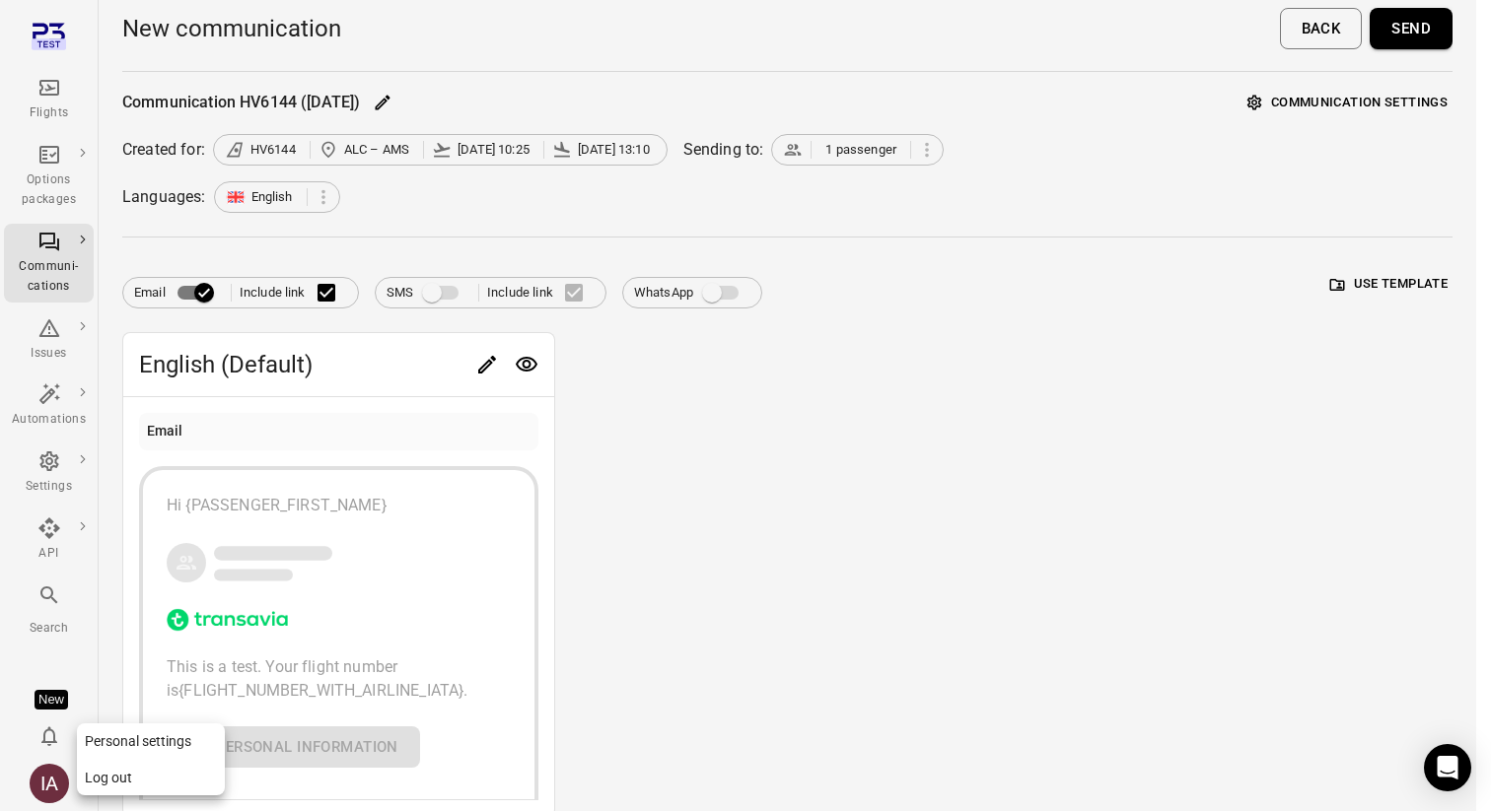
click at [90, 769] on button "Log out" at bounding box center [151, 778] width 148 height 36
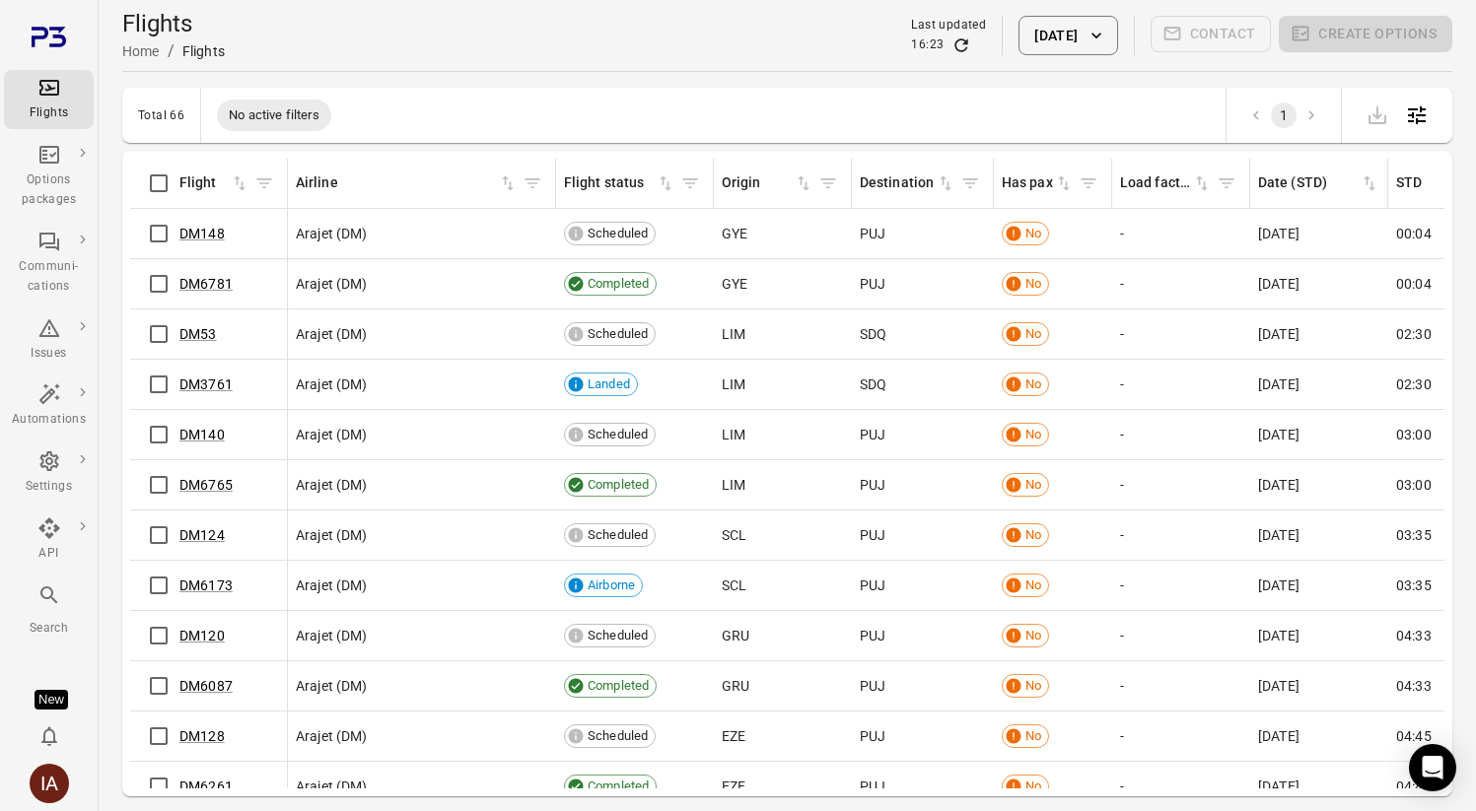
click at [1070, 44] on button "[DATE]" at bounding box center [1067, 35] width 99 height 39
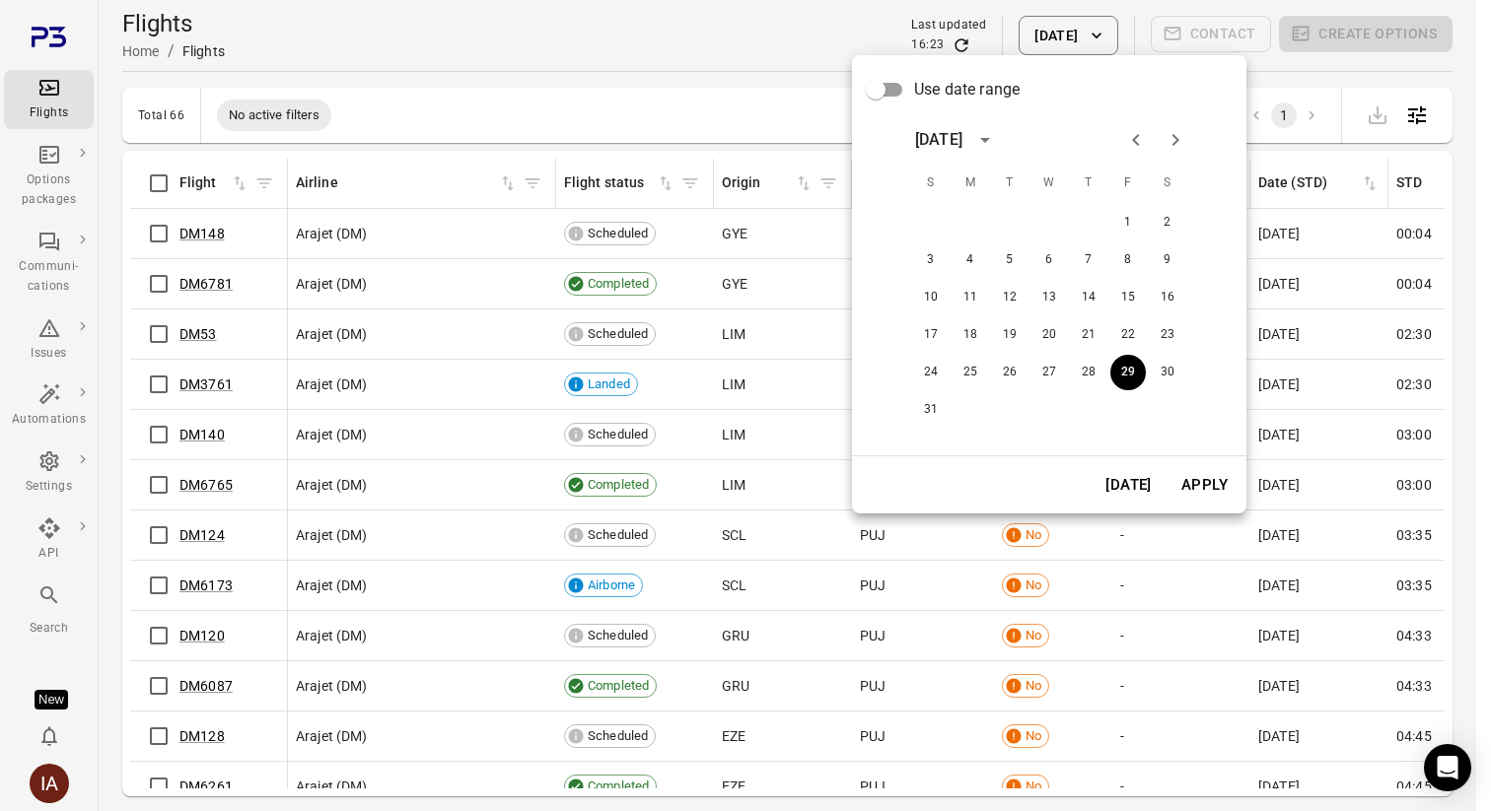
click at [966, 96] on span "Use date range" at bounding box center [966, 90] width 105 height 24
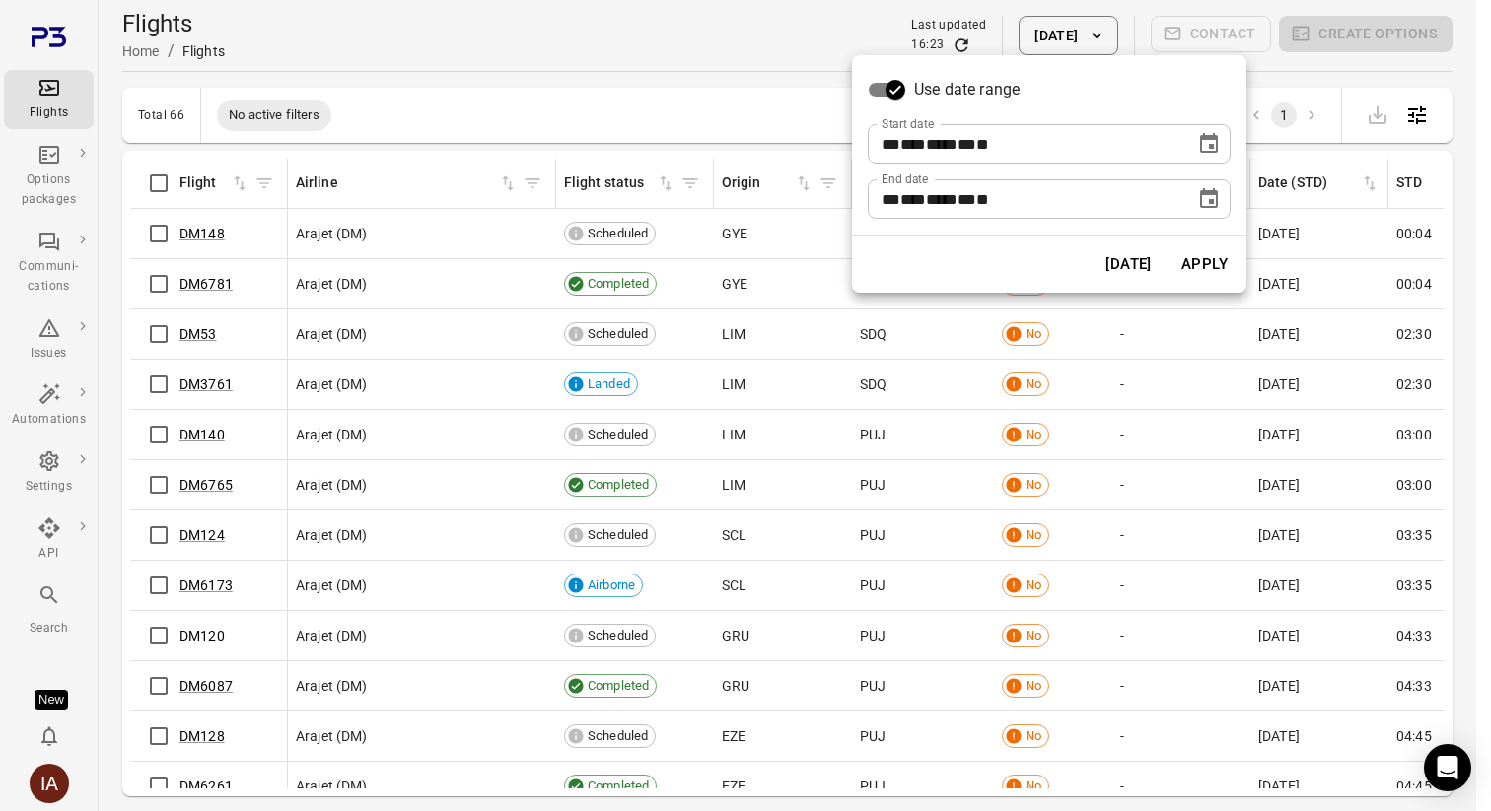
click at [1204, 156] on button "Choose date, selected date is Aug 29, 2025" at bounding box center [1208, 143] width 39 height 39
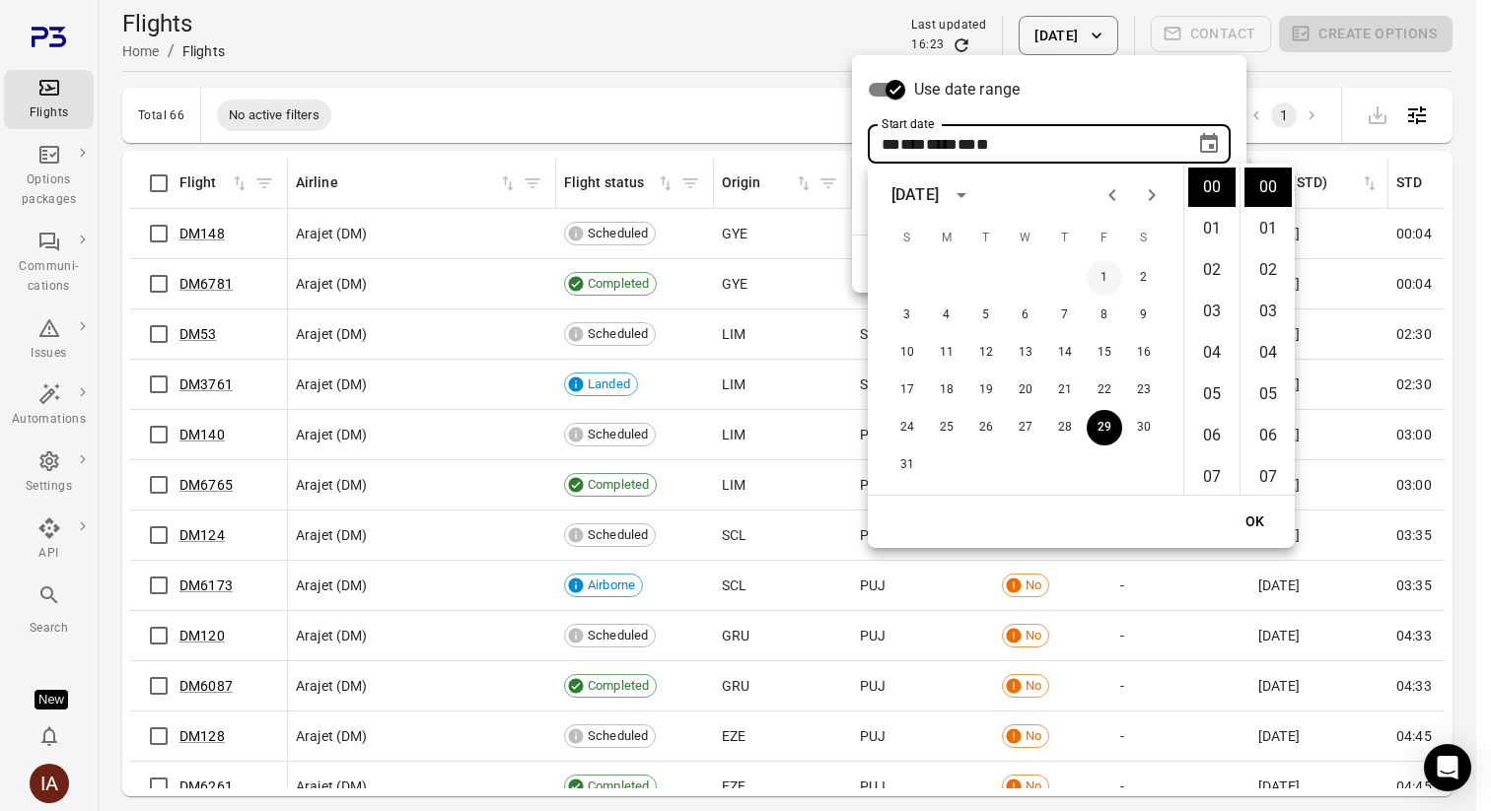
click at [1097, 278] on button "1" at bounding box center [1103, 277] width 35 height 35
type input "**********"
click at [1261, 520] on button "OK" at bounding box center [1254, 522] width 63 height 36
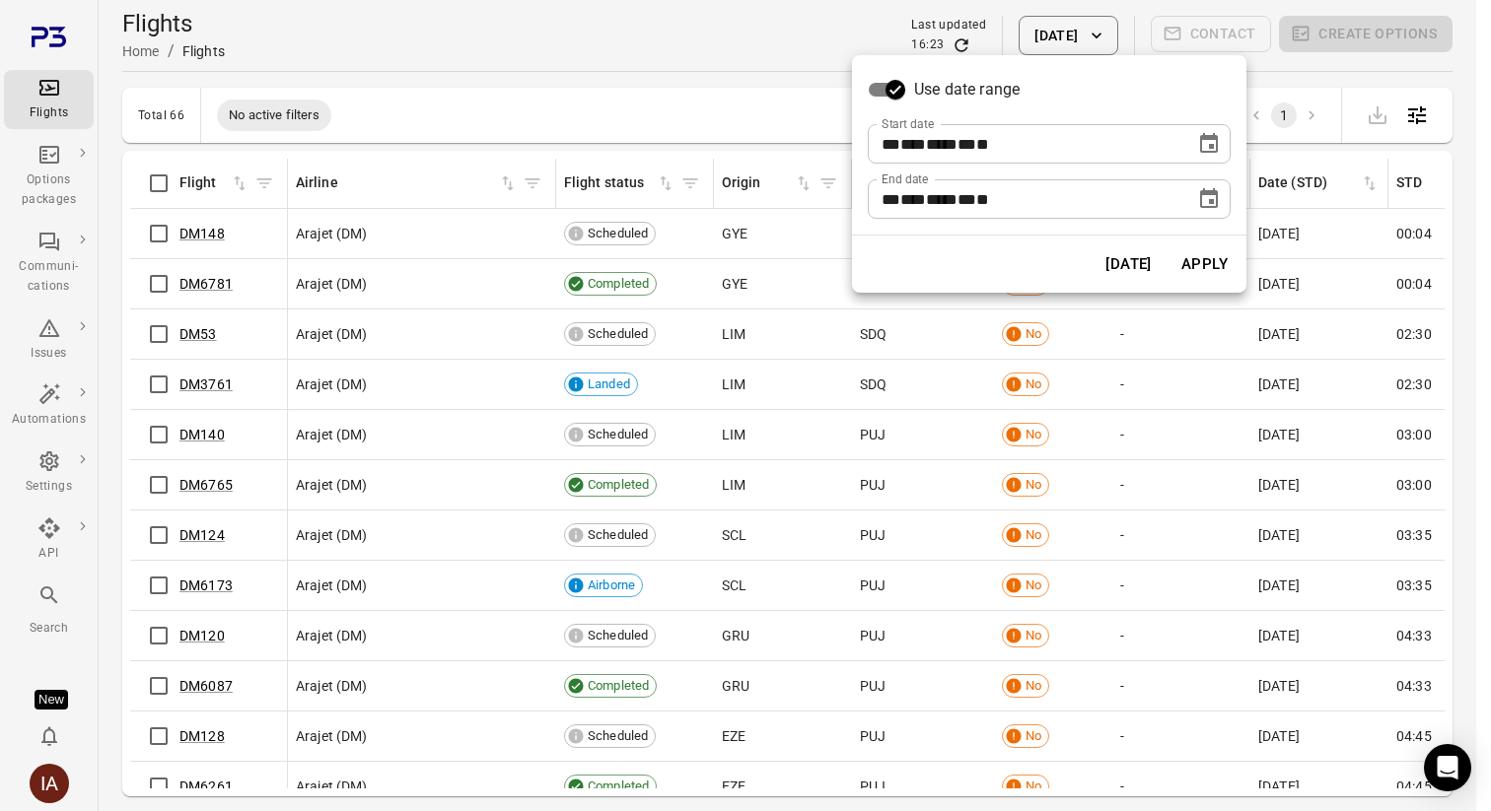
click at [1194, 252] on button "Apply" at bounding box center [1204, 264] width 68 height 41
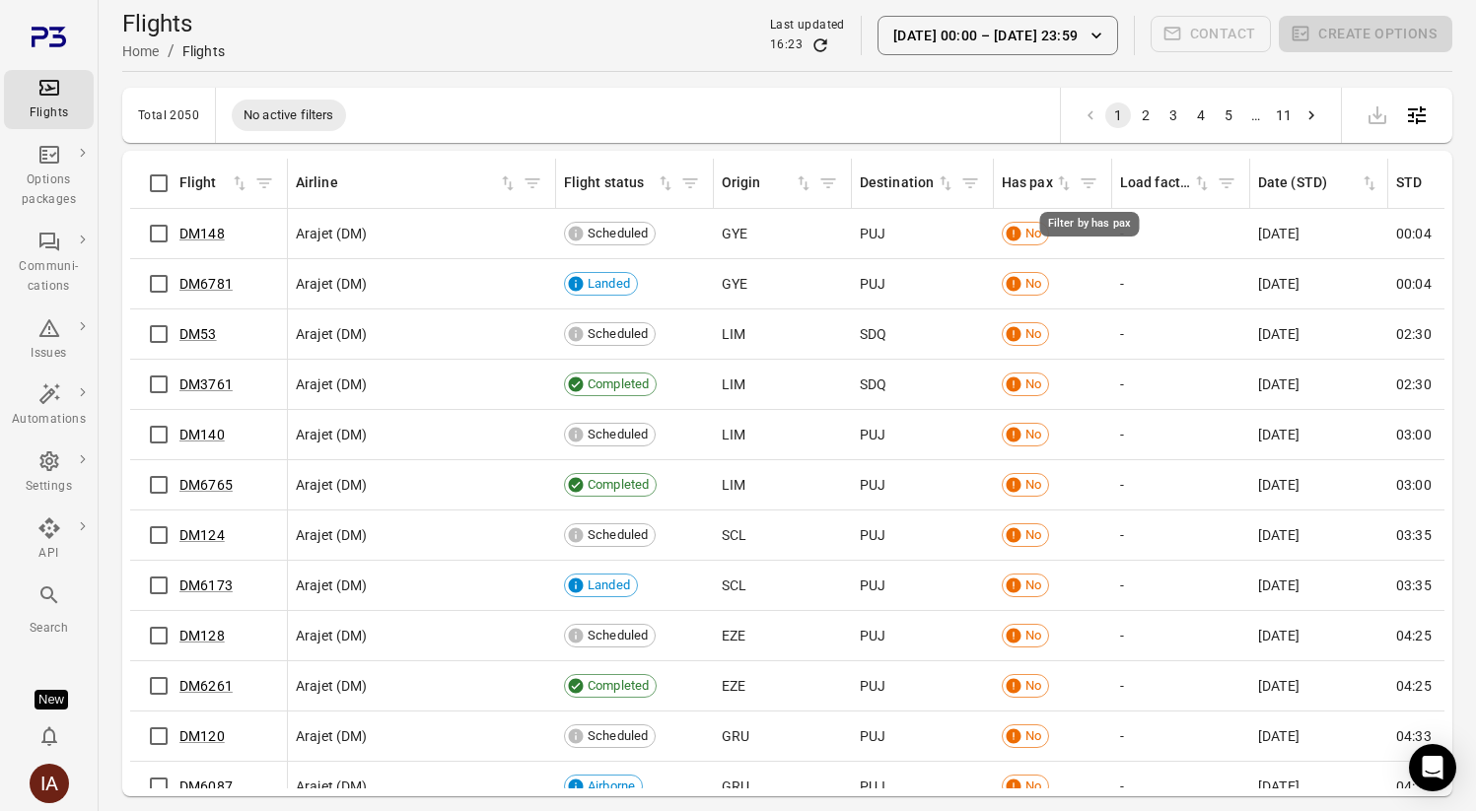
click at [1075, 187] on button "Filter by has pax" at bounding box center [1089, 184] width 30 height 30
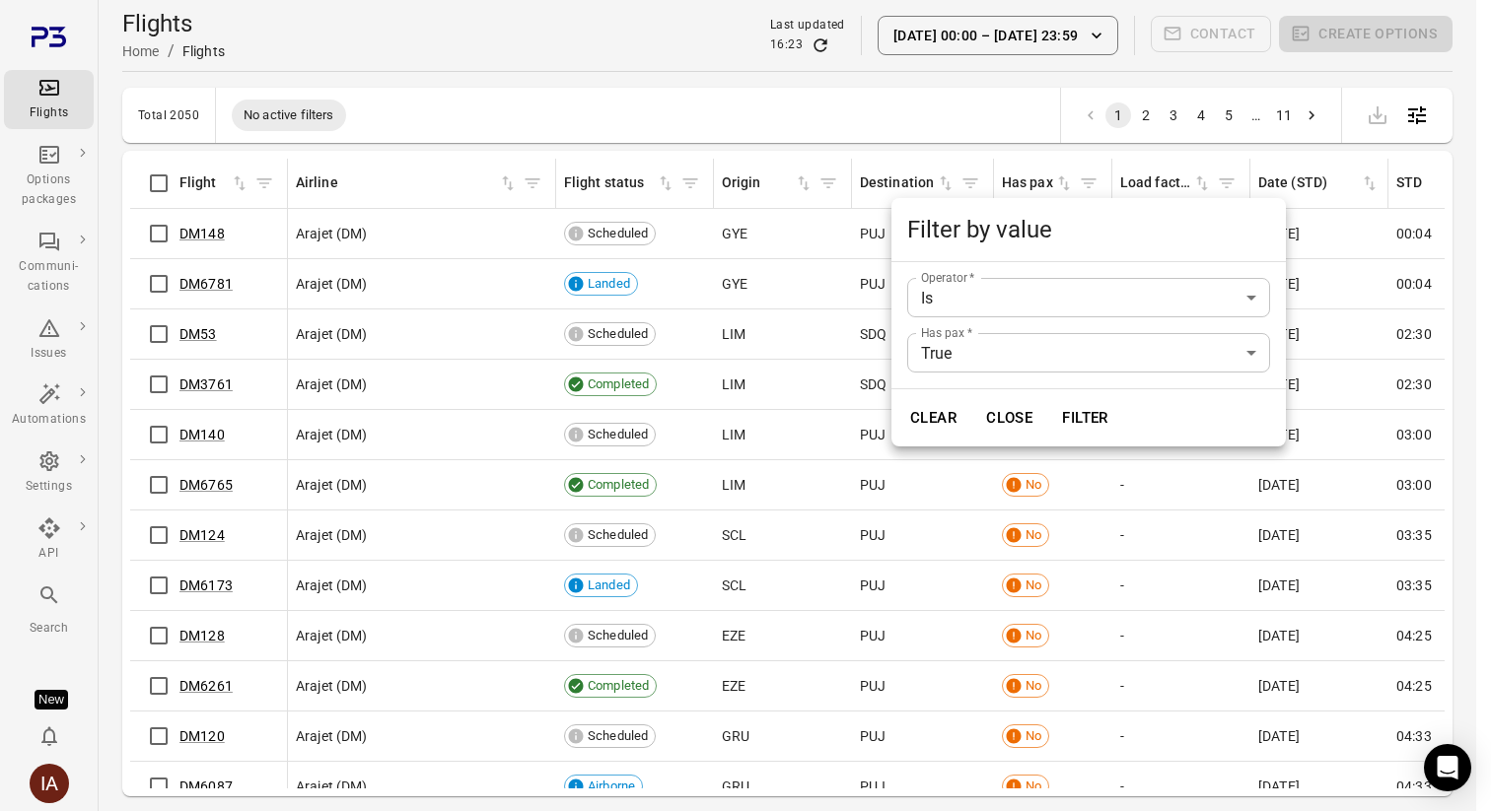
click at [1062, 179] on div at bounding box center [745, 405] width 1491 height 811
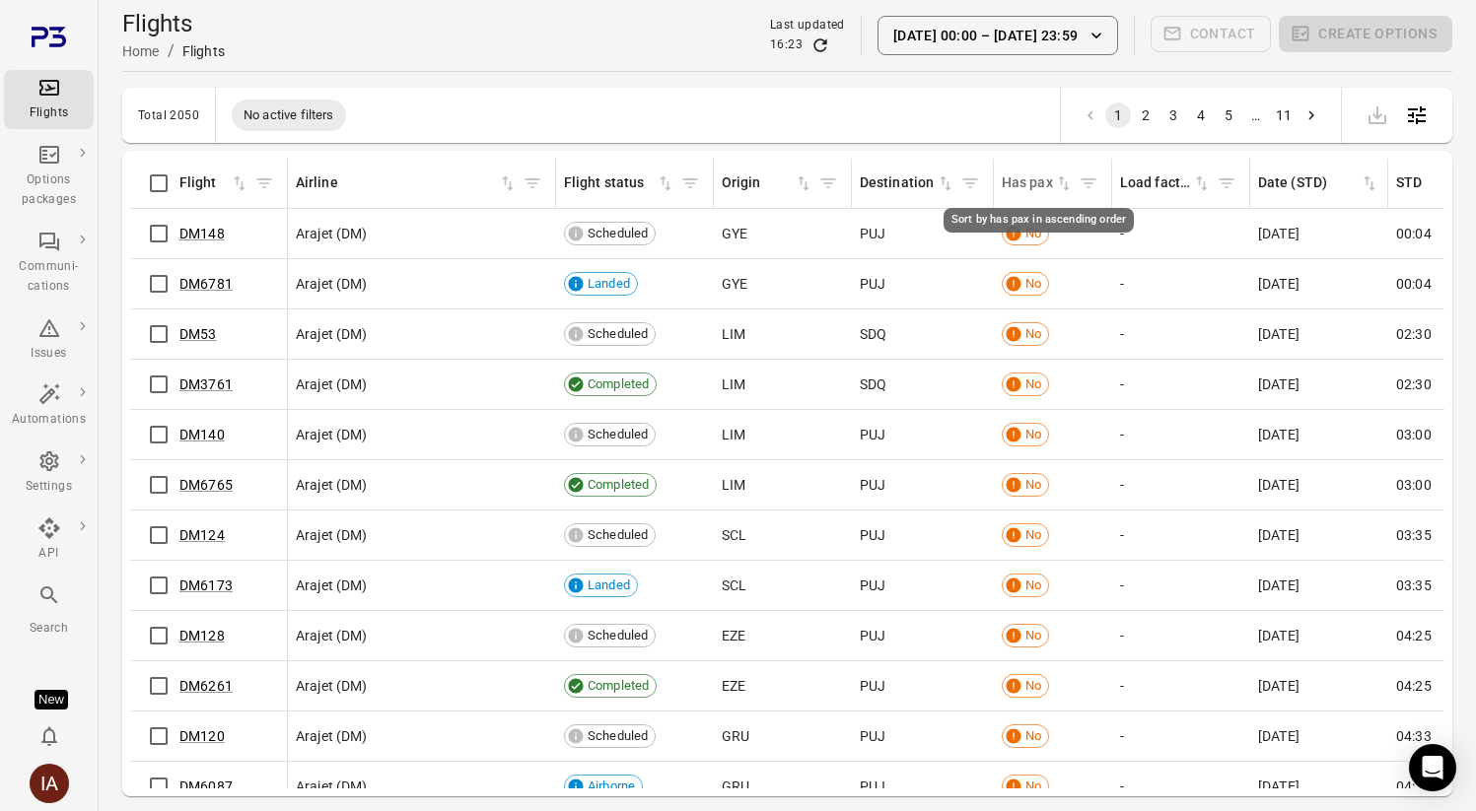
click at [1062, 180] on icon "Sort by has pax in ascending order" at bounding box center [1064, 184] width 20 height 20
click at [1062, 180] on icon "Sort by has pax in descending order" at bounding box center [1064, 184] width 20 height 20
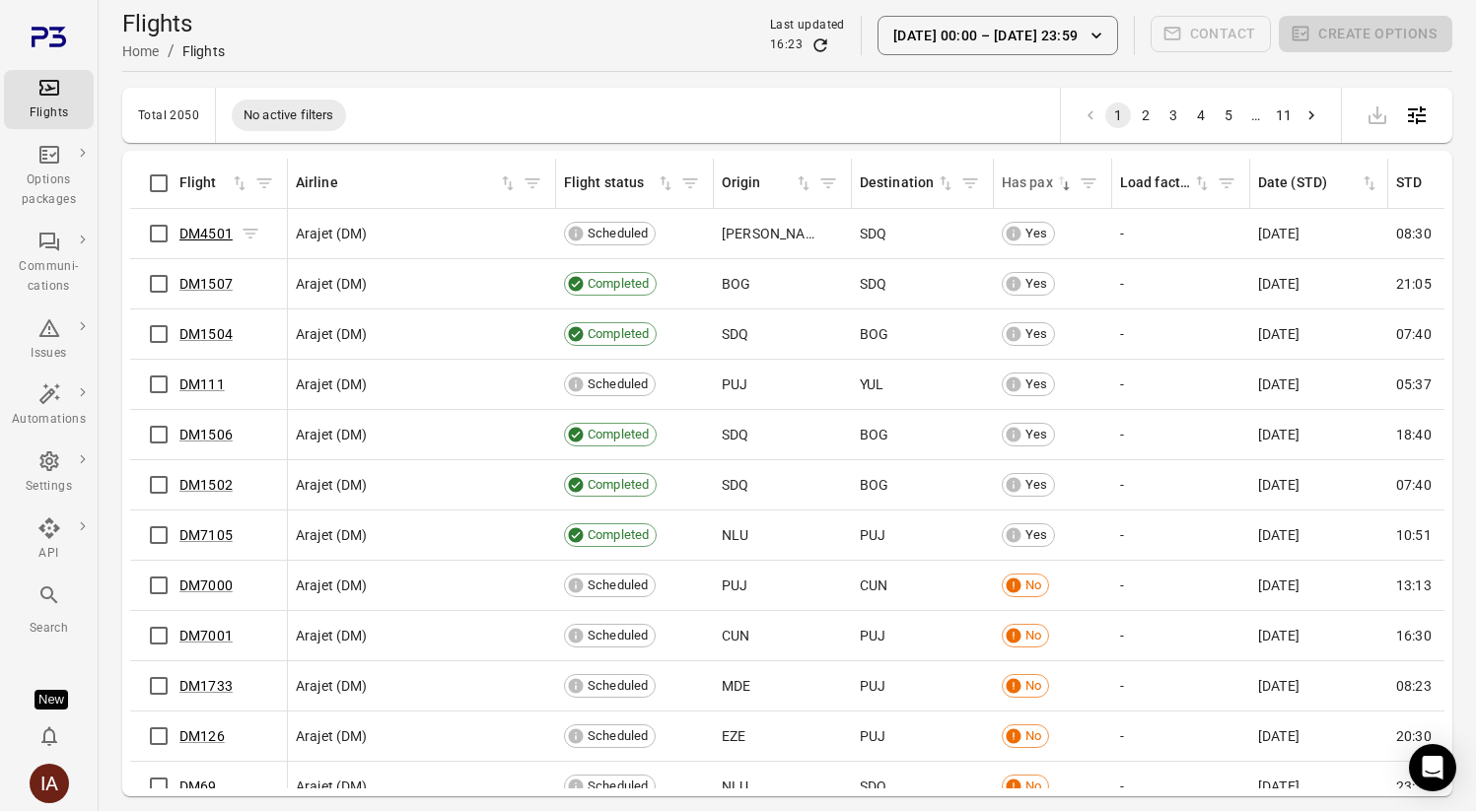
click at [196, 228] on link "DM4501" at bounding box center [205, 234] width 53 height 16
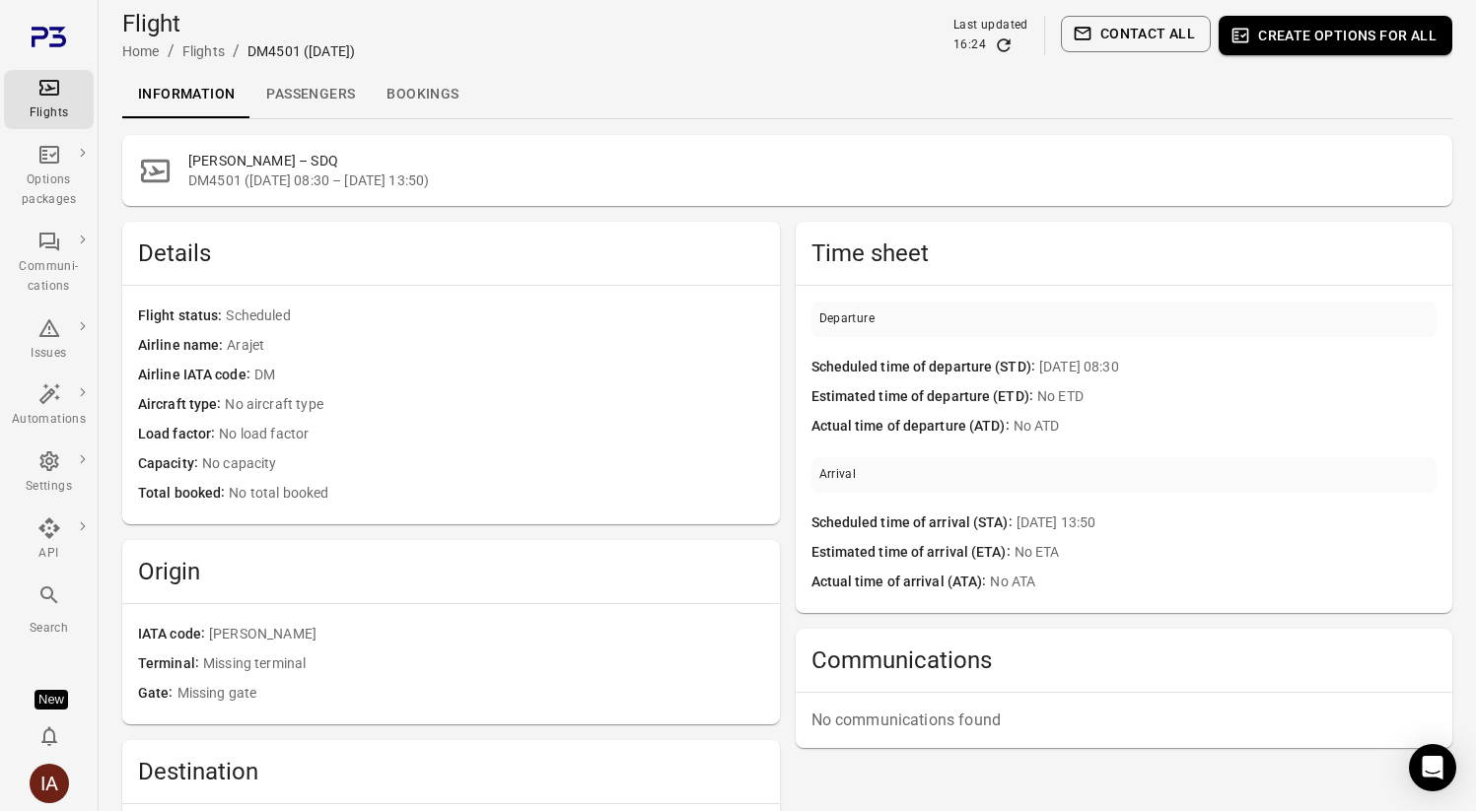
click at [318, 102] on link "Passengers" at bounding box center [310, 94] width 120 height 47
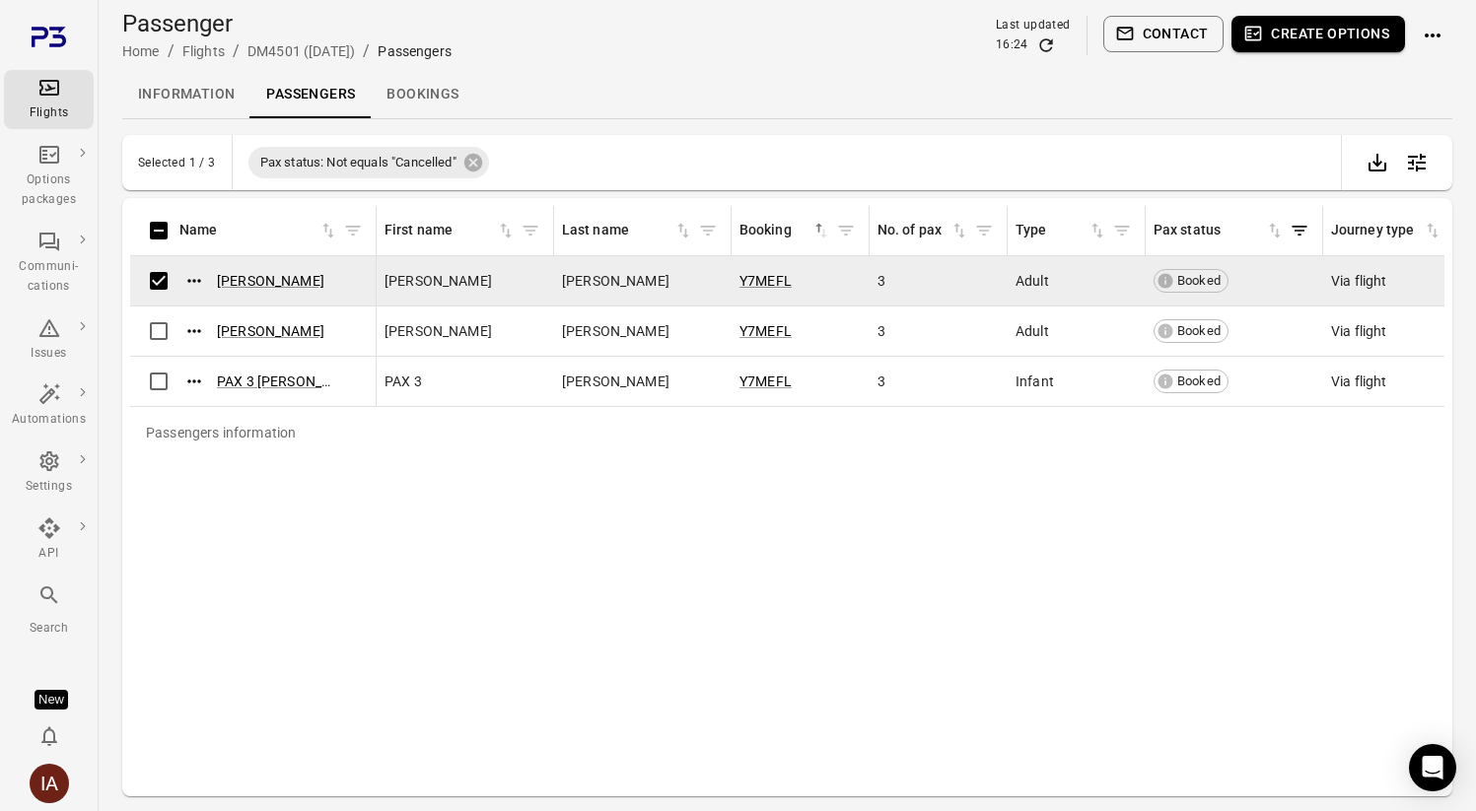
click at [1129, 41] on icon "button" at bounding box center [1125, 34] width 20 height 20
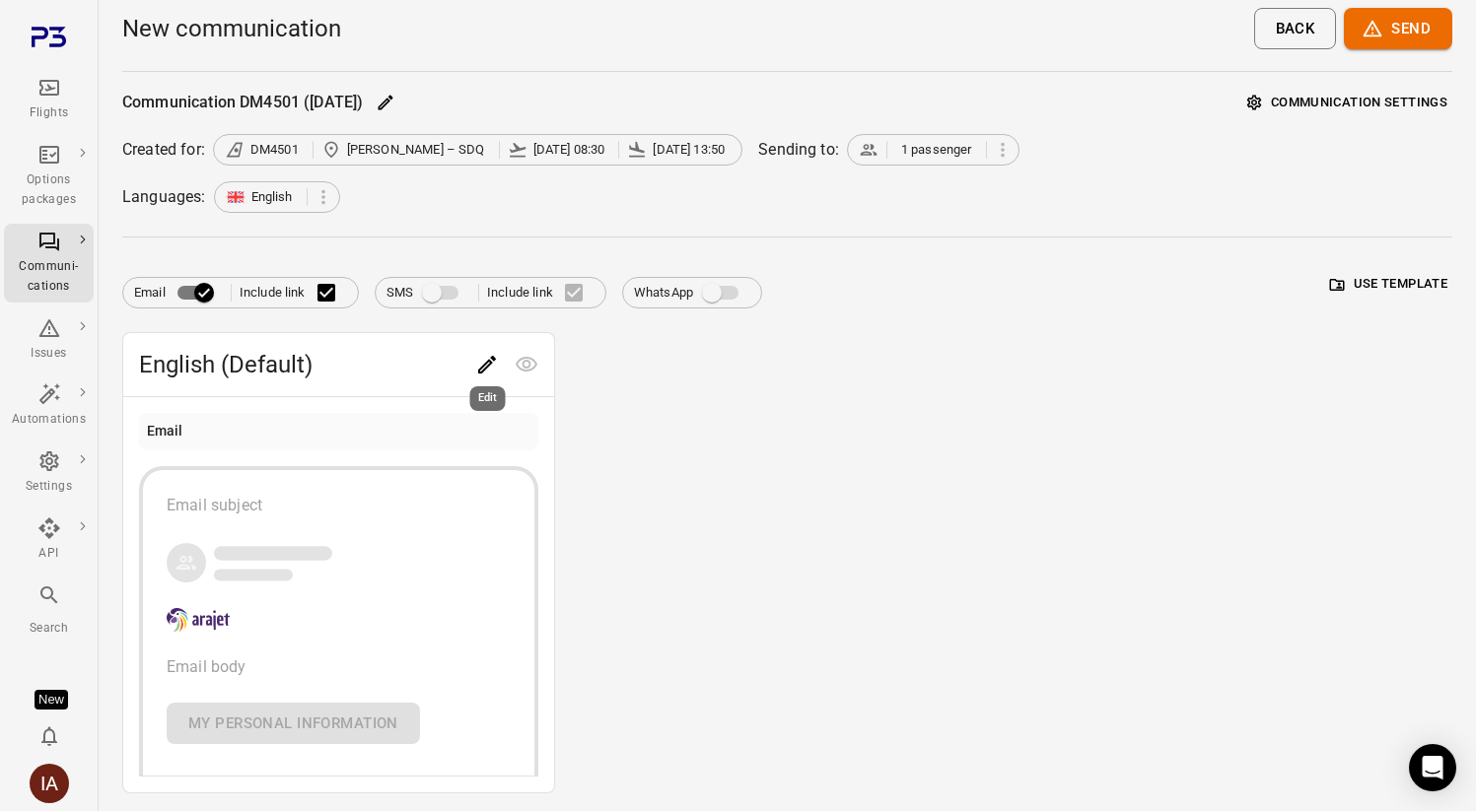
click at [486, 360] on icon "Edit" at bounding box center [487, 365] width 24 height 24
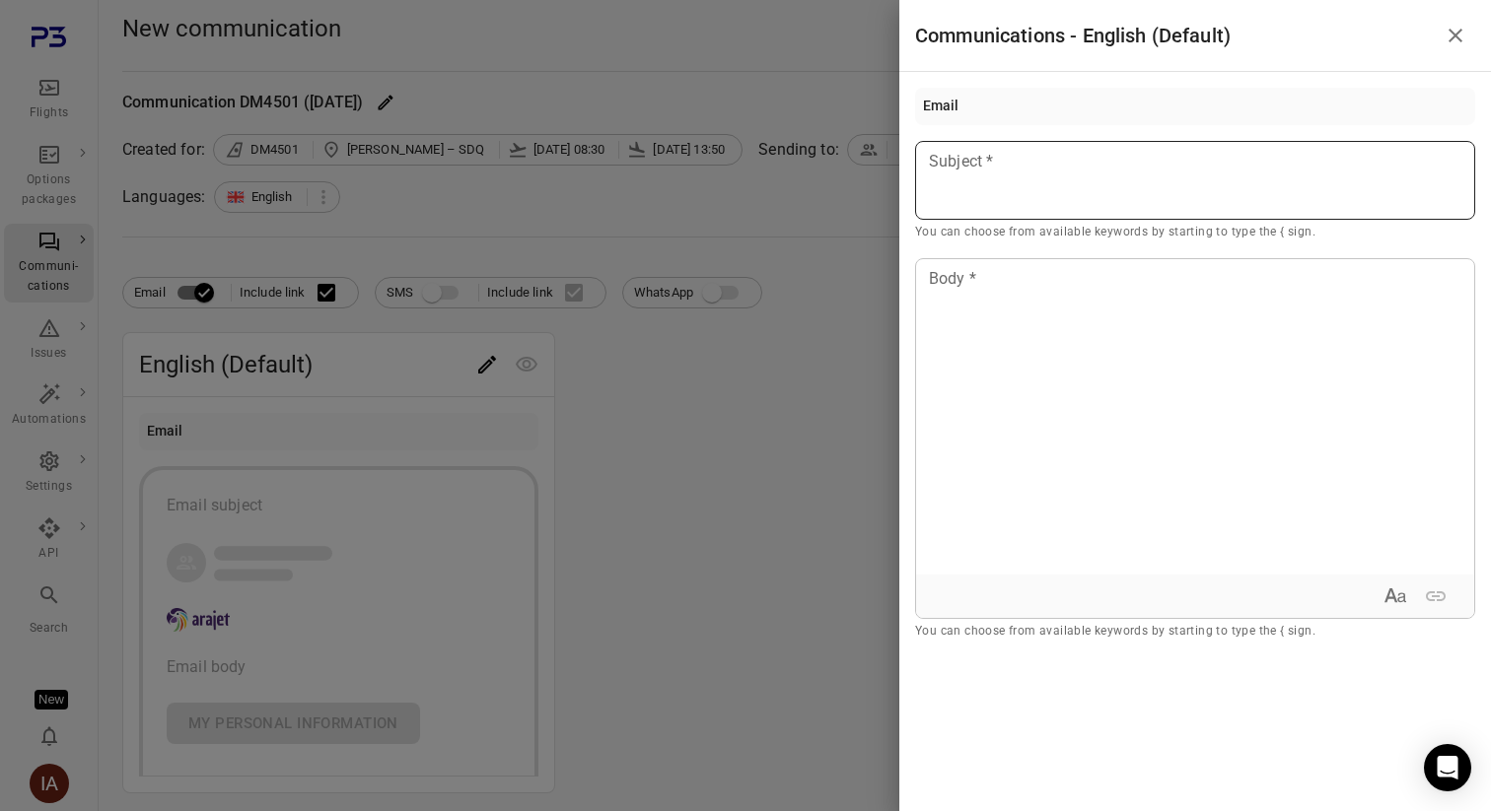
click at [977, 201] on div at bounding box center [1195, 180] width 560 height 79
click at [1067, 213] on div "Passenger first name" at bounding box center [1040, 217] width 167 height 20
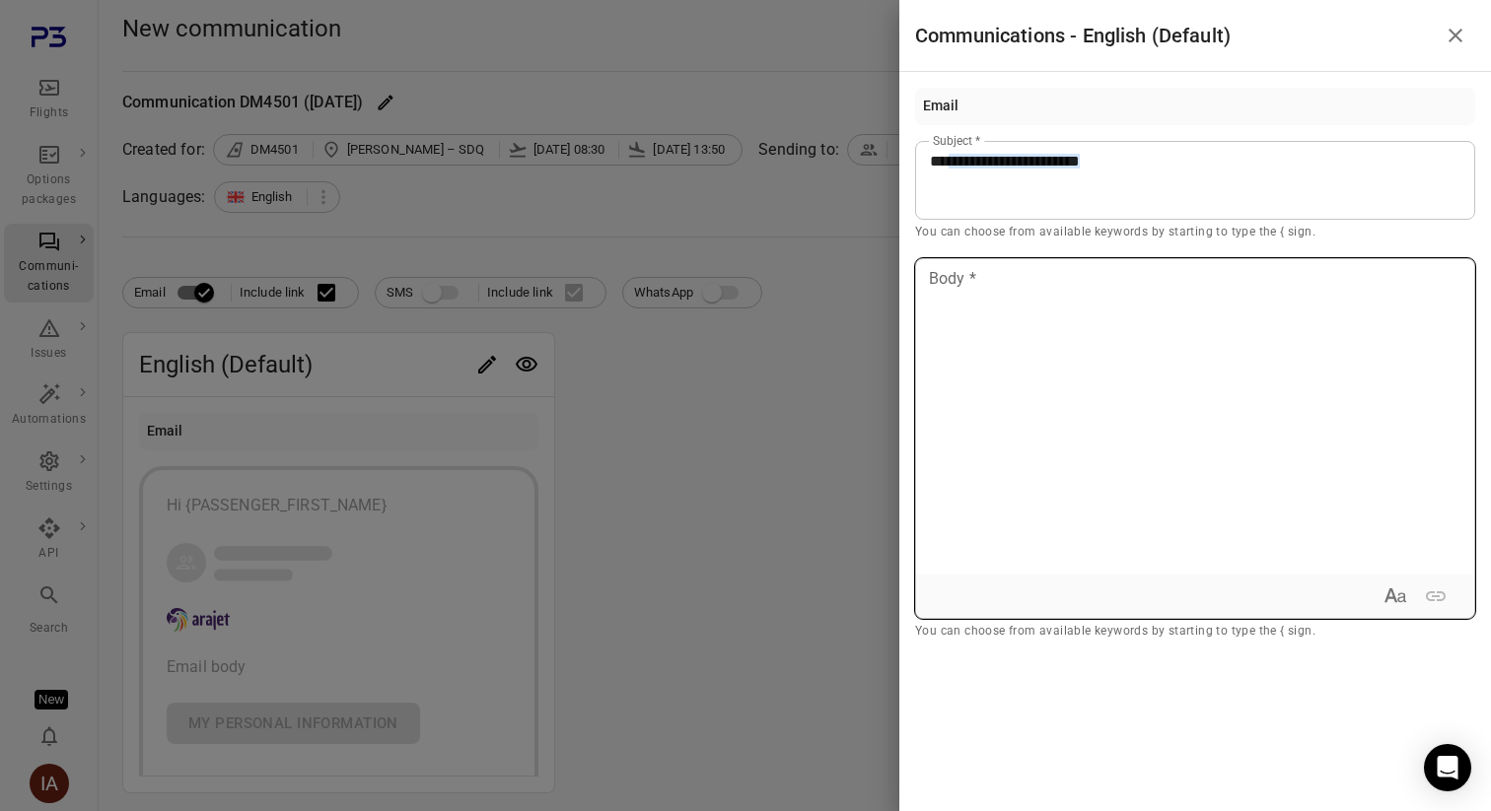
click at [1023, 303] on div at bounding box center [1195, 416] width 558 height 315
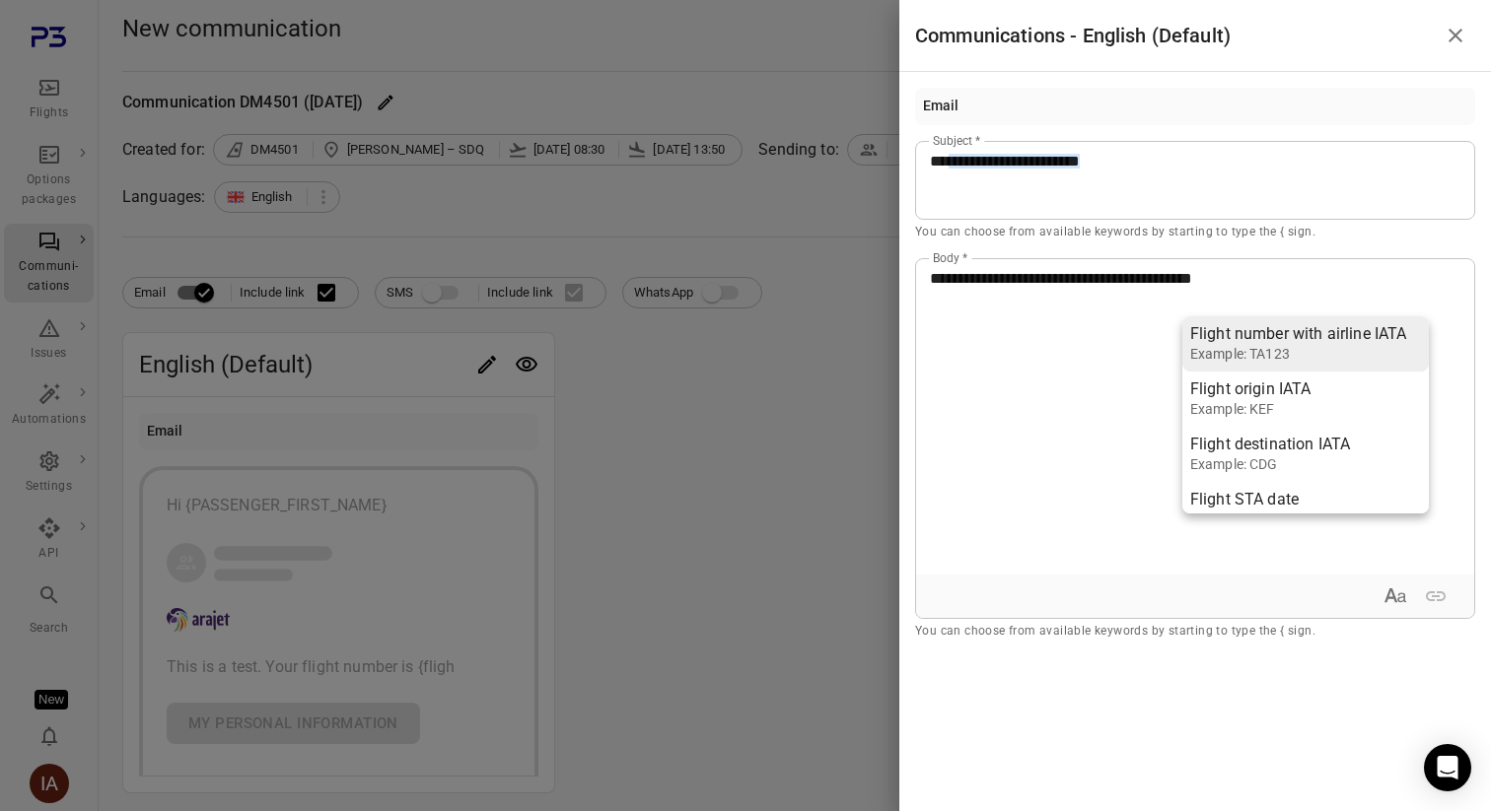
click at [1247, 332] on div "Flight number with airline IATA" at bounding box center [1298, 334] width 217 height 20
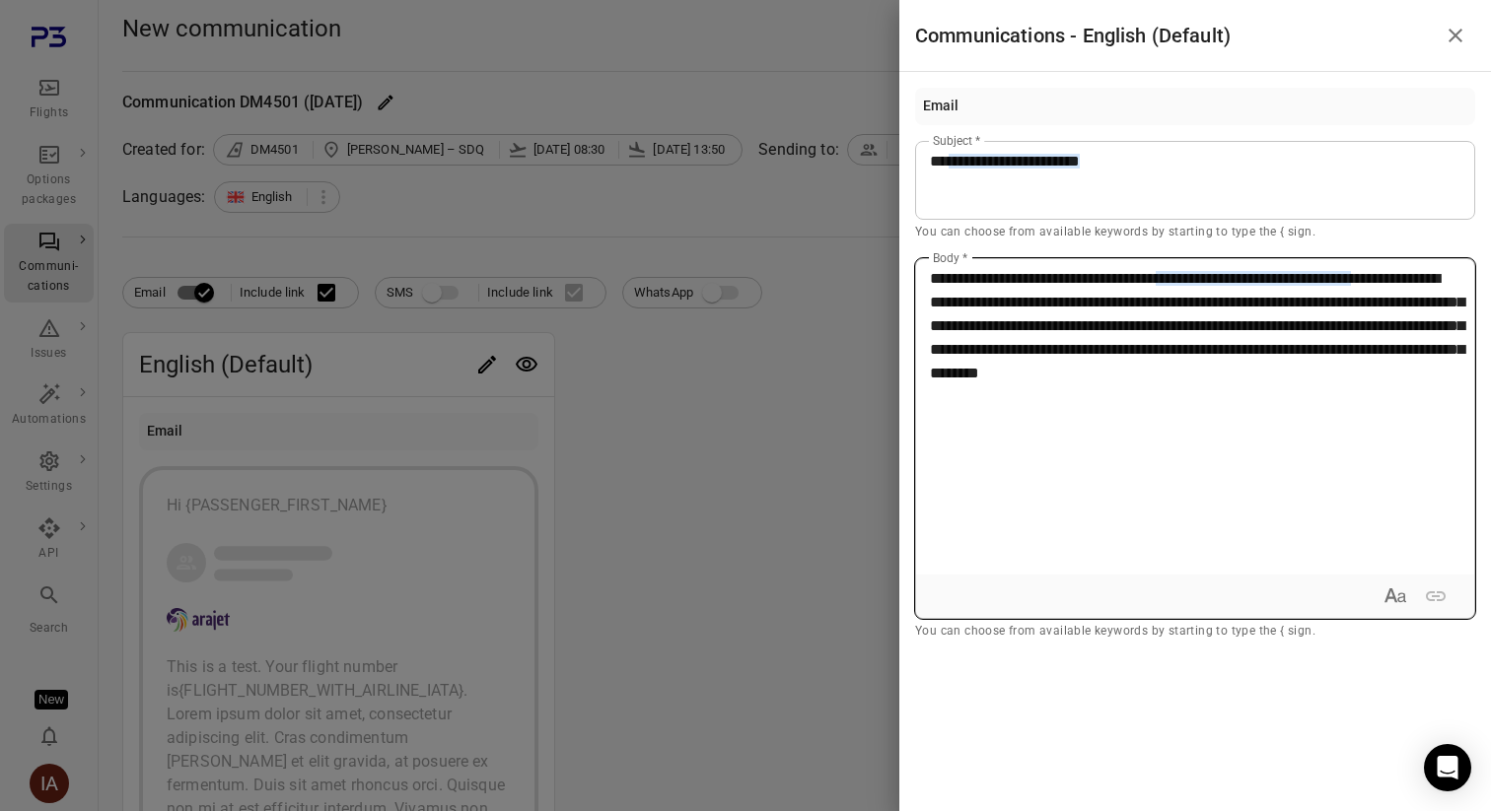
drag, startPoint x: 1243, startPoint y: 379, endPoint x: 1342, endPoint y: 380, distance: 98.6
click at [1343, 380] on span "**********" at bounding box center [1197, 325] width 534 height 109
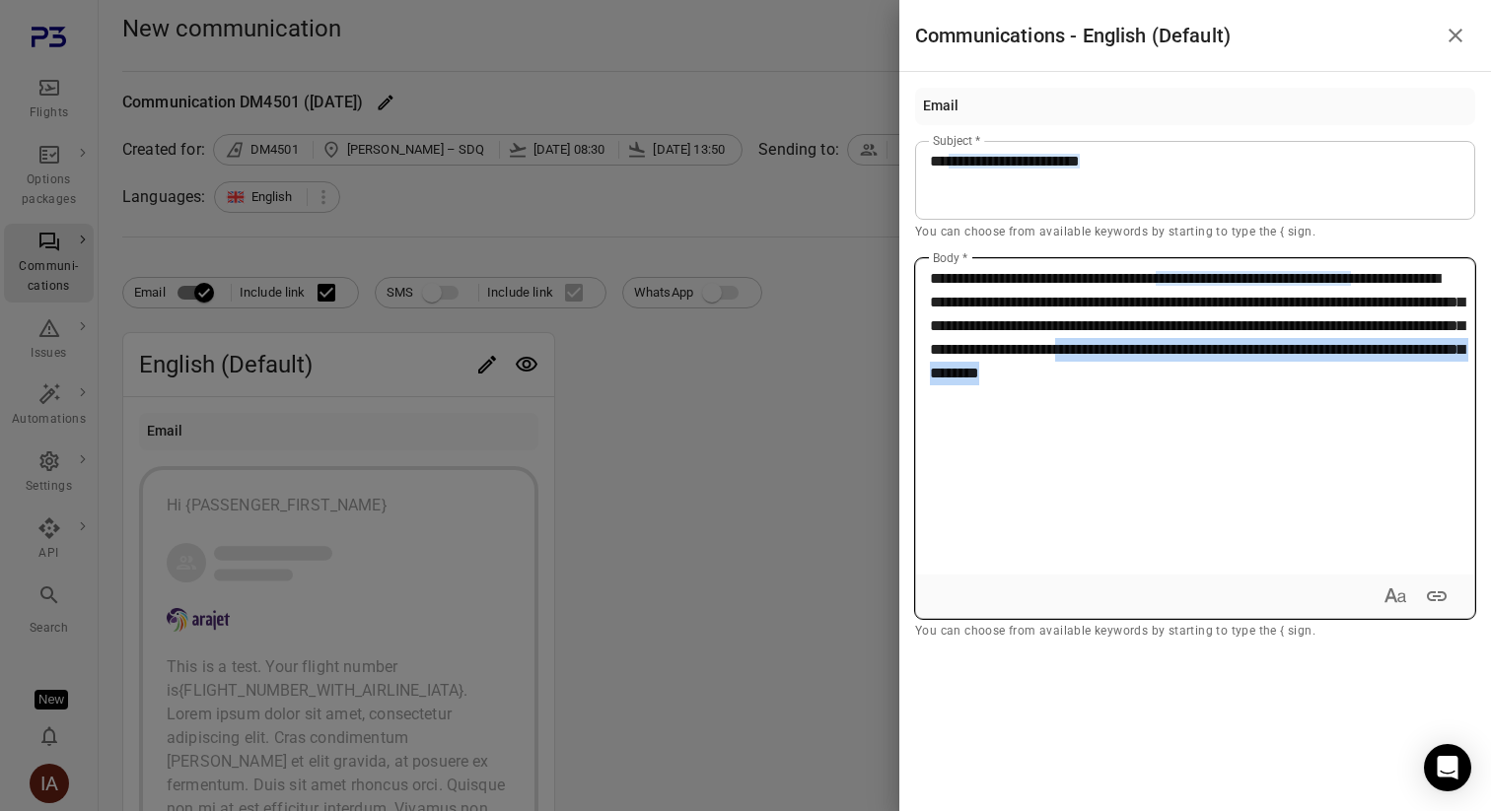
drag, startPoint x: 1248, startPoint y: 376, endPoint x: 1304, endPoint y: 411, distance: 66.5
click at [1304, 411] on div "**********" at bounding box center [1195, 416] width 558 height 315
click at [1397, 591] on icon "Expand text format" at bounding box center [1395, 597] width 24 height 24
click at [1252, 594] on icon "Bold" at bounding box center [1258, 597] width 24 height 24
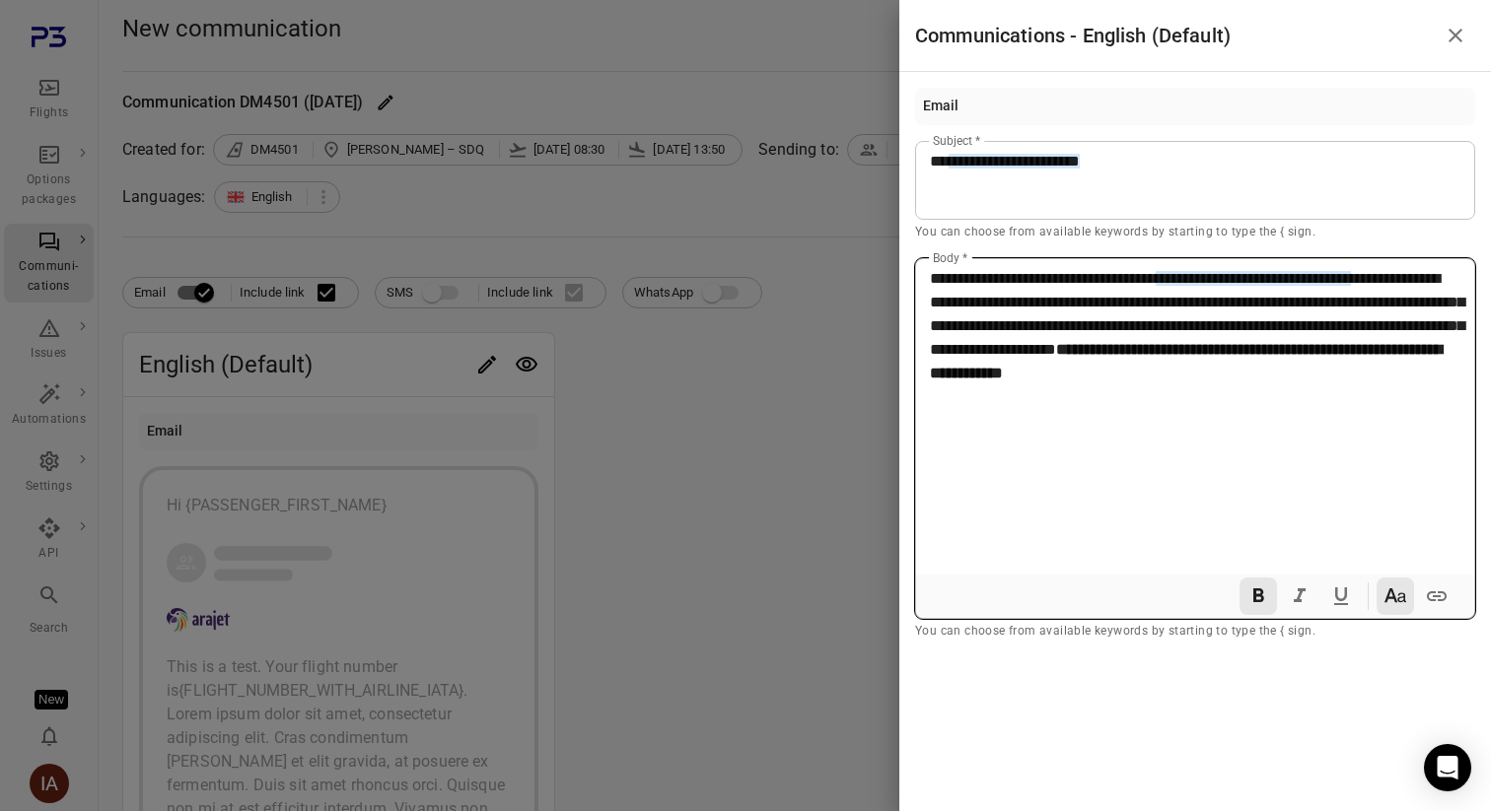
click at [1292, 596] on icon "Italic" at bounding box center [1300, 597] width 24 height 24
click at [1330, 596] on icon "Underline" at bounding box center [1341, 597] width 24 height 24
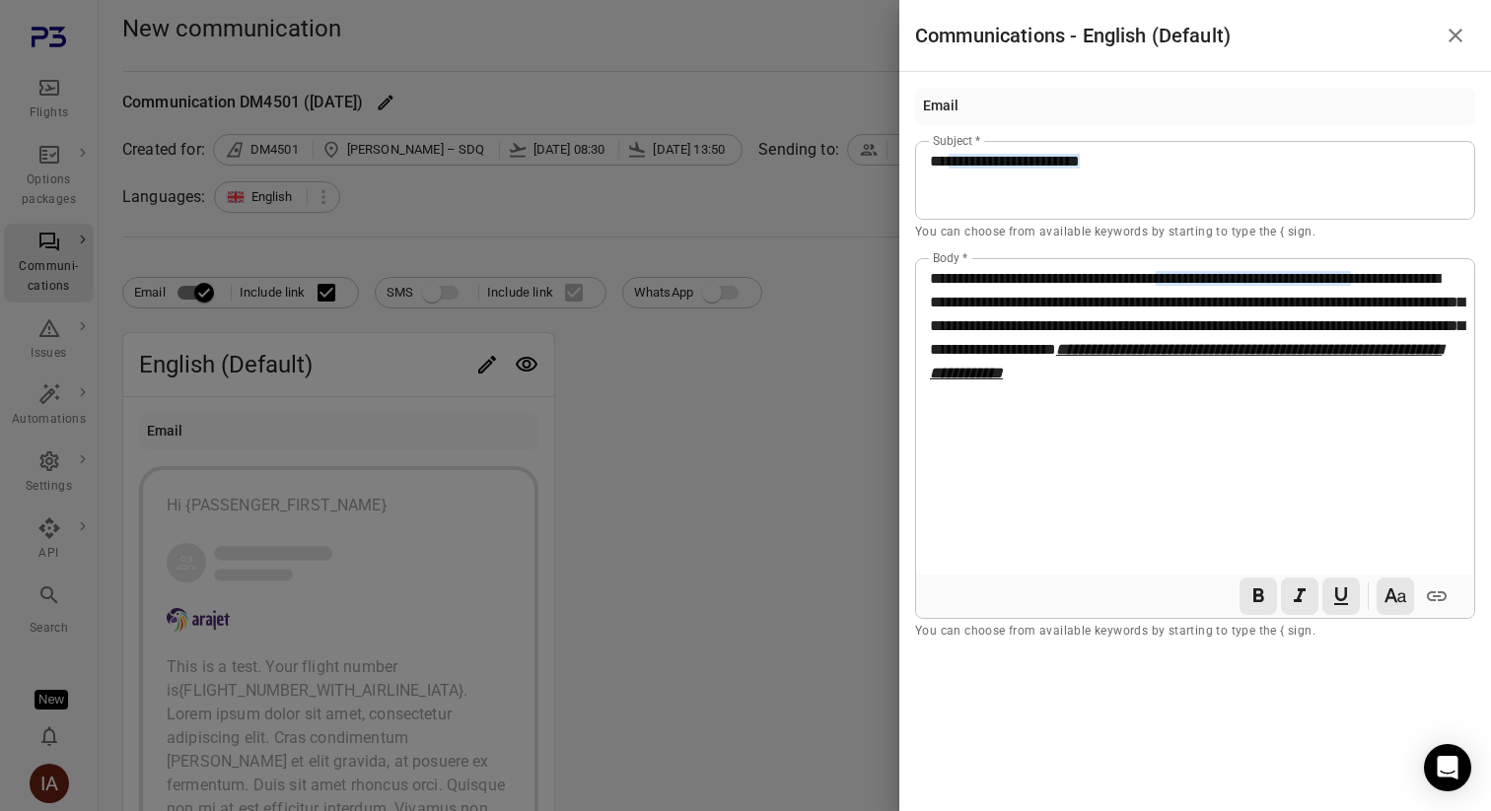
click at [898, 542] on div at bounding box center [745, 405] width 1491 height 811
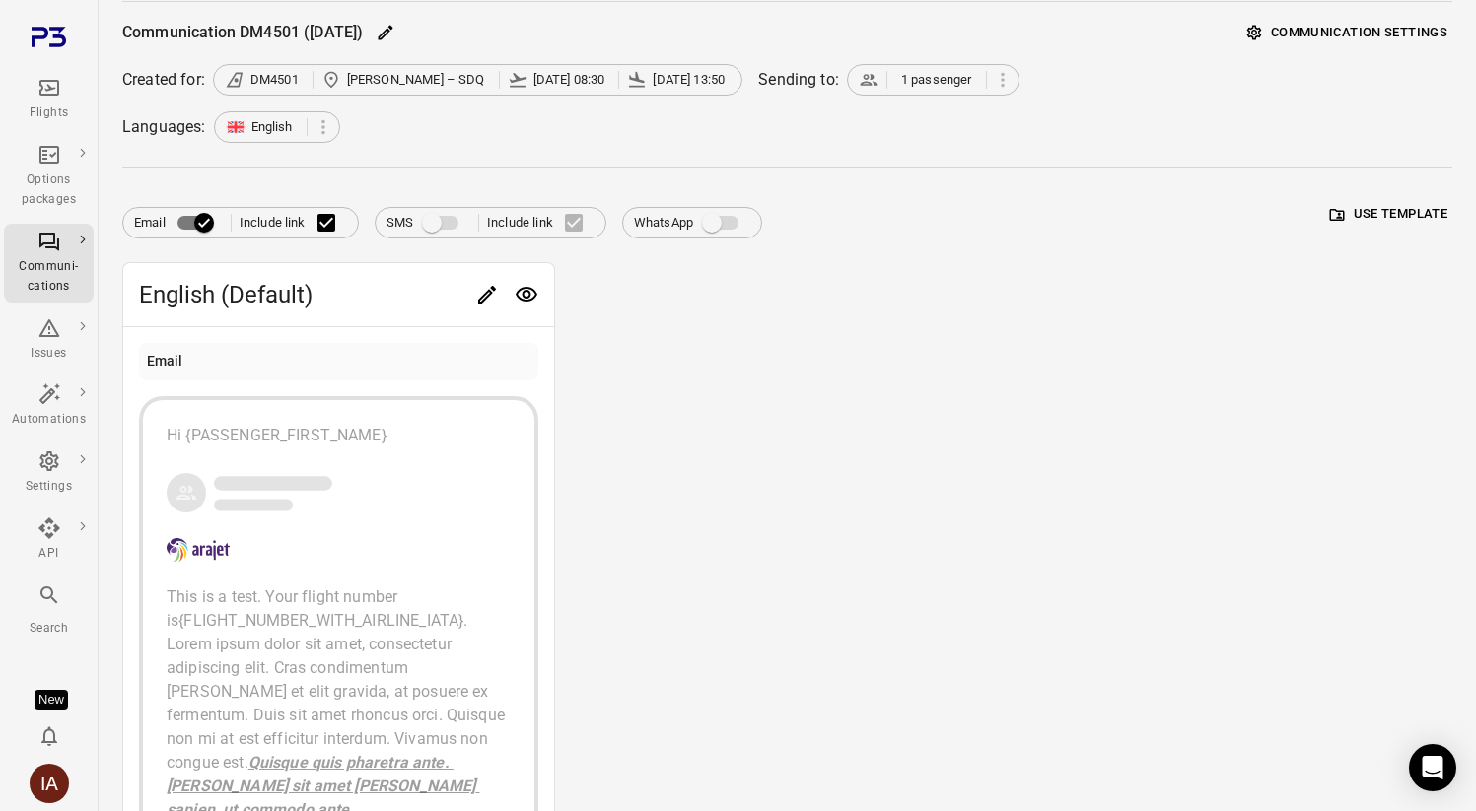
scroll to position [28, 0]
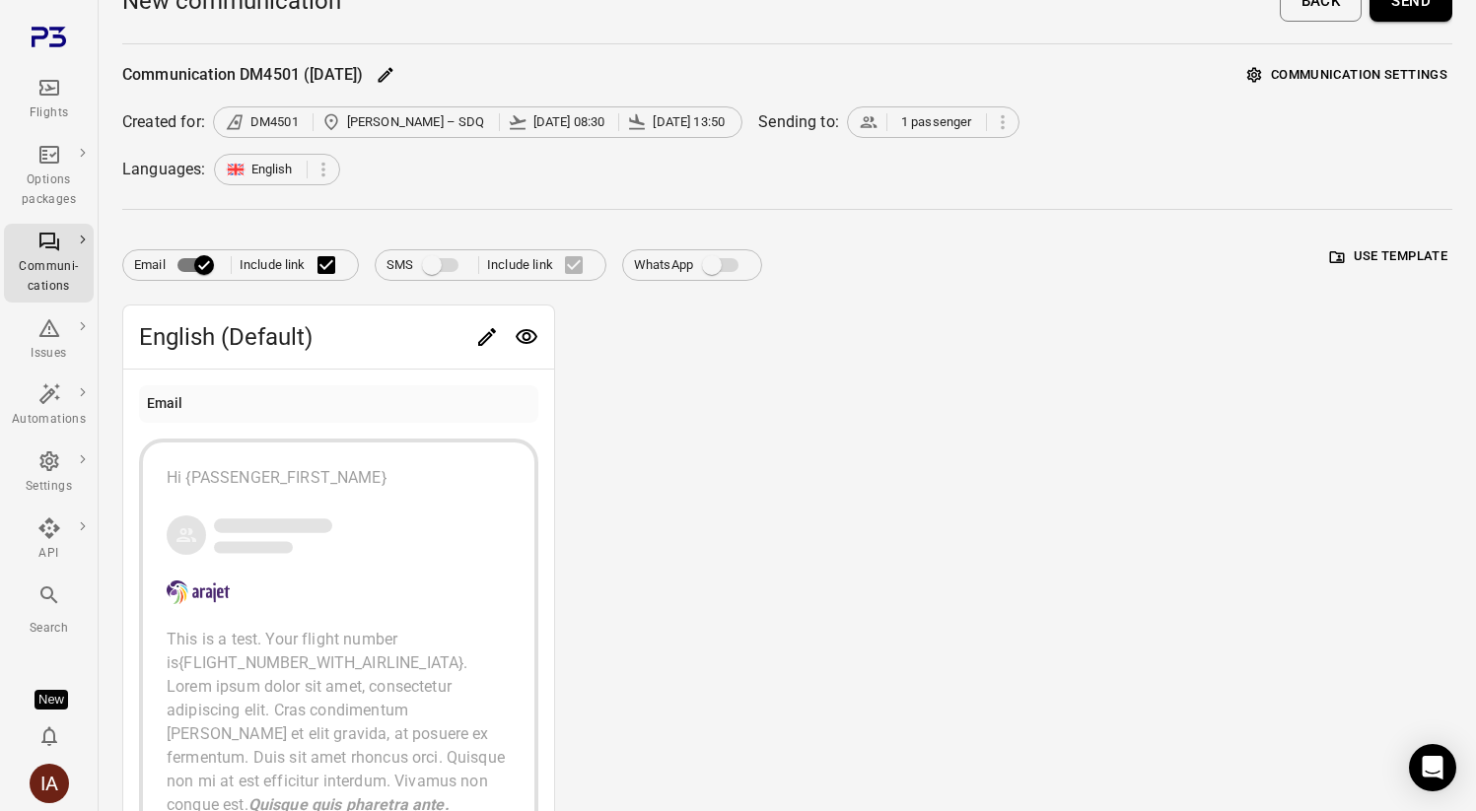
click at [523, 327] on icon "Preview" at bounding box center [527, 337] width 24 height 24
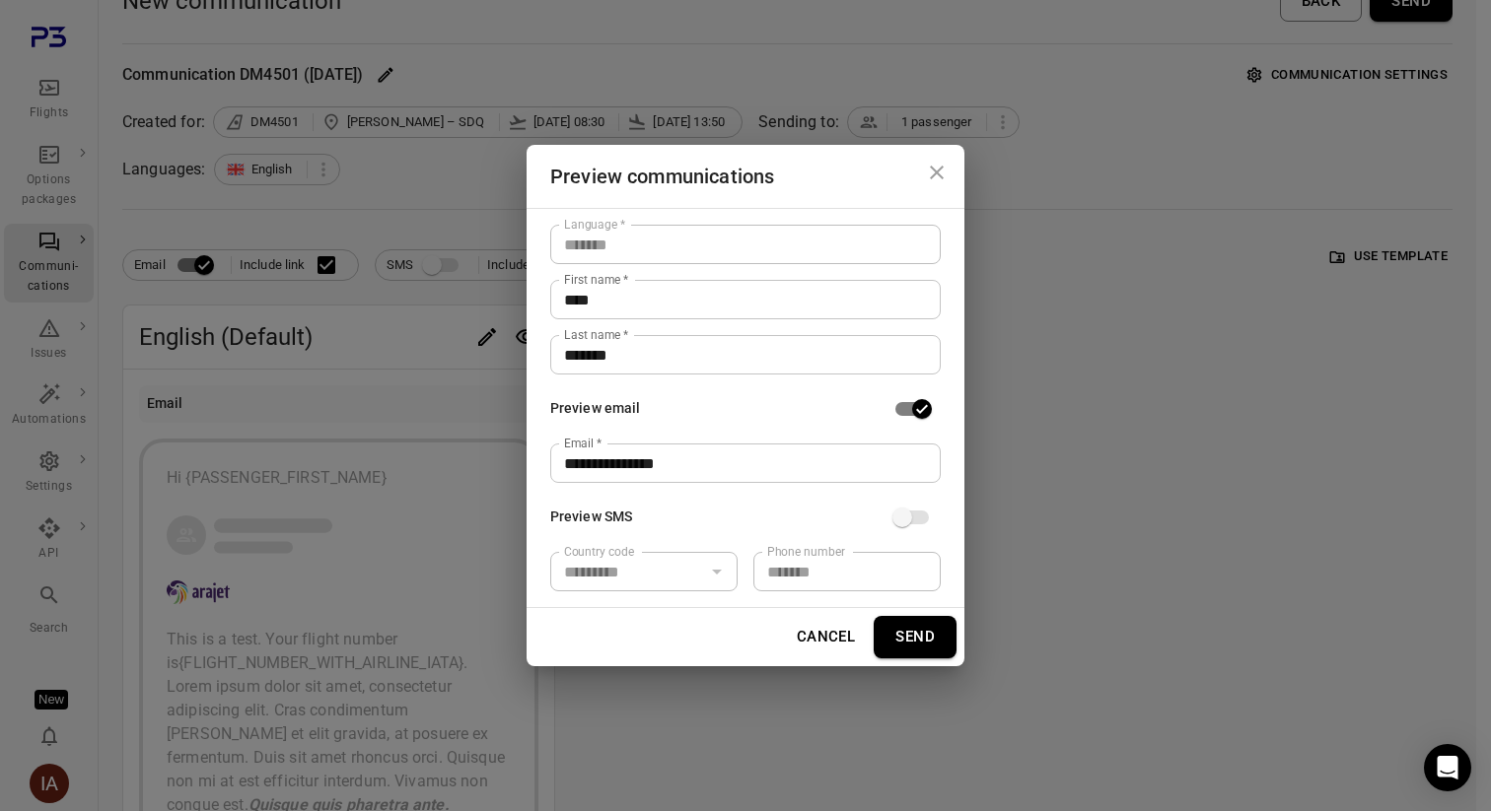
click at [929, 636] on button "Send" at bounding box center [914, 636] width 83 height 41
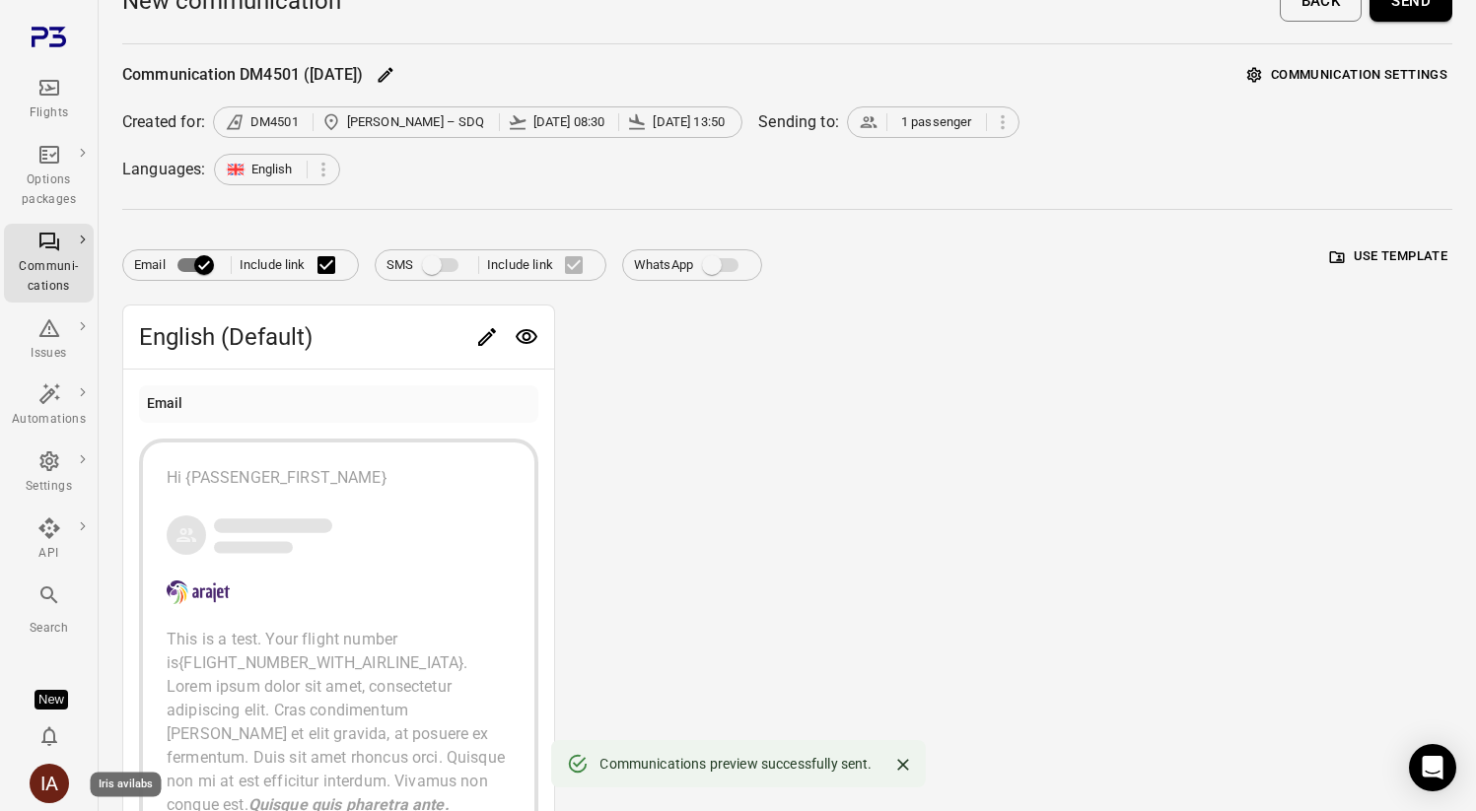
click at [53, 792] on div "IA" at bounding box center [49, 783] width 39 height 39
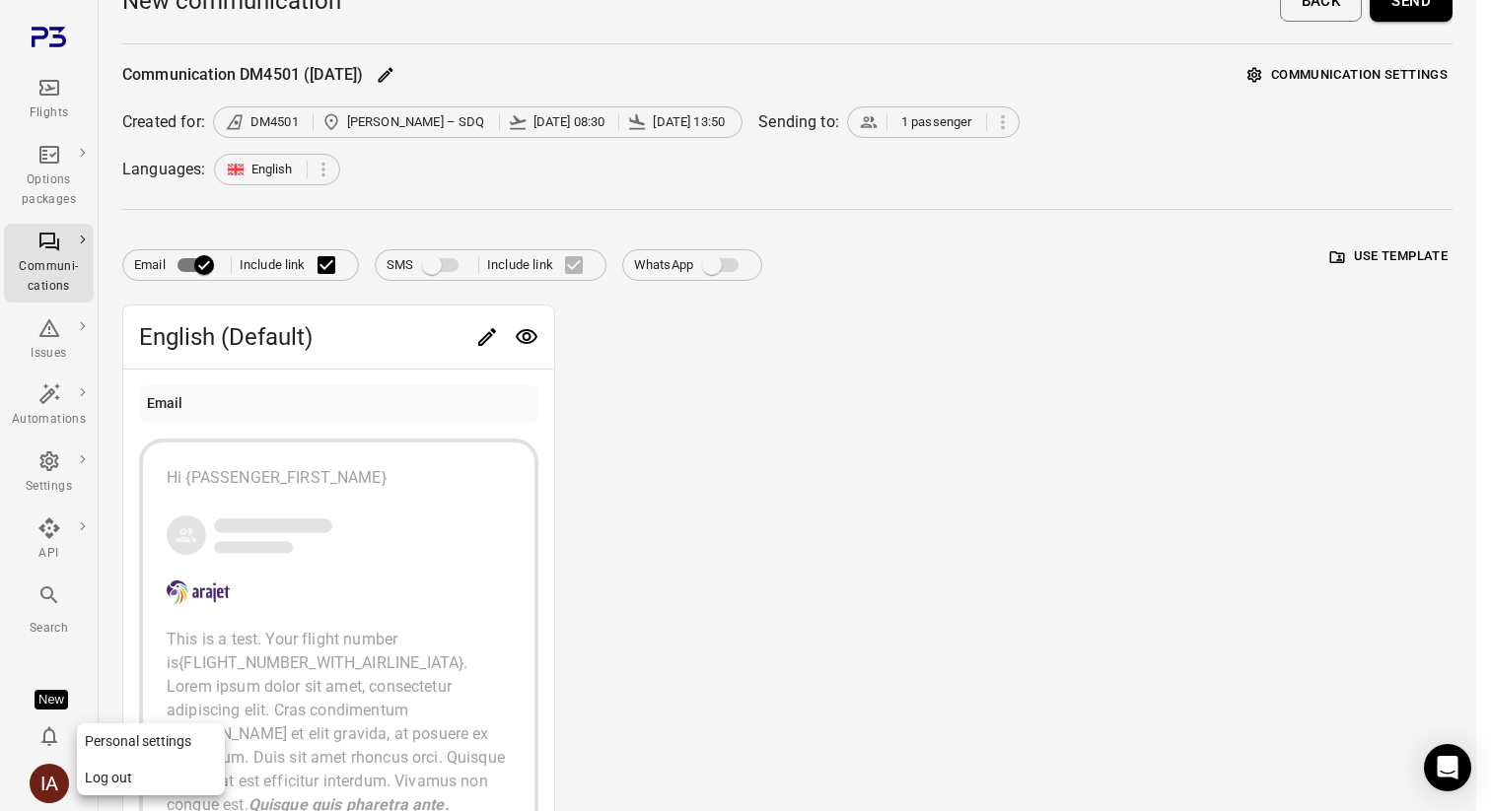
click at [131, 795] on button "Log out" at bounding box center [151, 778] width 148 height 36
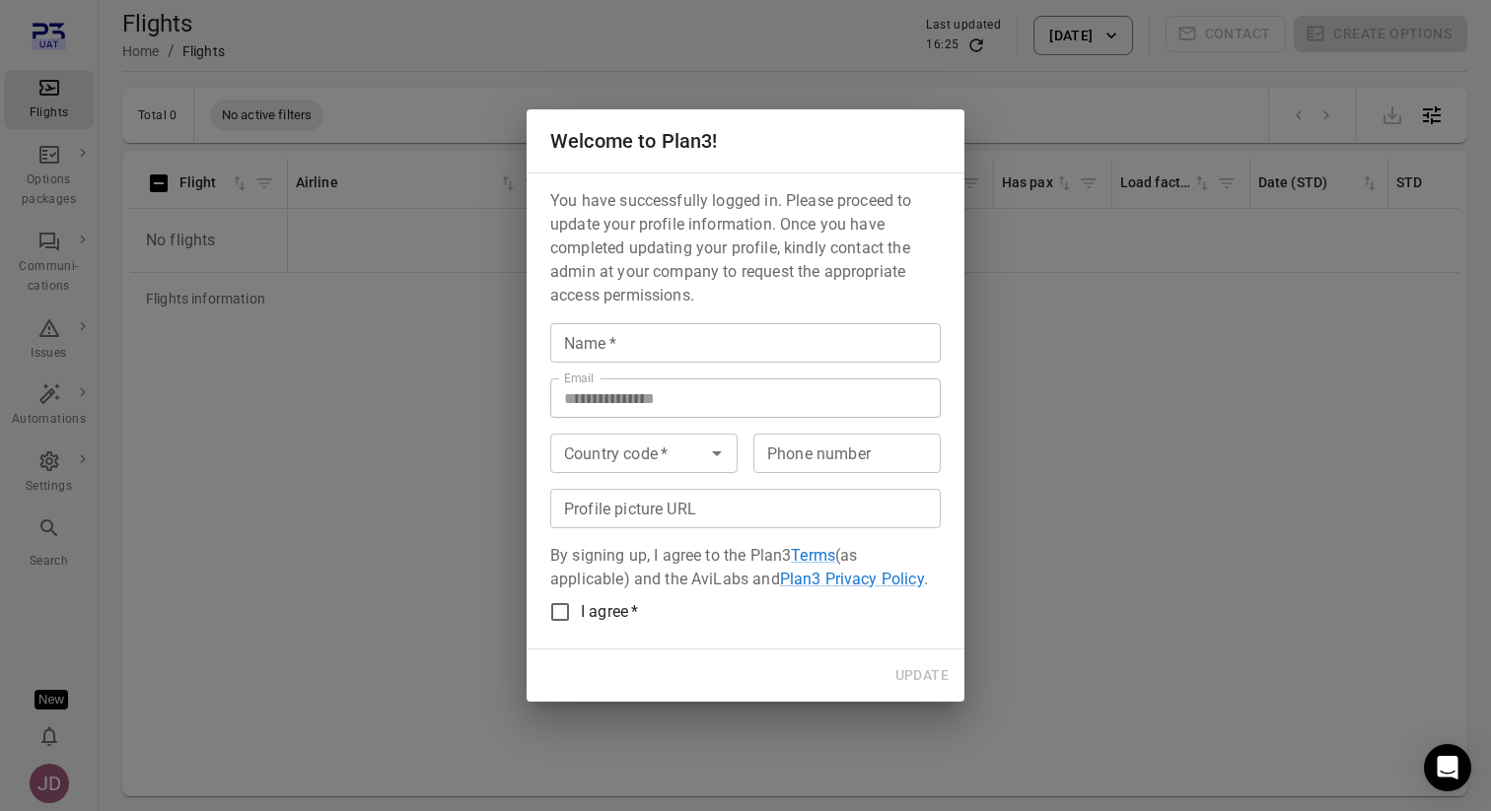
click at [652, 349] on input "Name   *" at bounding box center [745, 342] width 390 height 39
type input "**********"
click at [579, 454] on div "Country code   * Country code   *" at bounding box center [643, 453] width 187 height 39
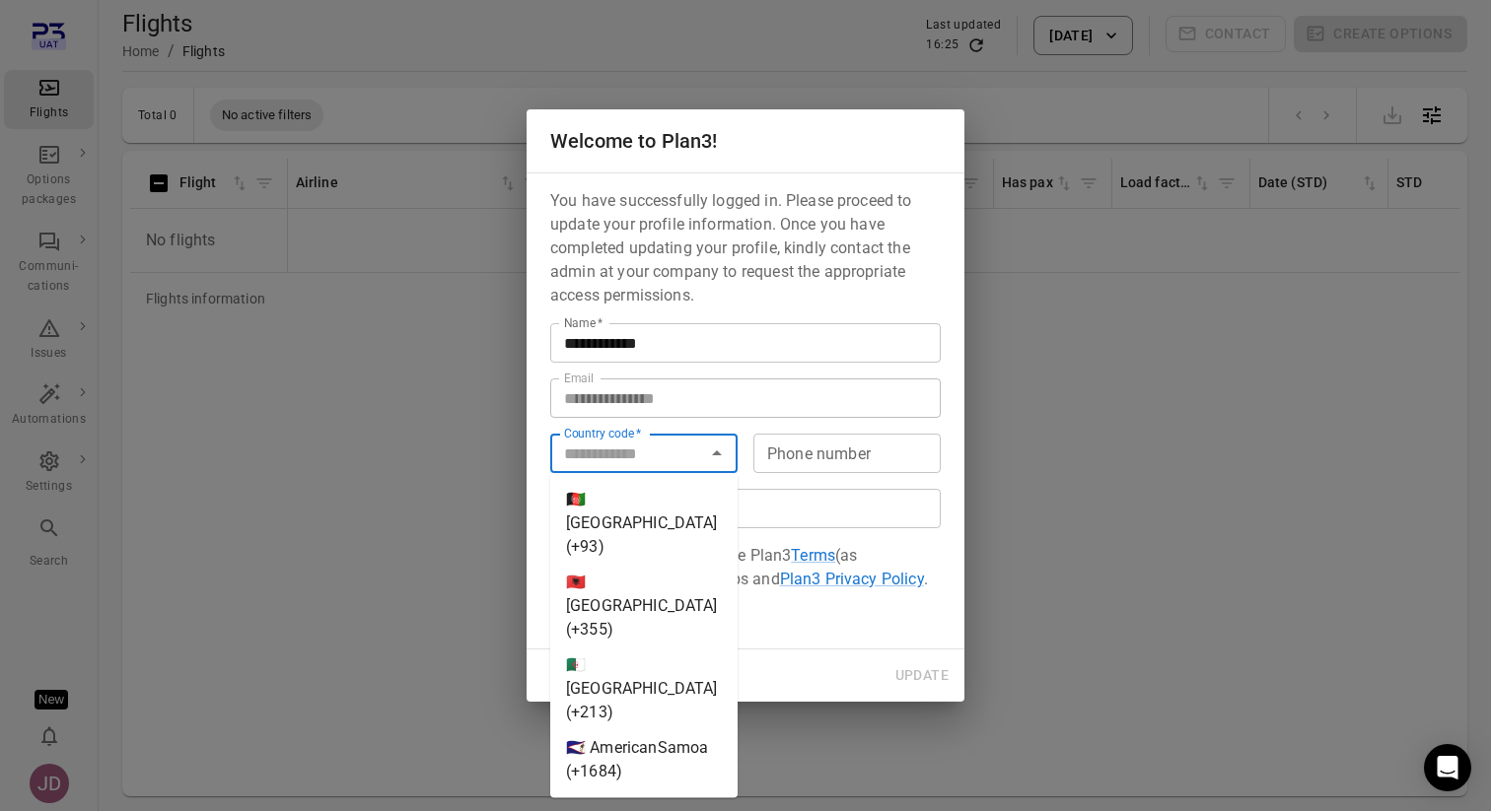
click at [844, 652] on div "Update" at bounding box center [745, 676] width 438 height 52
type input "********"
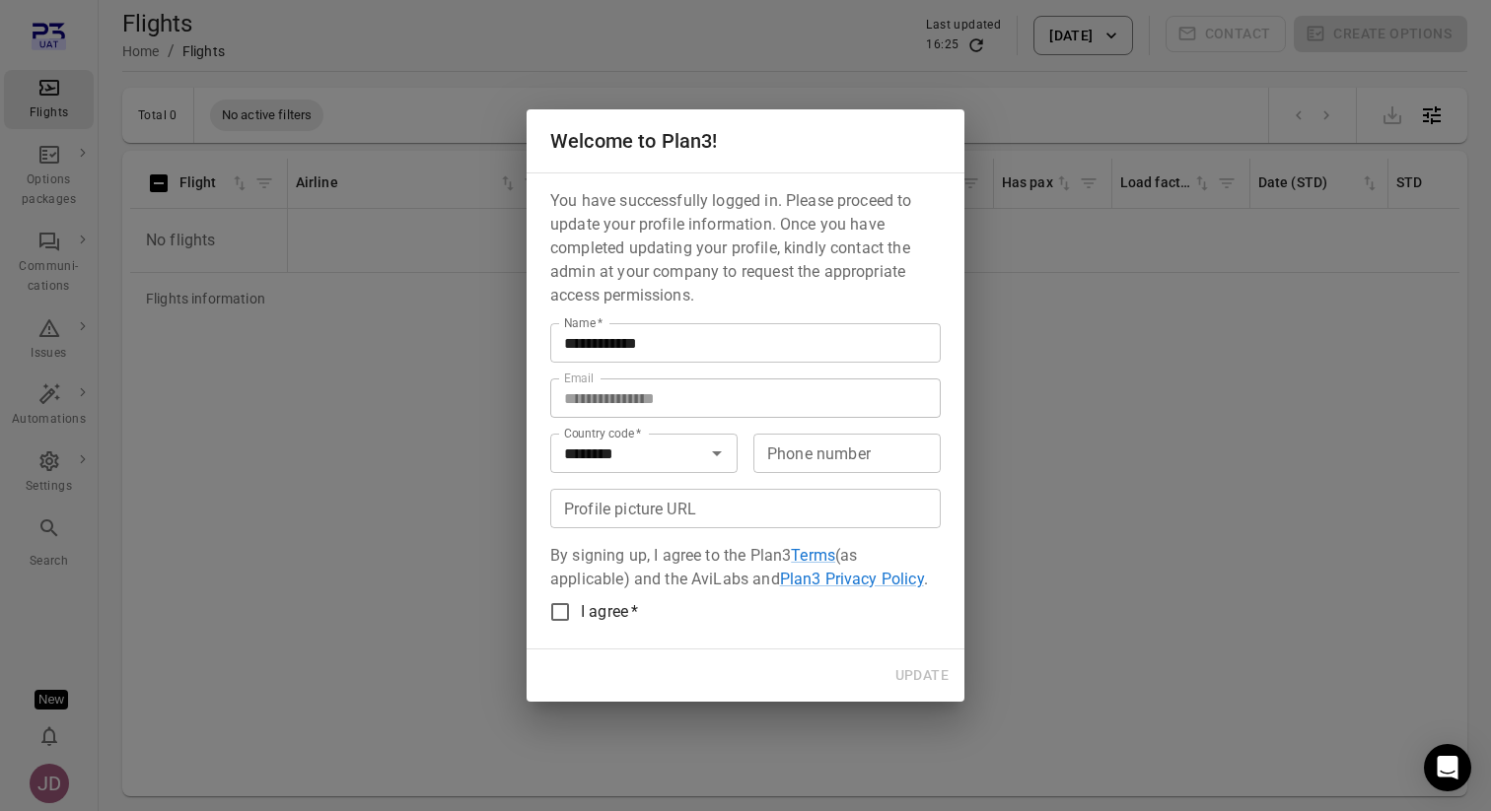
click at [581, 604] on span "I agree" at bounding box center [604, 611] width 47 height 19
click at [910, 674] on button "Update" at bounding box center [921, 676] width 69 height 36
click at [678, 451] on button "Clear" at bounding box center [691, 454] width 28 height 28
click at [705, 622] on div "**********" at bounding box center [745, 411] width 438 height 477
click at [940, 681] on button "Update" at bounding box center [921, 676] width 69 height 36
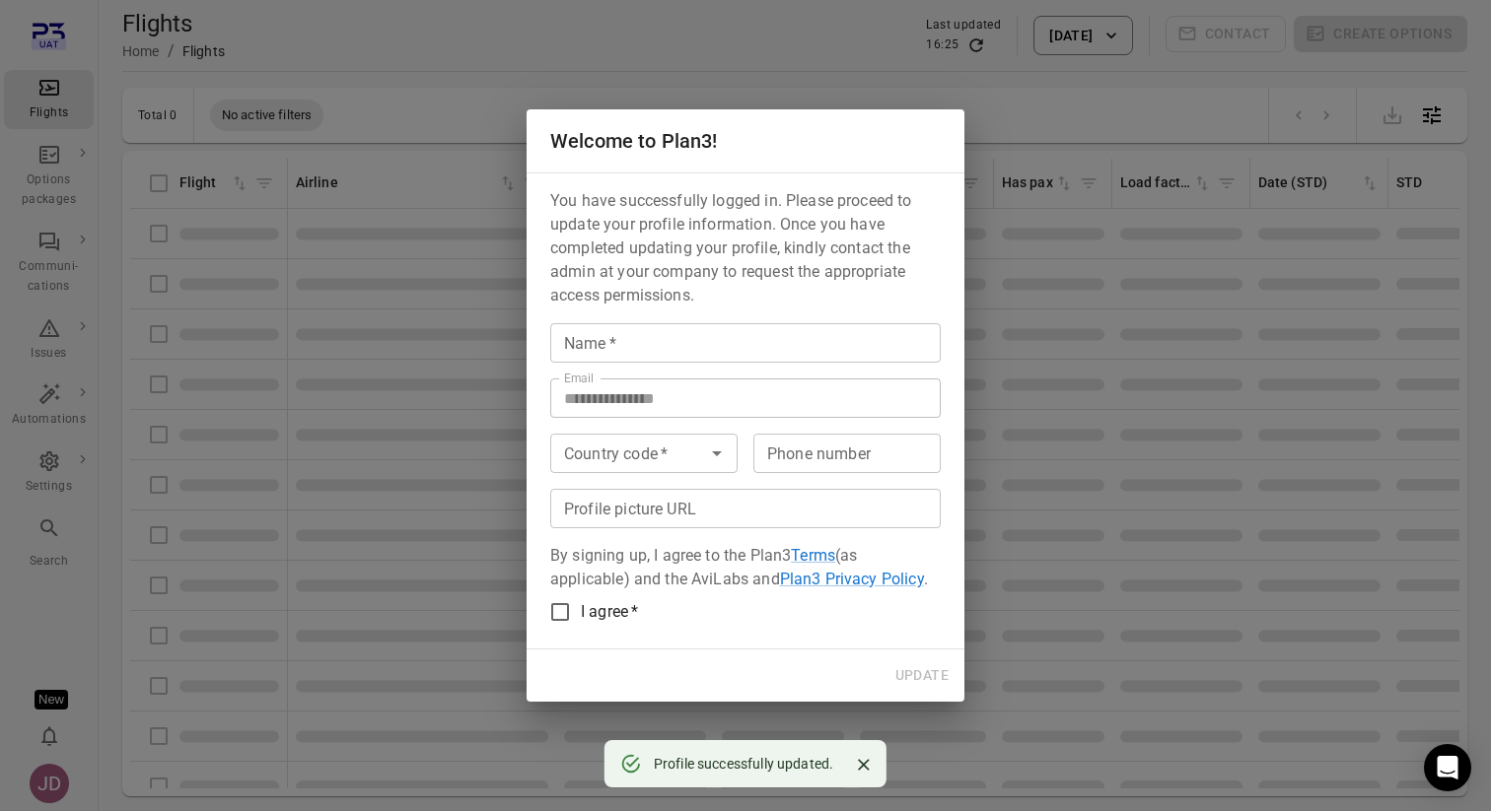
type input "**********"
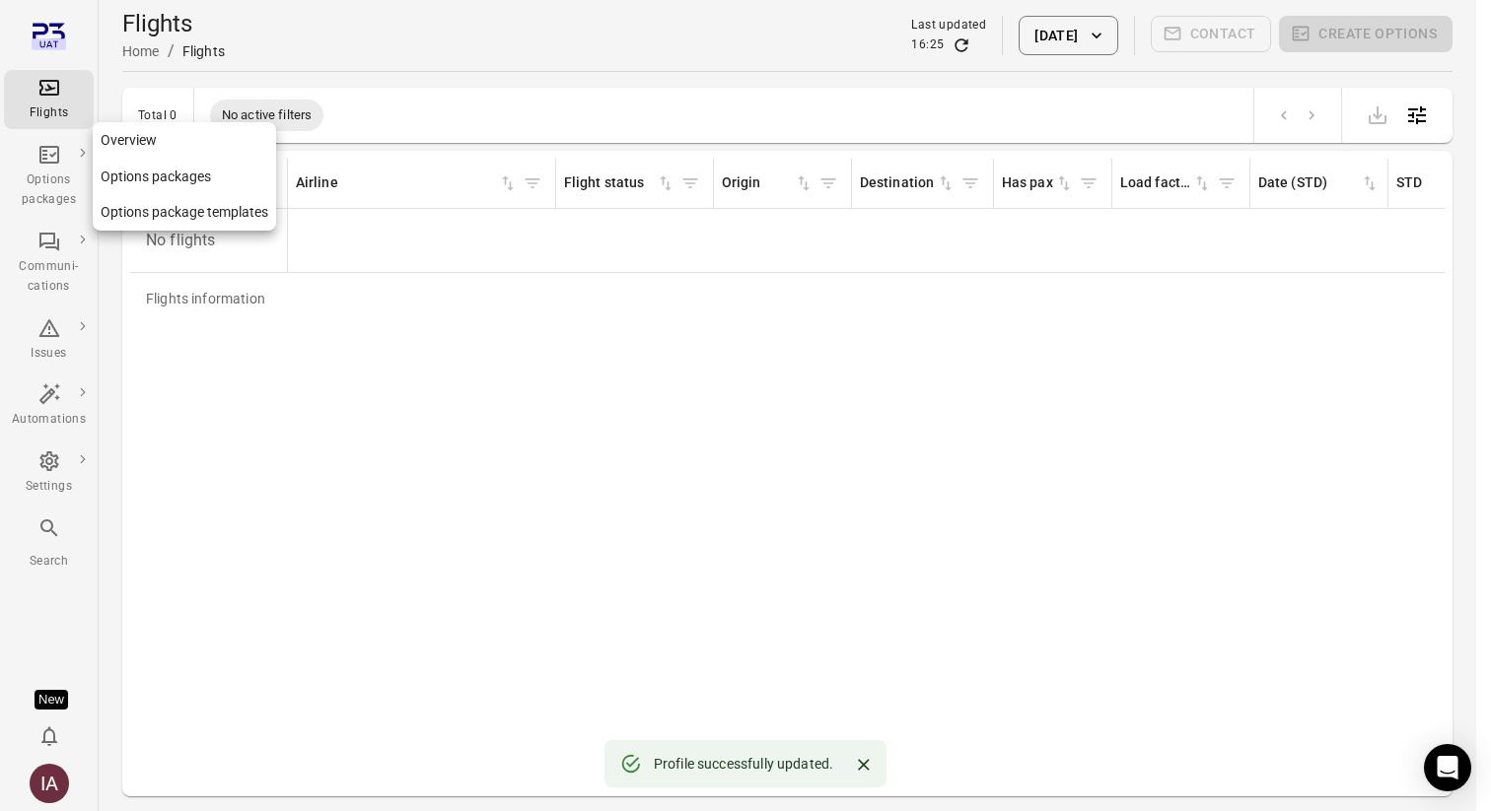
click at [58, 163] on icon "Main navigation" at bounding box center [49, 155] width 24 height 24
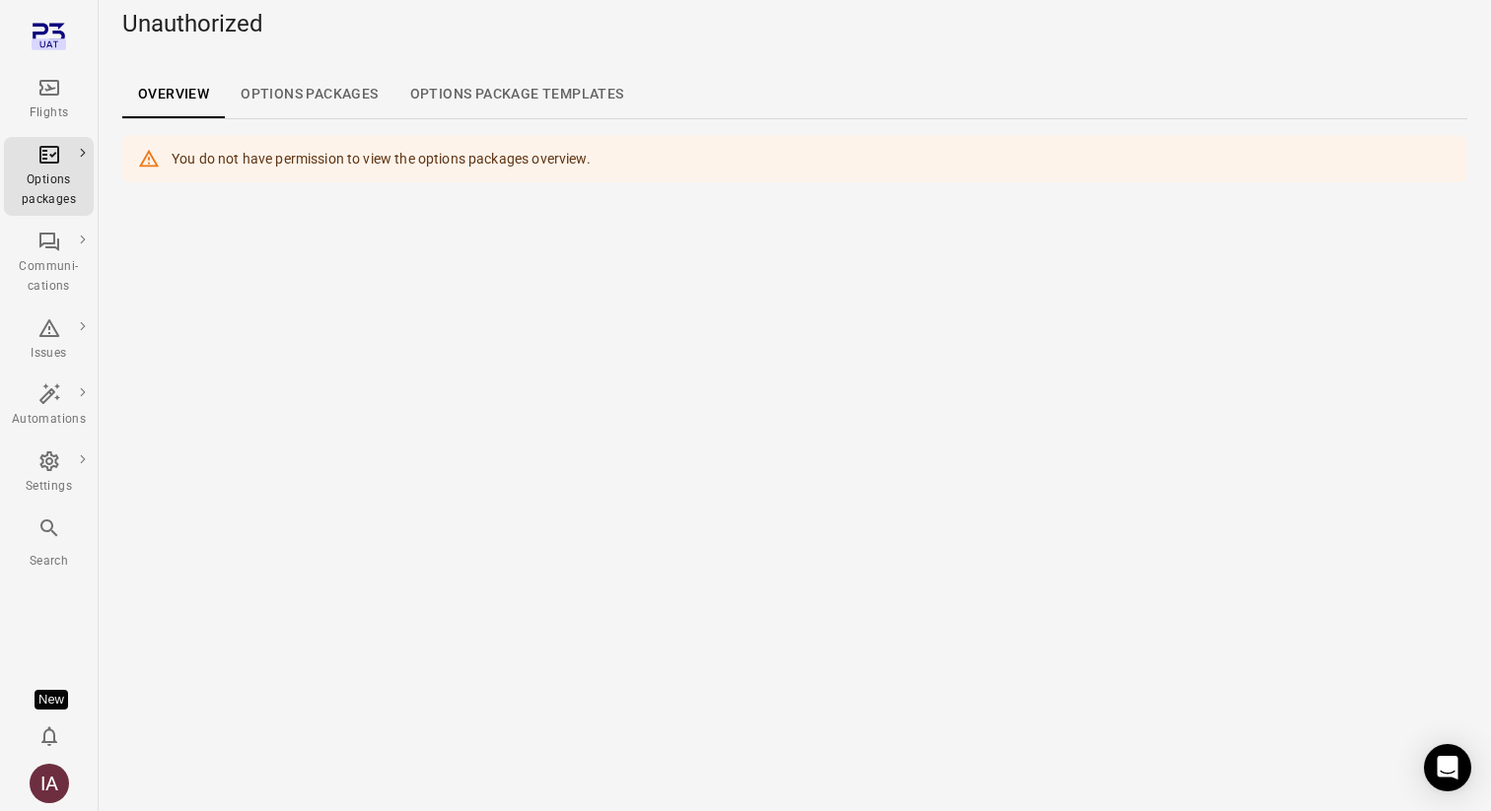
click at [64, 98] on div "Flights" at bounding box center [49, 99] width 74 height 47
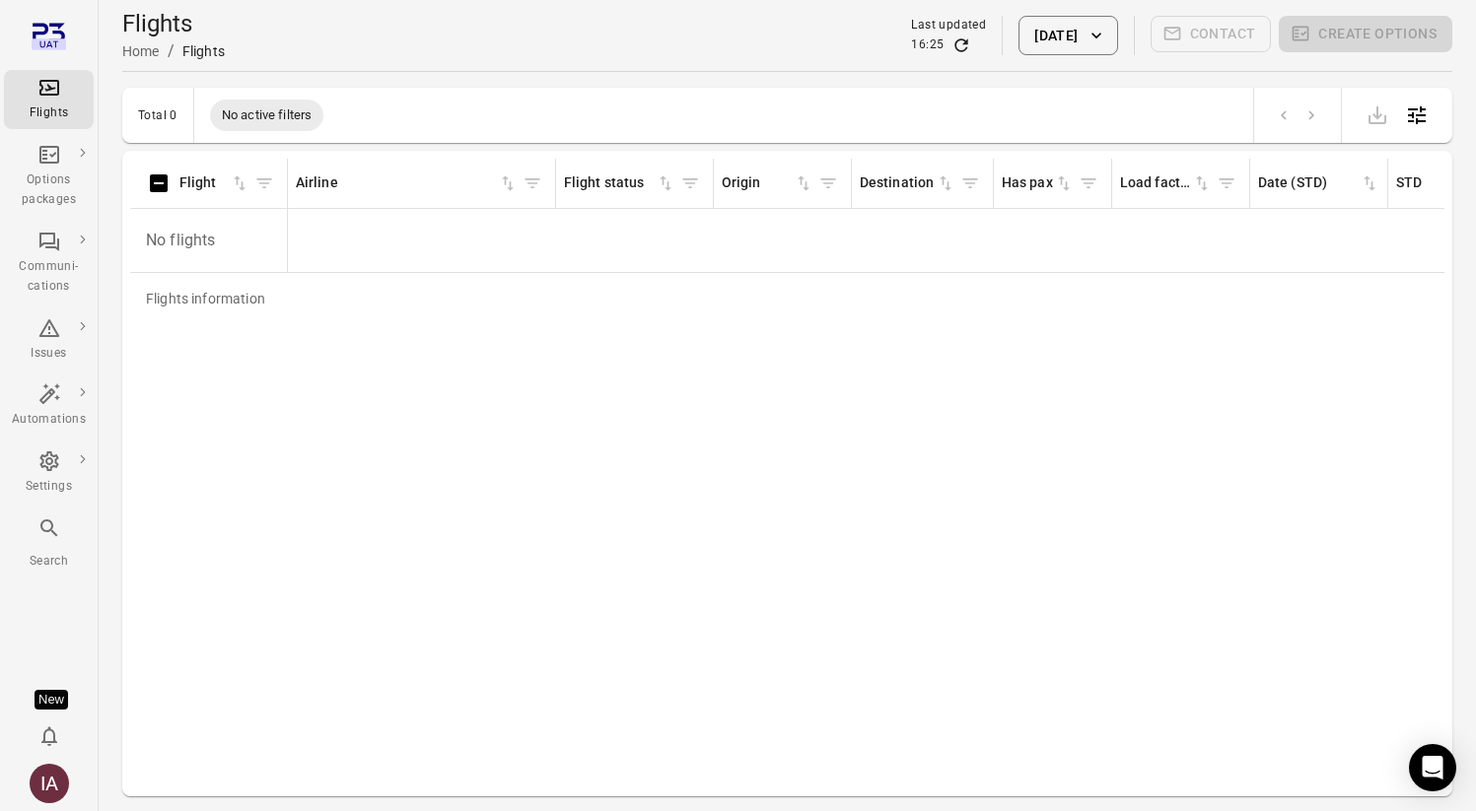
click at [1085, 35] on button "[DATE]" at bounding box center [1067, 35] width 99 height 39
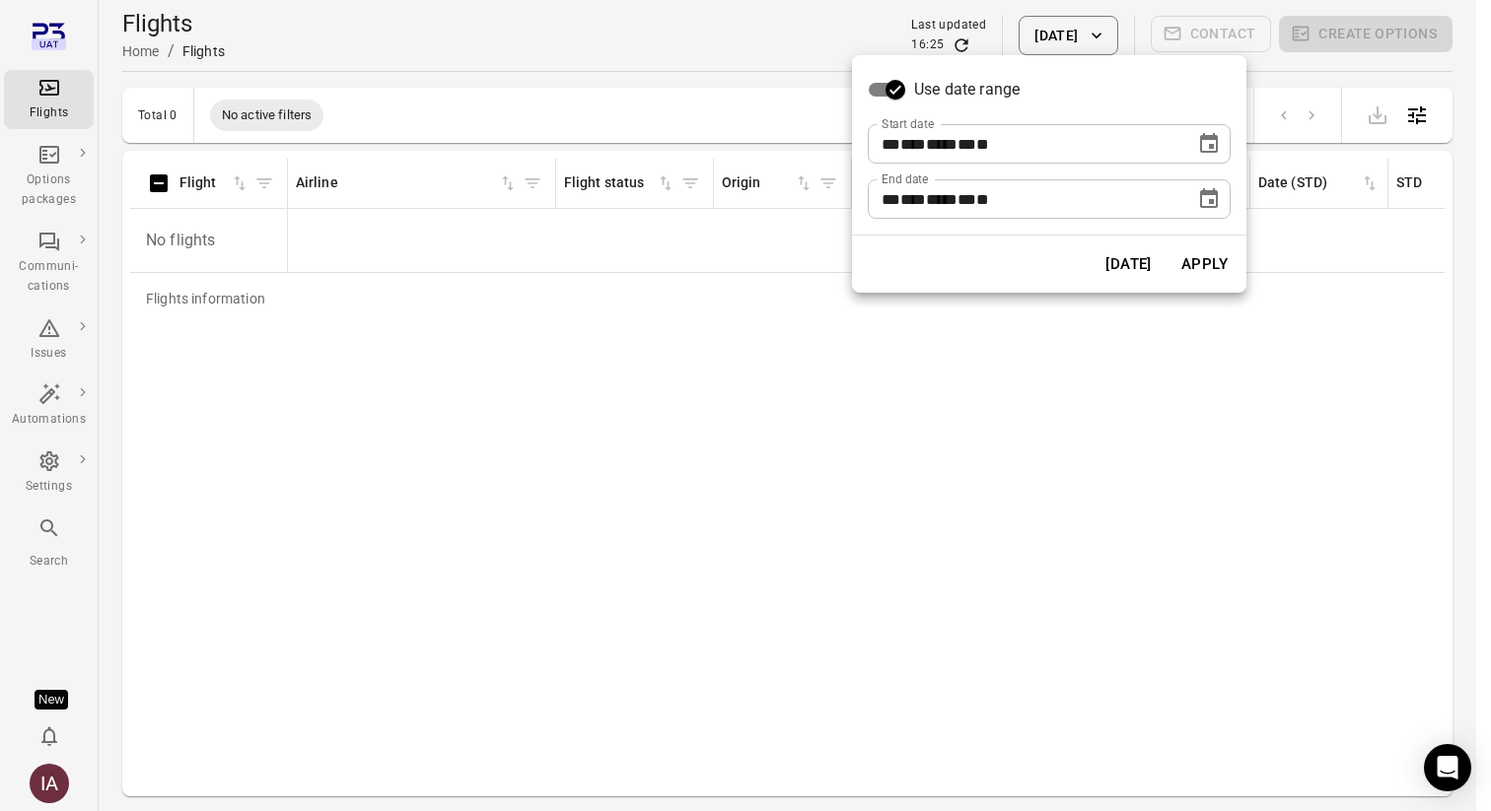
click at [1200, 146] on icon "Choose date, selected date is Aug 29, 2025" at bounding box center [1209, 143] width 18 height 20
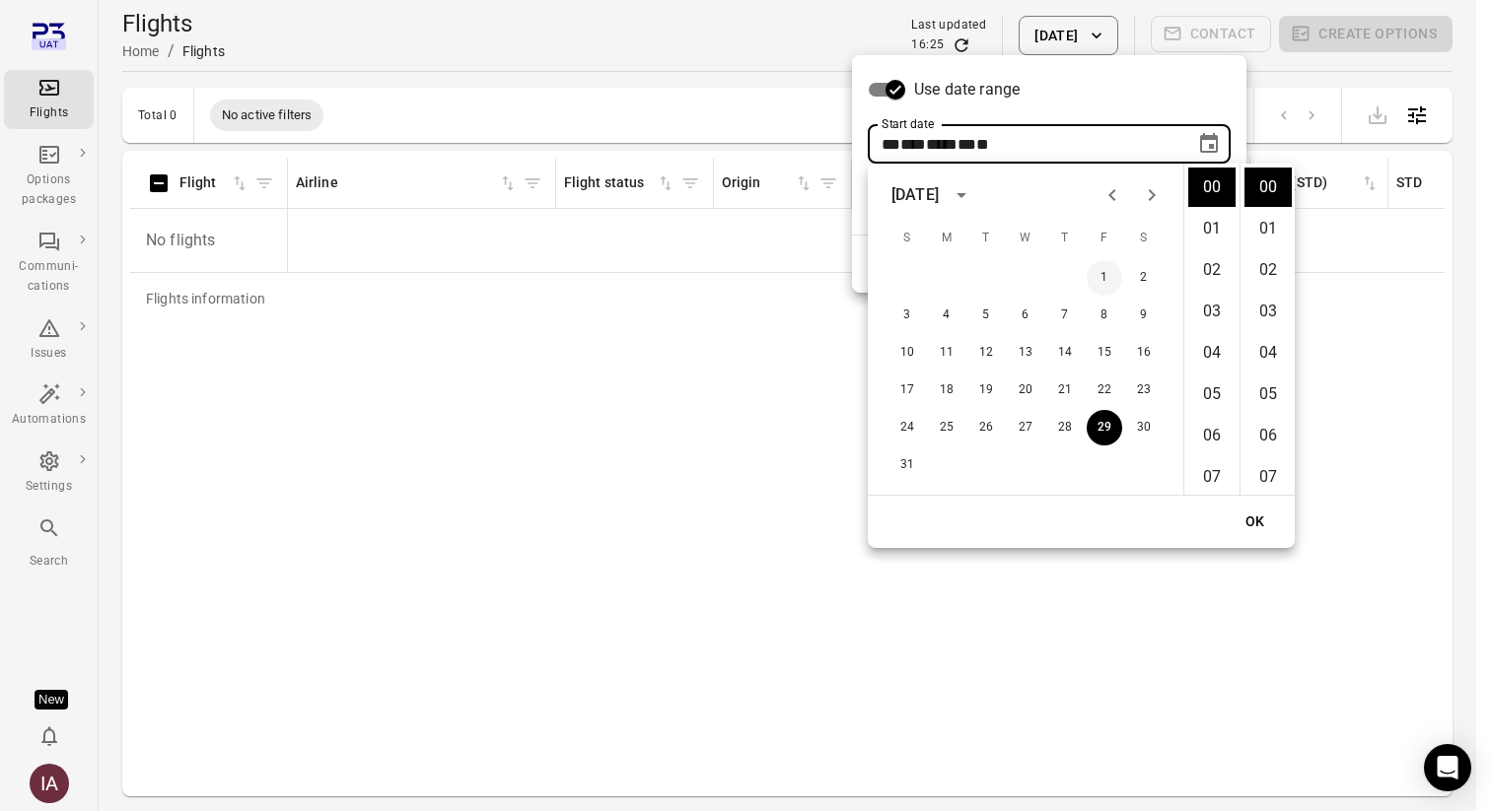
click at [1094, 263] on button "1" at bounding box center [1103, 277] width 35 height 35
type input "**********"
click at [1258, 540] on div "OK" at bounding box center [1081, 522] width 427 height 52
click at [1257, 528] on button "OK" at bounding box center [1254, 522] width 63 height 36
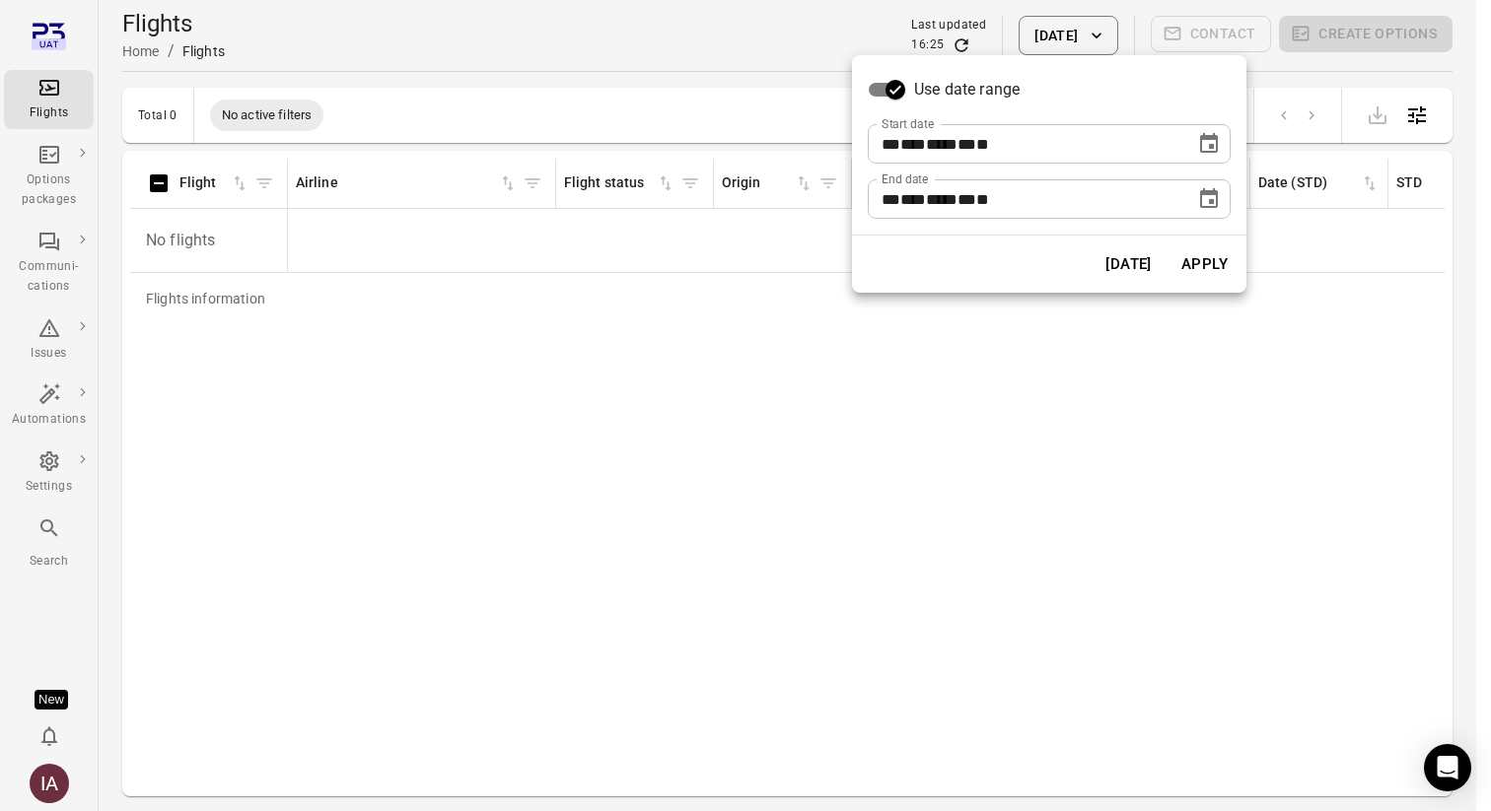
click at [1202, 269] on button "Apply" at bounding box center [1204, 264] width 68 height 41
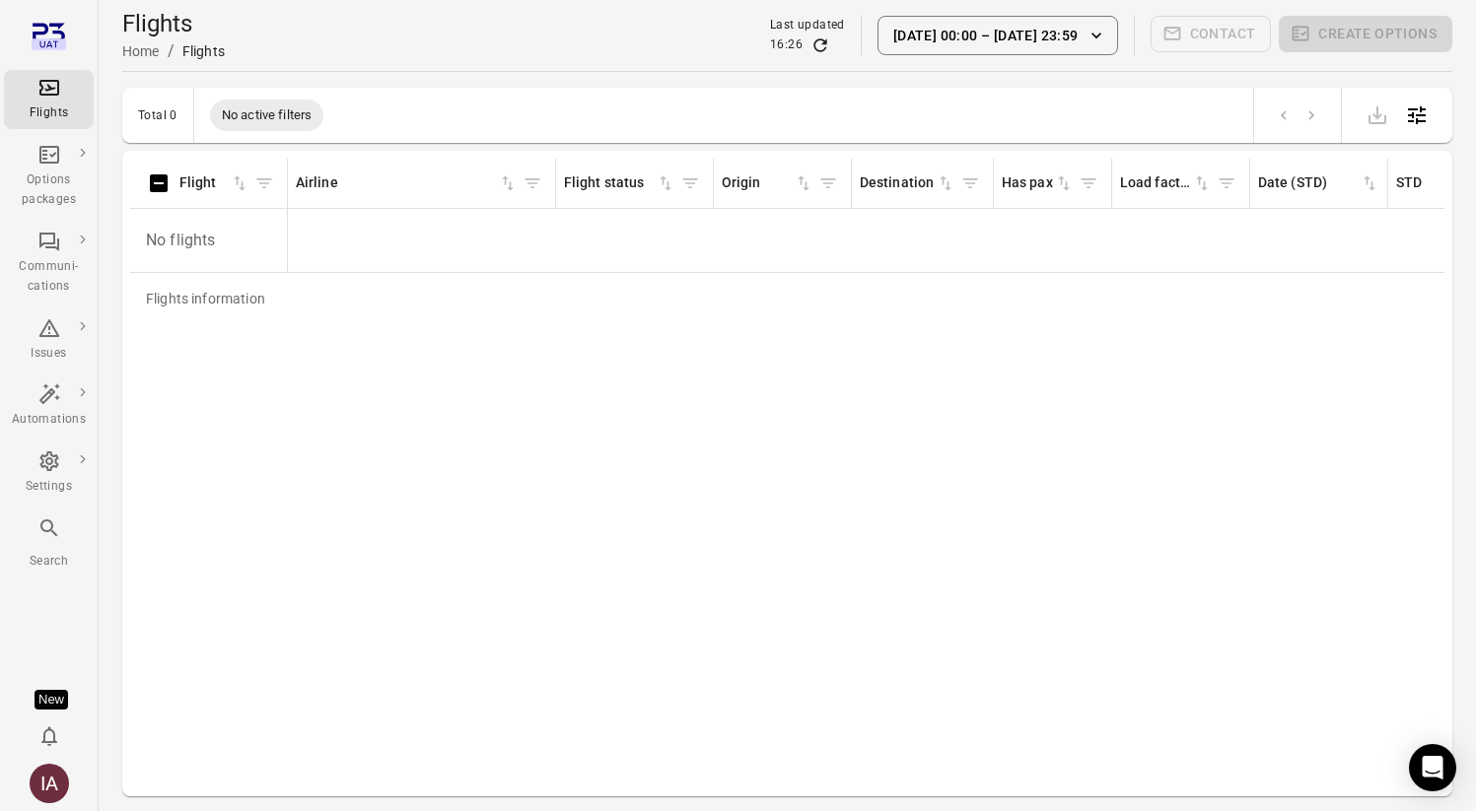
click at [1085, 35] on button "1 Aug 00:00 – 29 Aug 23:59" at bounding box center [997, 35] width 241 height 39
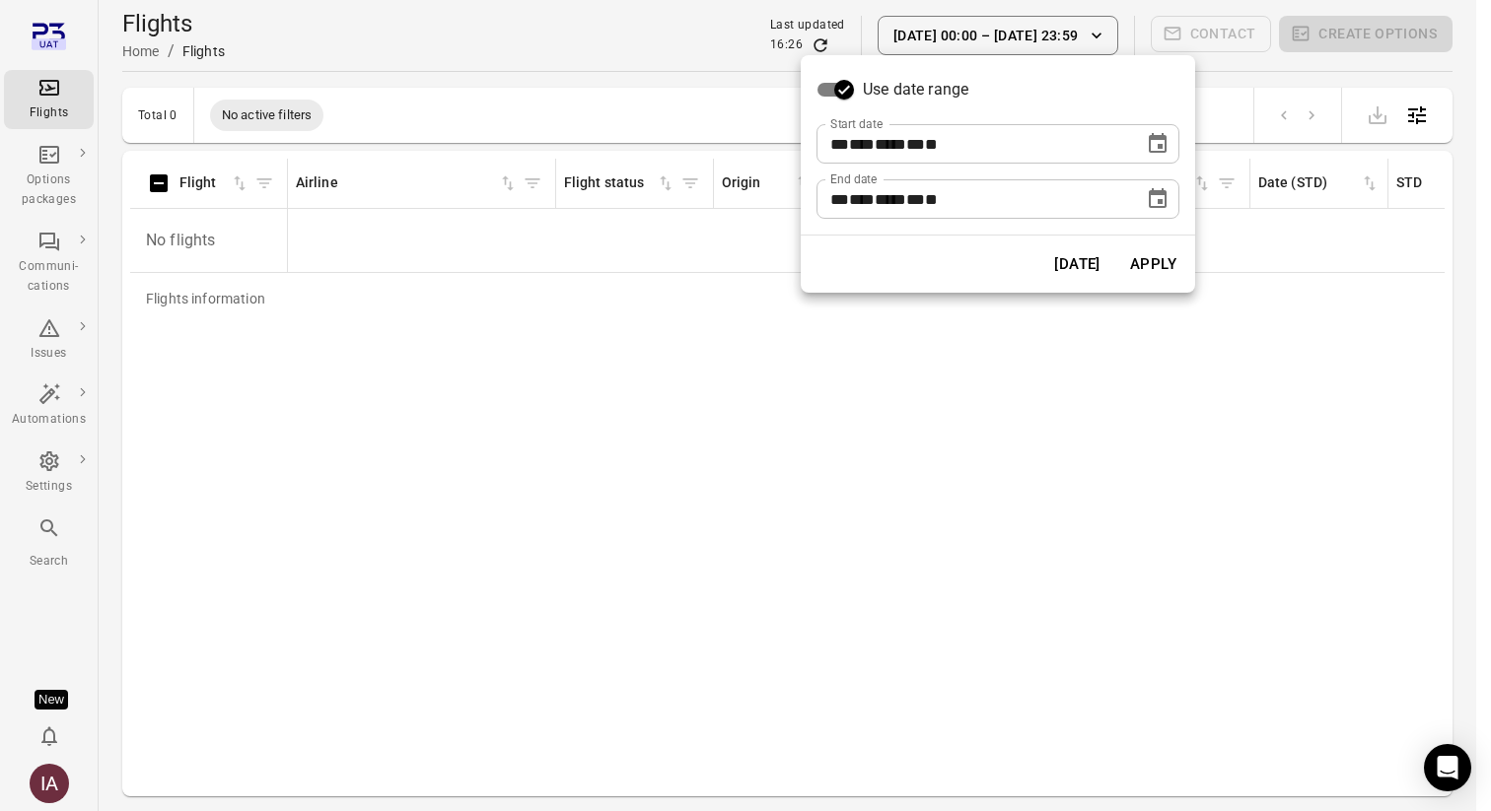
click at [1164, 144] on icon "Choose date, selected date is Aug 1, 2025" at bounding box center [1158, 143] width 18 height 20
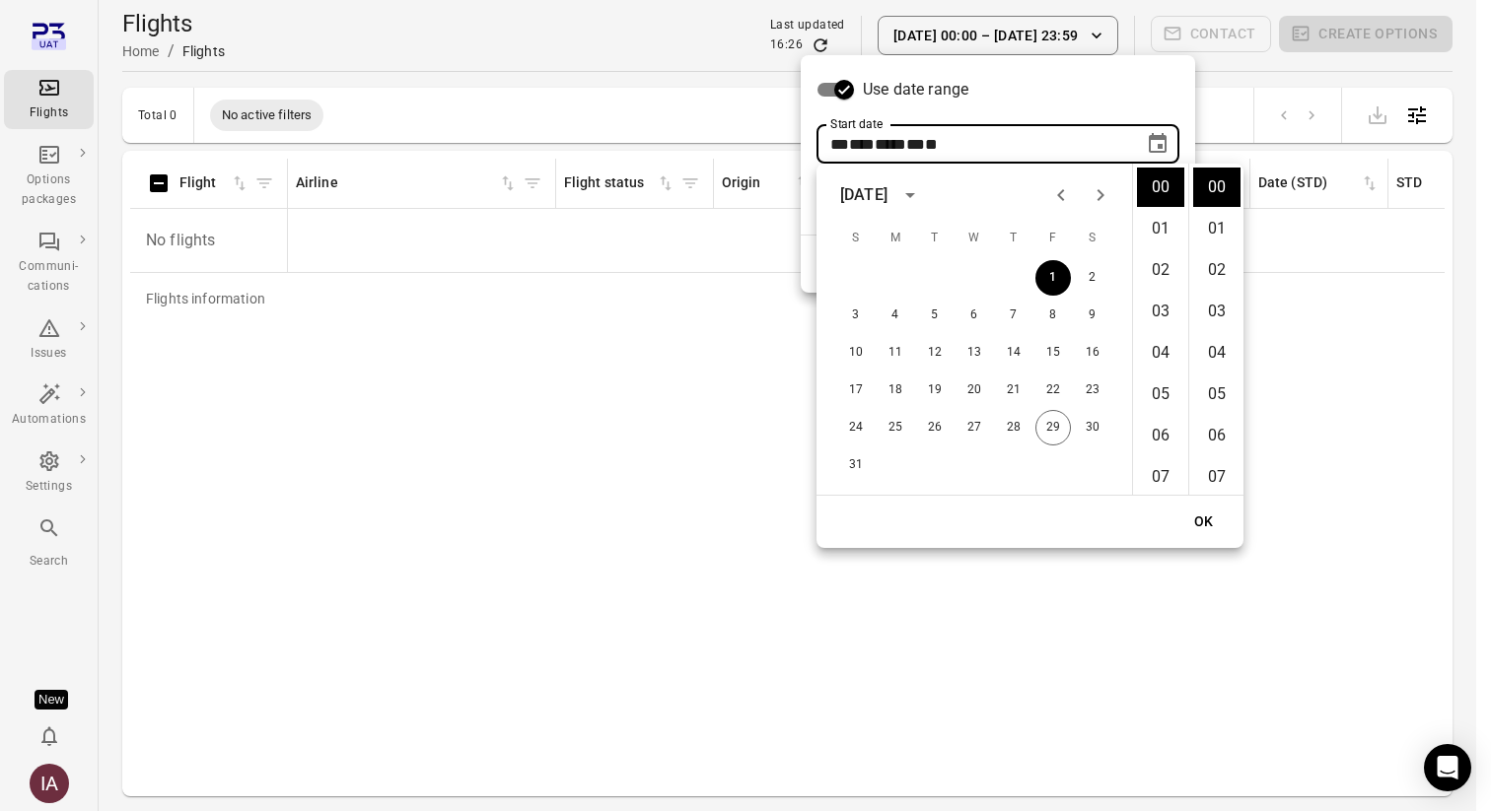
click at [1057, 191] on icon "Previous month" at bounding box center [1061, 195] width 24 height 24
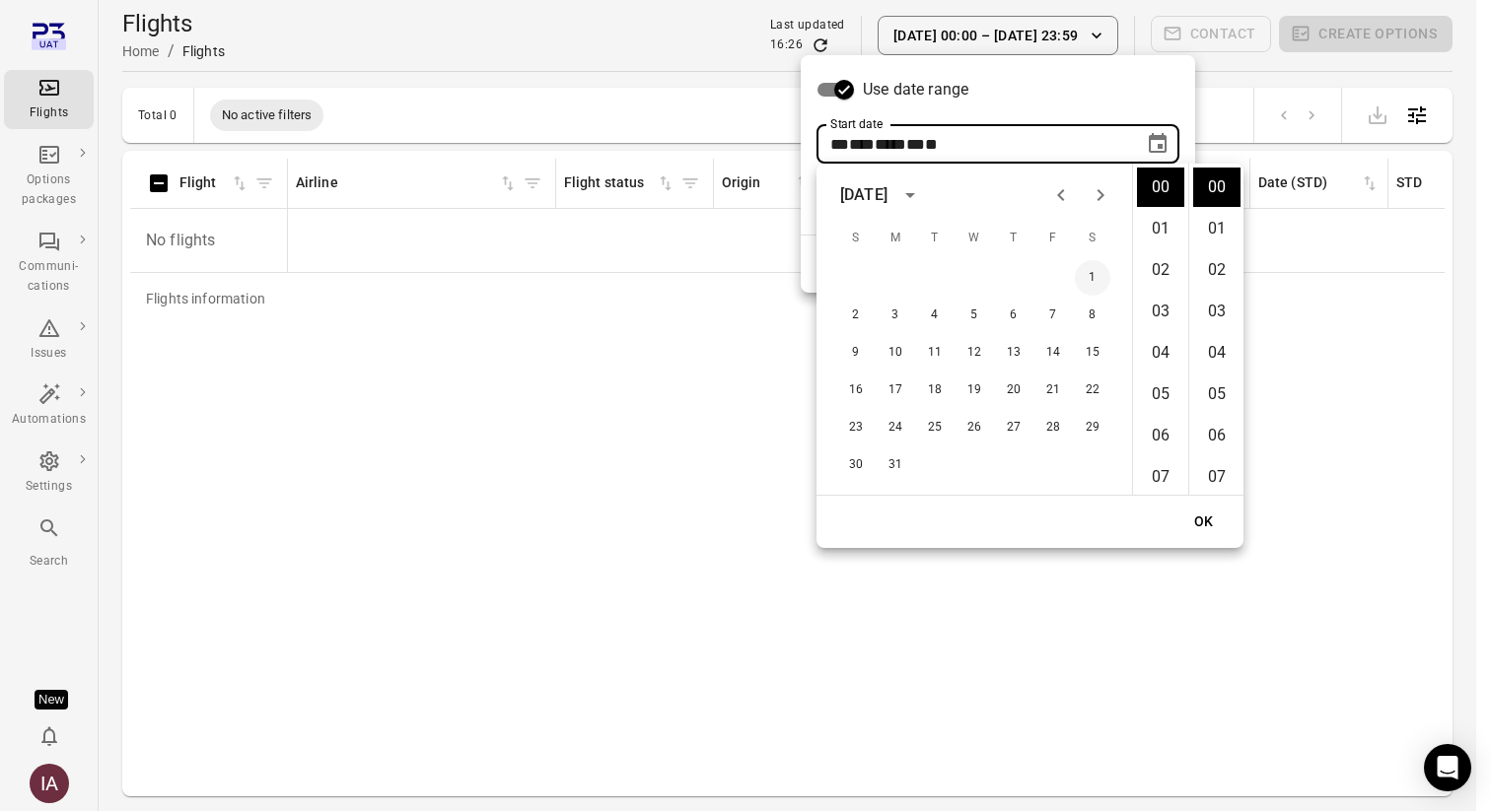
click at [1093, 266] on button "1" at bounding box center [1092, 277] width 35 height 35
type input "**********"
click at [1212, 520] on button "OK" at bounding box center [1203, 522] width 63 height 36
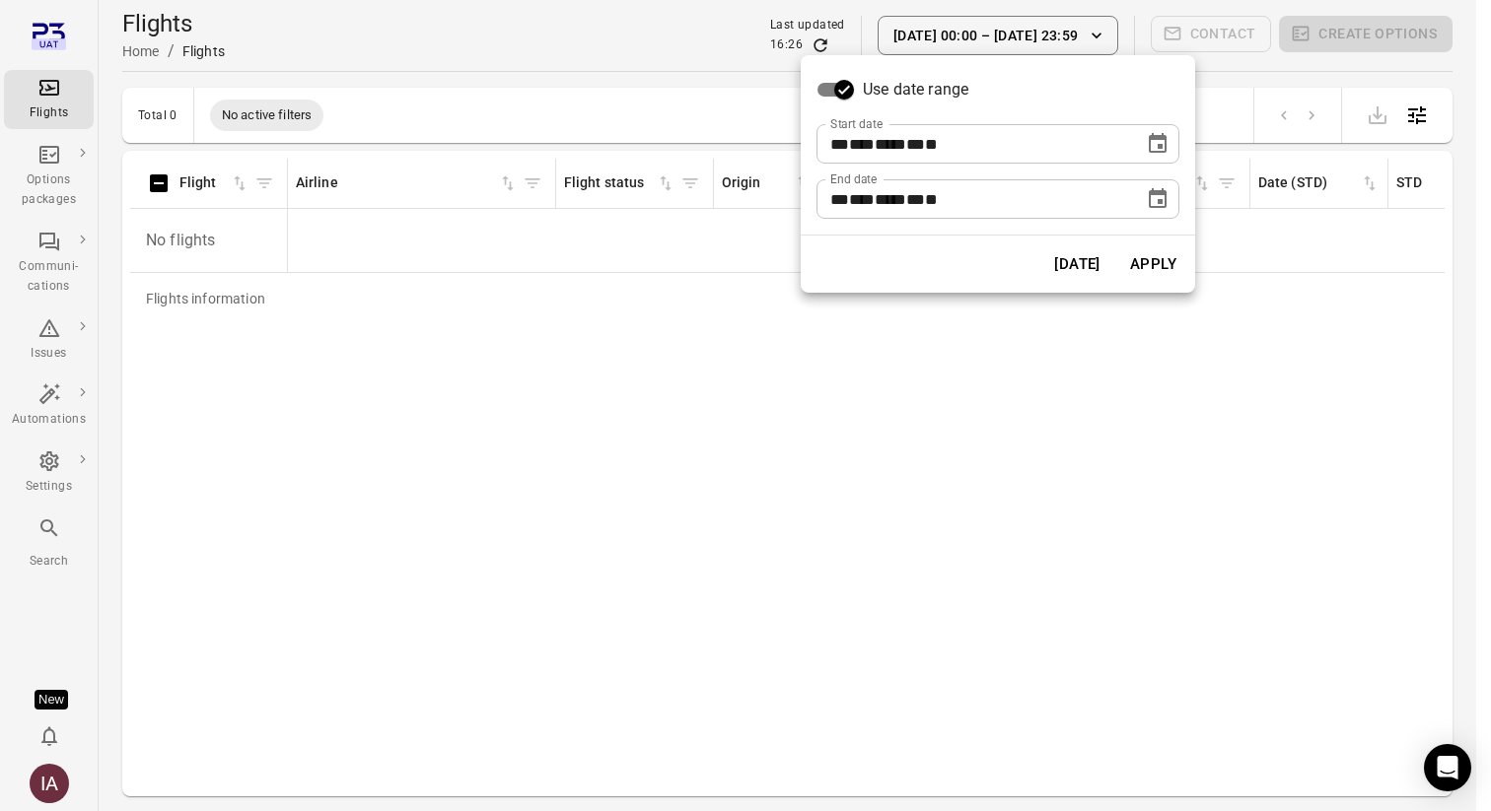
click at [1158, 264] on button "Apply" at bounding box center [1153, 264] width 68 height 41
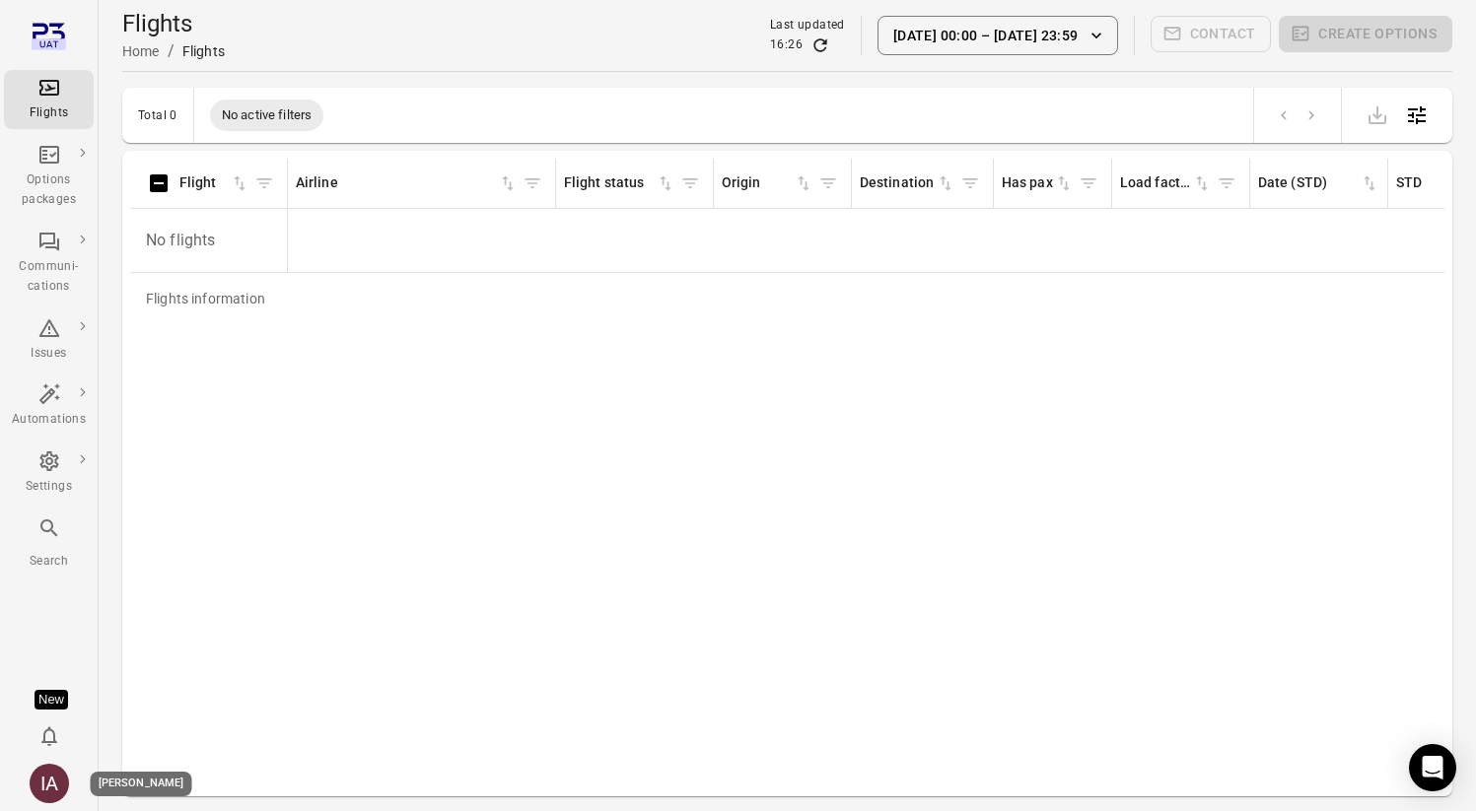
click at [42, 784] on div "IA" at bounding box center [49, 783] width 39 height 39
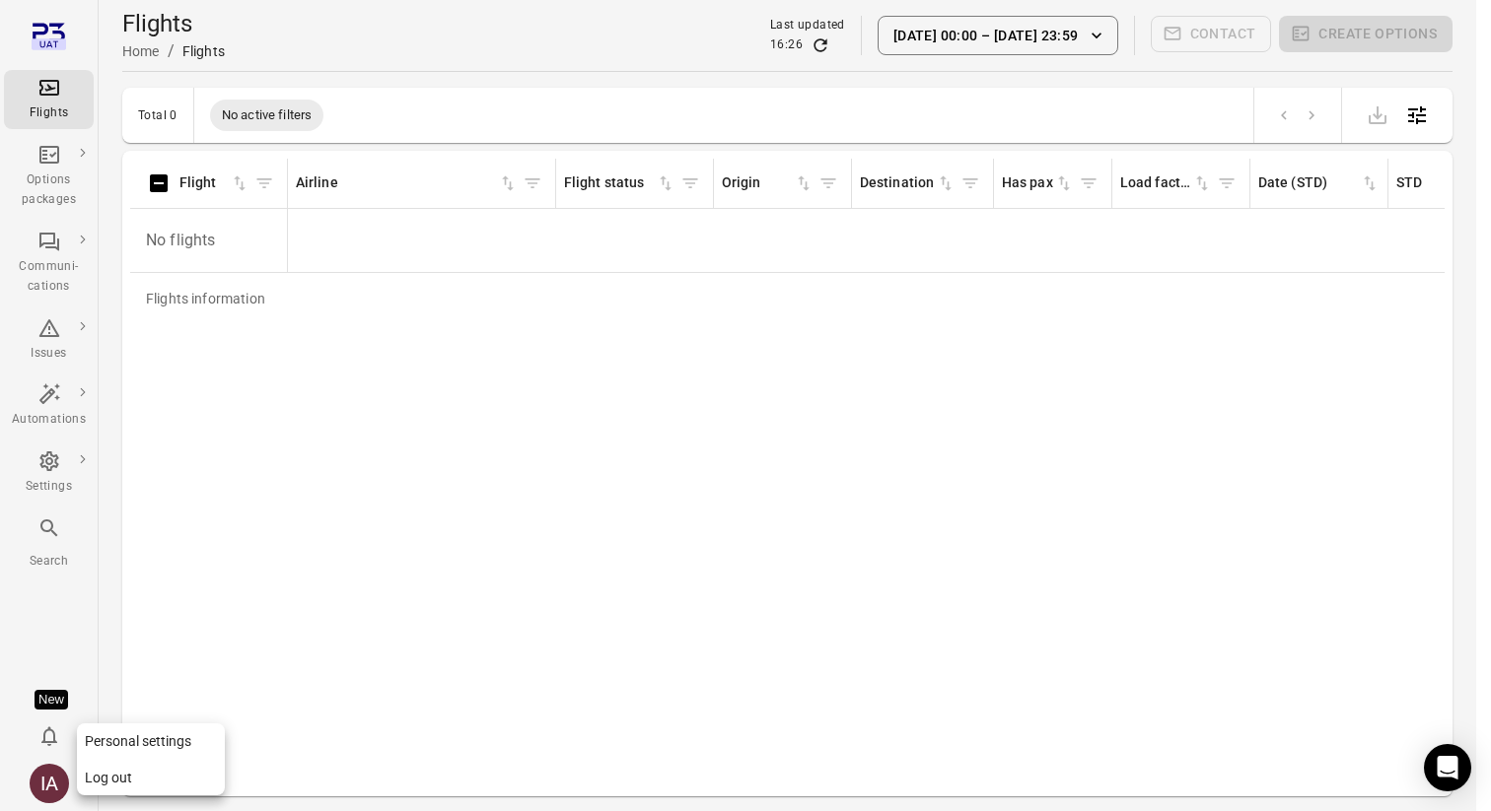
click at [190, 772] on button "Log out" at bounding box center [151, 778] width 148 height 36
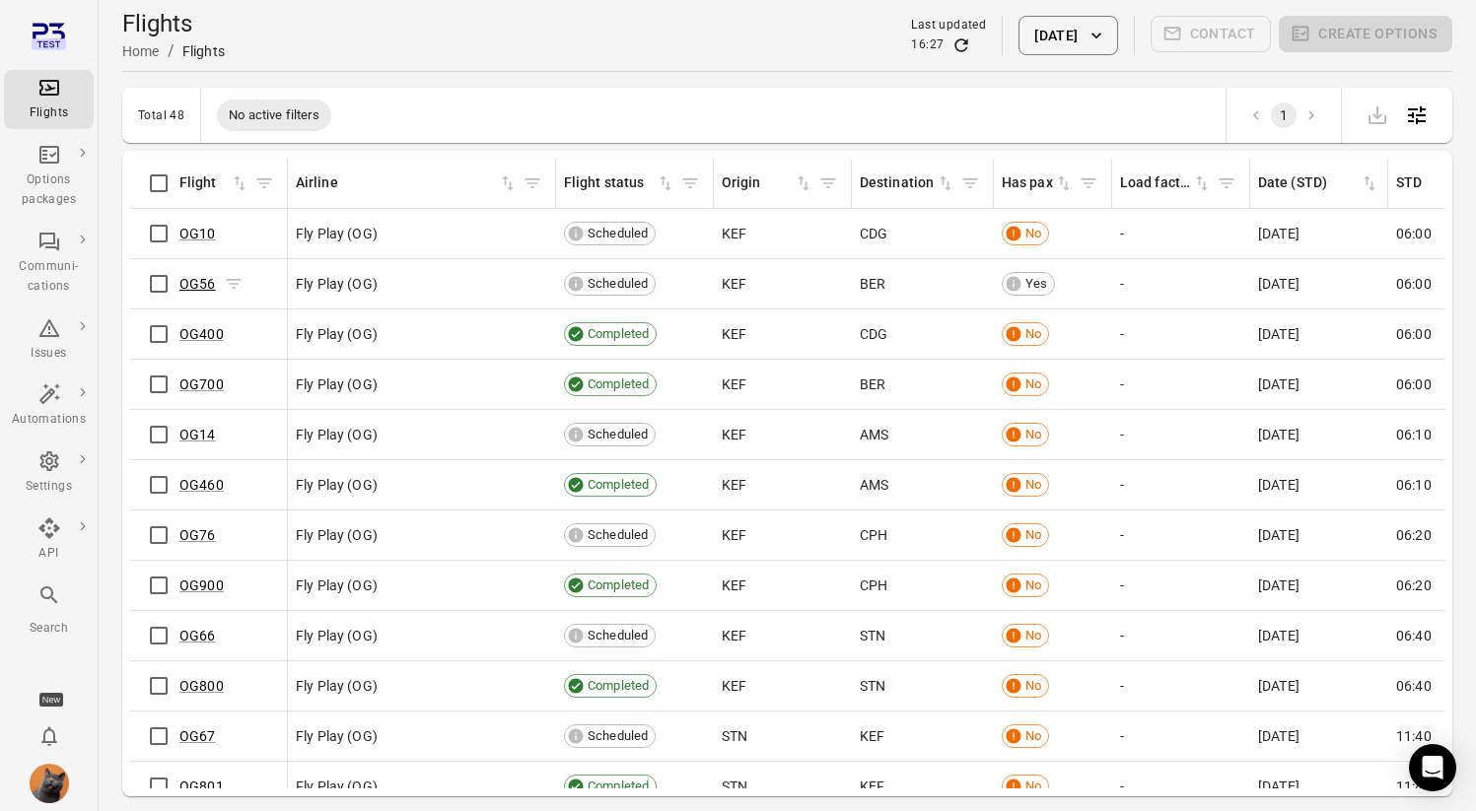
click at [182, 280] on link "OG56" at bounding box center [197, 284] width 36 height 16
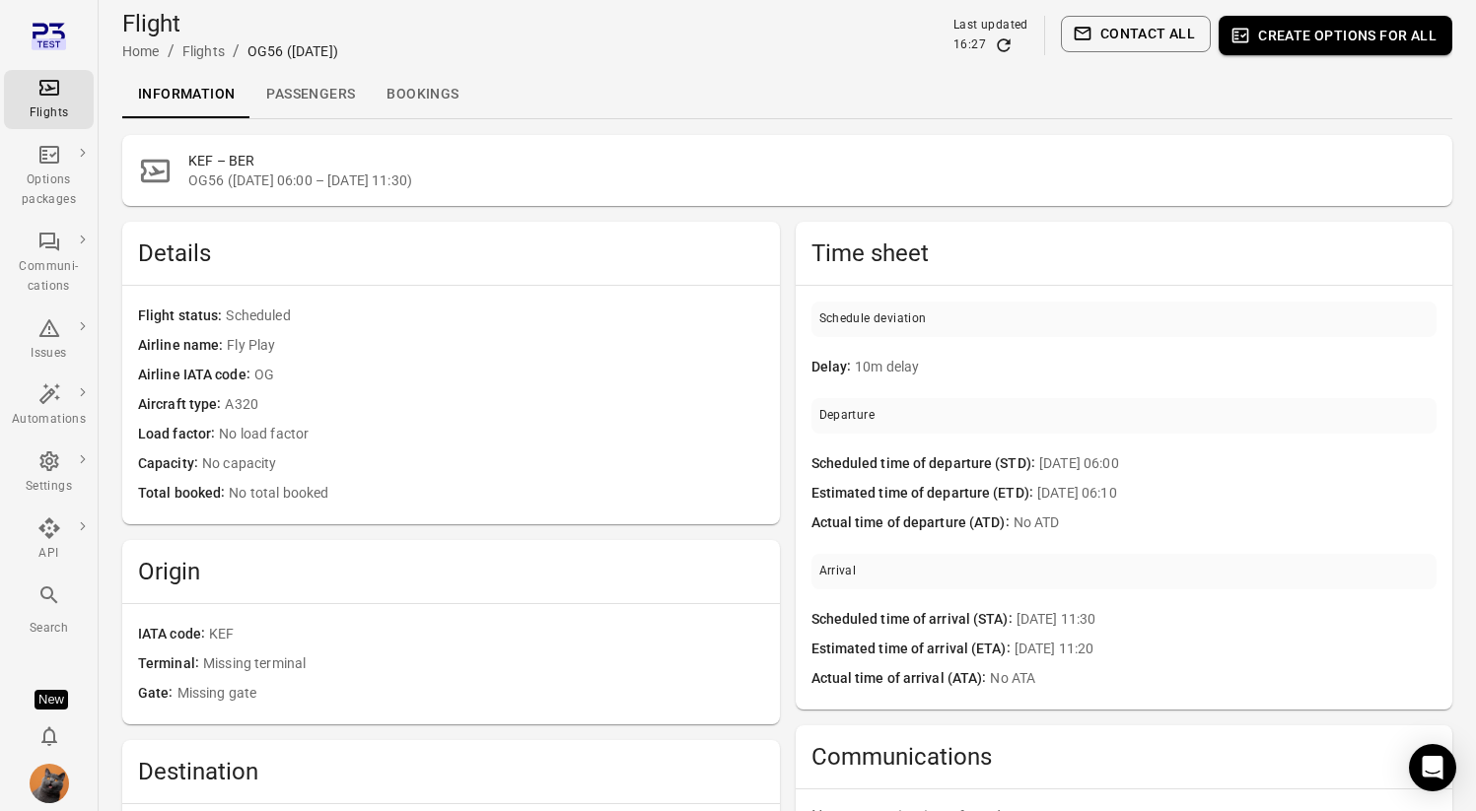
click at [324, 100] on link "Passengers" at bounding box center [310, 94] width 120 height 47
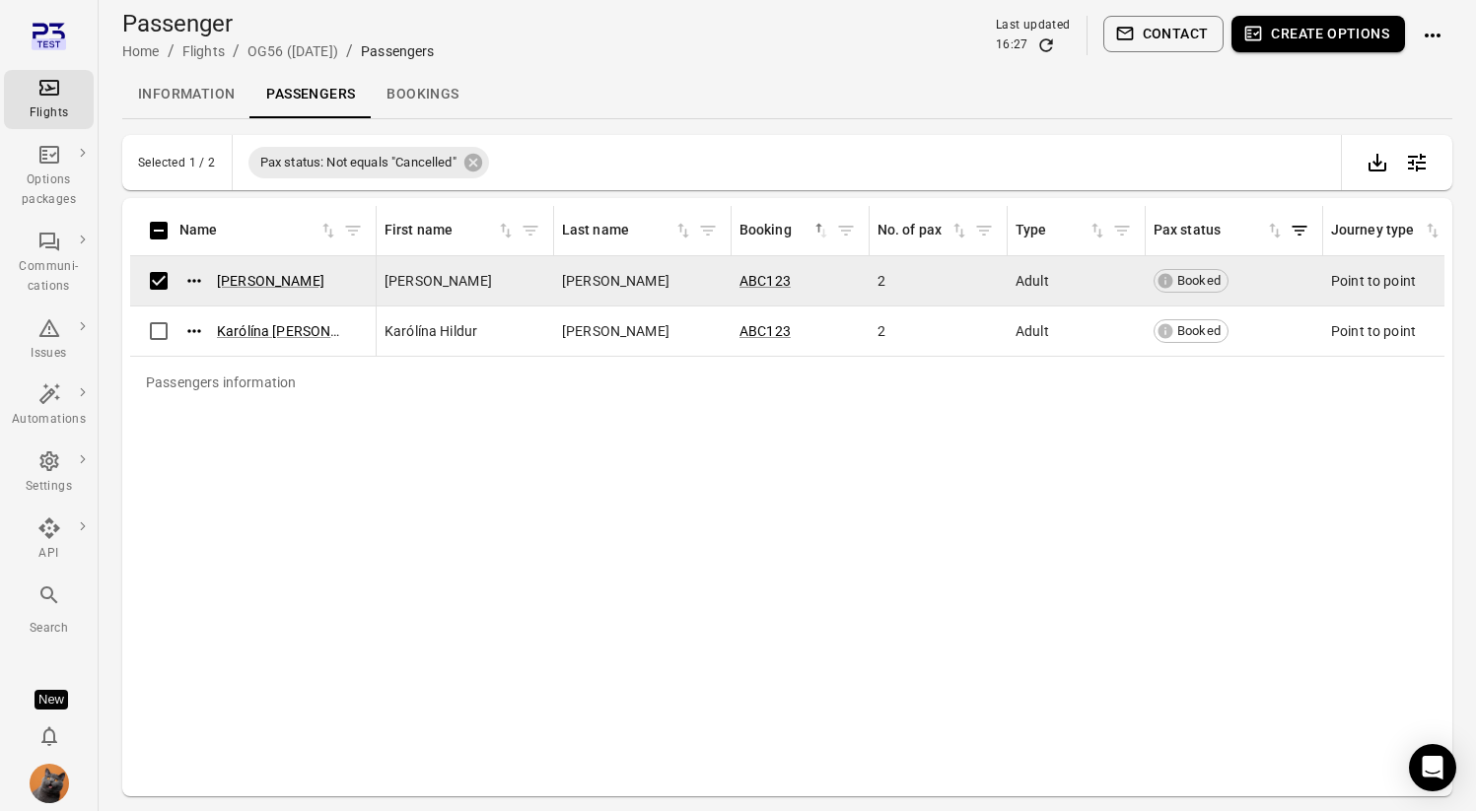
click at [1132, 34] on icon "button" at bounding box center [1125, 34] width 20 height 20
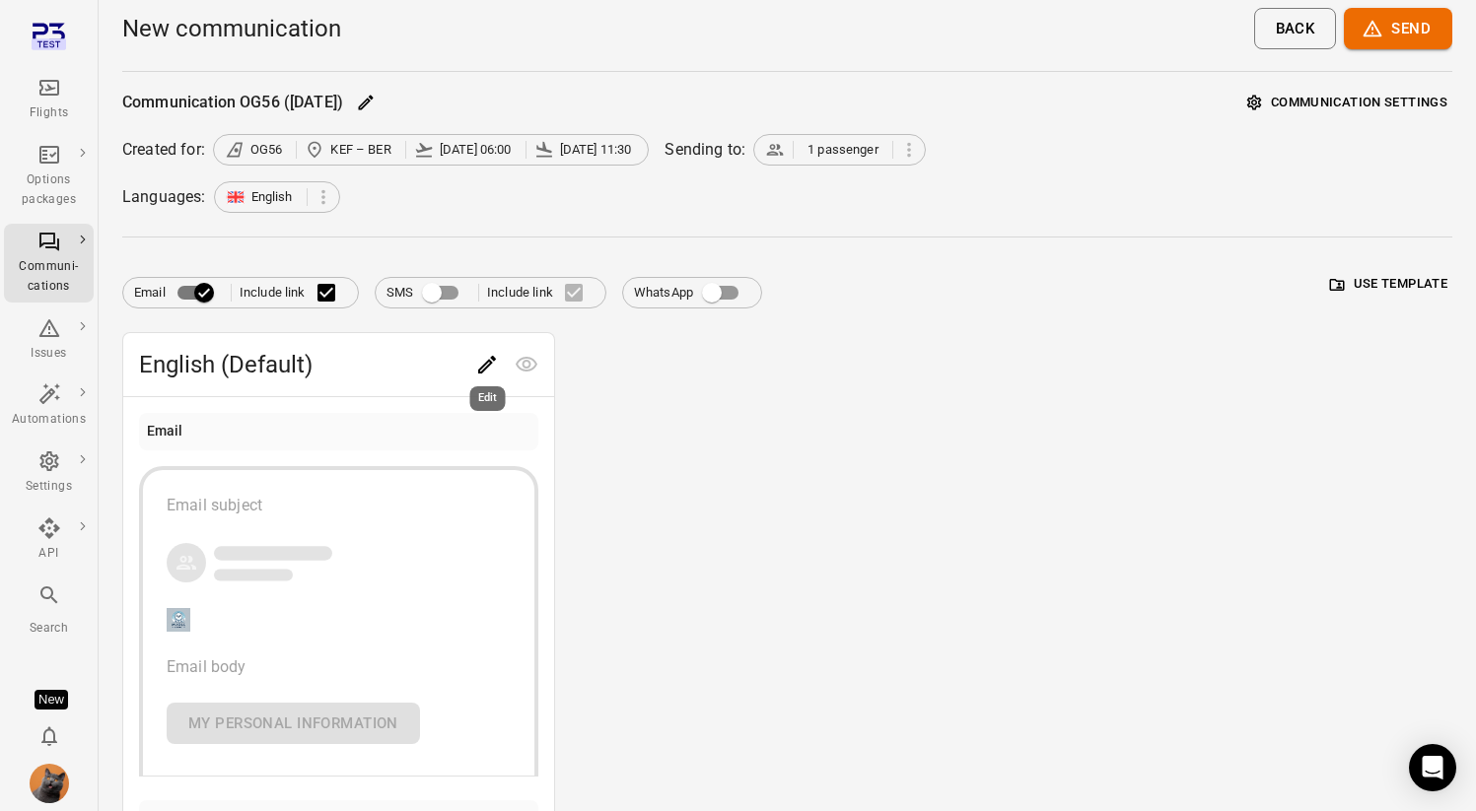
click at [493, 360] on icon "Edit" at bounding box center [487, 365] width 18 height 18
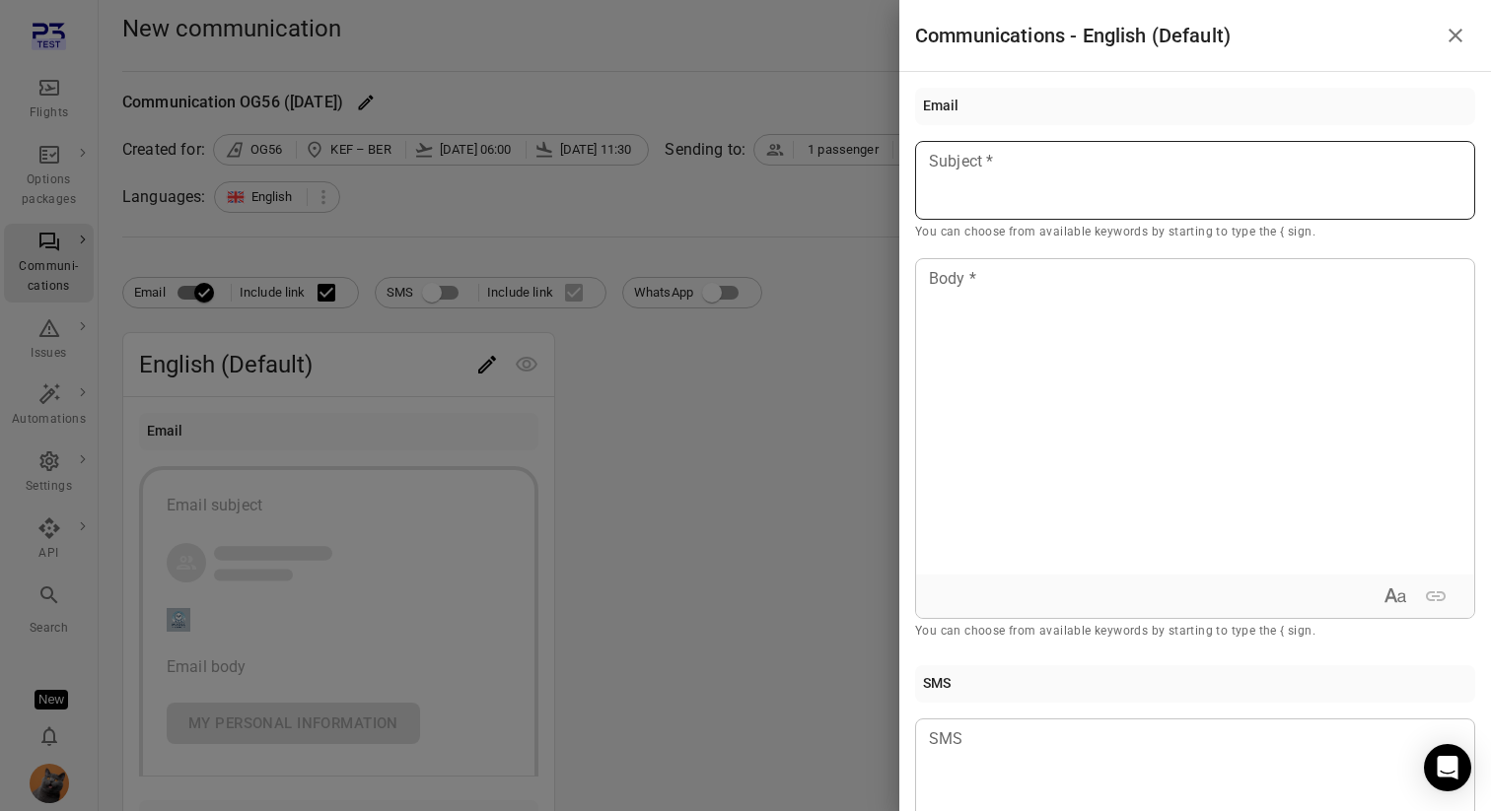
click at [984, 172] on p at bounding box center [1195, 162] width 530 height 24
click at [1015, 240] on div "Example: [PERSON_NAME]" at bounding box center [1040, 237] width 167 height 20
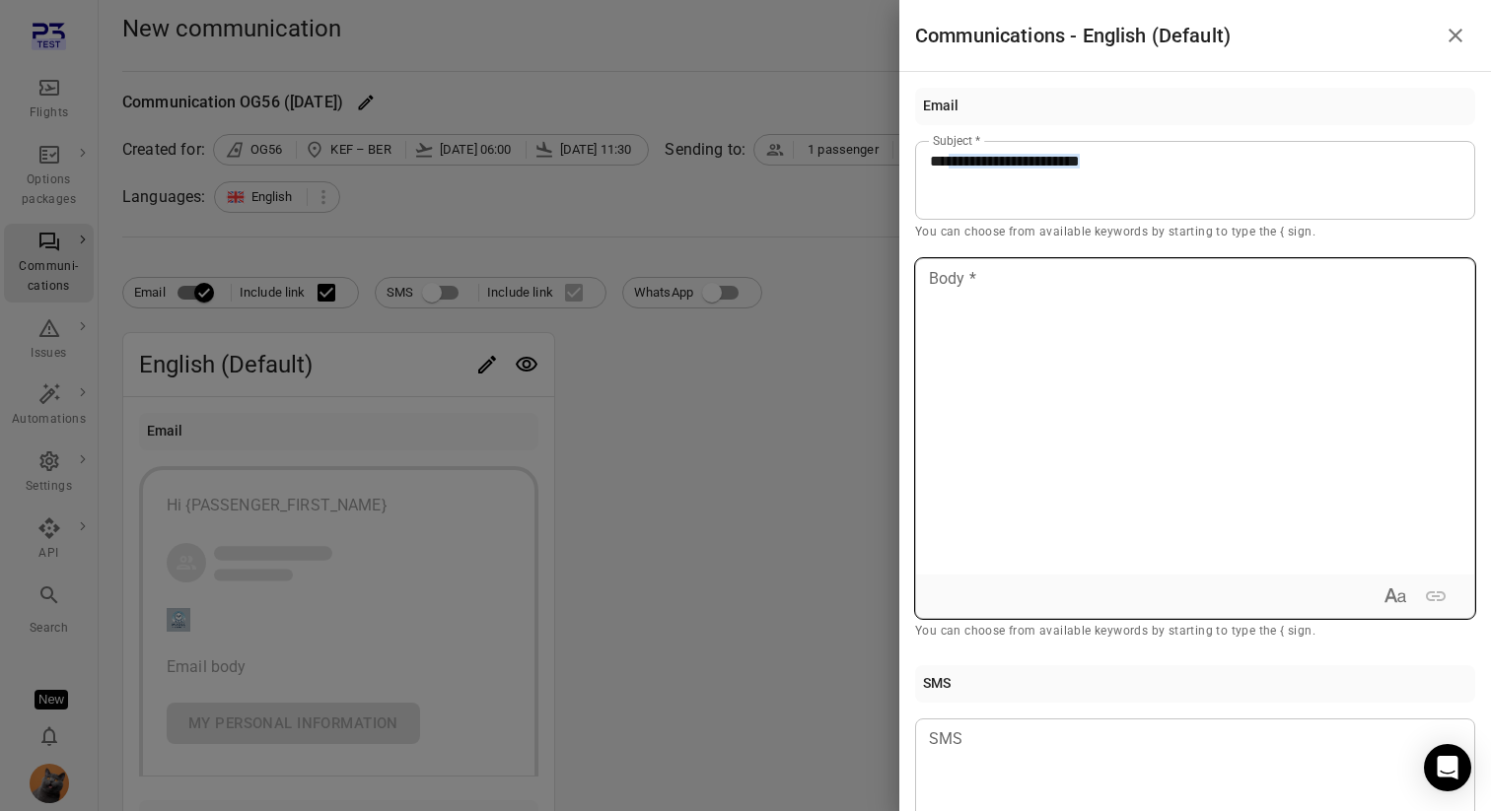
click at [978, 346] on div at bounding box center [1195, 416] width 558 height 315
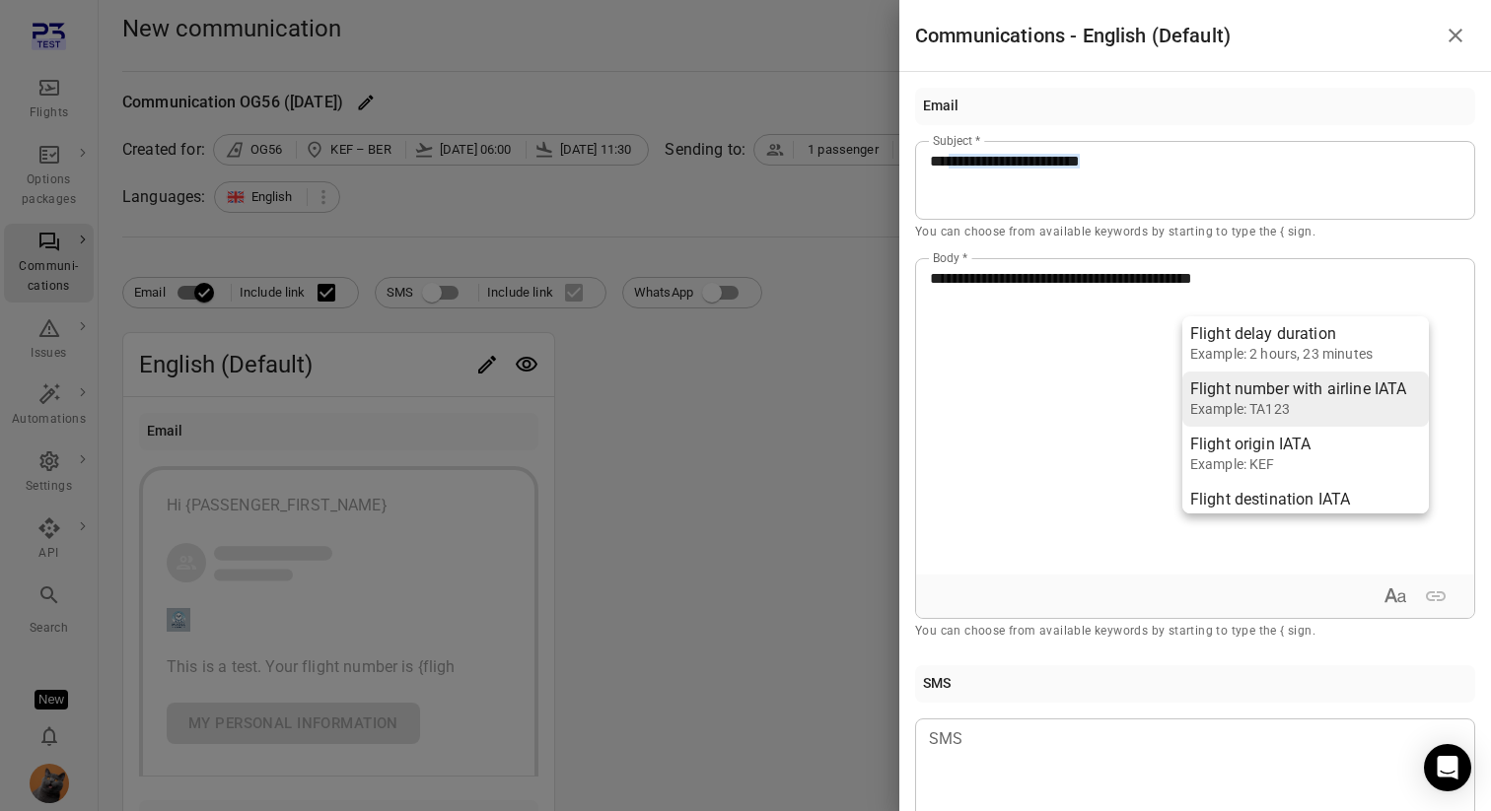
click at [1241, 393] on div "Flight number with airline IATA" at bounding box center [1298, 390] width 217 height 20
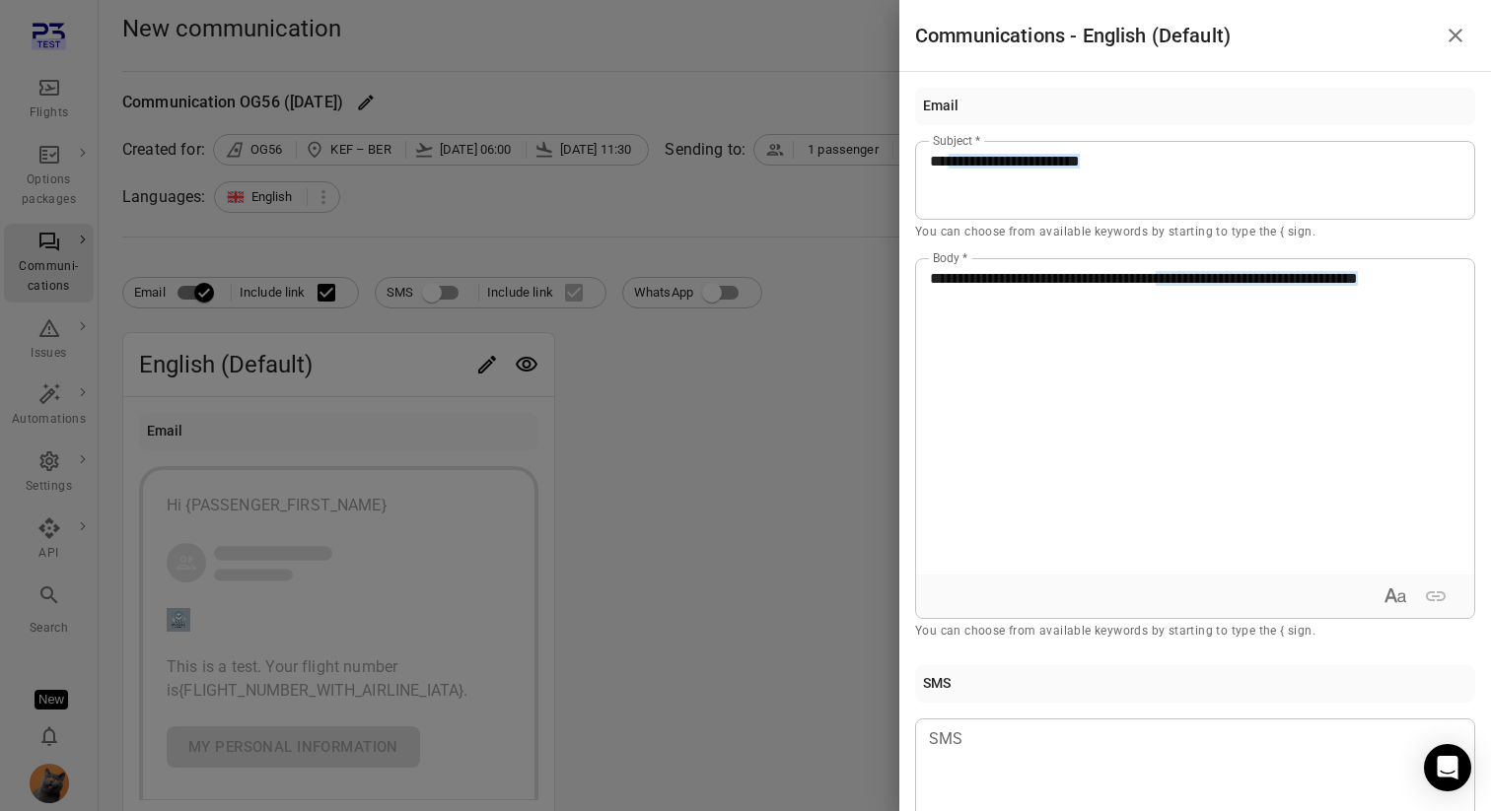
click at [756, 393] on div at bounding box center [745, 405] width 1491 height 811
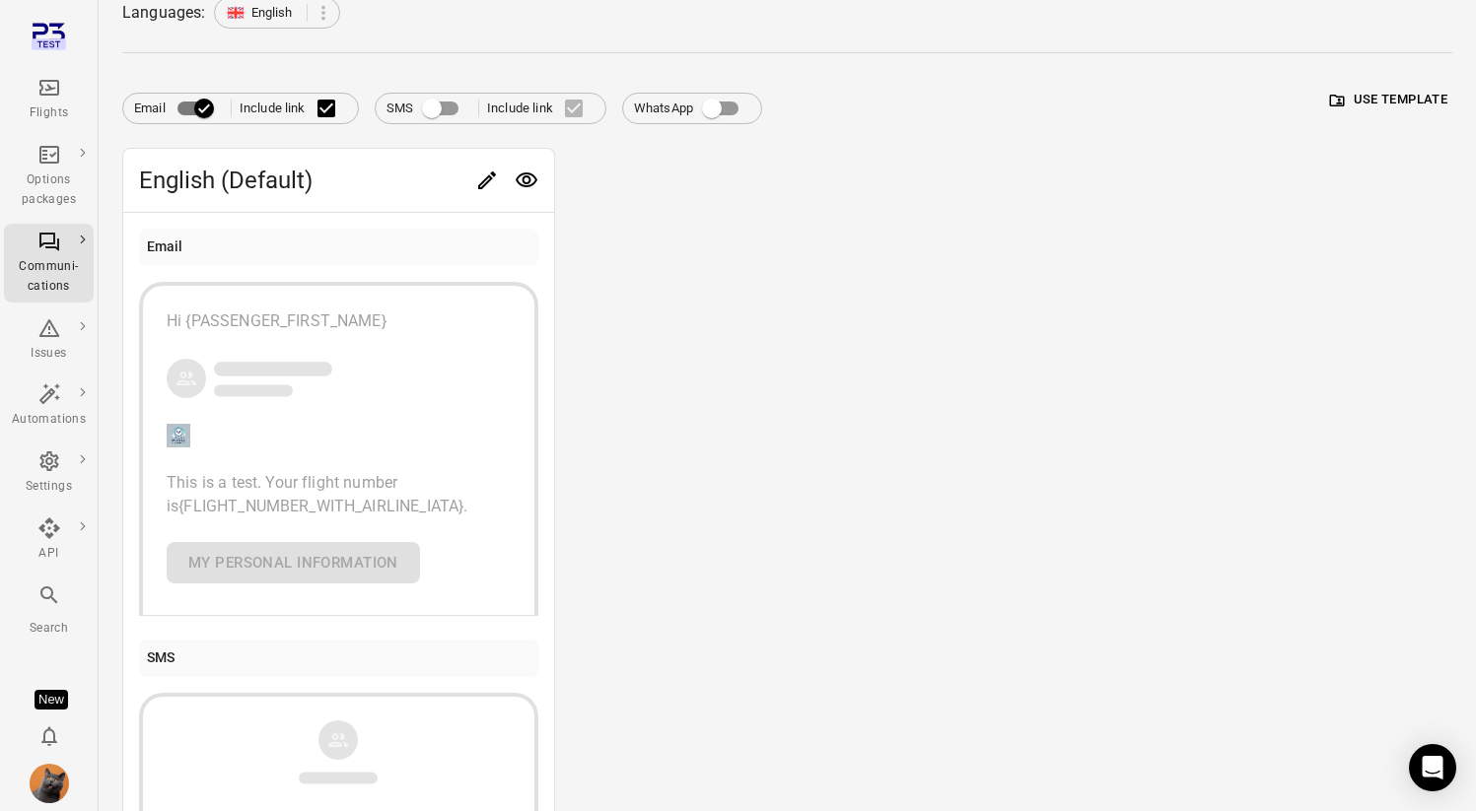
scroll to position [142, 0]
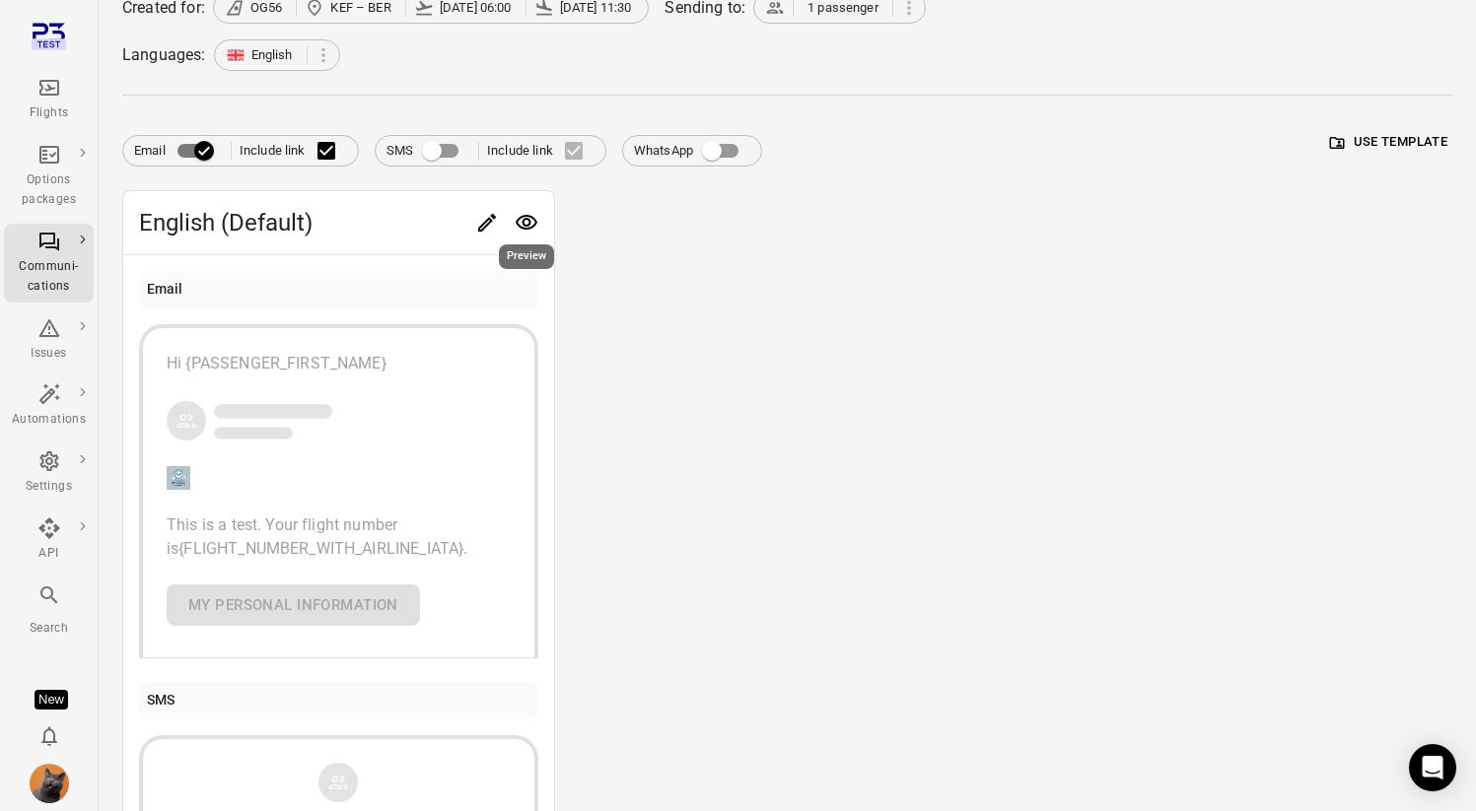
click at [531, 204] on button "Preview" at bounding box center [526, 222] width 39 height 39
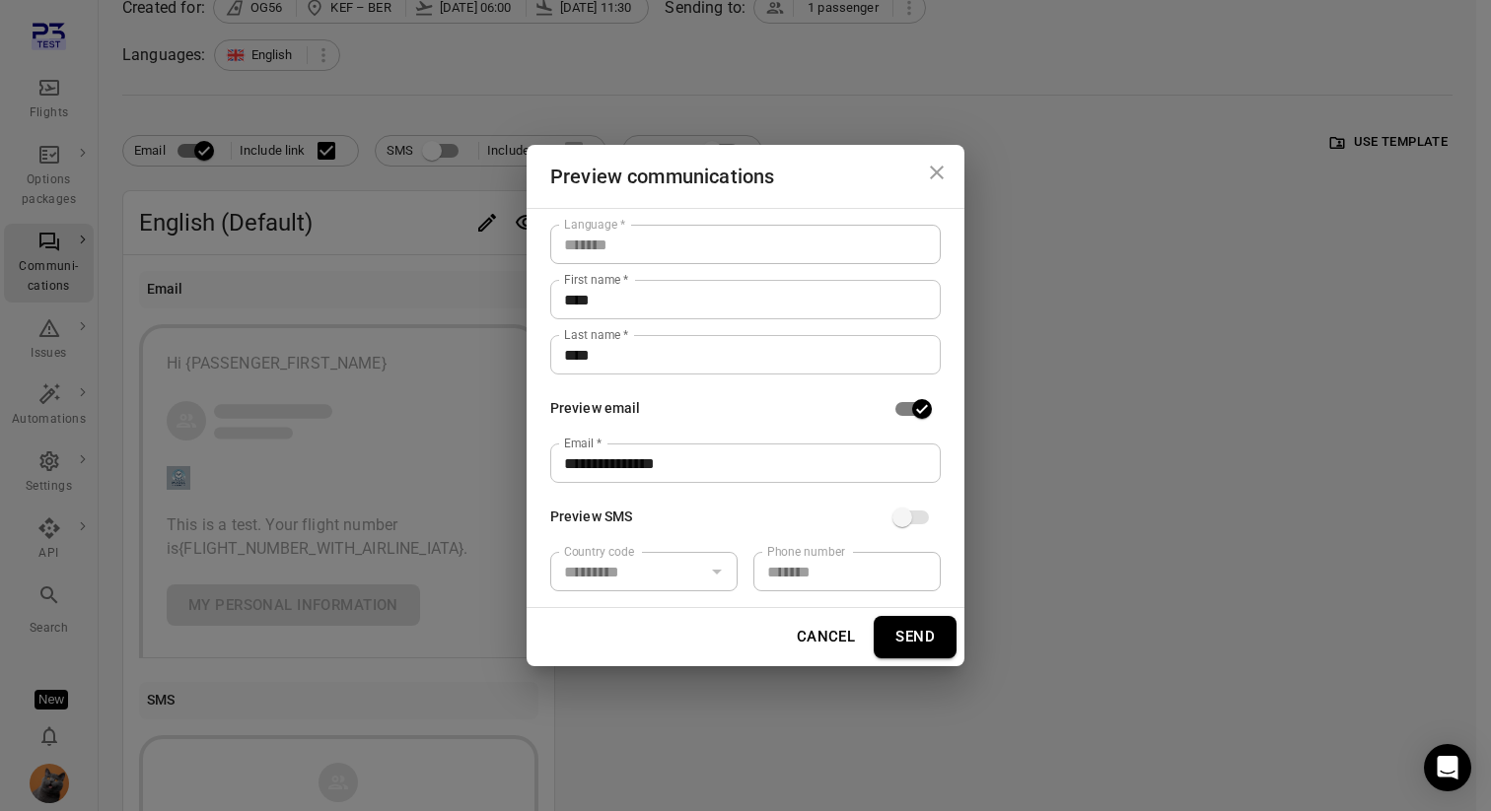
click at [920, 627] on button "Send" at bounding box center [914, 636] width 83 height 41
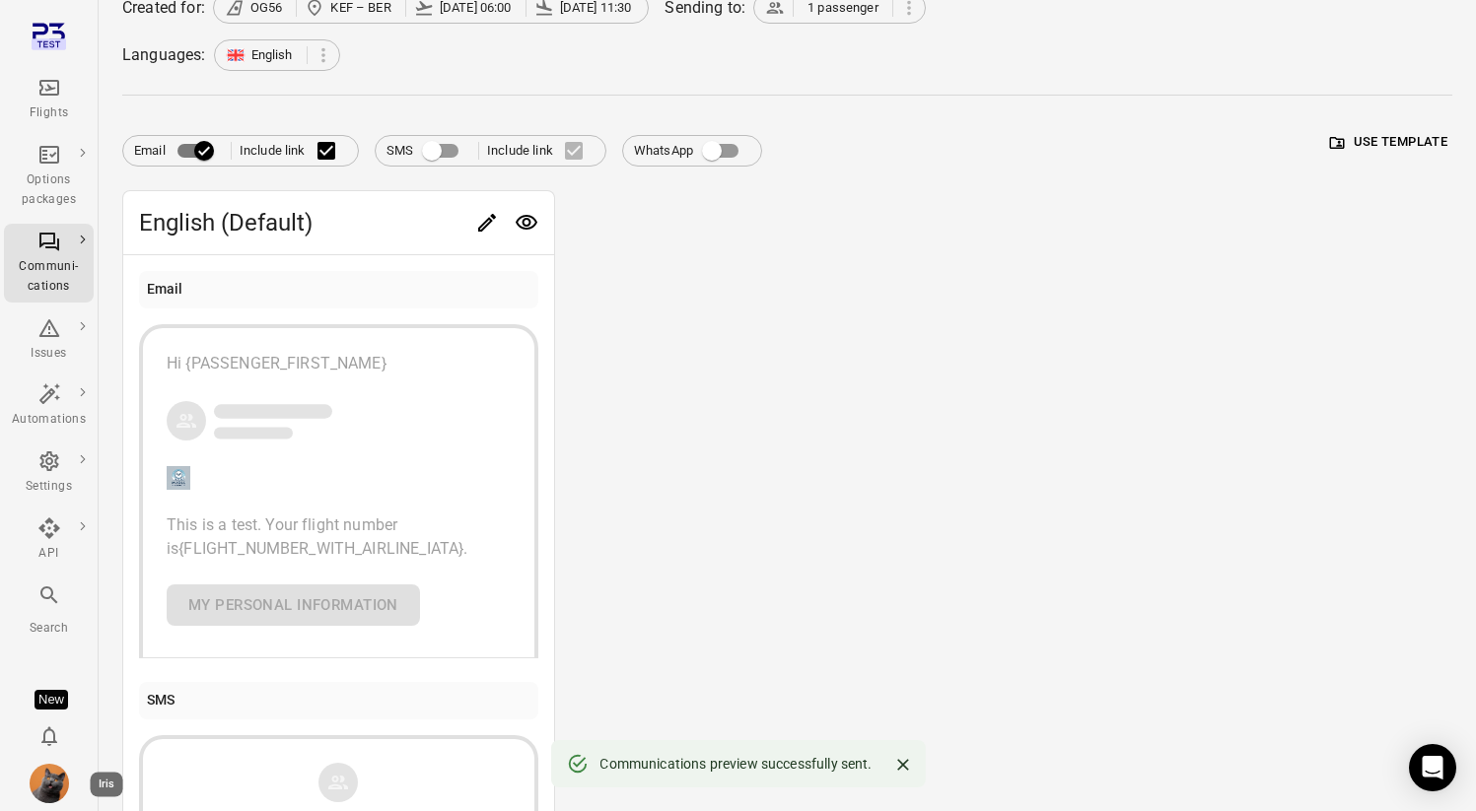
click at [40, 774] on img "Iris" at bounding box center [49, 783] width 39 height 39
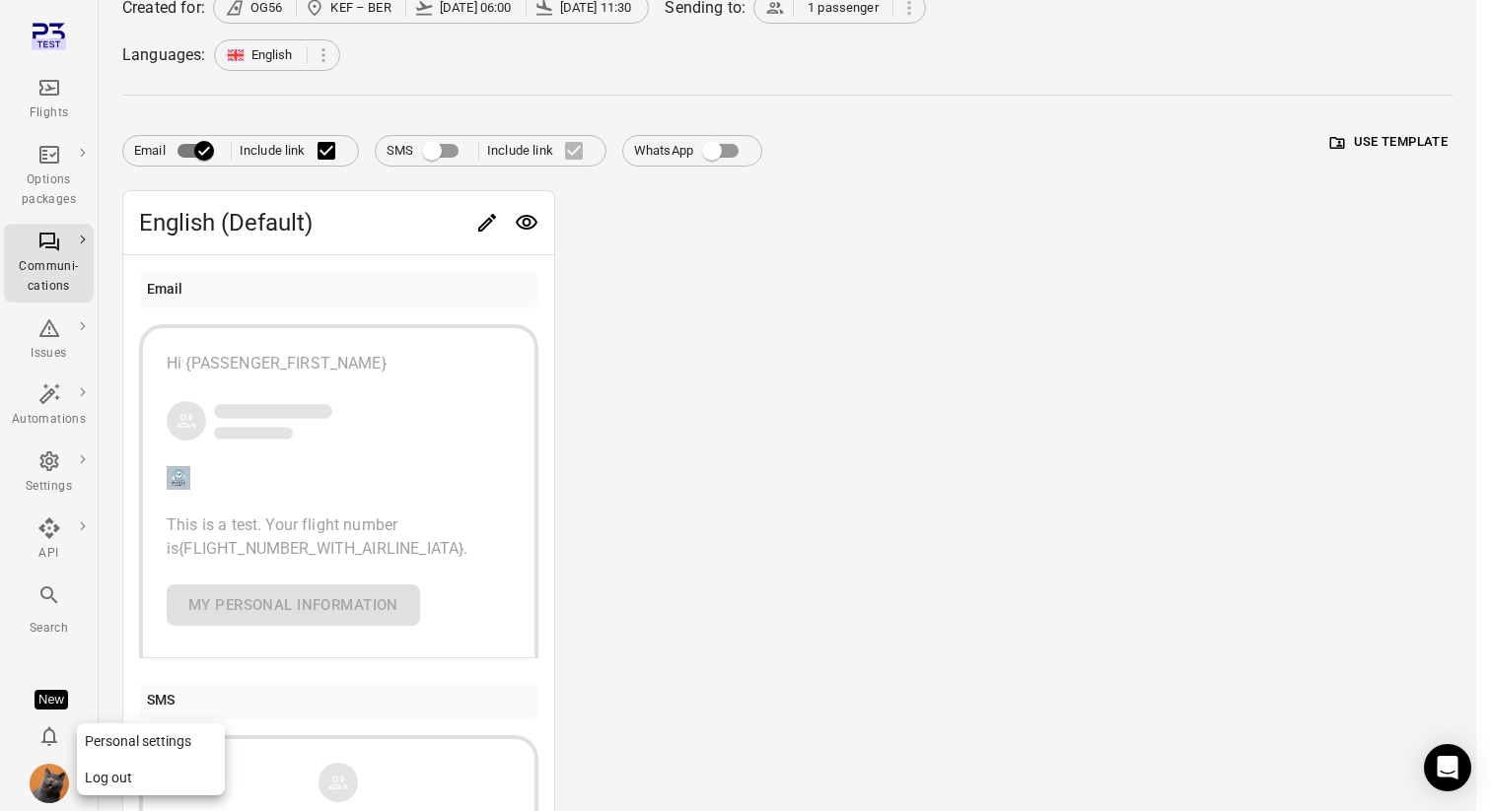
click at [95, 767] on button "Log out" at bounding box center [151, 778] width 148 height 36
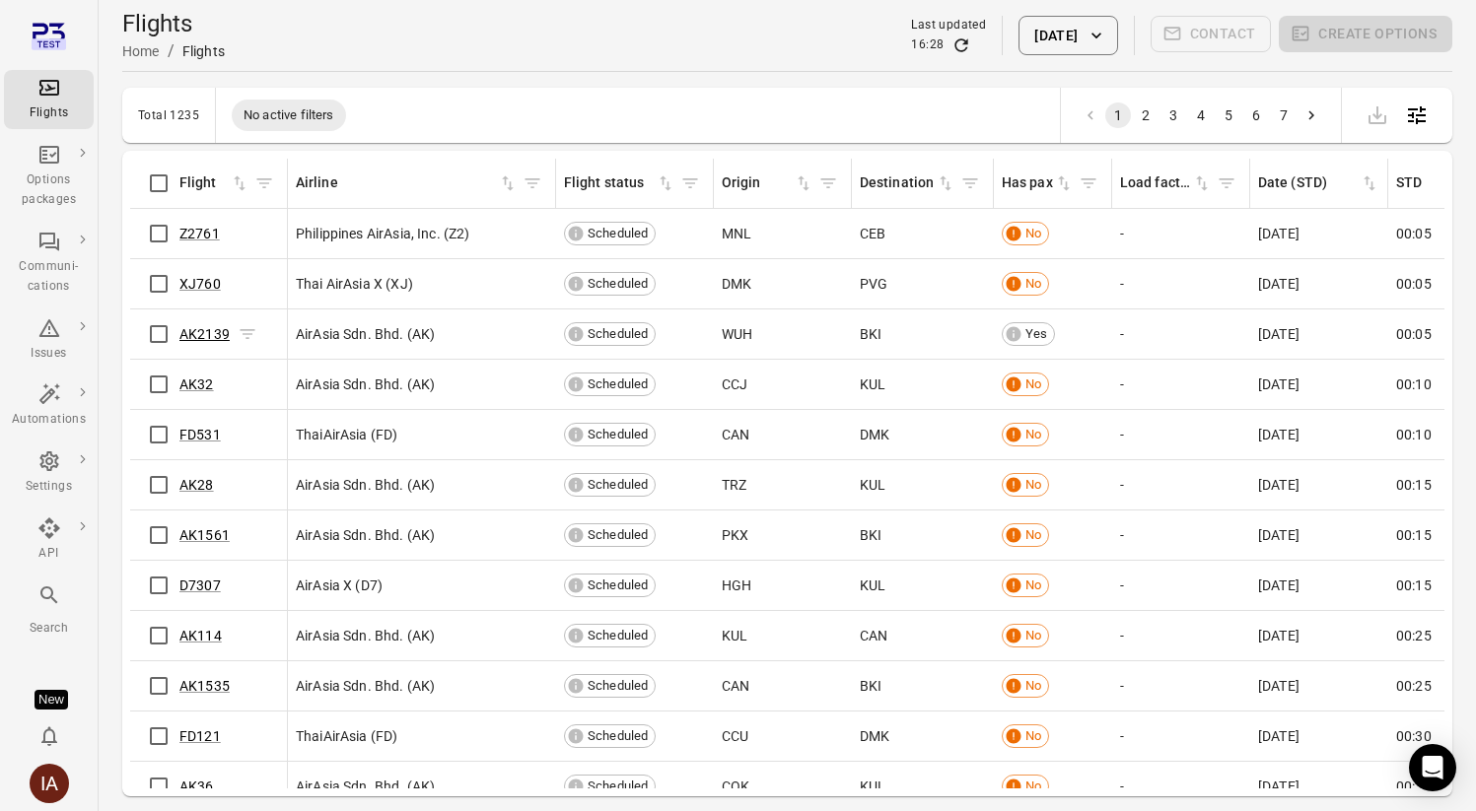
click at [208, 335] on link "AK2139" at bounding box center [204, 334] width 50 height 16
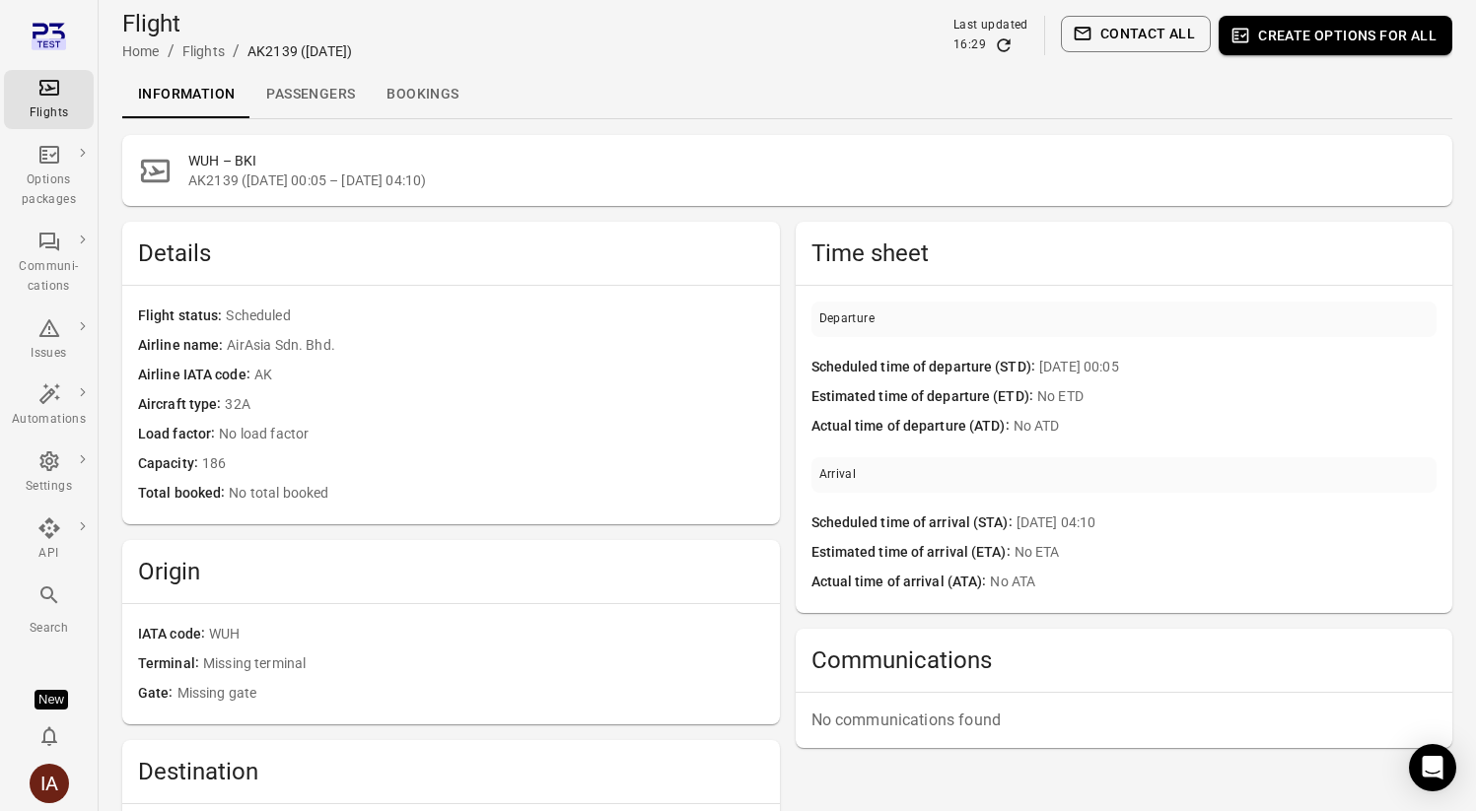
click at [319, 87] on link "Passengers" at bounding box center [310, 94] width 120 height 47
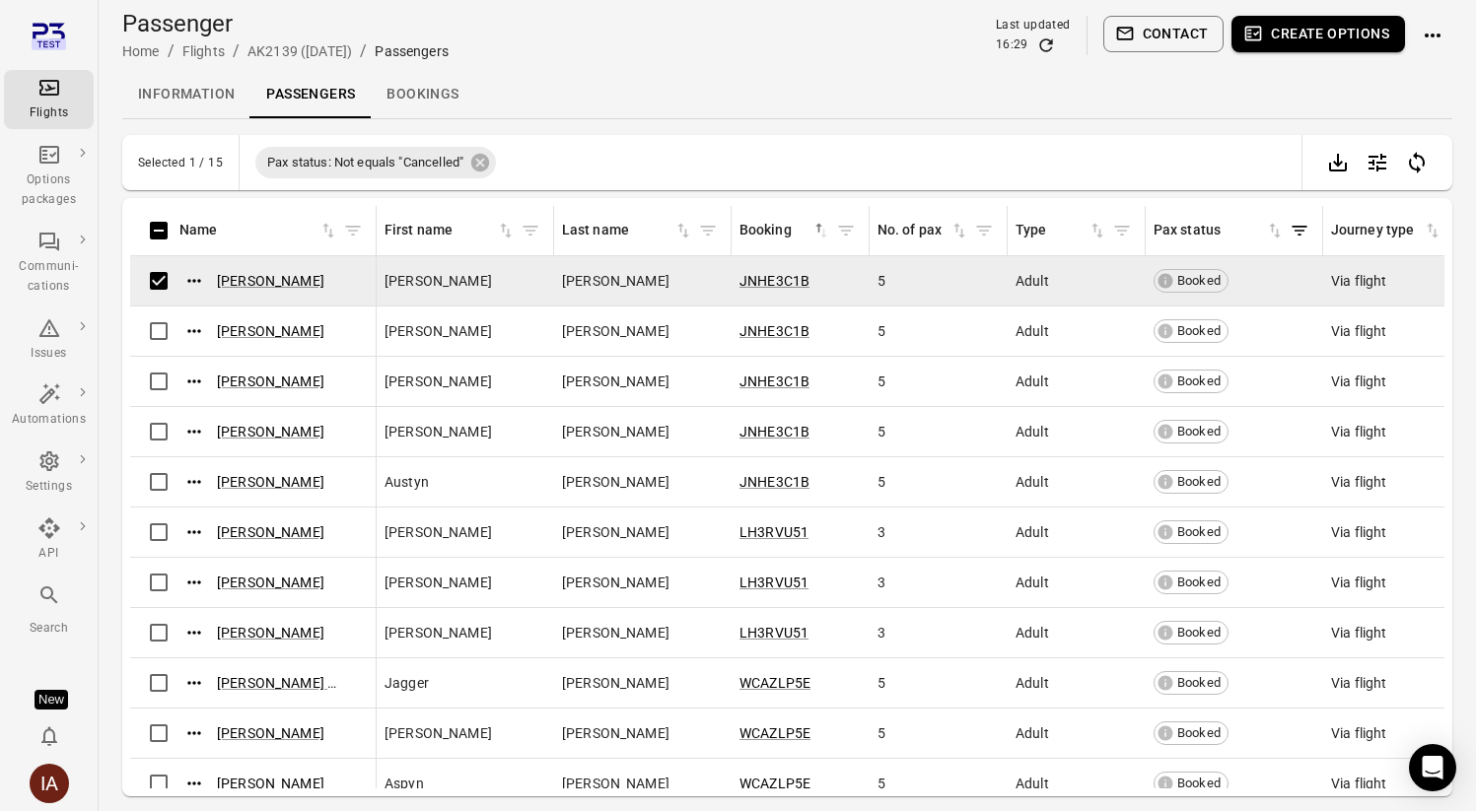
click at [1167, 35] on button "Contact" at bounding box center [1163, 34] width 121 height 36
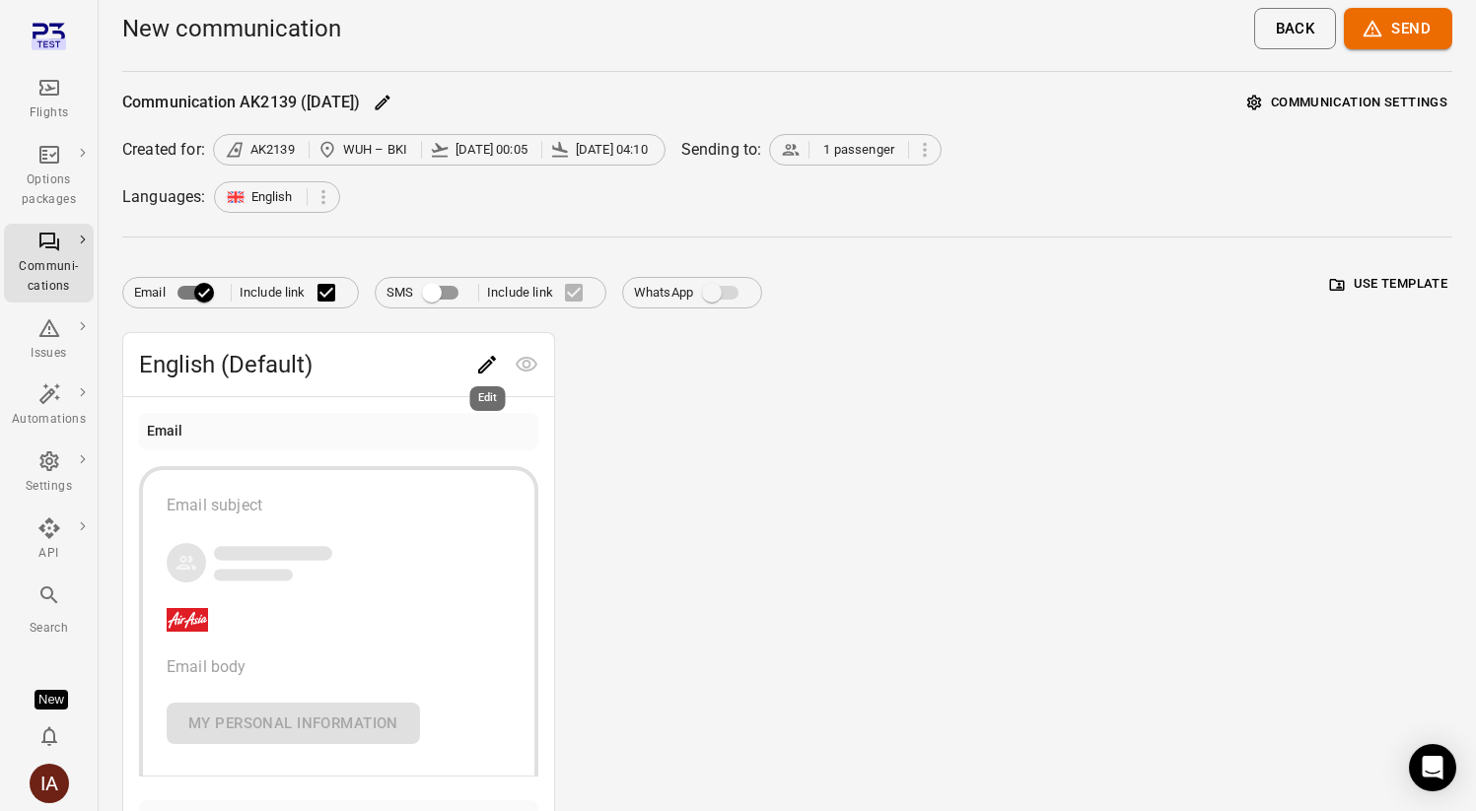
click at [495, 368] on icon "Edit" at bounding box center [487, 365] width 24 height 24
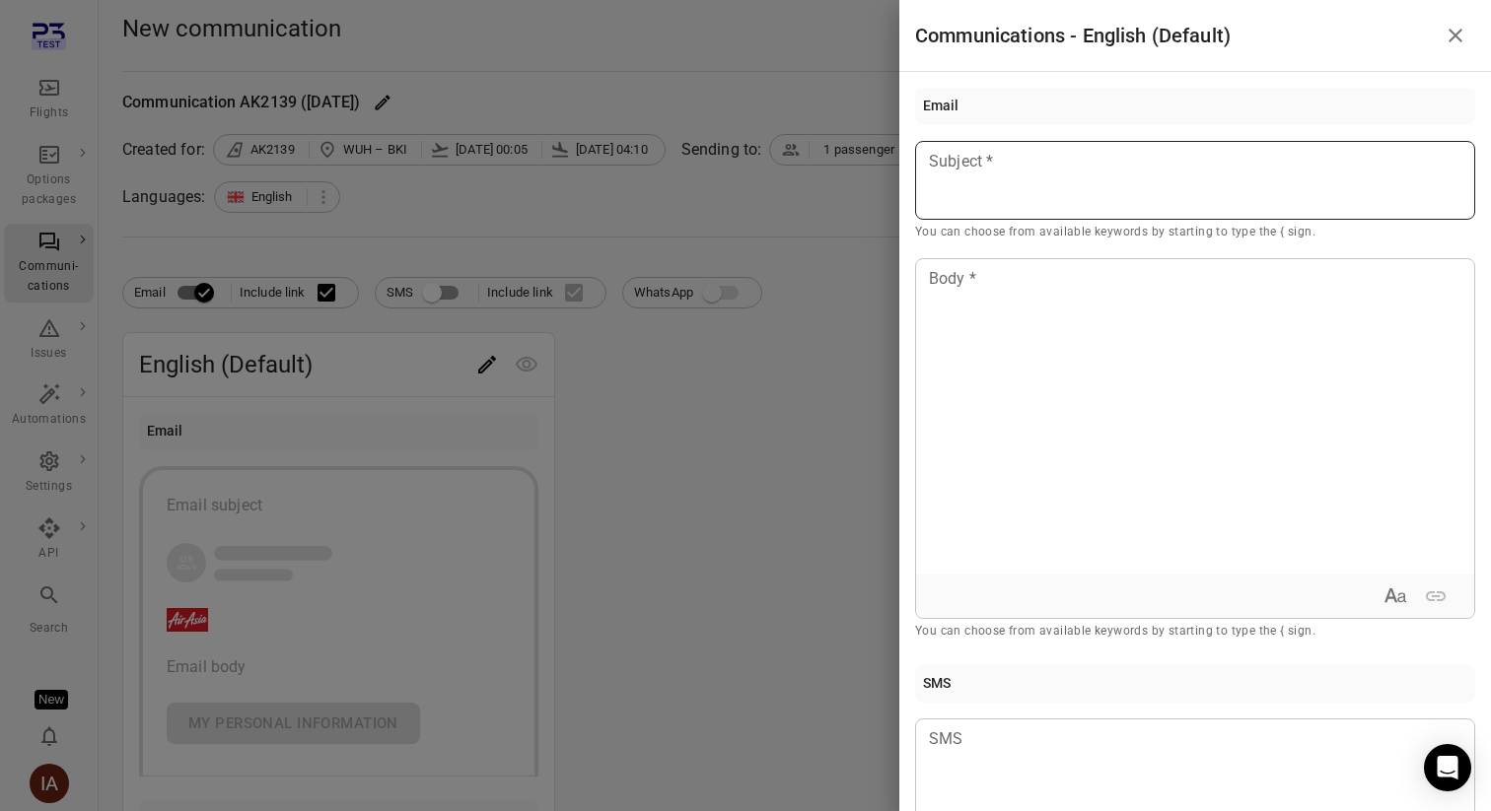
click at [1091, 173] on p at bounding box center [1195, 162] width 530 height 24
click at [1075, 227] on div "Example: Jane" at bounding box center [1040, 237] width 167 height 20
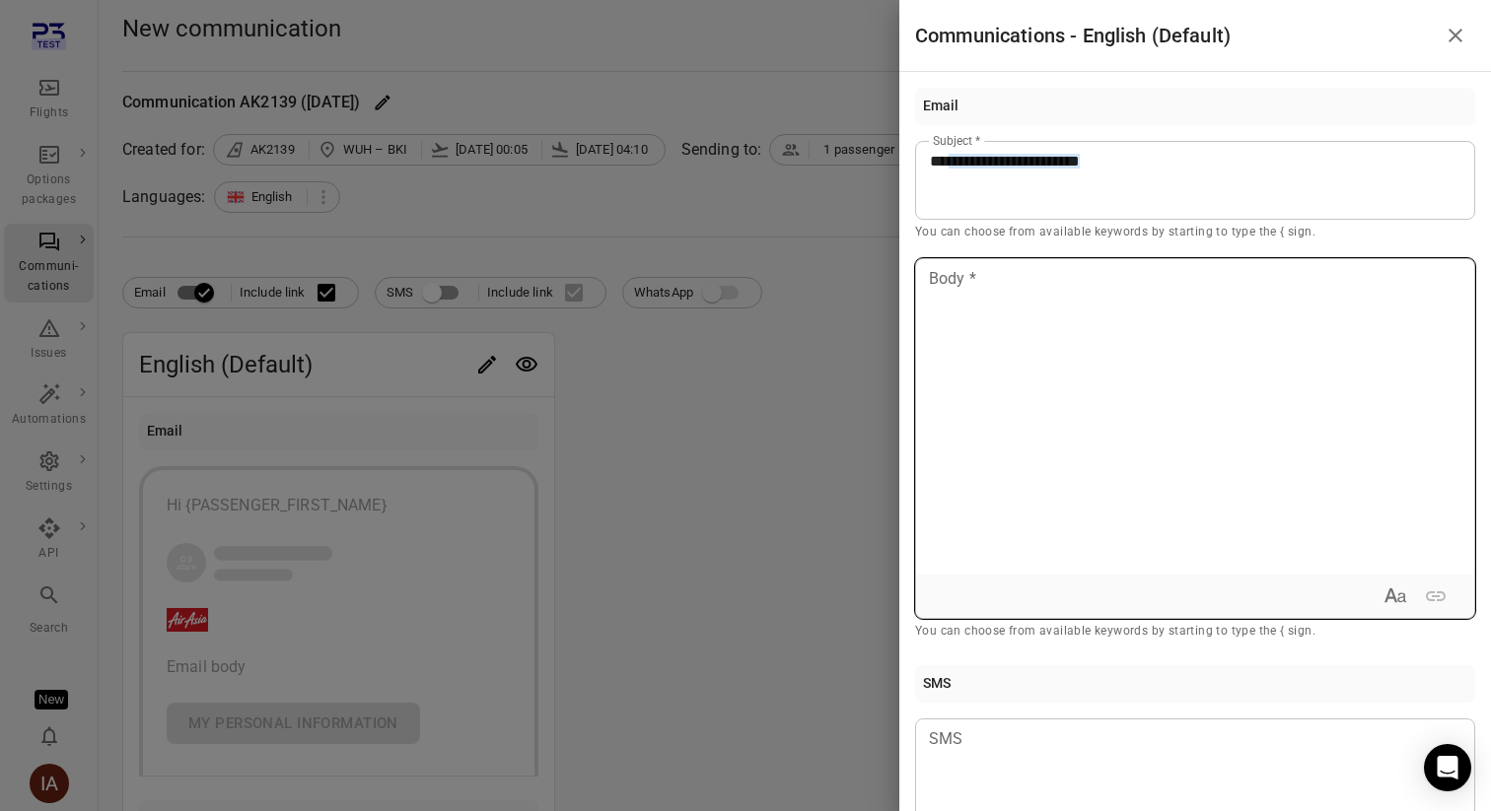
click at [1039, 314] on div at bounding box center [1195, 416] width 558 height 315
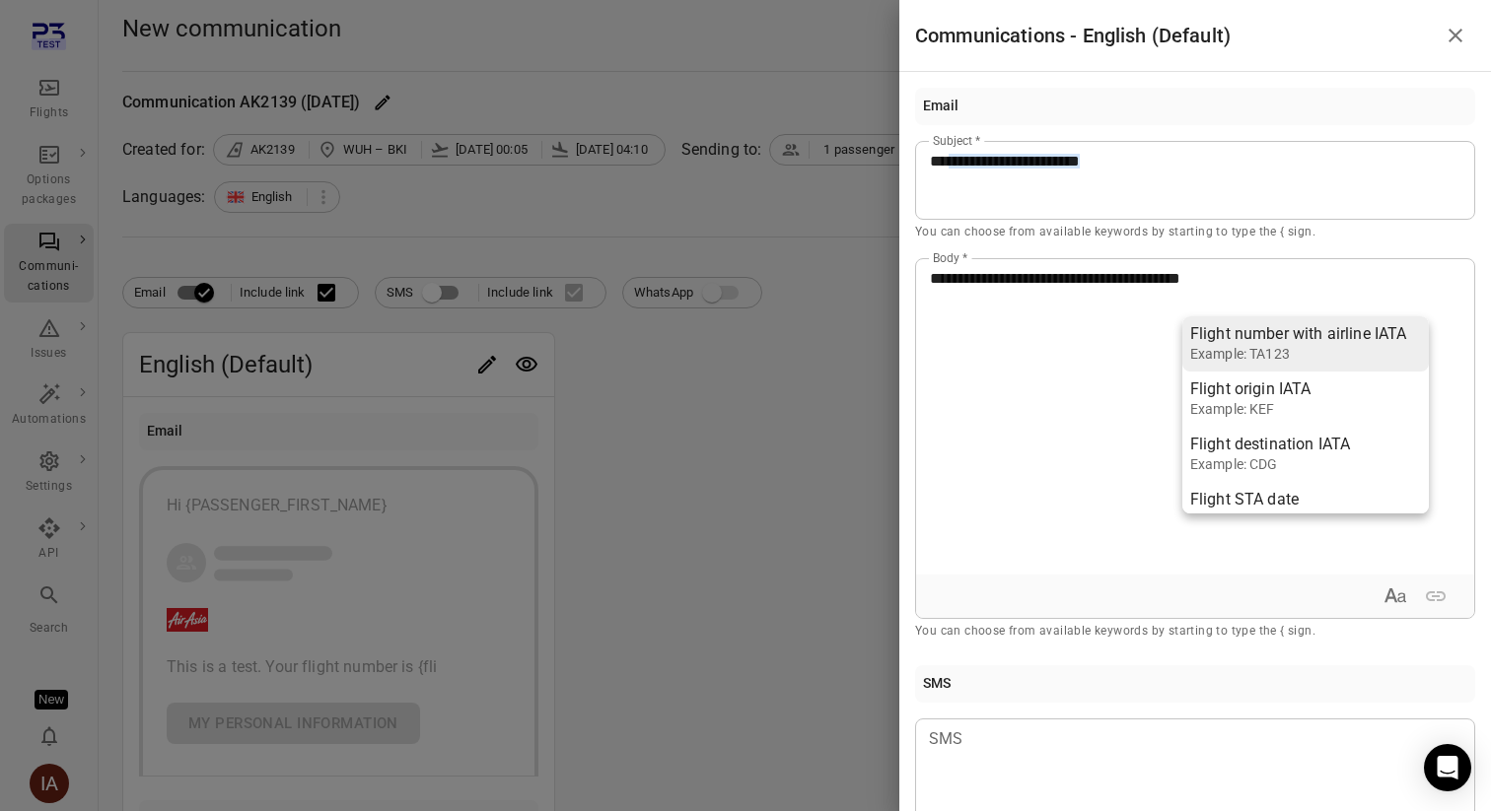
click at [1247, 330] on div "Flight number with airline IATA" at bounding box center [1298, 334] width 217 height 20
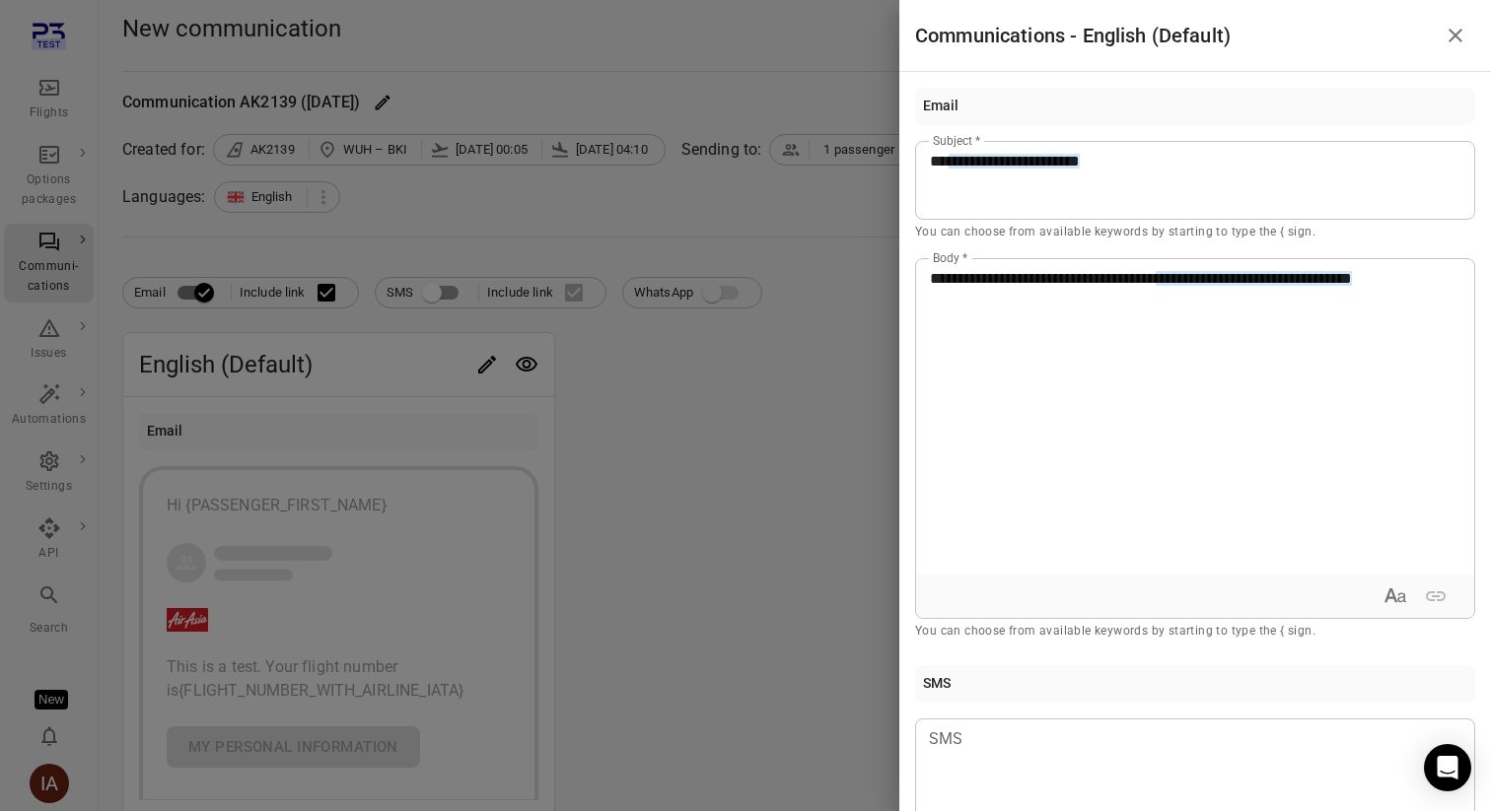
click at [750, 547] on div at bounding box center [745, 405] width 1491 height 811
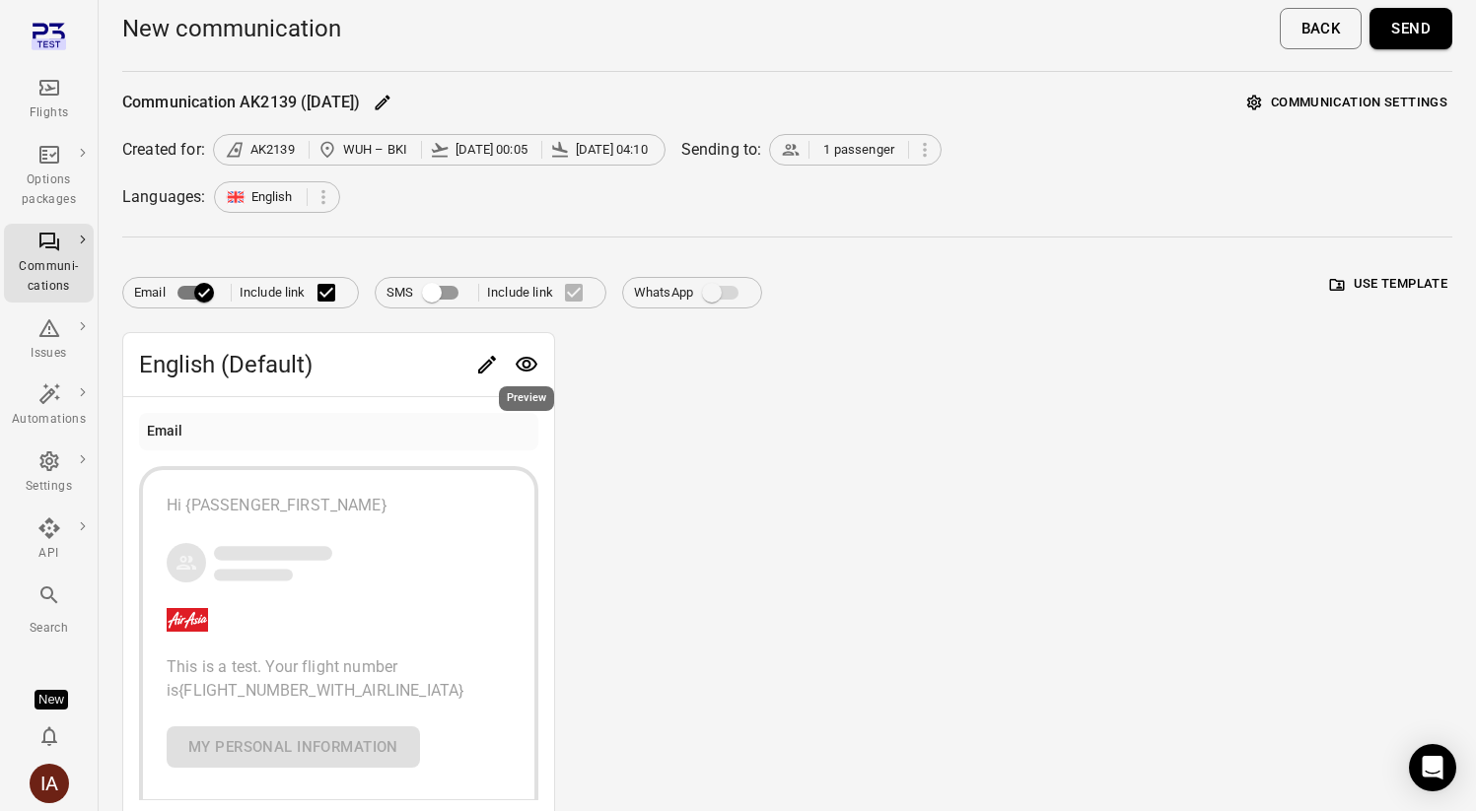
click at [515, 364] on icon "Preview" at bounding box center [527, 365] width 24 height 24
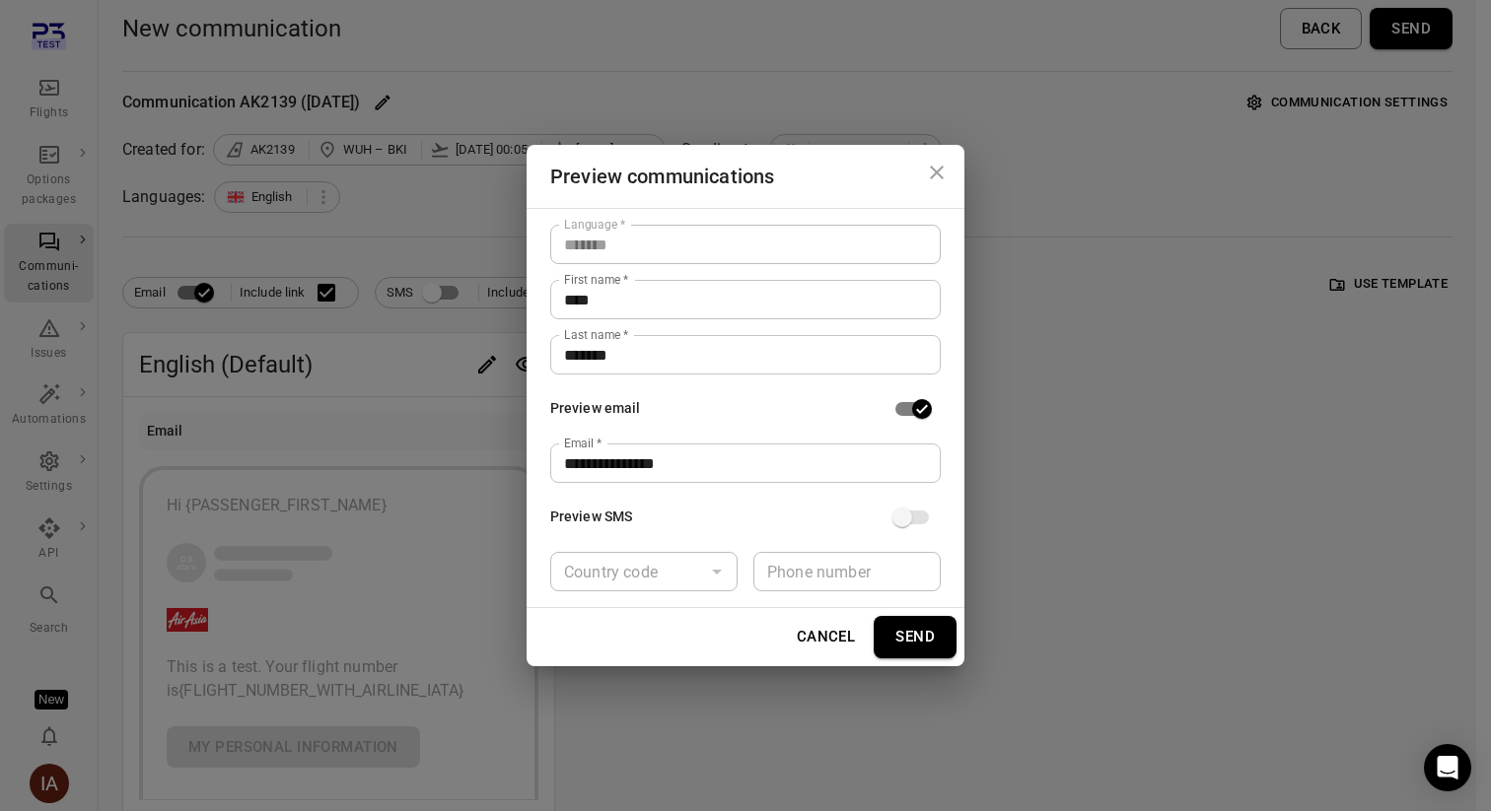
click at [920, 634] on button "Send" at bounding box center [914, 636] width 83 height 41
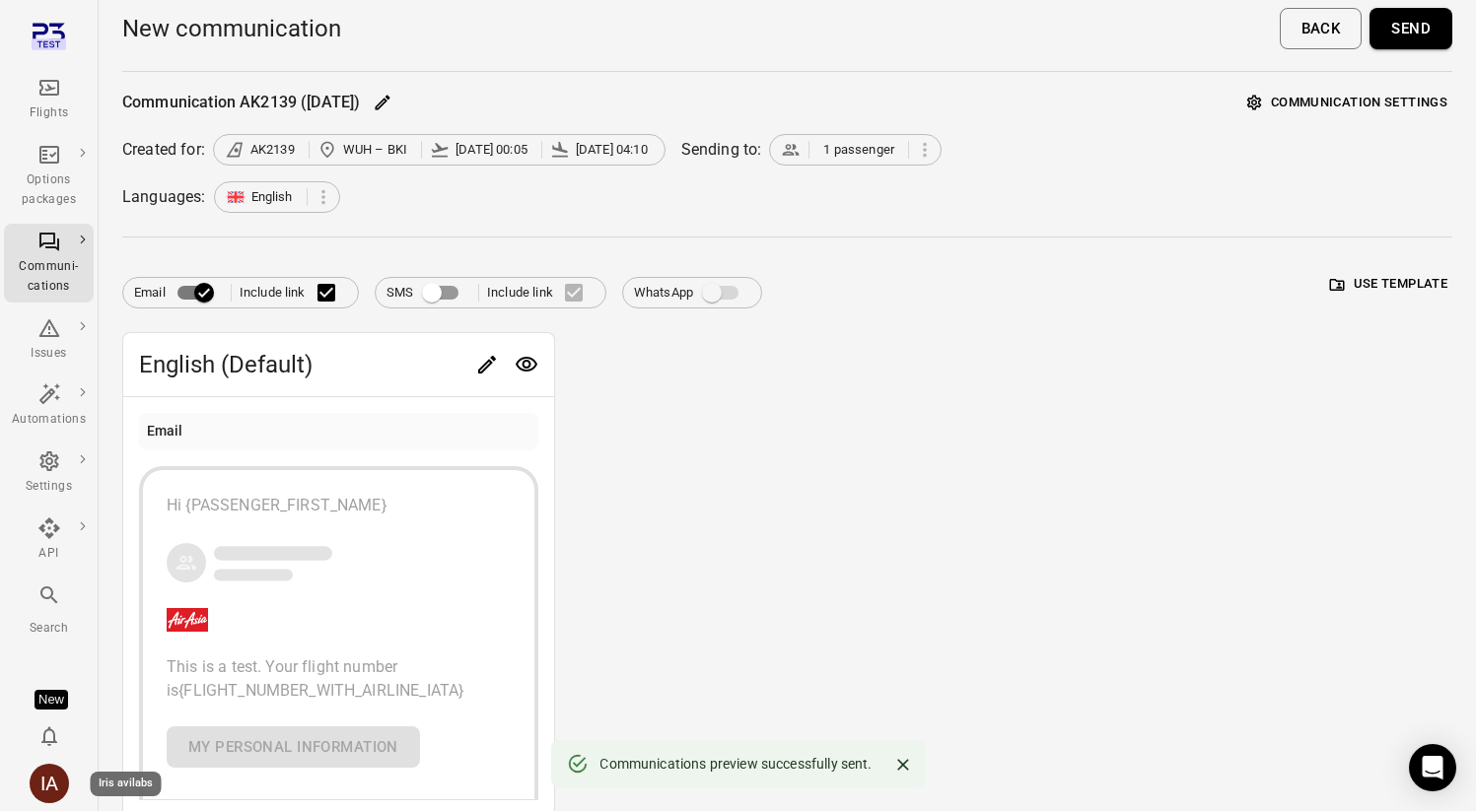
click at [43, 795] on div "IA" at bounding box center [49, 783] width 39 height 39
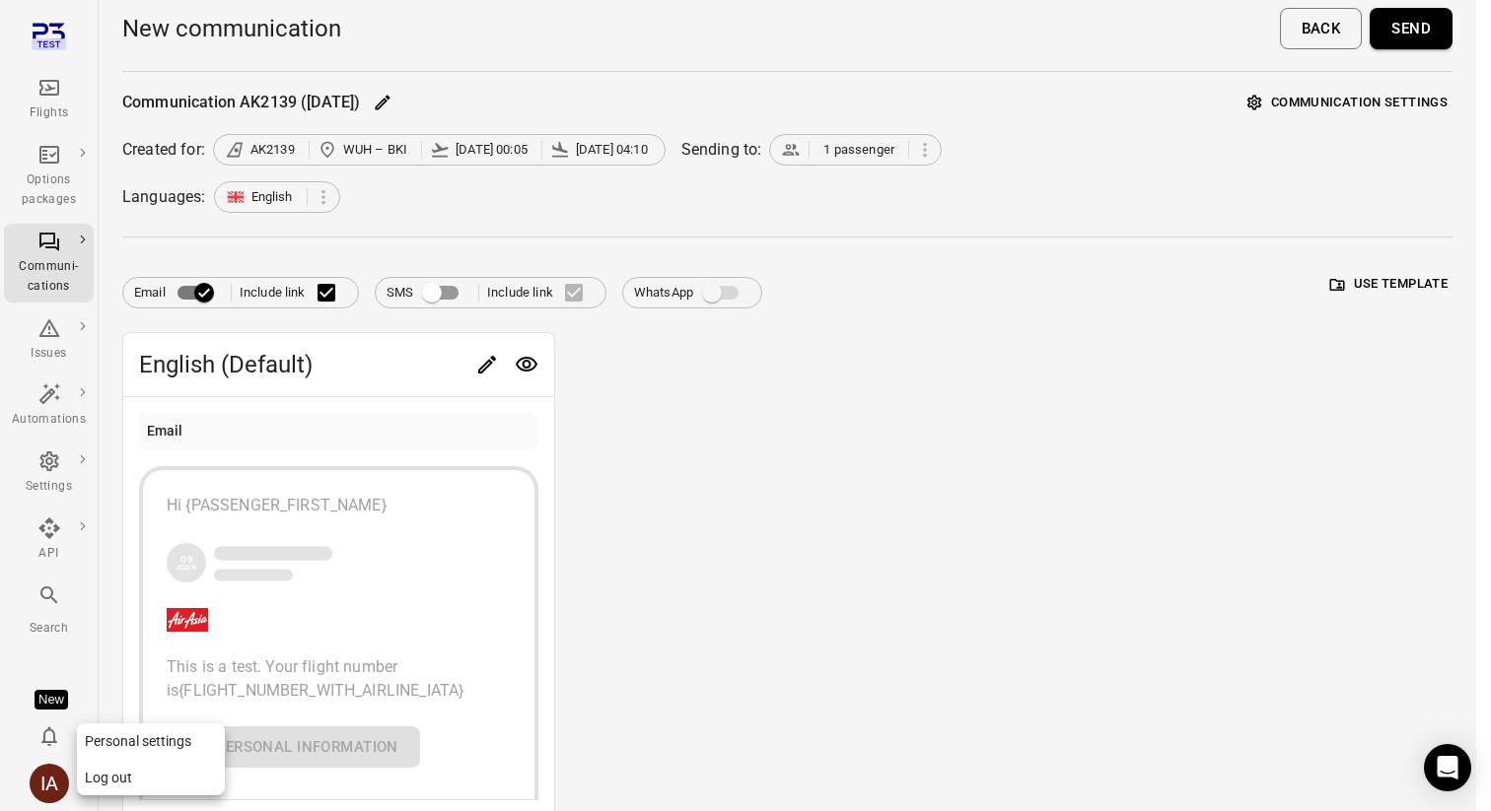
click at [122, 786] on button "Log out" at bounding box center [151, 778] width 148 height 36
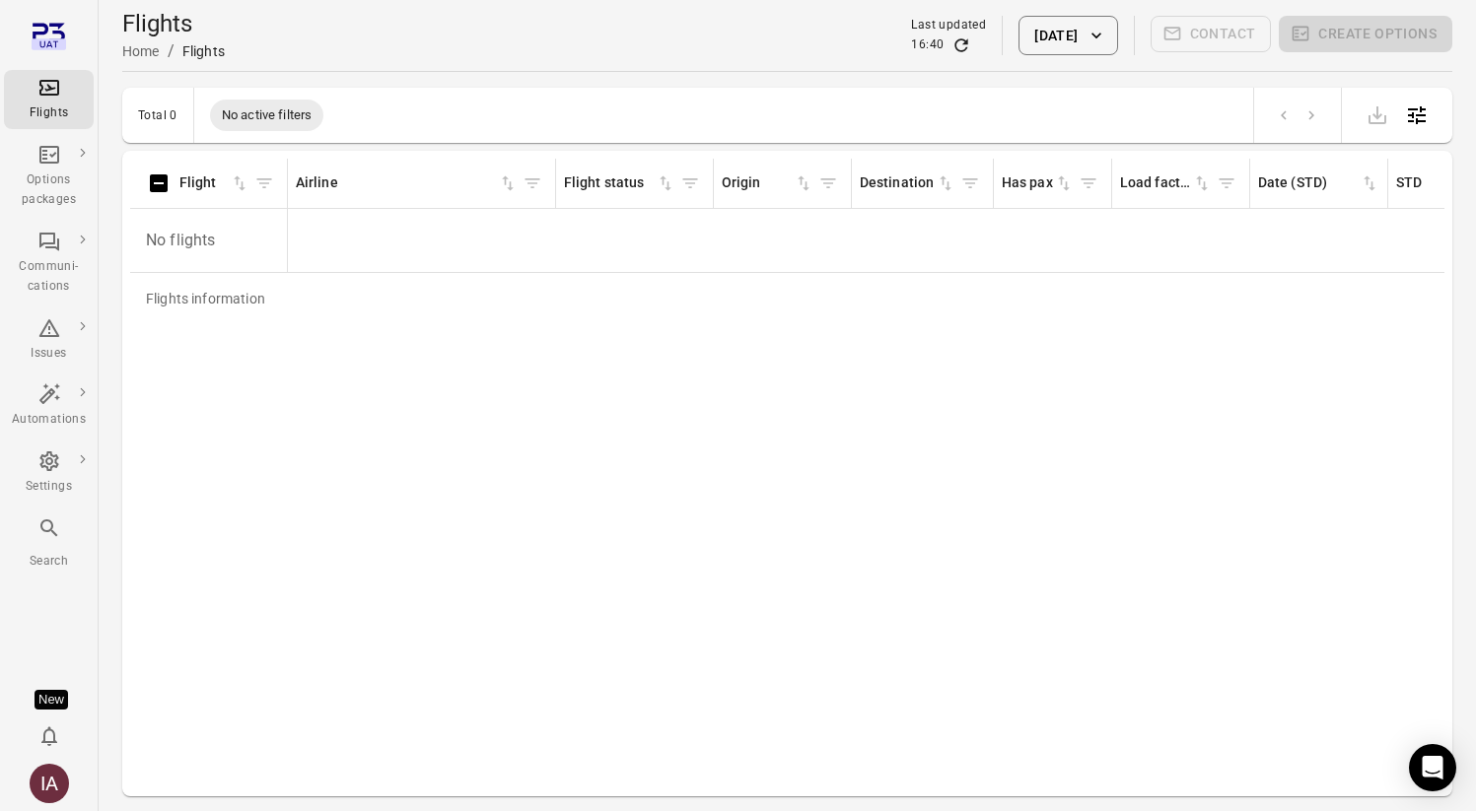
click at [1072, 20] on button "[DATE]" at bounding box center [1067, 35] width 99 height 39
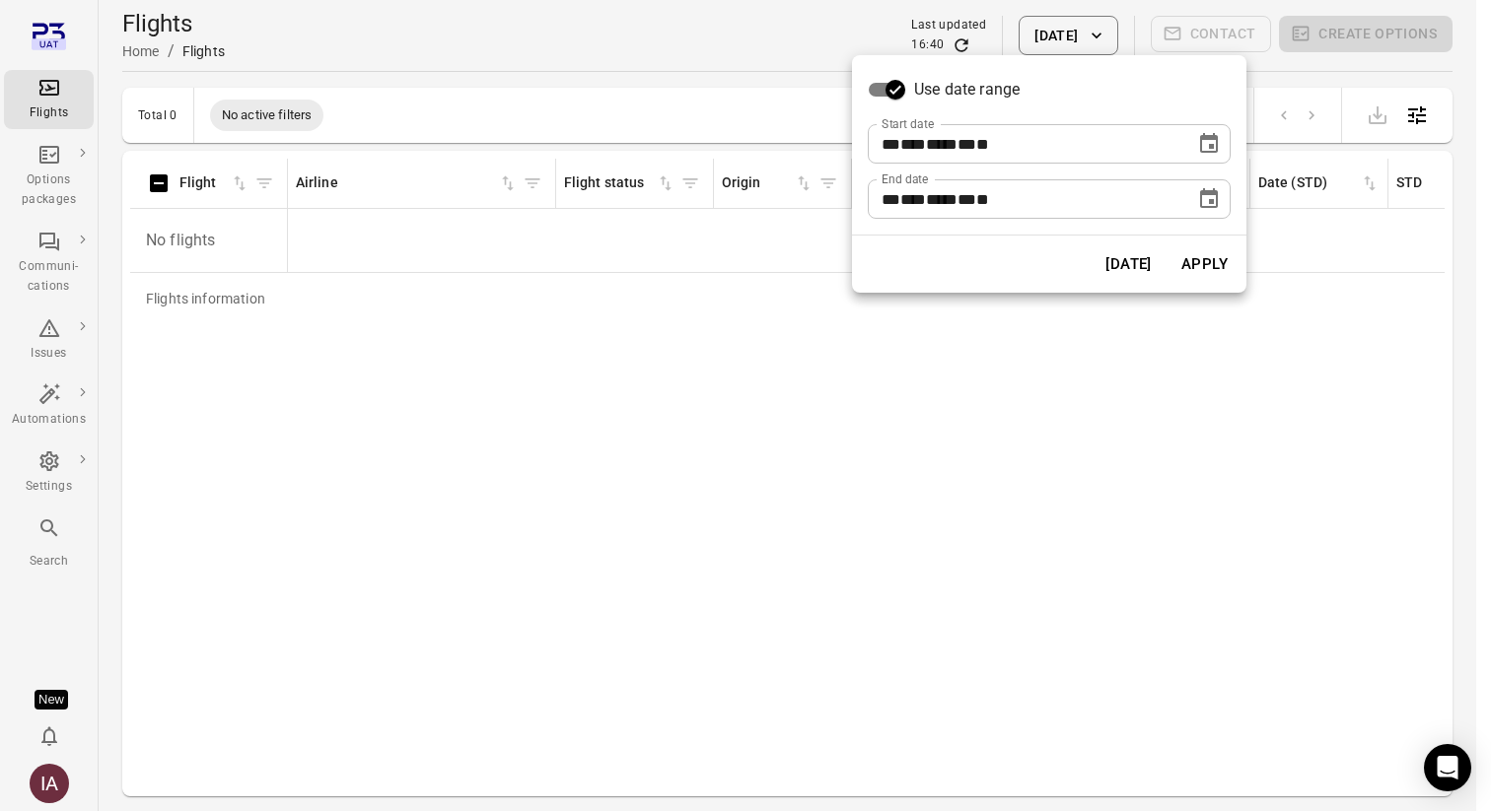
click at [1200, 155] on icon "Choose date, selected date is Aug 29, 2025" at bounding box center [1209, 144] width 24 height 24
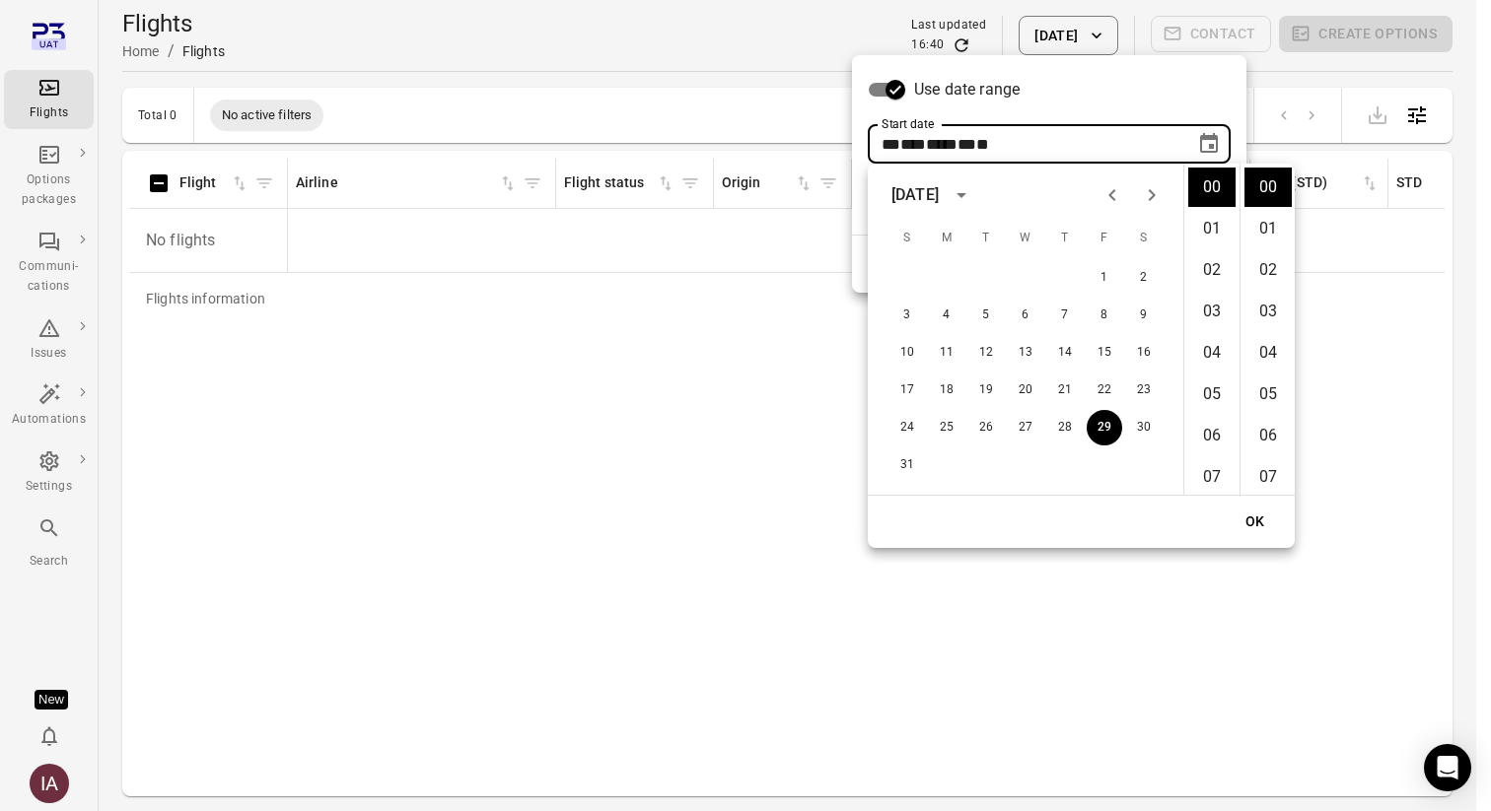
click at [1106, 195] on icon "Previous month" at bounding box center [1112, 195] width 24 height 24
click at [981, 268] on button "1" at bounding box center [985, 277] width 35 height 35
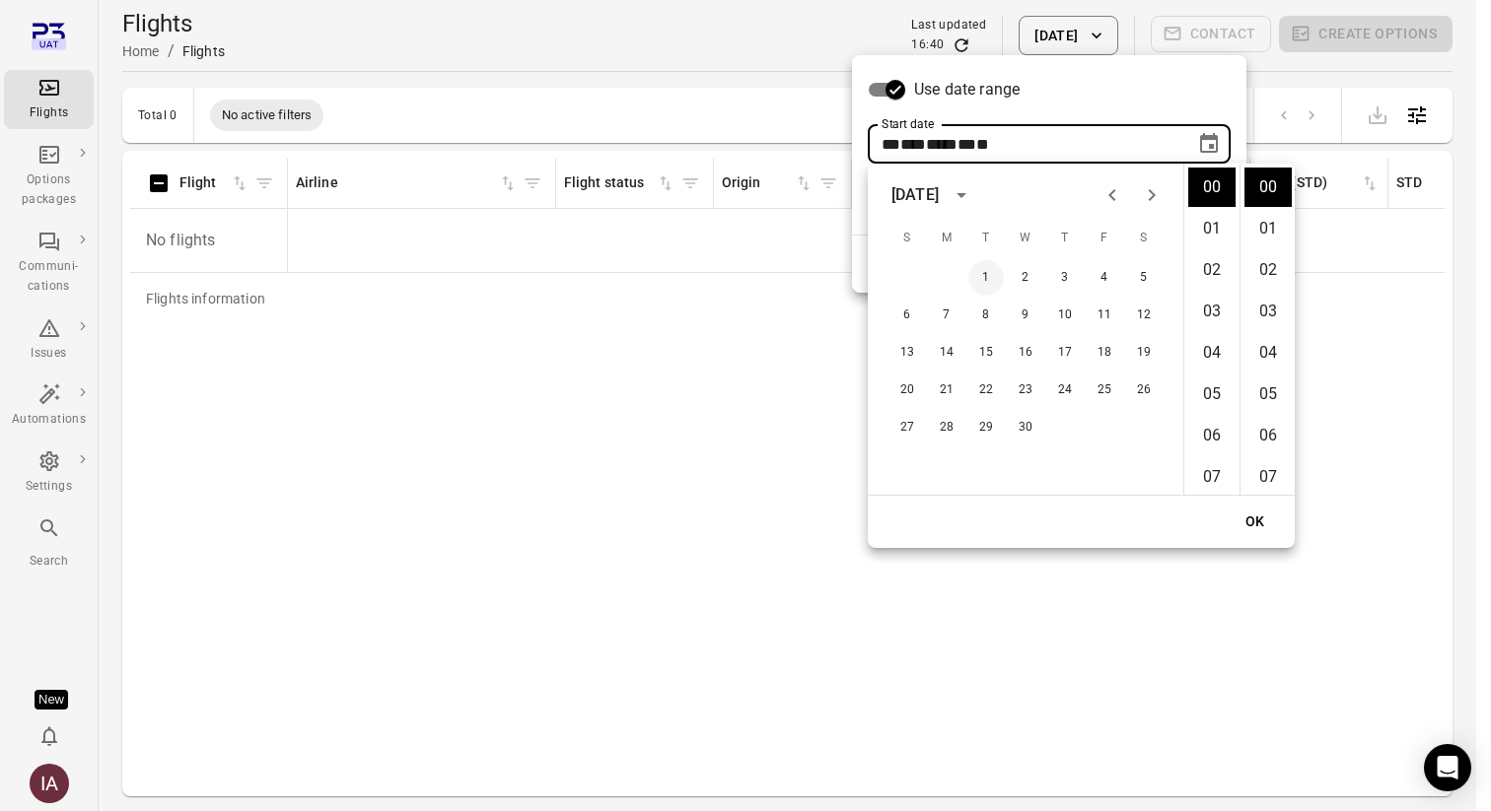
type input "**********"
click at [1242, 522] on button "OK" at bounding box center [1254, 522] width 63 height 36
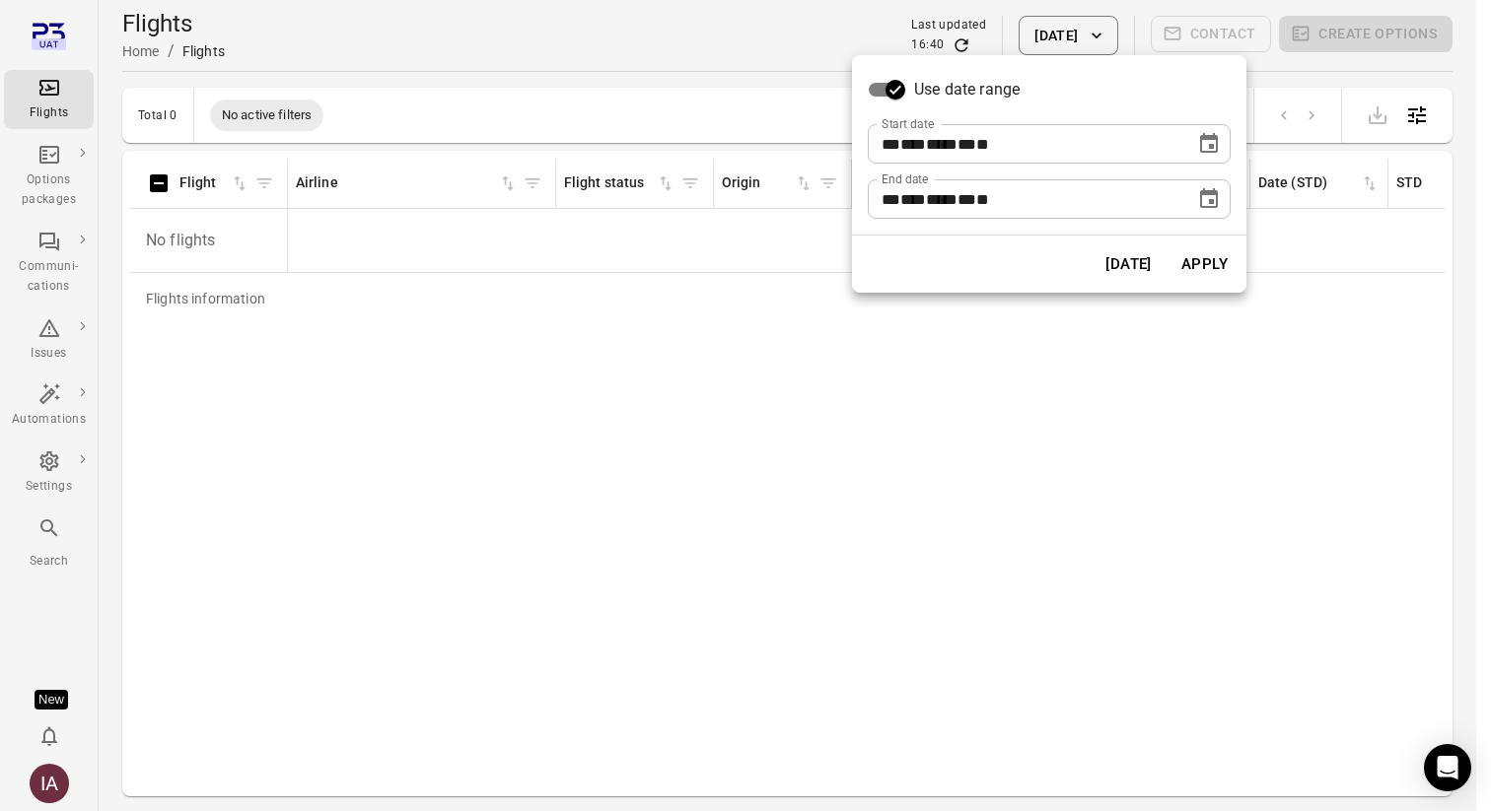
click at [1193, 249] on button "Apply" at bounding box center [1204, 264] width 68 height 41
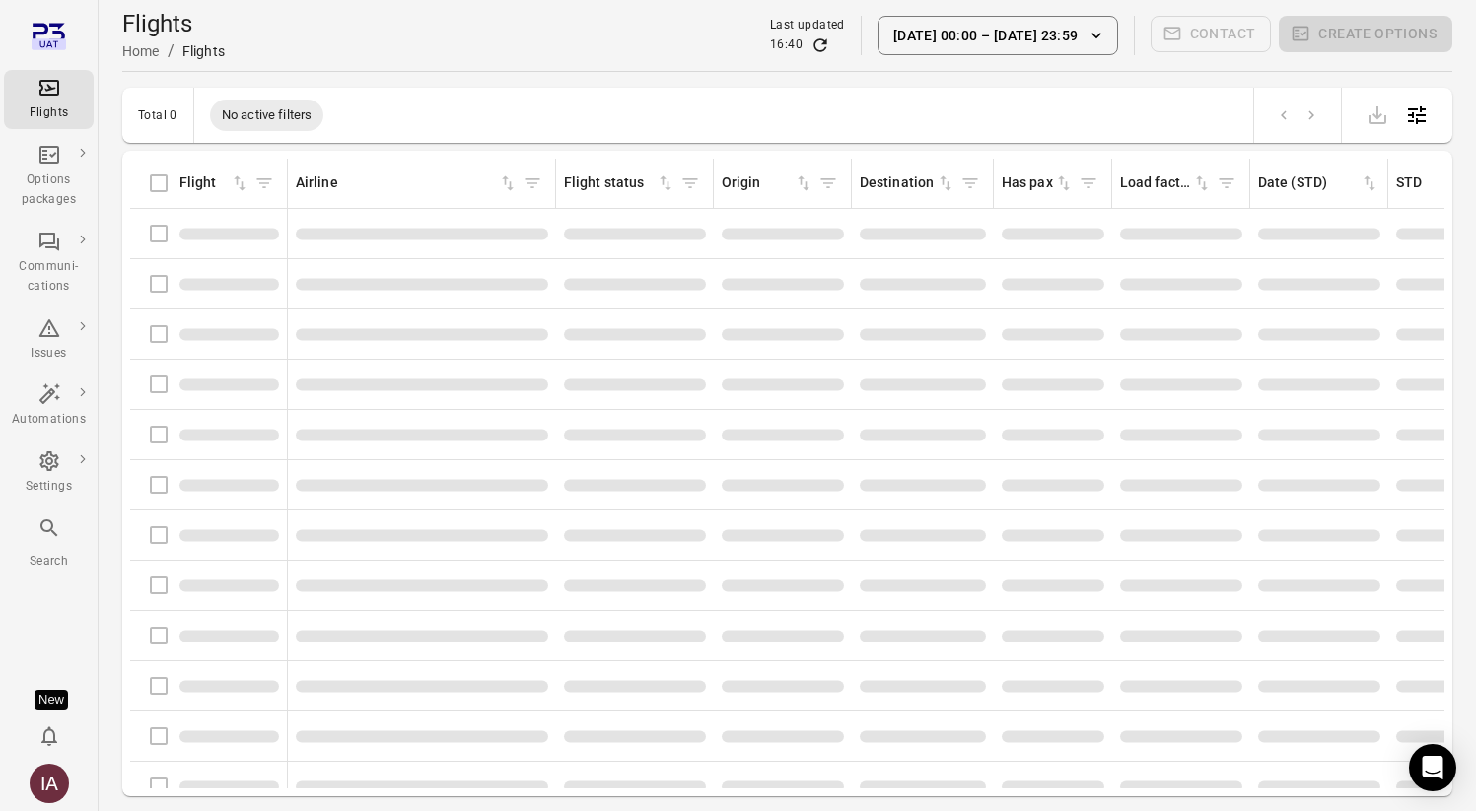
click at [1191, 184] on button "Apply" at bounding box center [1165, 173] width 51 height 24
